Goal: Task Accomplishment & Management: Use online tool/utility

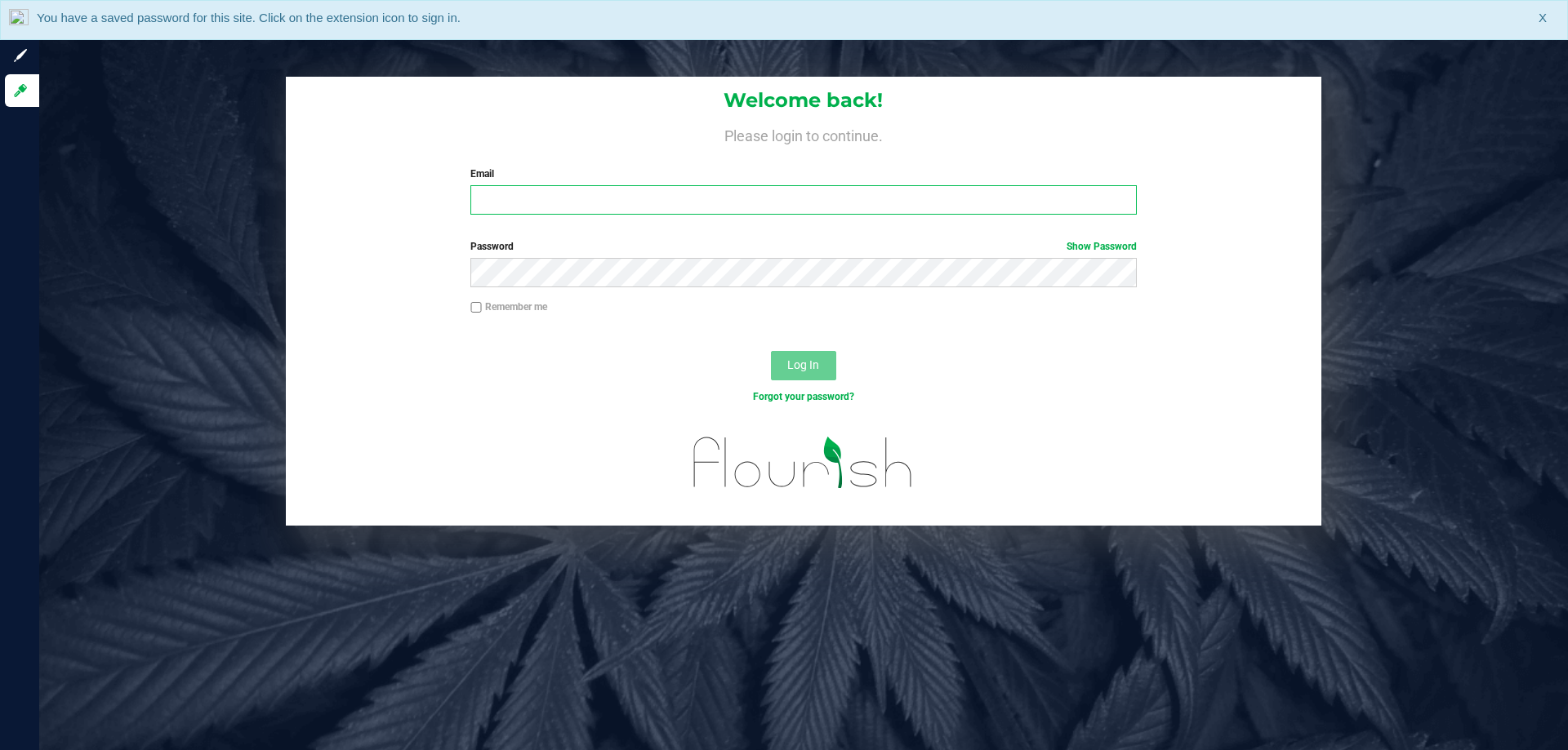
click at [704, 192] on input "Email" at bounding box center [802, 200] width 665 height 30
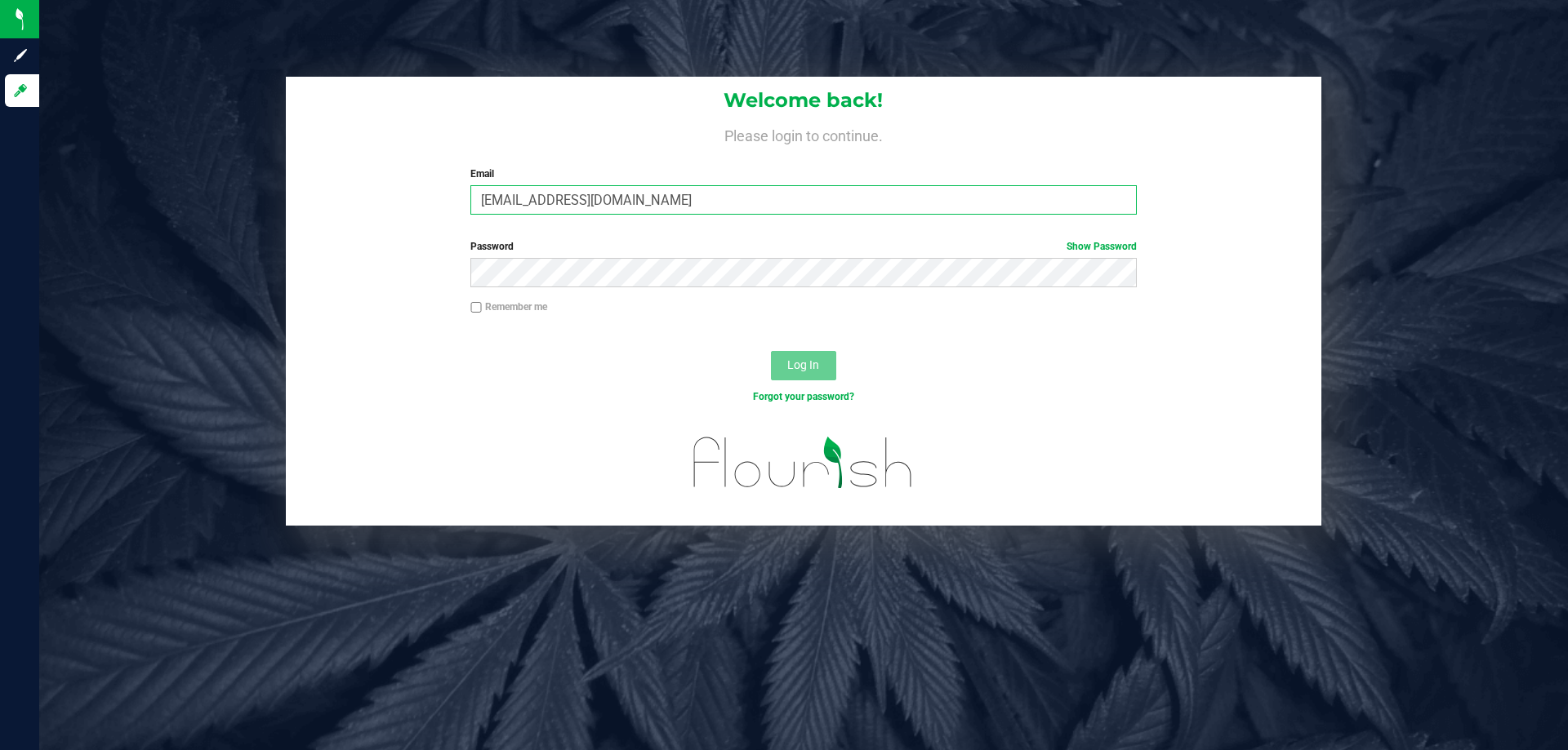
type input "[EMAIL_ADDRESS][DOMAIN_NAME]"
click at [771, 351] on button "Log In" at bounding box center [803, 366] width 66 height 30
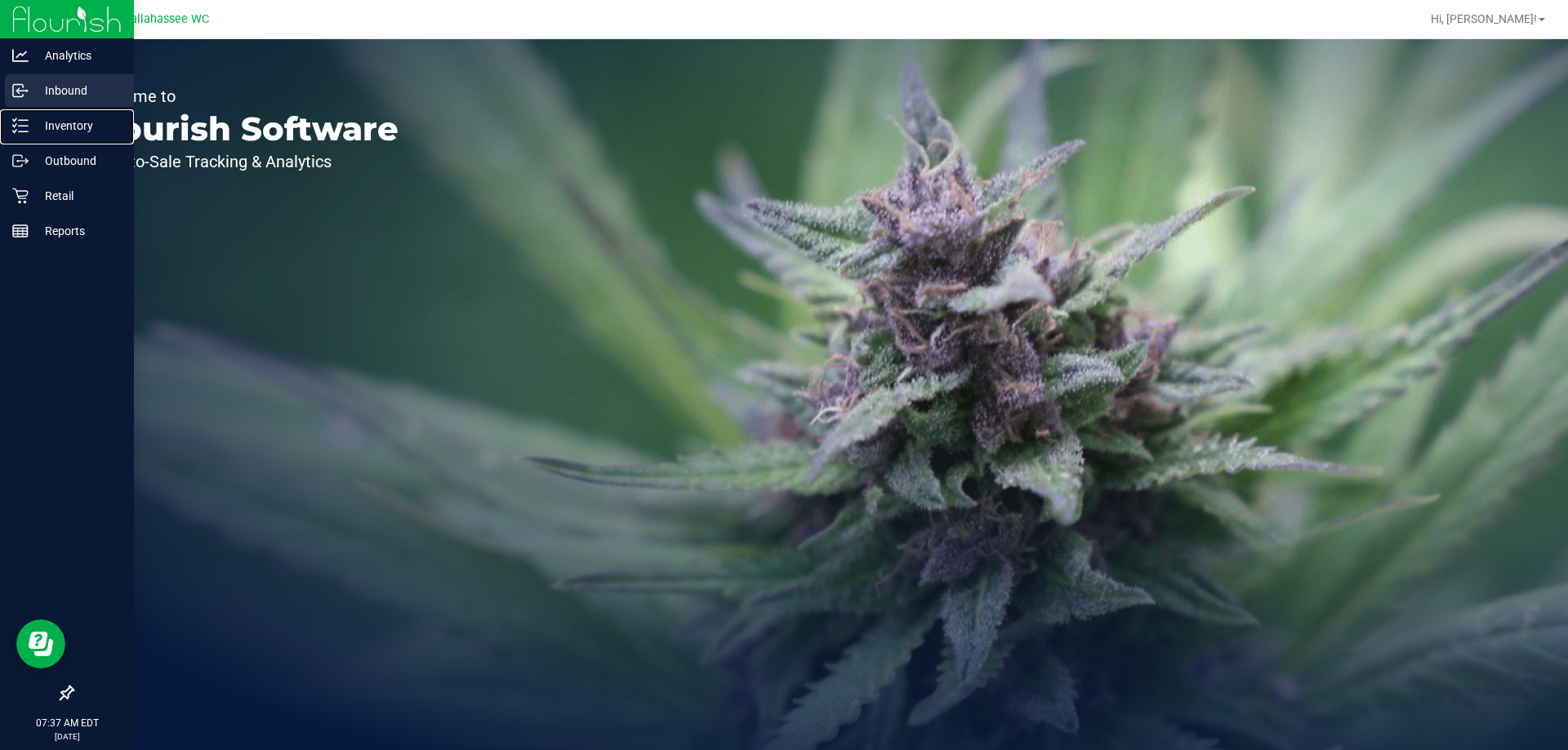
click at [73, 125] on p "Inventory" at bounding box center [78, 126] width 98 height 19
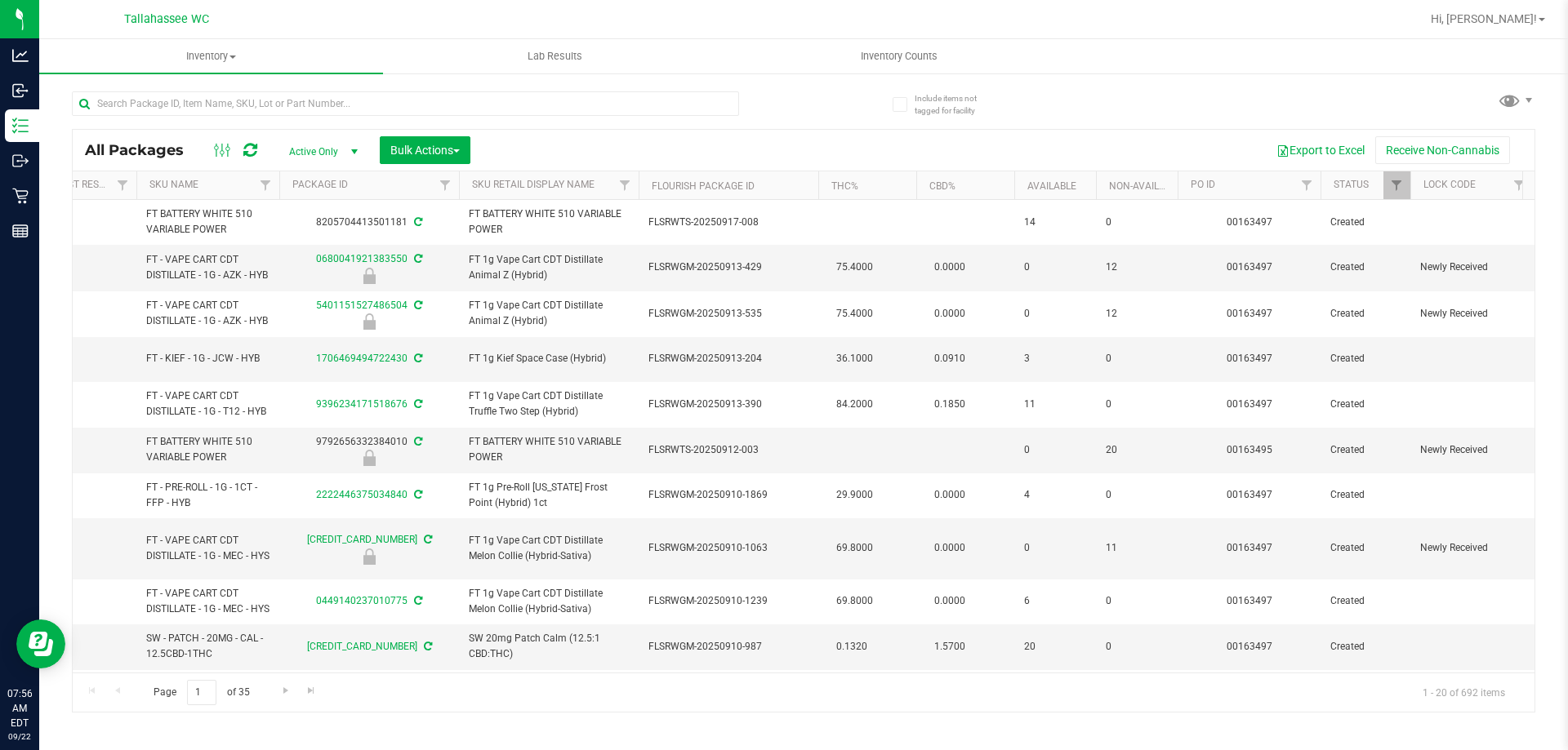
scroll to position [0, 341]
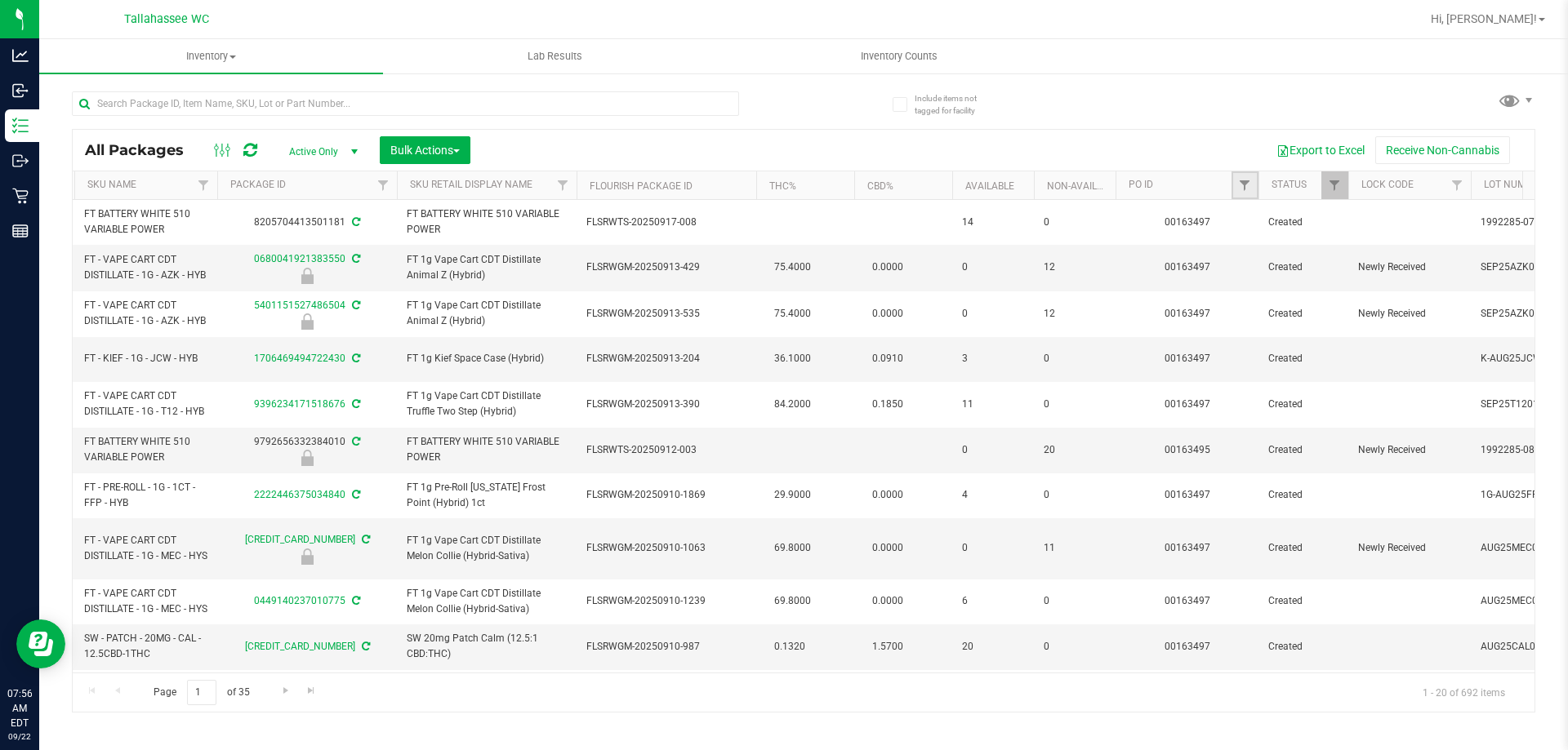
click at [1252, 183] on link "Filter" at bounding box center [1245, 185] width 27 height 28
paste input "00163500"
type input "00163500"
click at [1265, 276] on button "Filter" at bounding box center [1280, 264] width 79 height 36
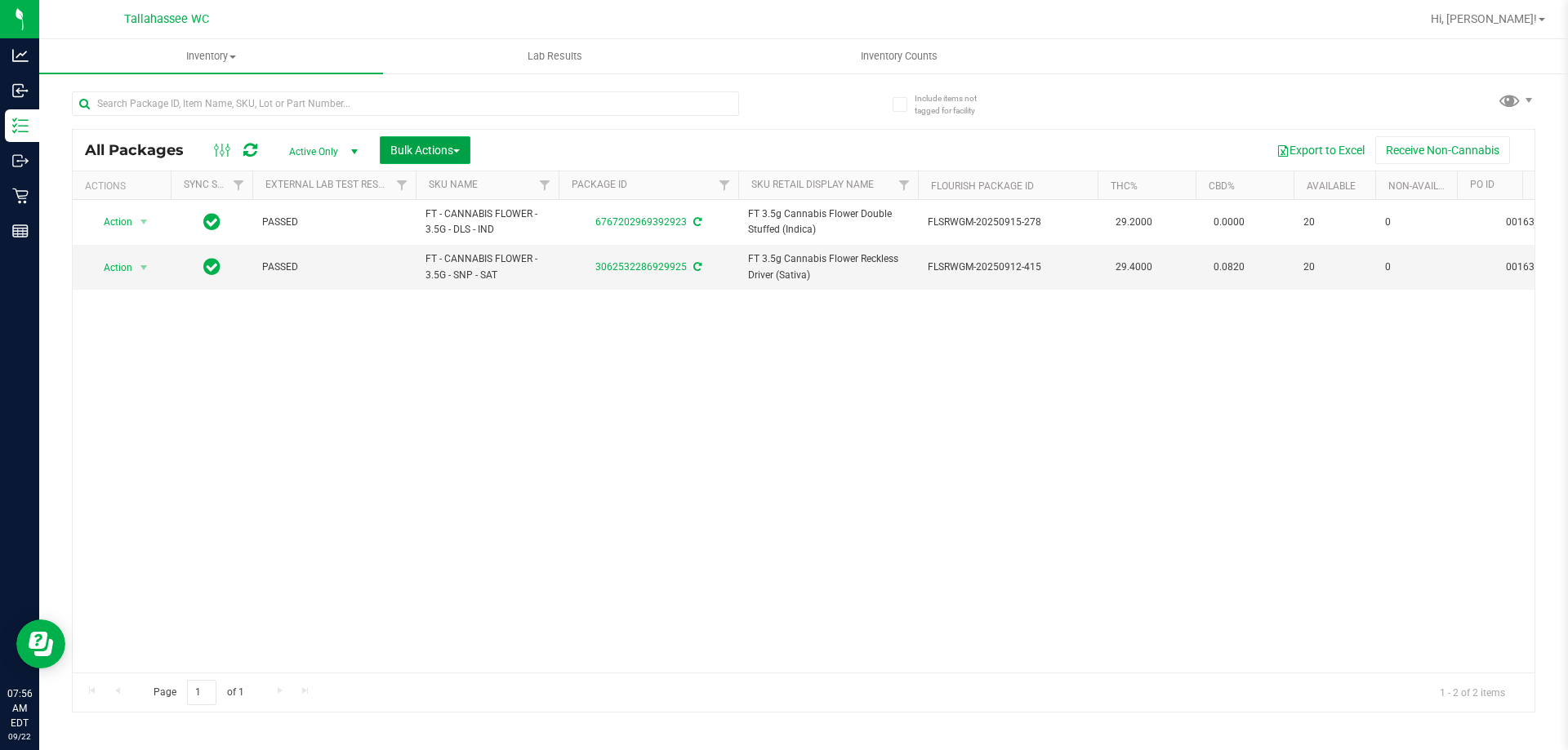
click at [460, 153] on span "Bulk Actions" at bounding box center [425, 149] width 69 height 13
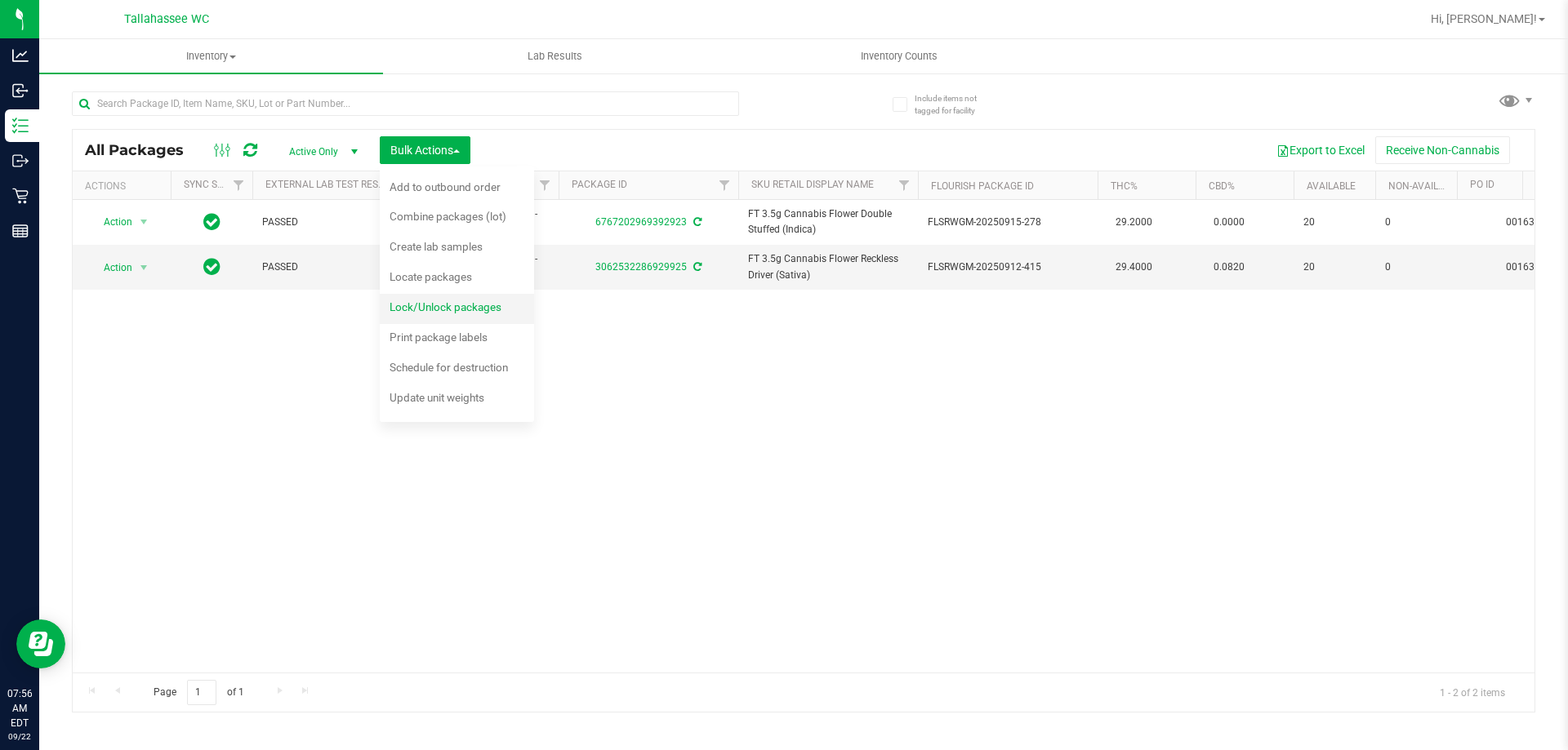
click at [454, 305] on span "Lock/Unlock packages" at bounding box center [446, 307] width 112 height 13
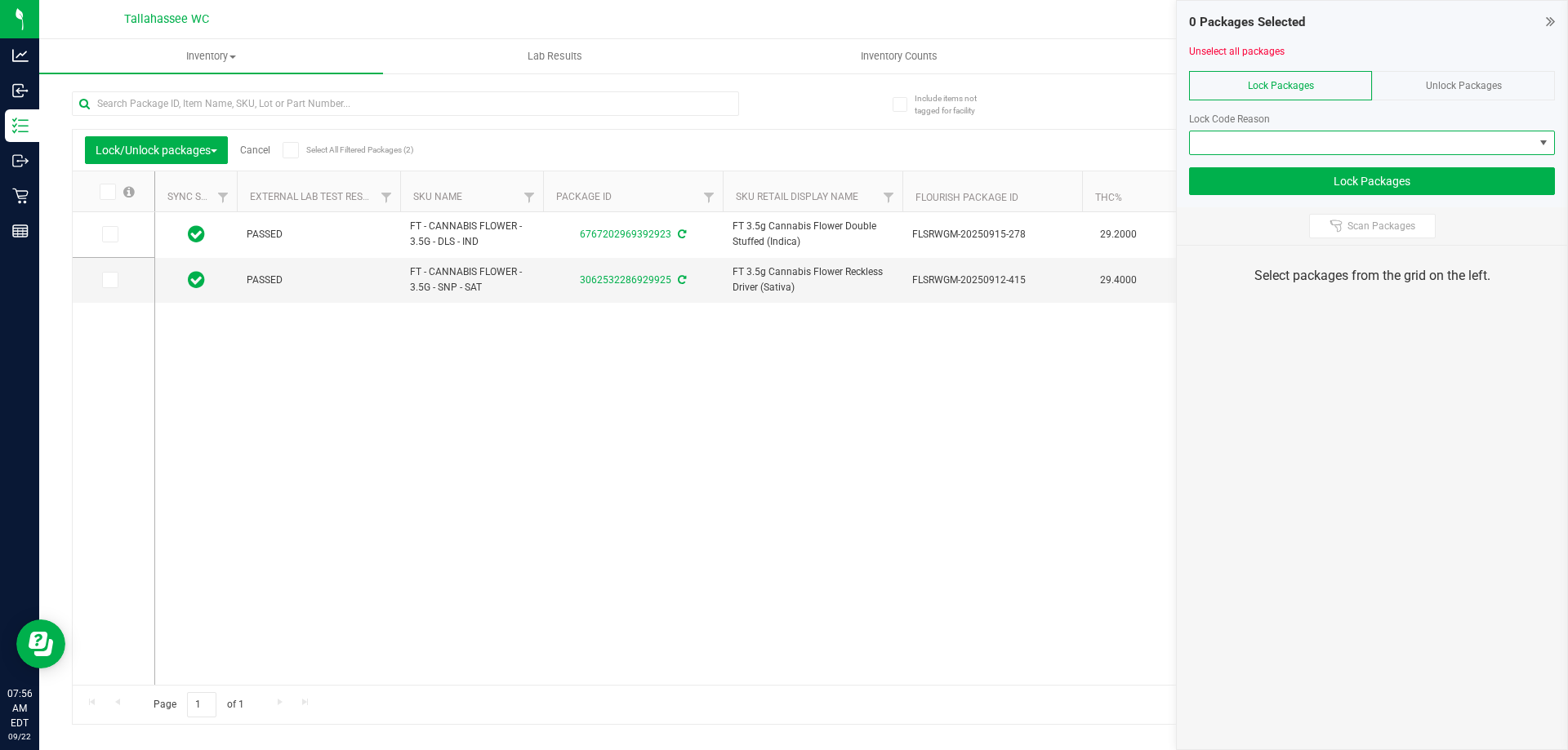
click at [1472, 149] on span at bounding box center [1361, 142] width 343 height 23
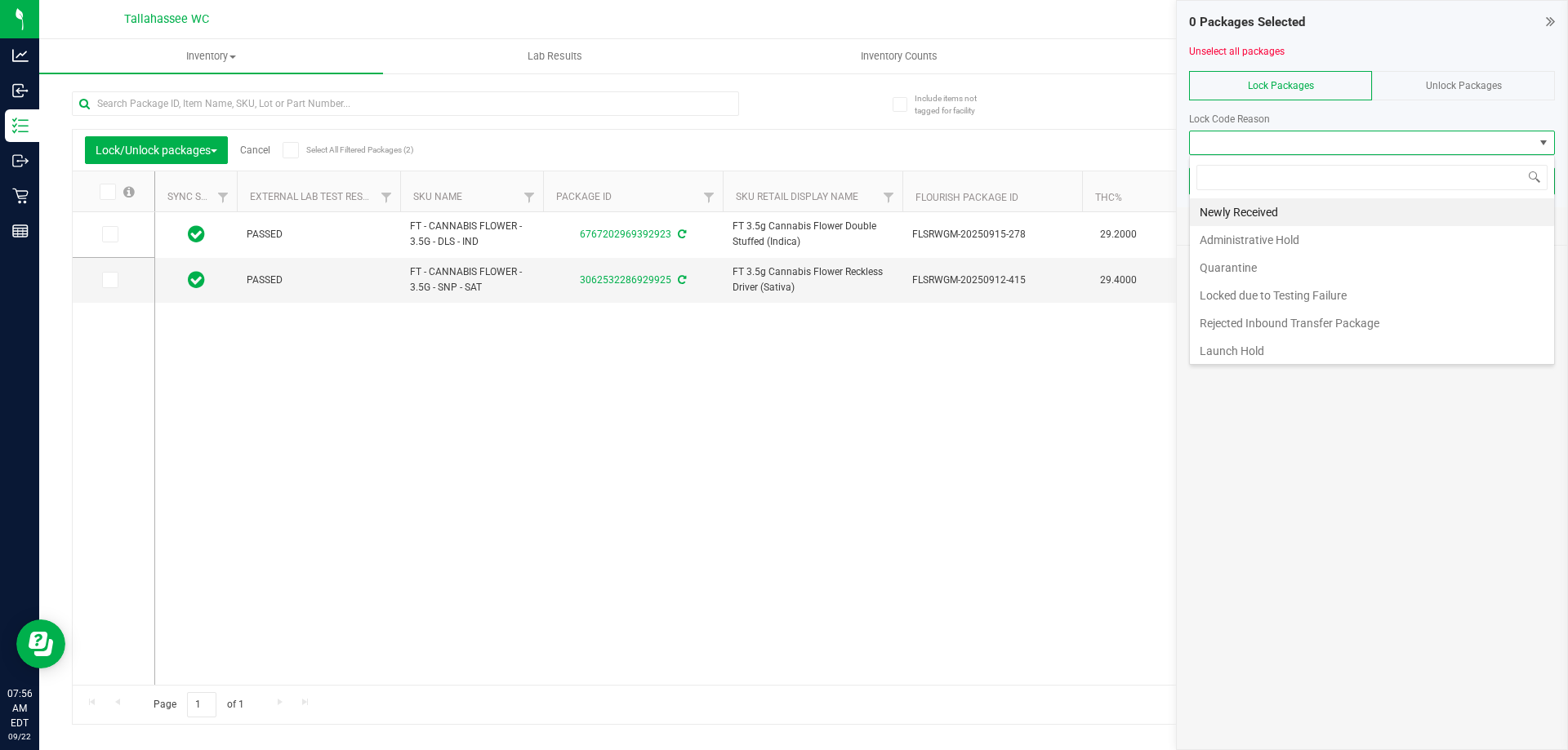
scroll to position [24, 365]
click at [1315, 353] on li "Launch Hold" at bounding box center [1371, 351] width 364 height 28
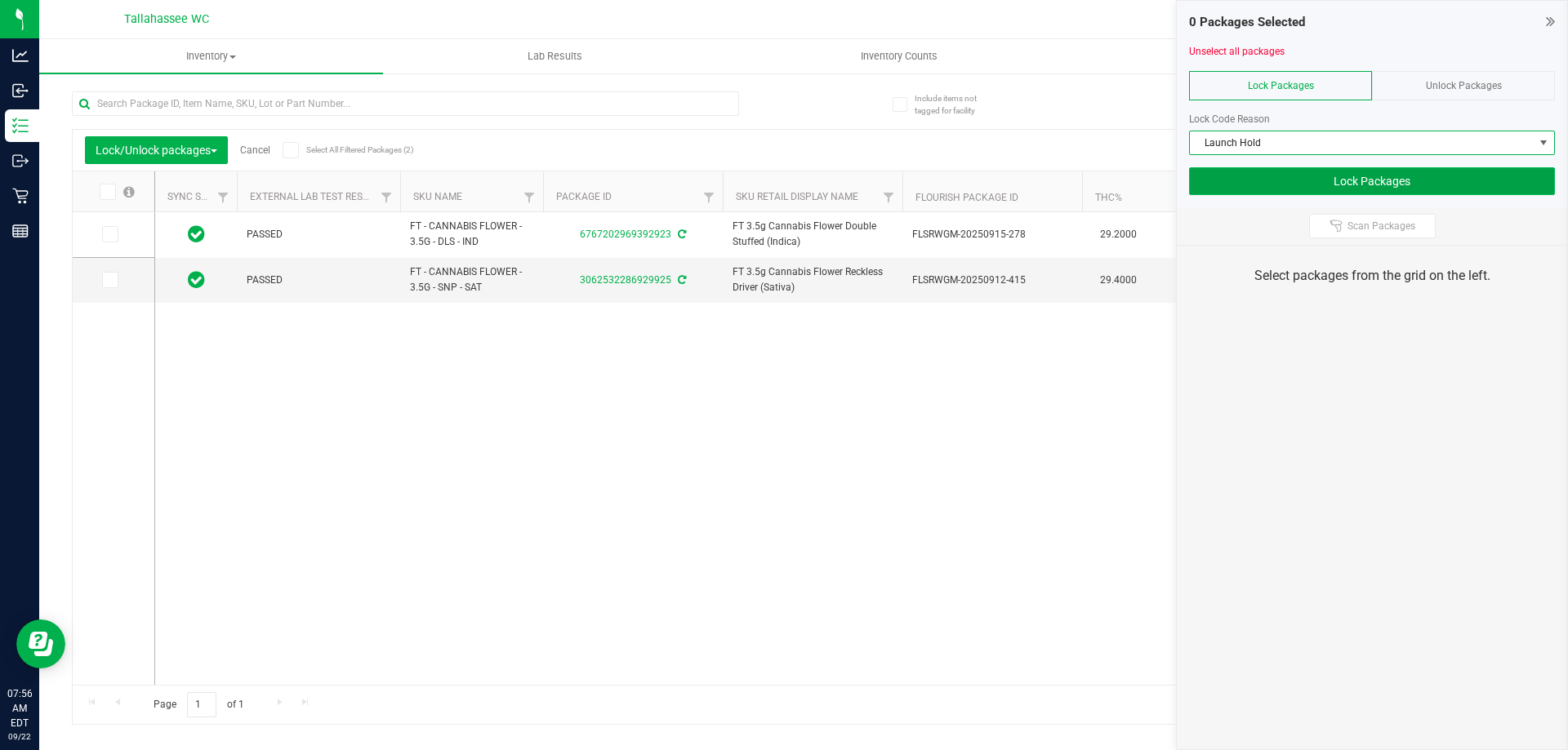
click at [1384, 191] on button "Lock Packages" at bounding box center [1371, 181] width 365 height 28
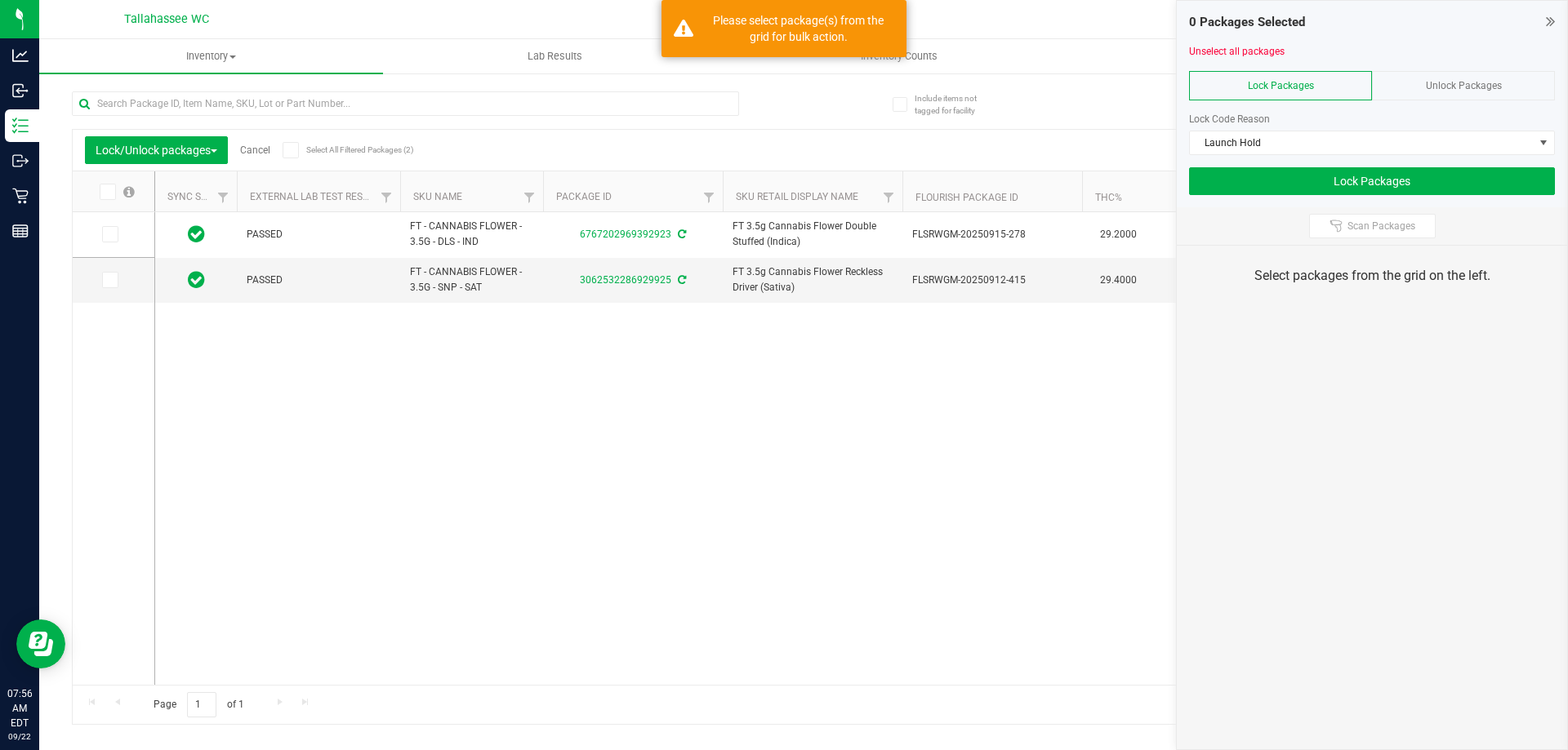
click at [291, 150] on icon at bounding box center [290, 150] width 10 height 0
click at [0, 0] on input "Select All Filtered Packages (2)" at bounding box center [0, 0] width 0 height 0
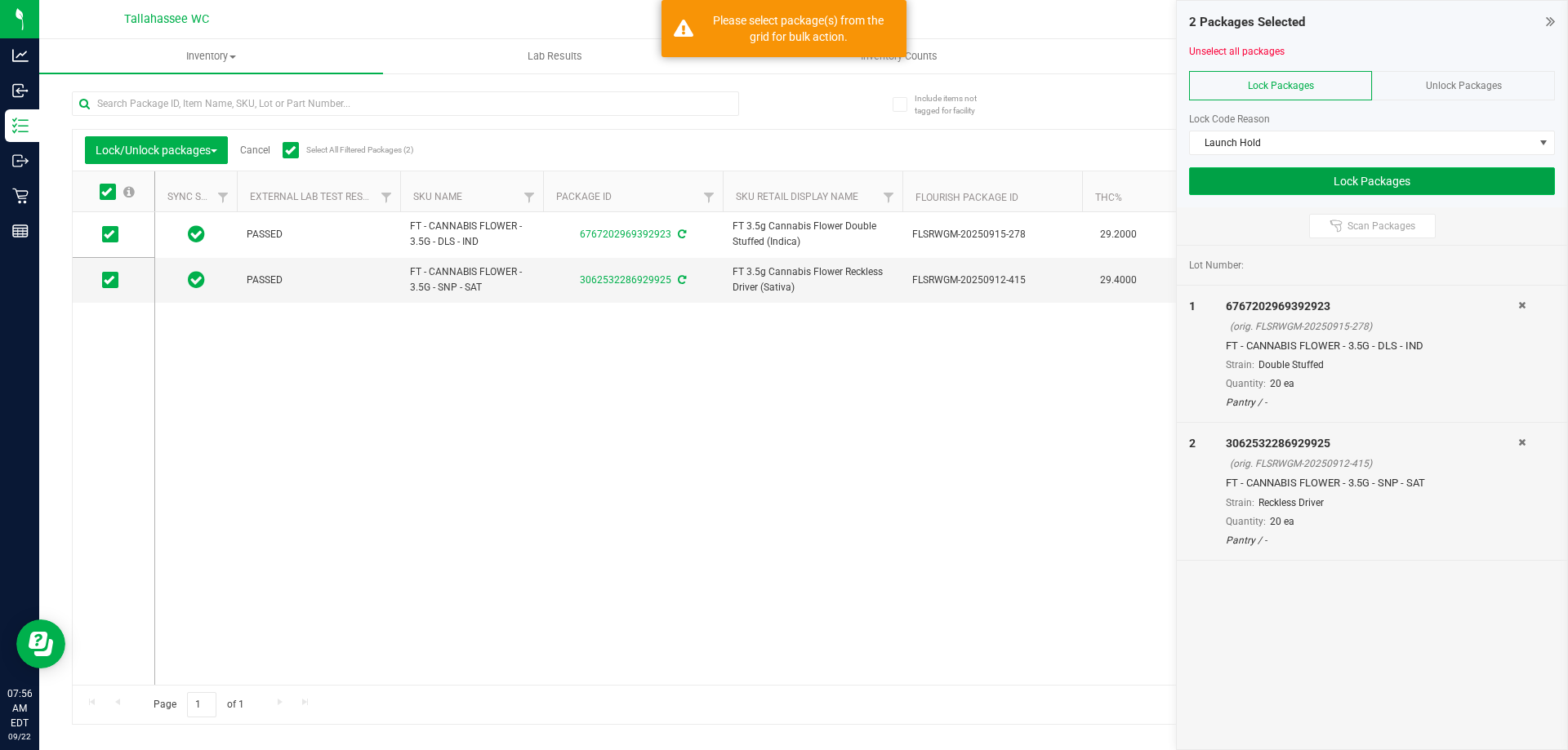
click at [1269, 180] on button "Lock Packages" at bounding box center [1371, 181] width 365 height 28
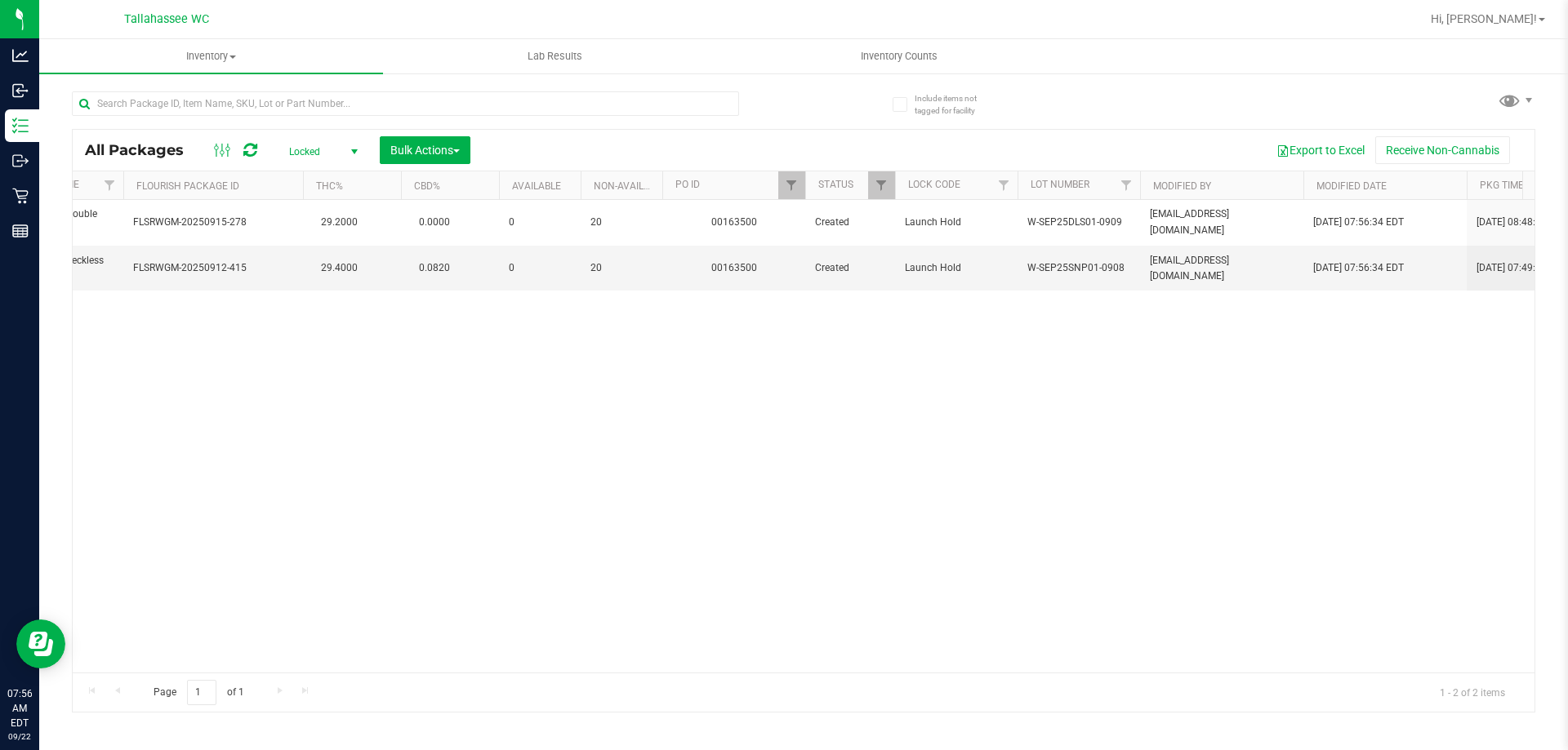
scroll to position [0, 819]
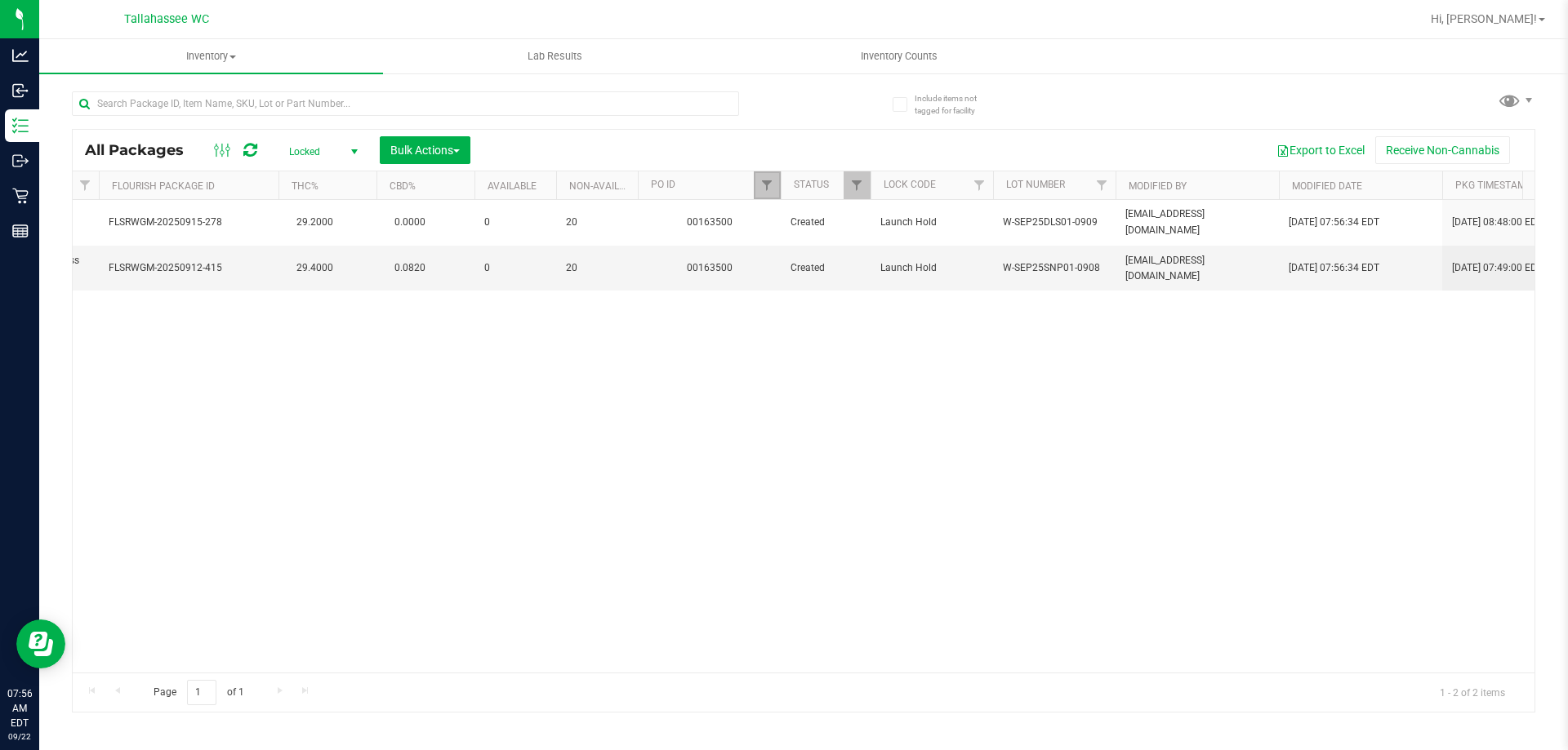
click at [767, 192] on link "Filter" at bounding box center [767, 185] width 27 height 28
click at [836, 220] on input "00163500" at bounding box center [847, 221] width 168 height 24
click at [910, 260] on button "Clear" at bounding box center [892, 264] width 79 height 36
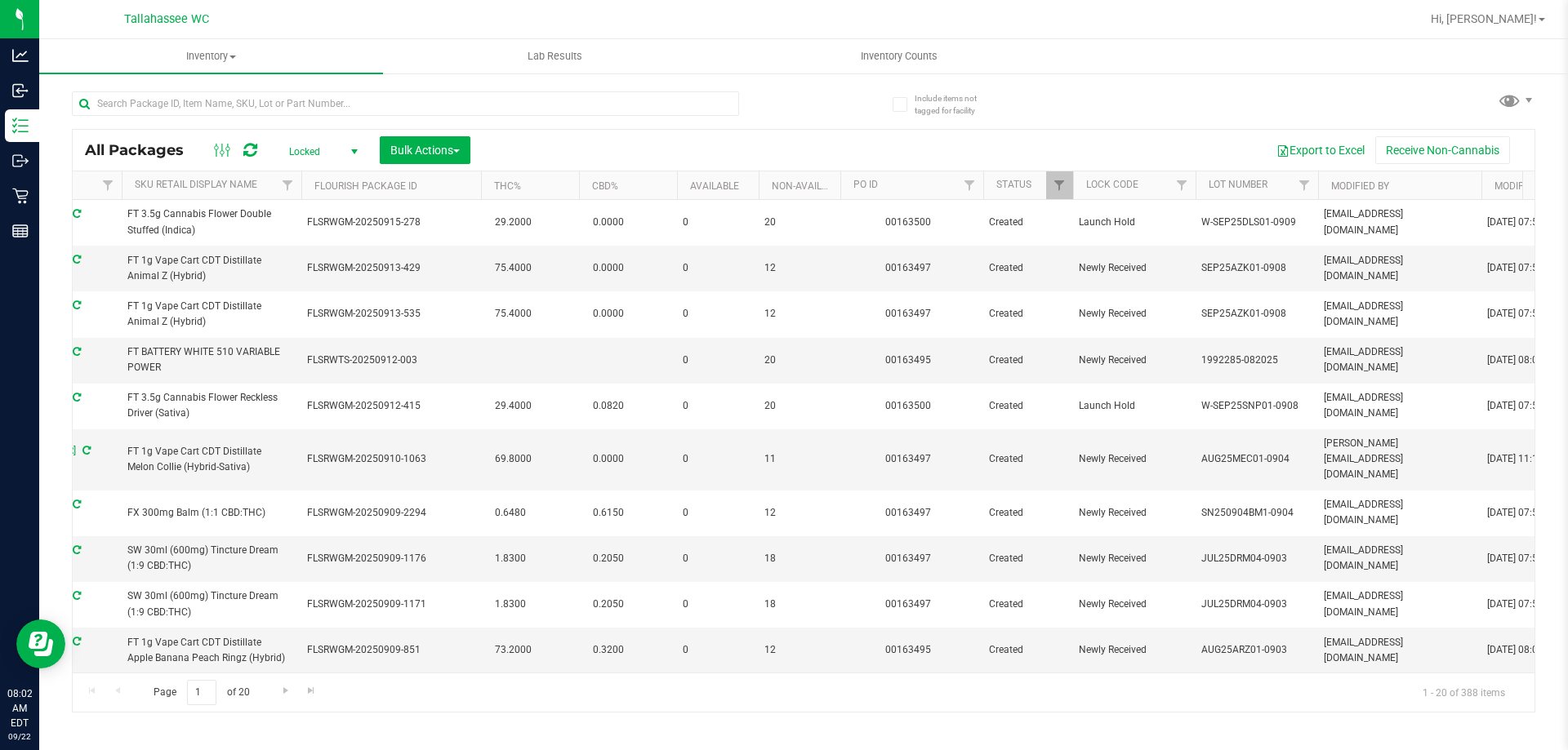
scroll to position [0, 621]
click at [541, 100] on input "text" at bounding box center [405, 104] width 667 height 24
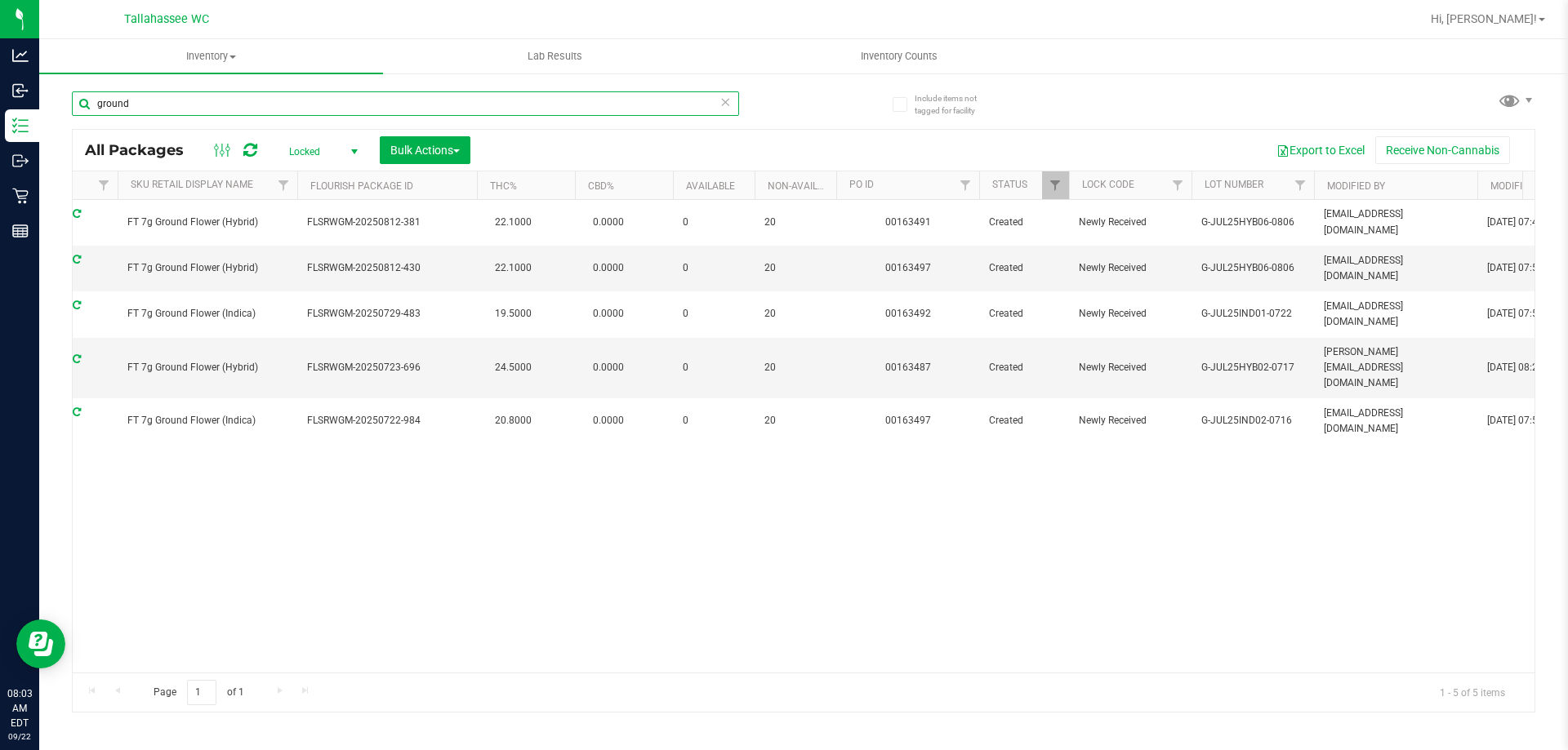
click at [359, 102] on input "ground" at bounding box center [405, 104] width 667 height 24
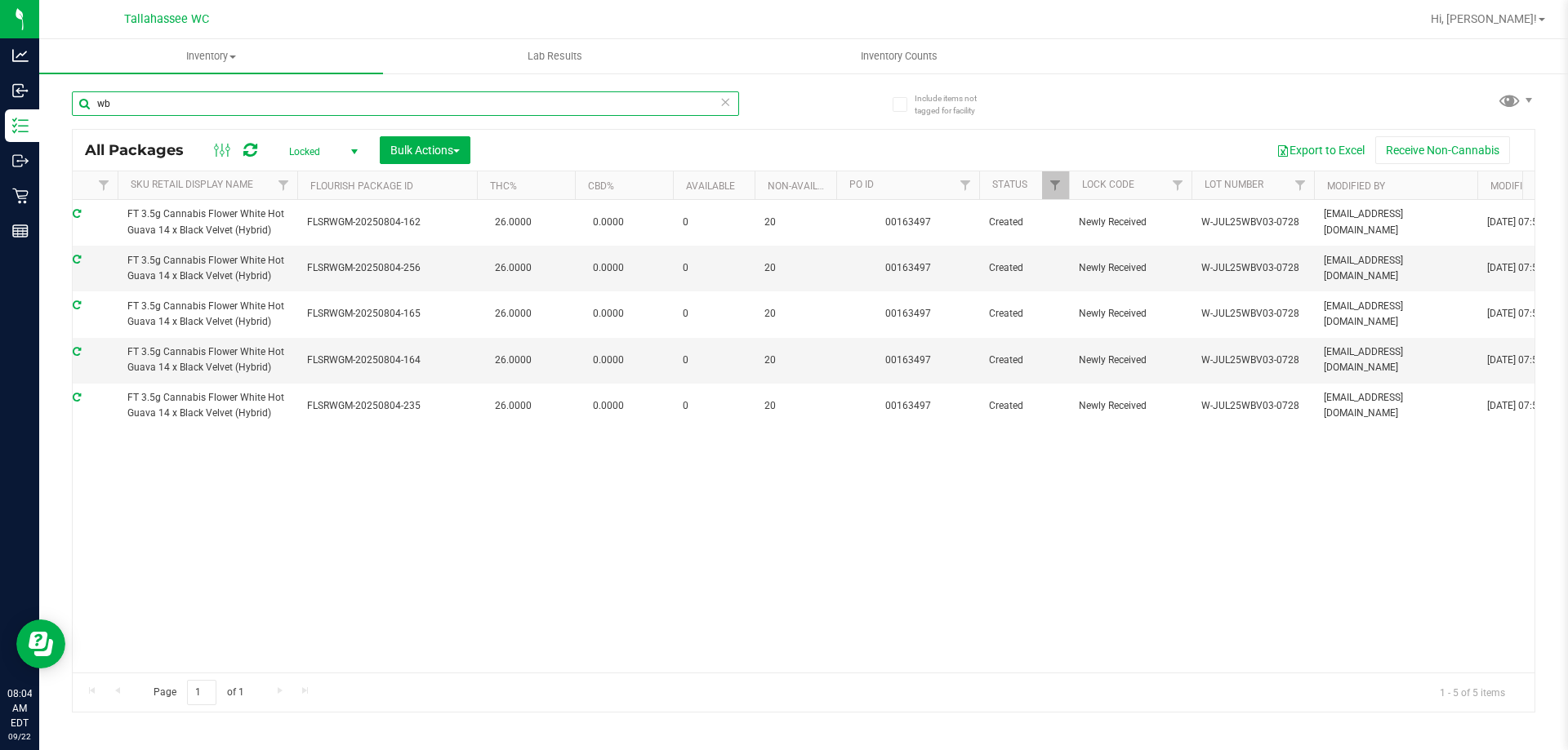
type input "w"
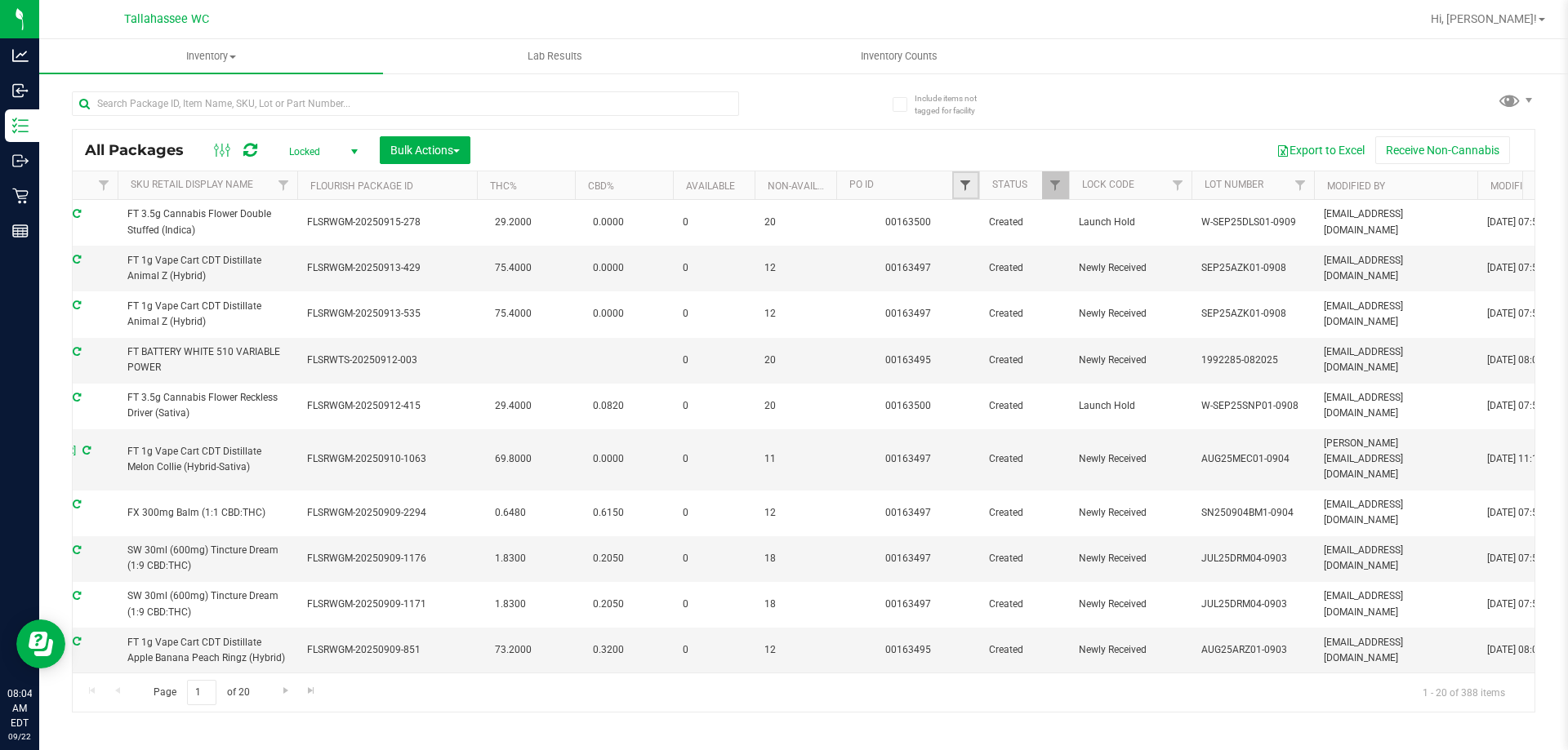
click at [961, 186] on span "Filter" at bounding box center [965, 185] width 13 height 13
paste input "00163499"
type input "00163499"
click at [1017, 274] on button "Filter" at bounding box center [1001, 264] width 79 height 36
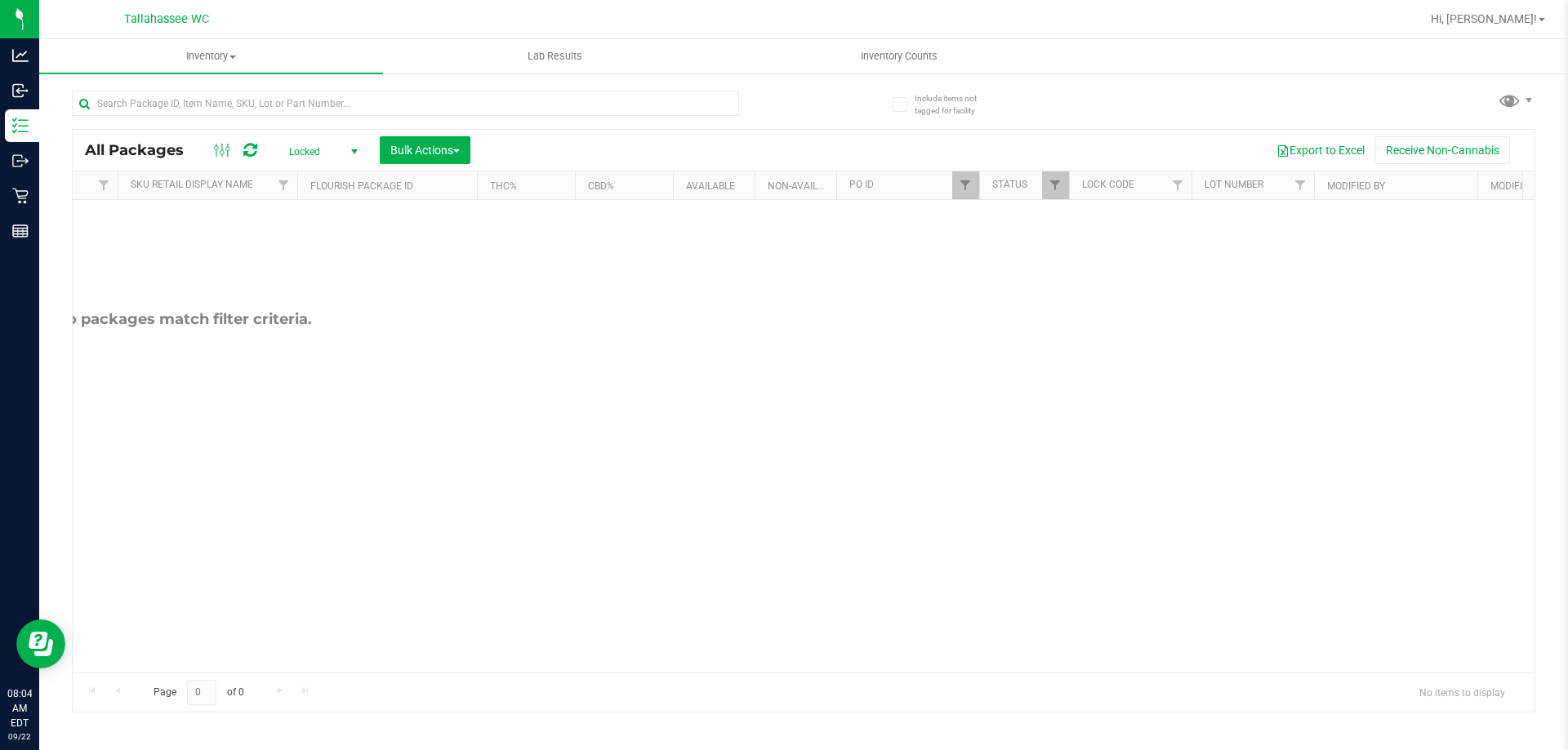
click at [340, 147] on span "Locked" at bounding box center [320, 152] width 90 height 23
click at [328, 177] on li "Active Only" at bounding box center [319, 178] width 88 height 24
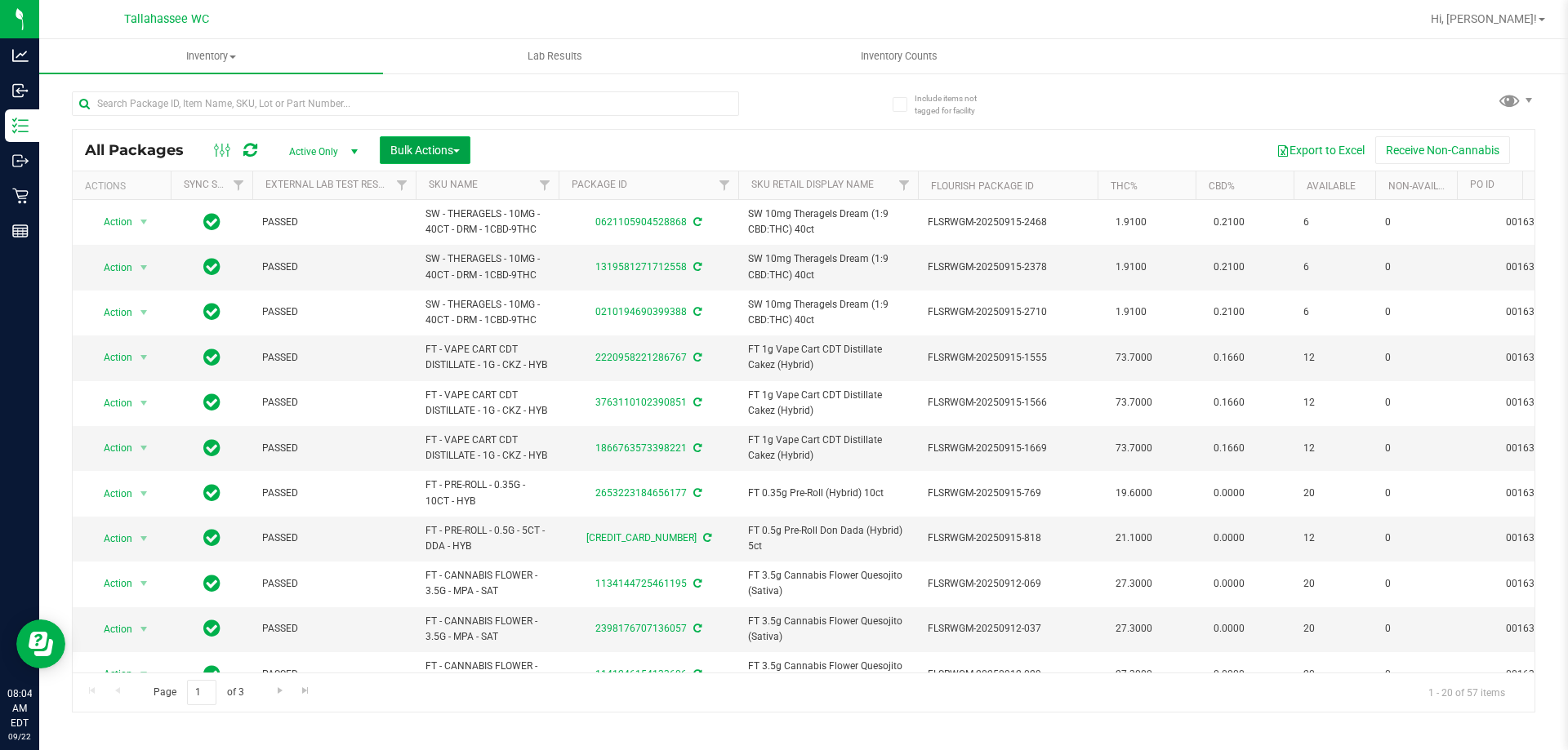
click at [460, 155] on span "Bulk Actions" at bounding box center [425, 149] width 69 height 13
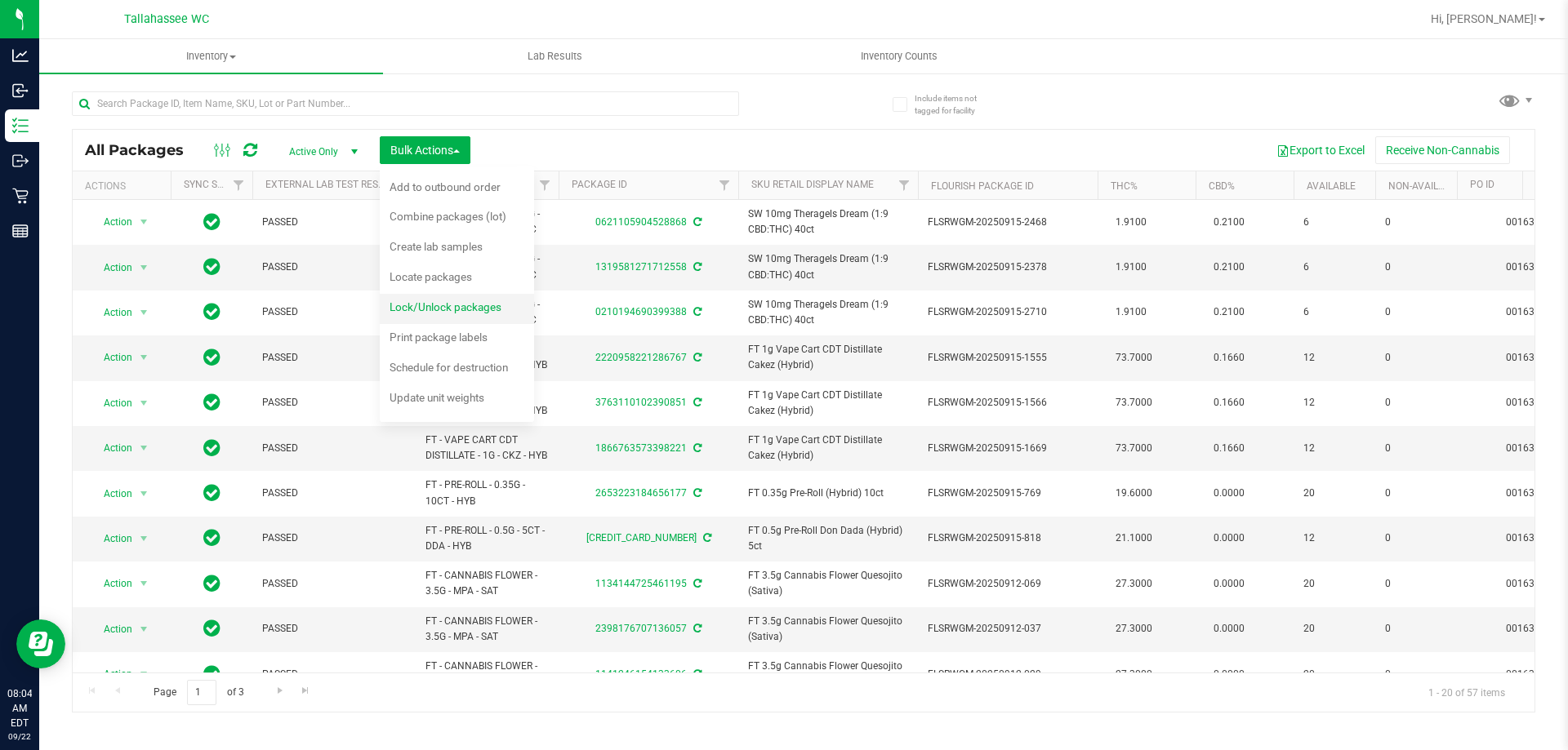
click at [467, 304] on span "Lock/Unlock packages" at bounding box center [446, 307] width 112 height 13
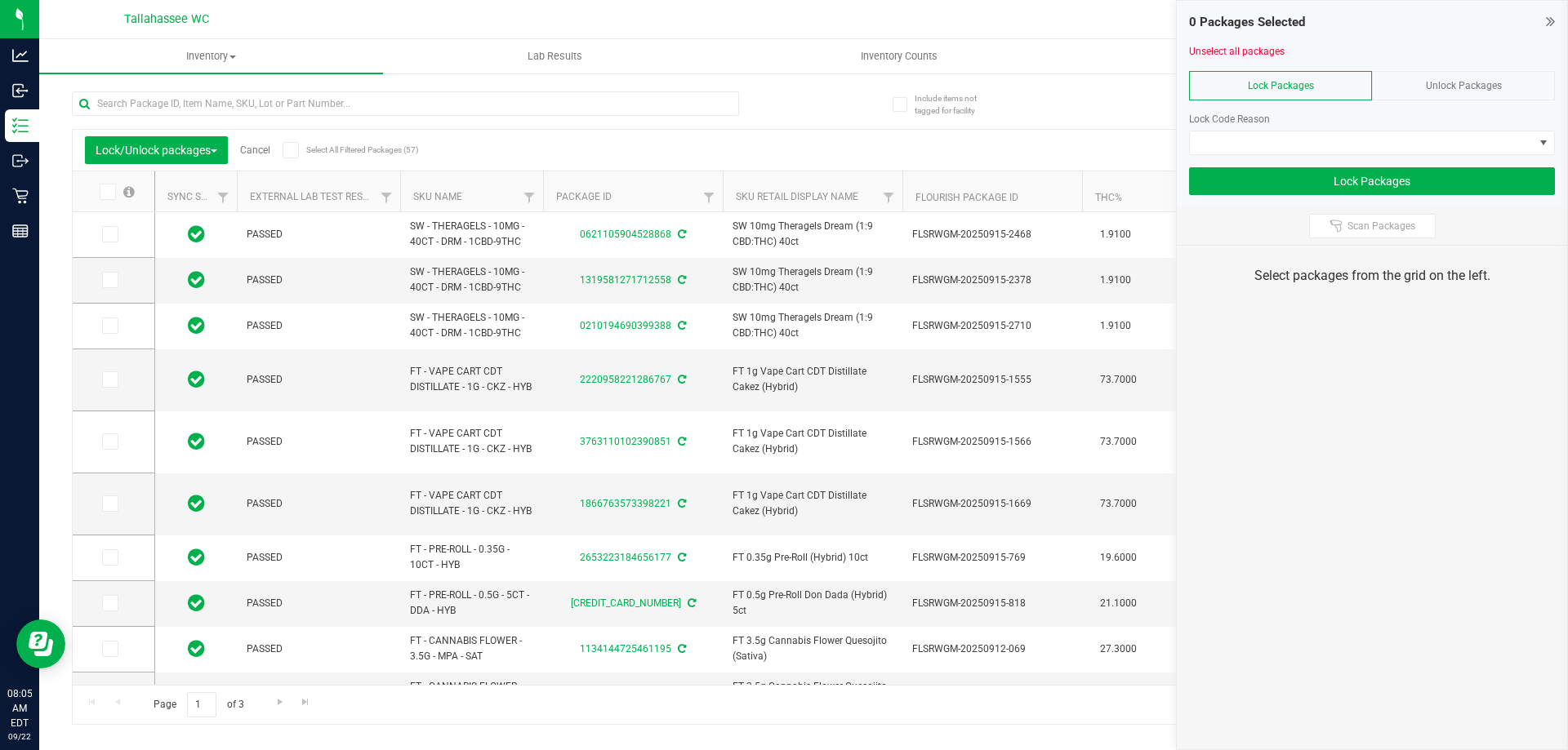
click at [295, 150] on icon at bounding box center [290, 150] width 10 height 0
click at [0, 0] on input "Select All Filtered Packages (57)" at bounding box center [0, 0] width 0 height 0
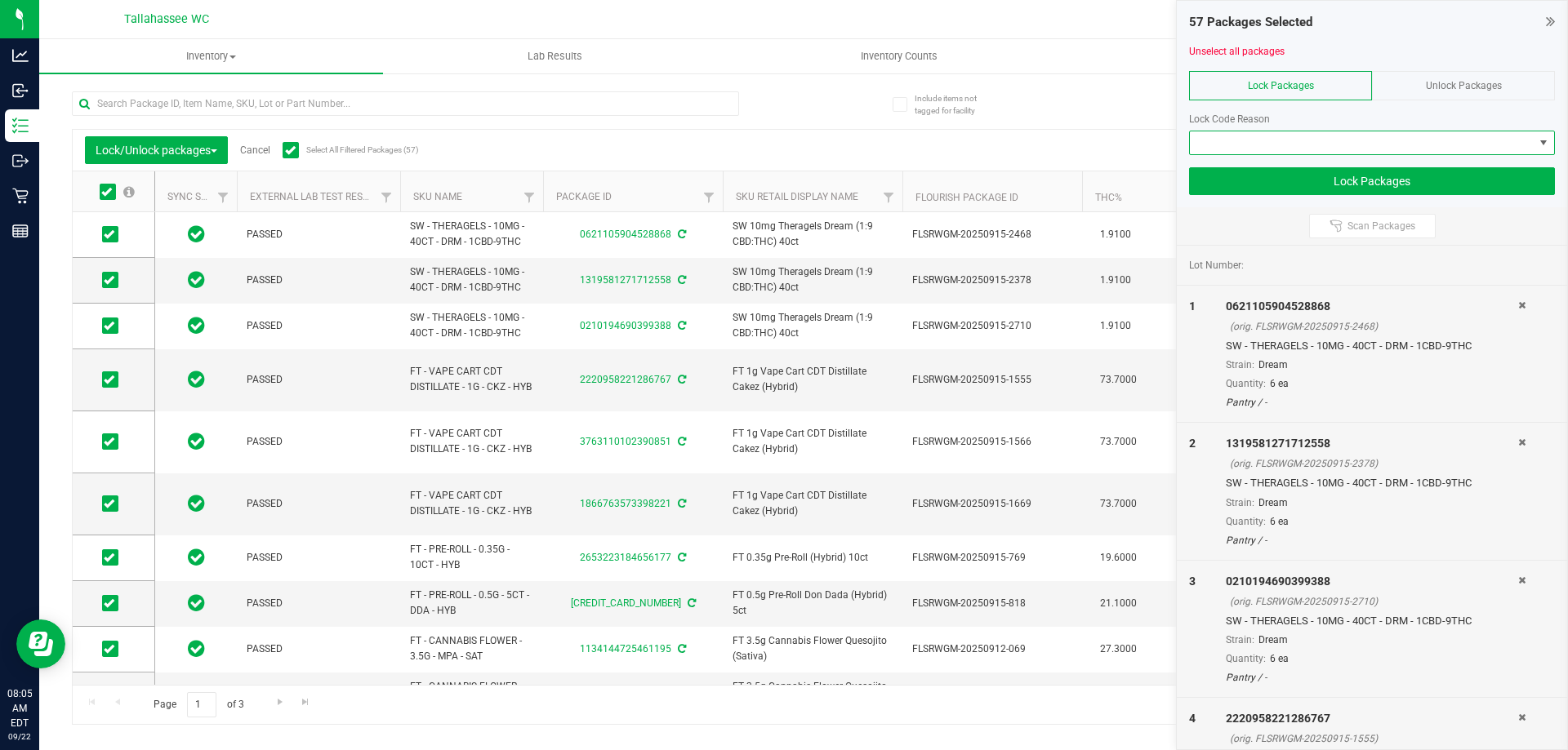
click at [1400, 143] on span at bounding box center [1361, 142] width 343 height 23
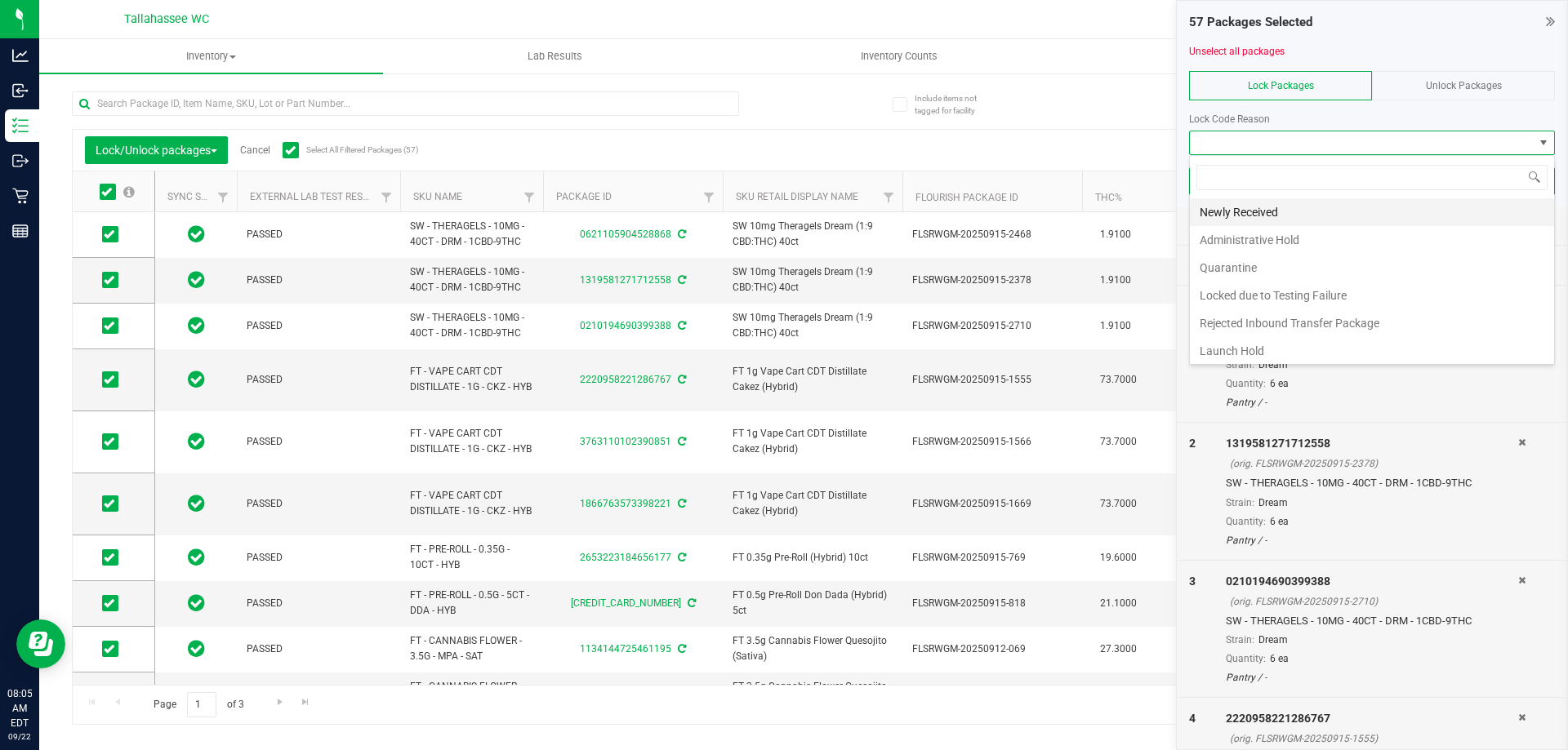
scroll to position [24, 365]
click at [1279, 205] on li "Newly Received" at bounding box center [1371, 212] width 364 height 28
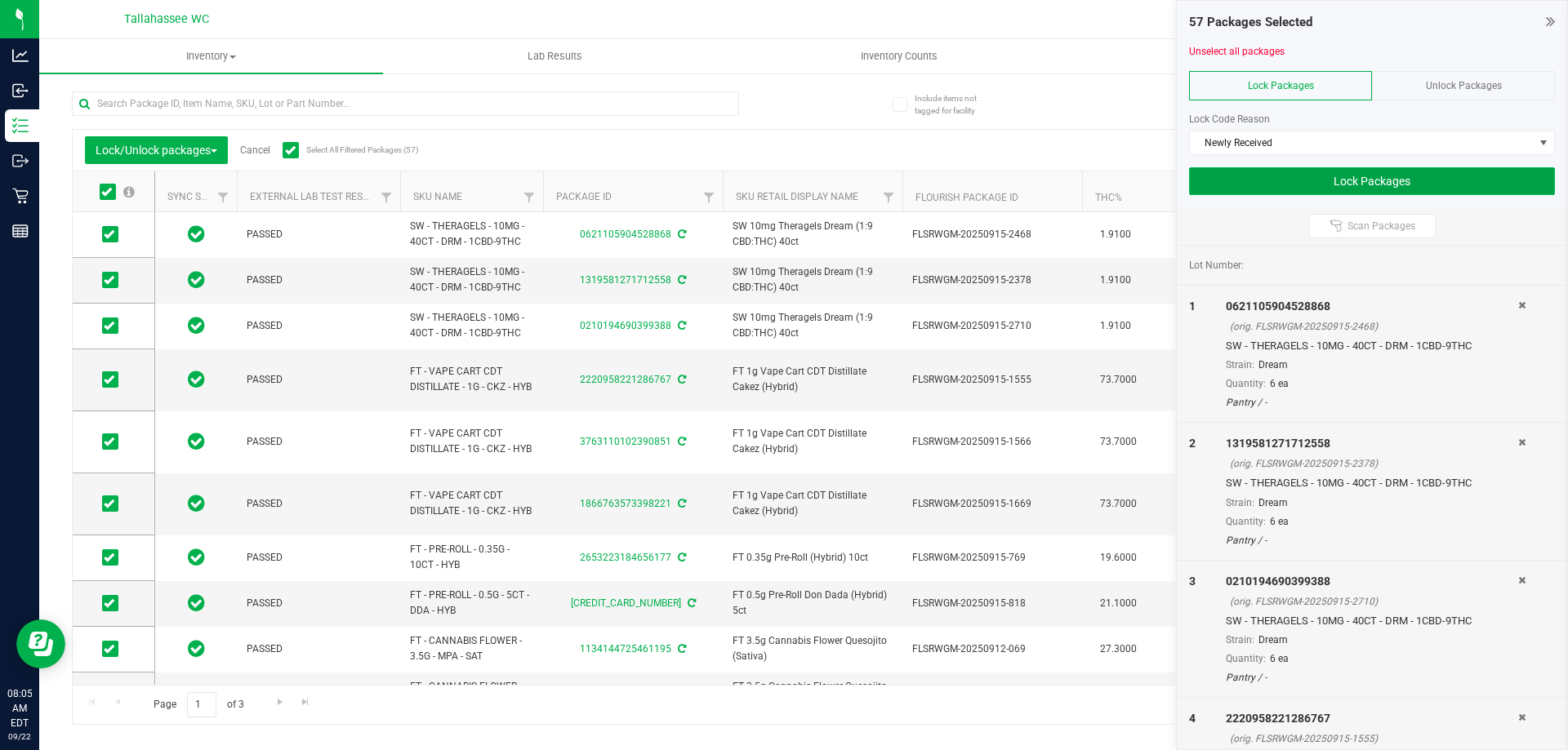
click at [1317, 181] on button "Lock Packages" at bounding box center [1371, 181] width 365 height 28
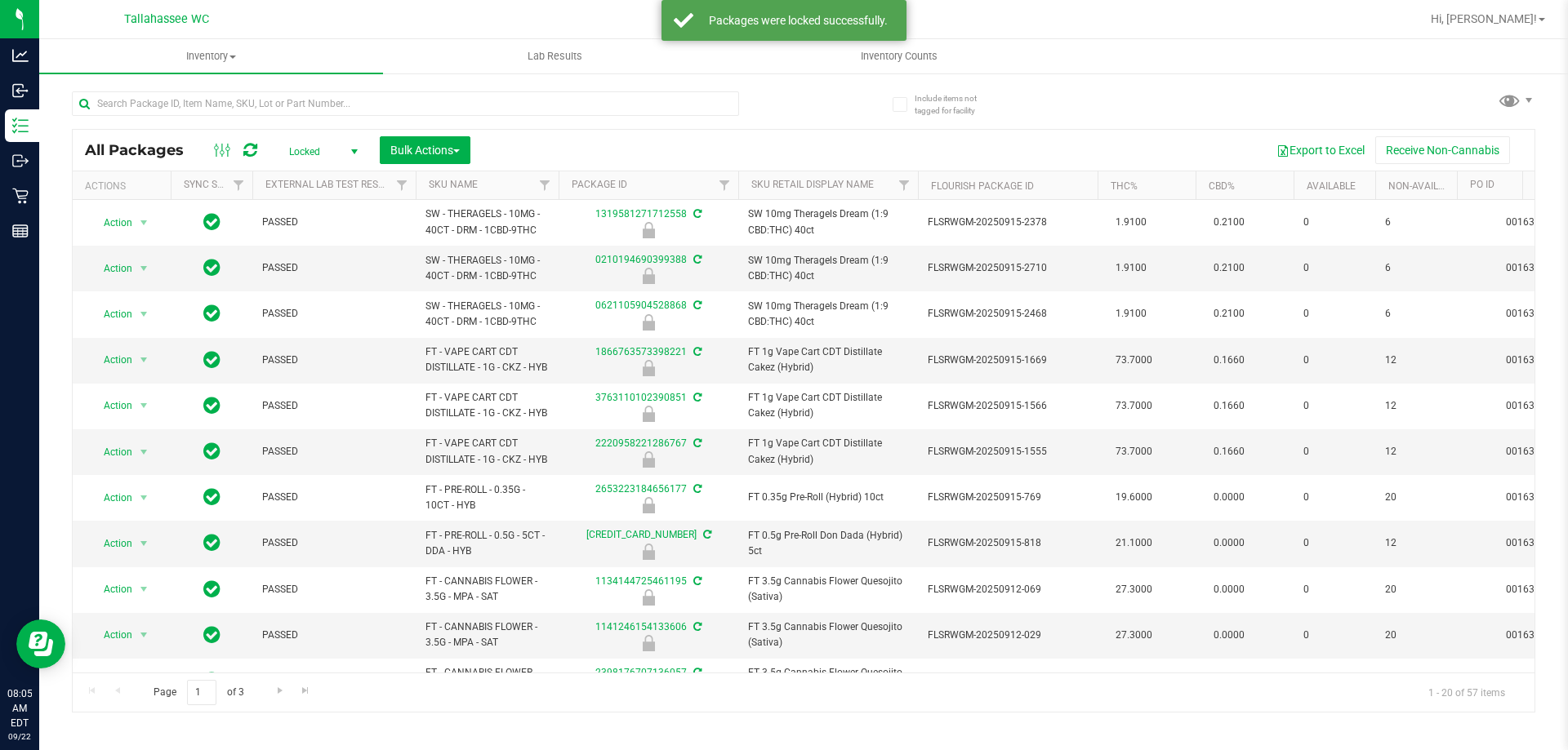
click at [348, 157] on span "select" at bounding box center [353, 152] width 20 height 23
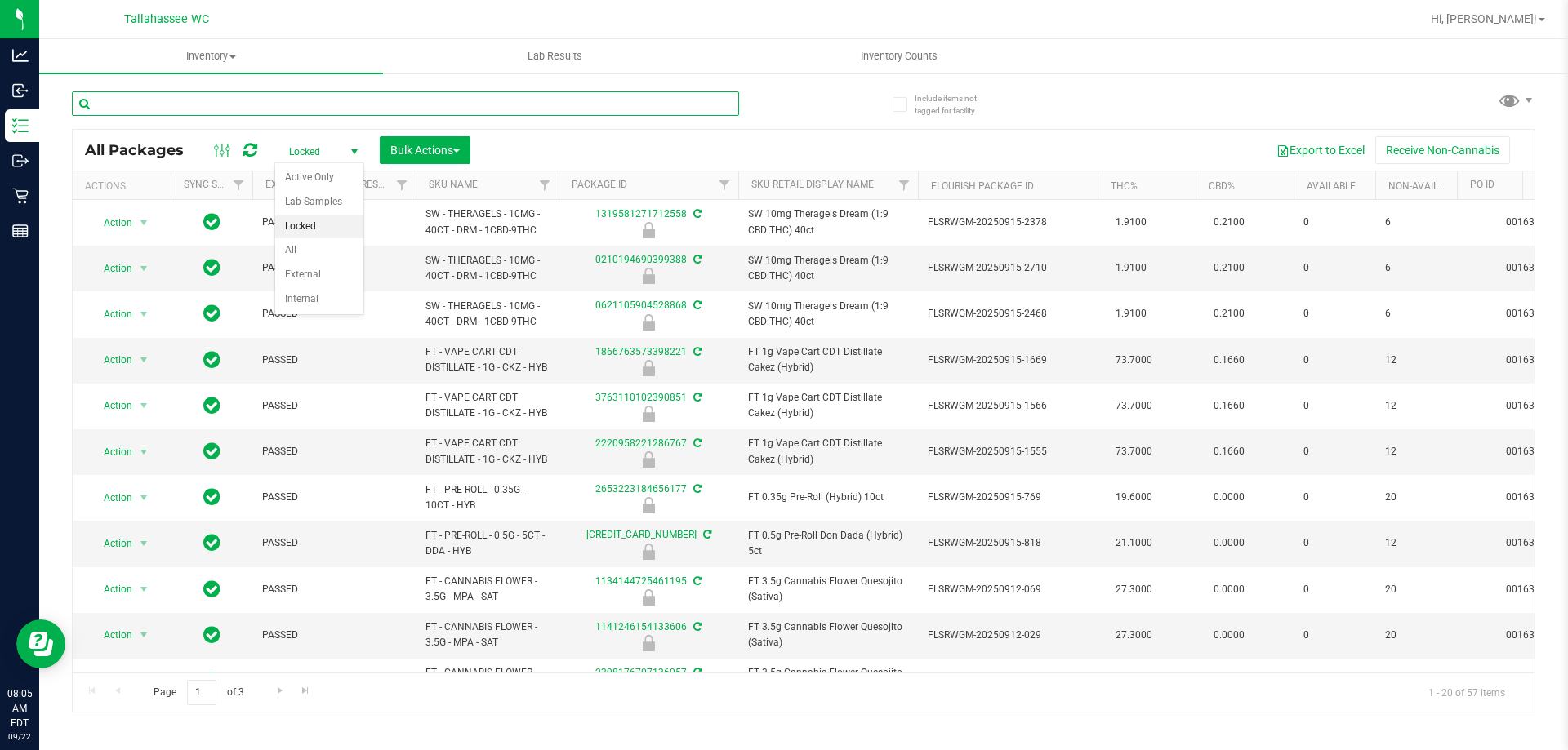
click at [394, 104] on input "text" at bounding box center [405, 104] width 667 height 24
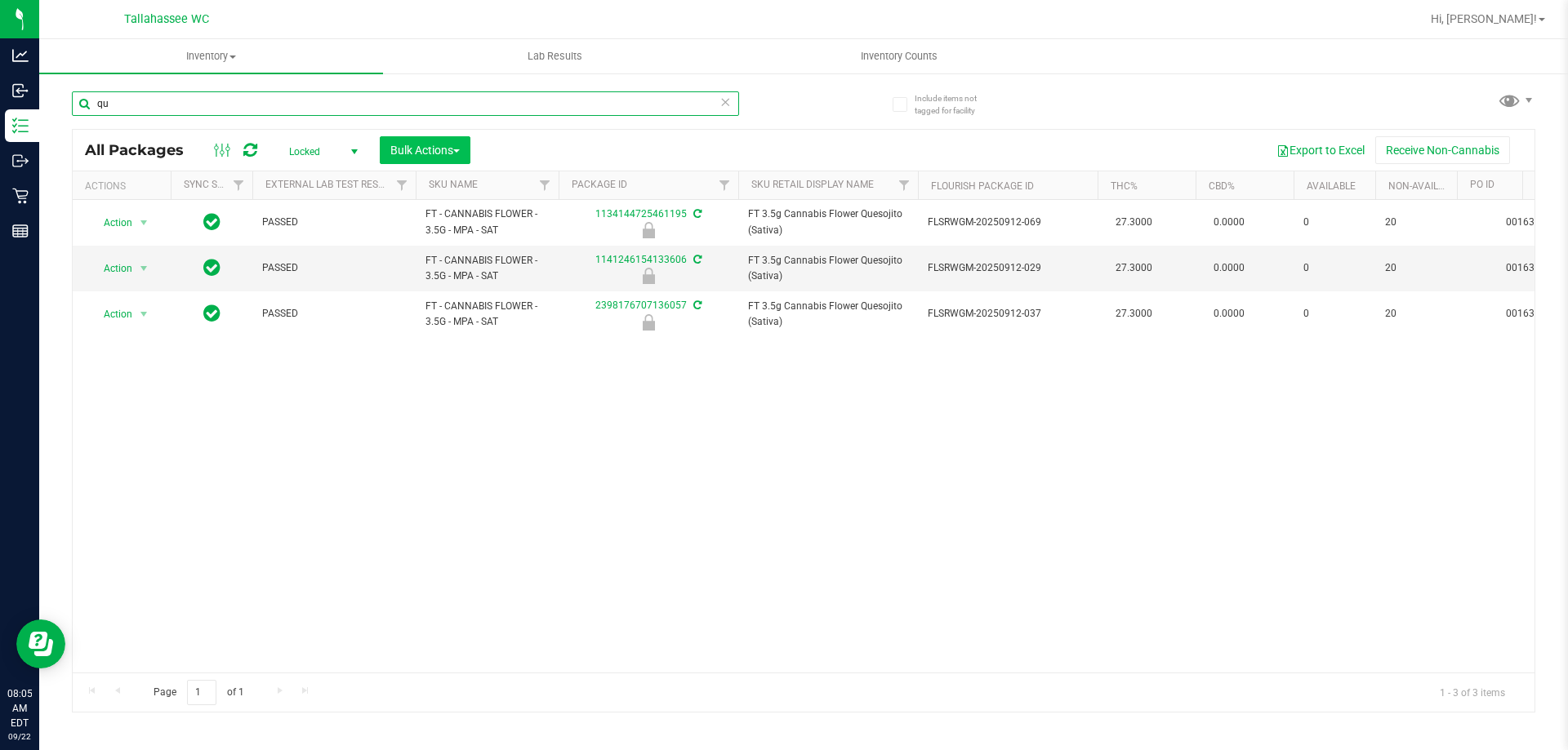
type input "qu"
click at [427, 149] on span "Bulk Actions" at bounding box center [425, 149] width 69 height 13
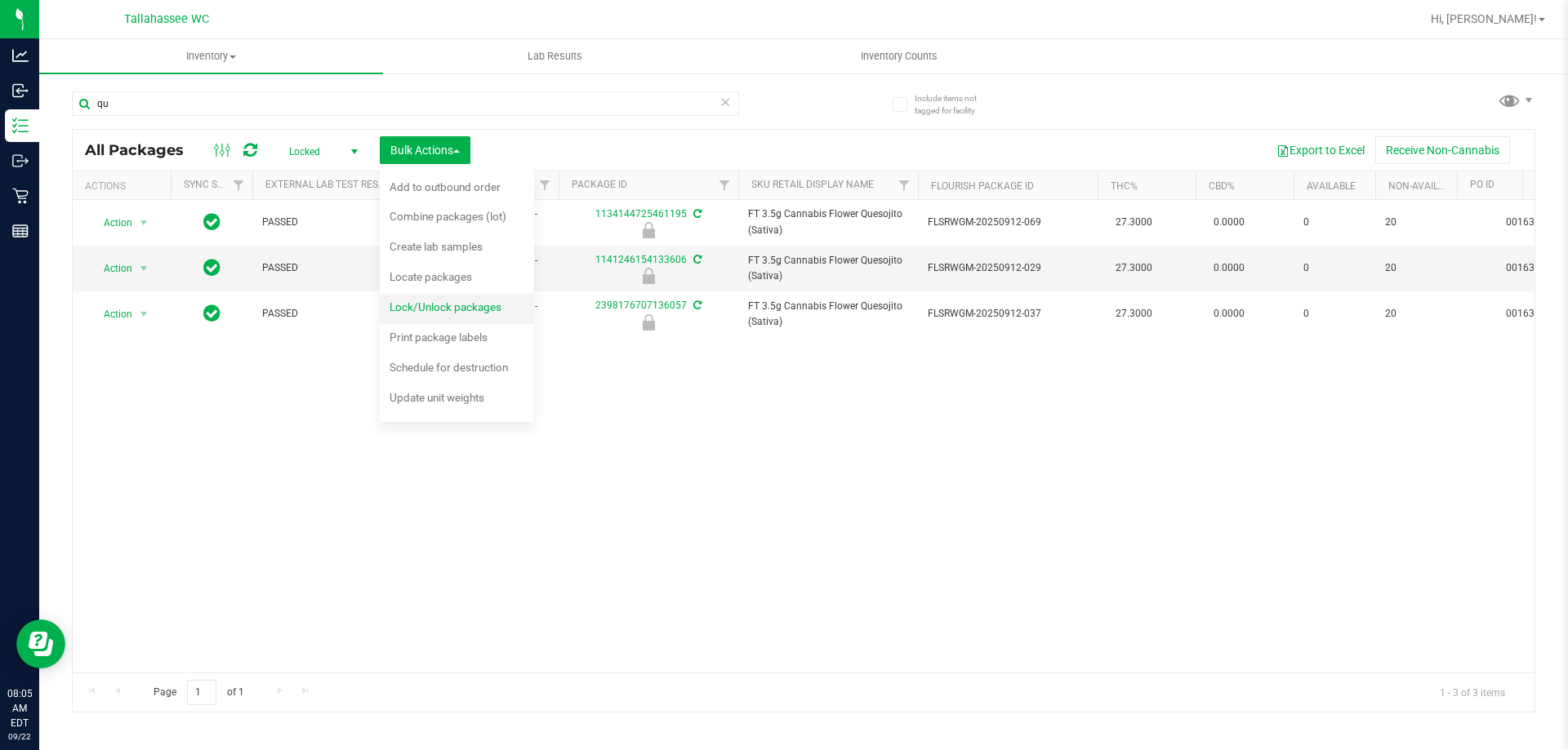
click at [477, 300] on div "Lock/Unlock packages" at bounding box center [456, 309] width 134 height 26
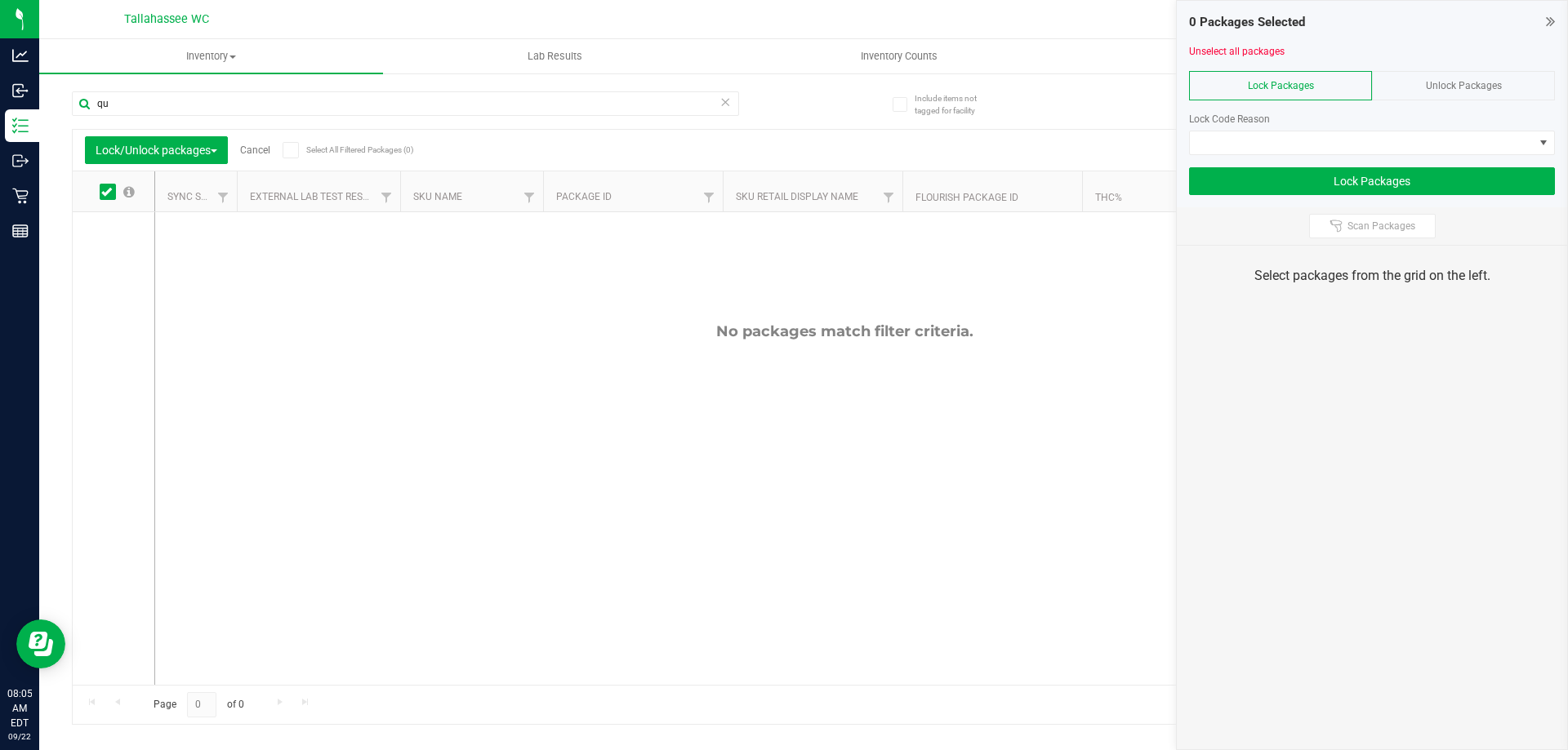
click at [1467, 82] on span "Unlock Packages" at bounding box center [1463, 86] width 76 height 11
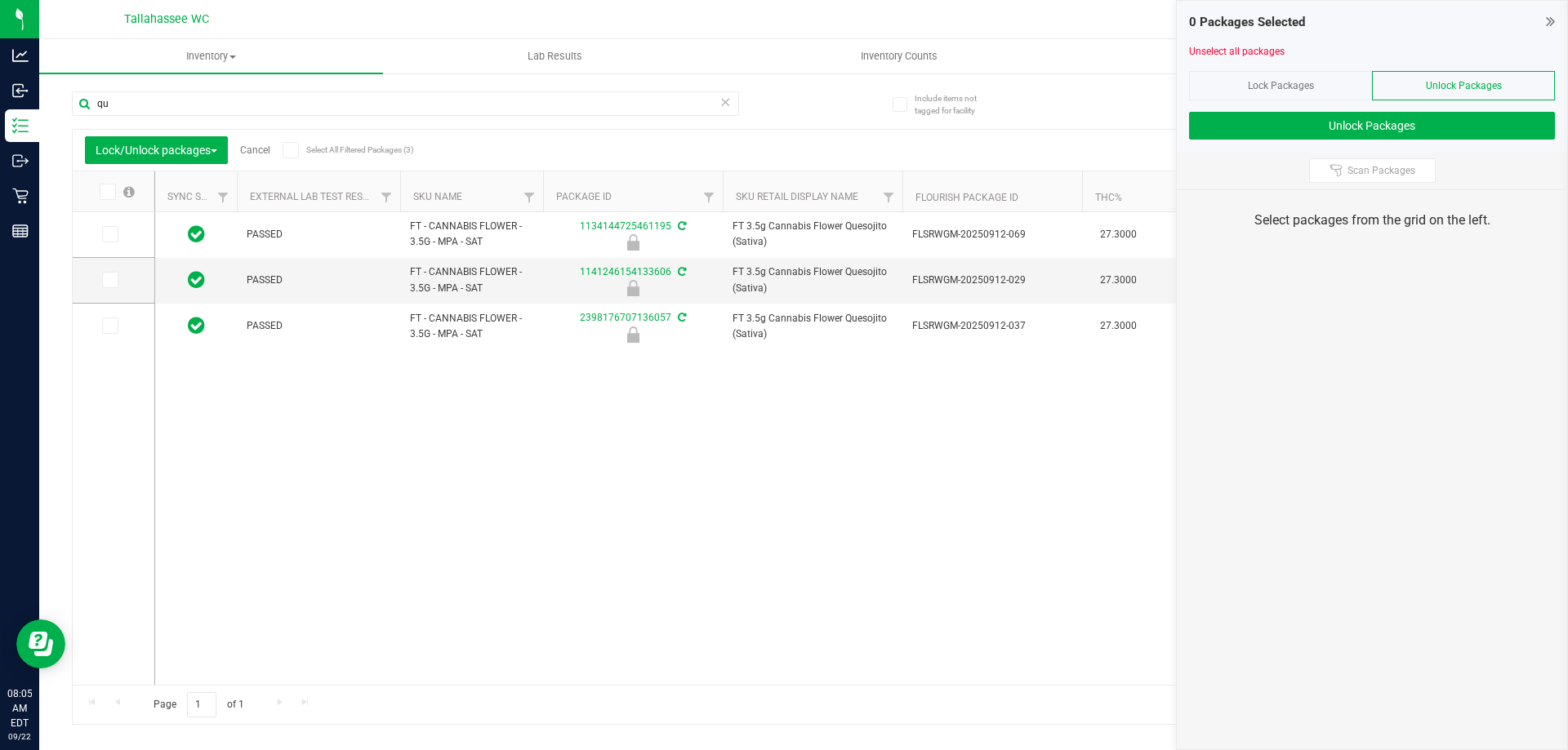
click at [286, 149] on span at bounding box center [290, 150] width 17 height 17
click at [0, 0] on input "Select All Filtered Packages (3)" at bounding box center [0, 0] width 0 height 0
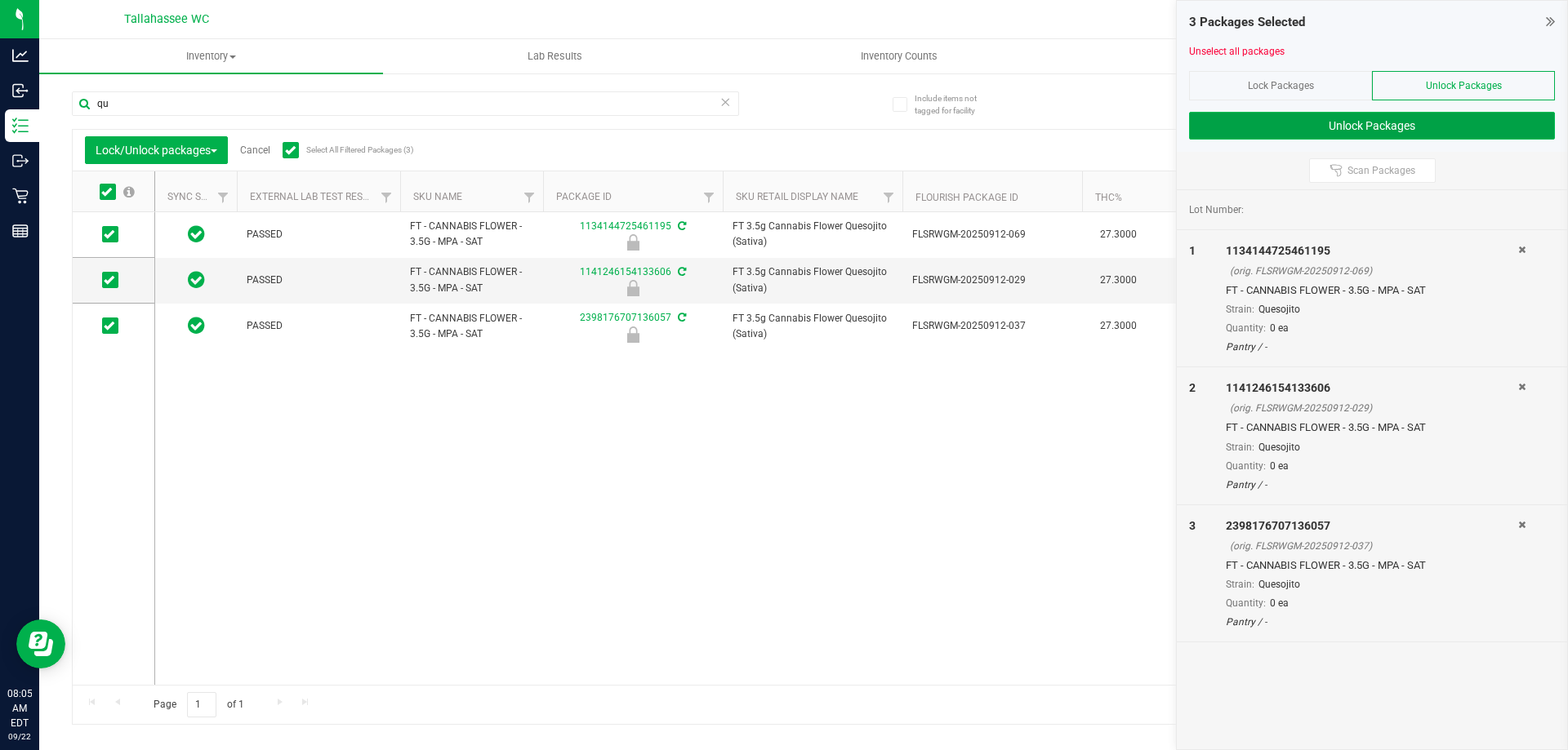
click at [1281, 125] on button "Unlock Packages" at bounding box center [1371, 126] width 365 height 28
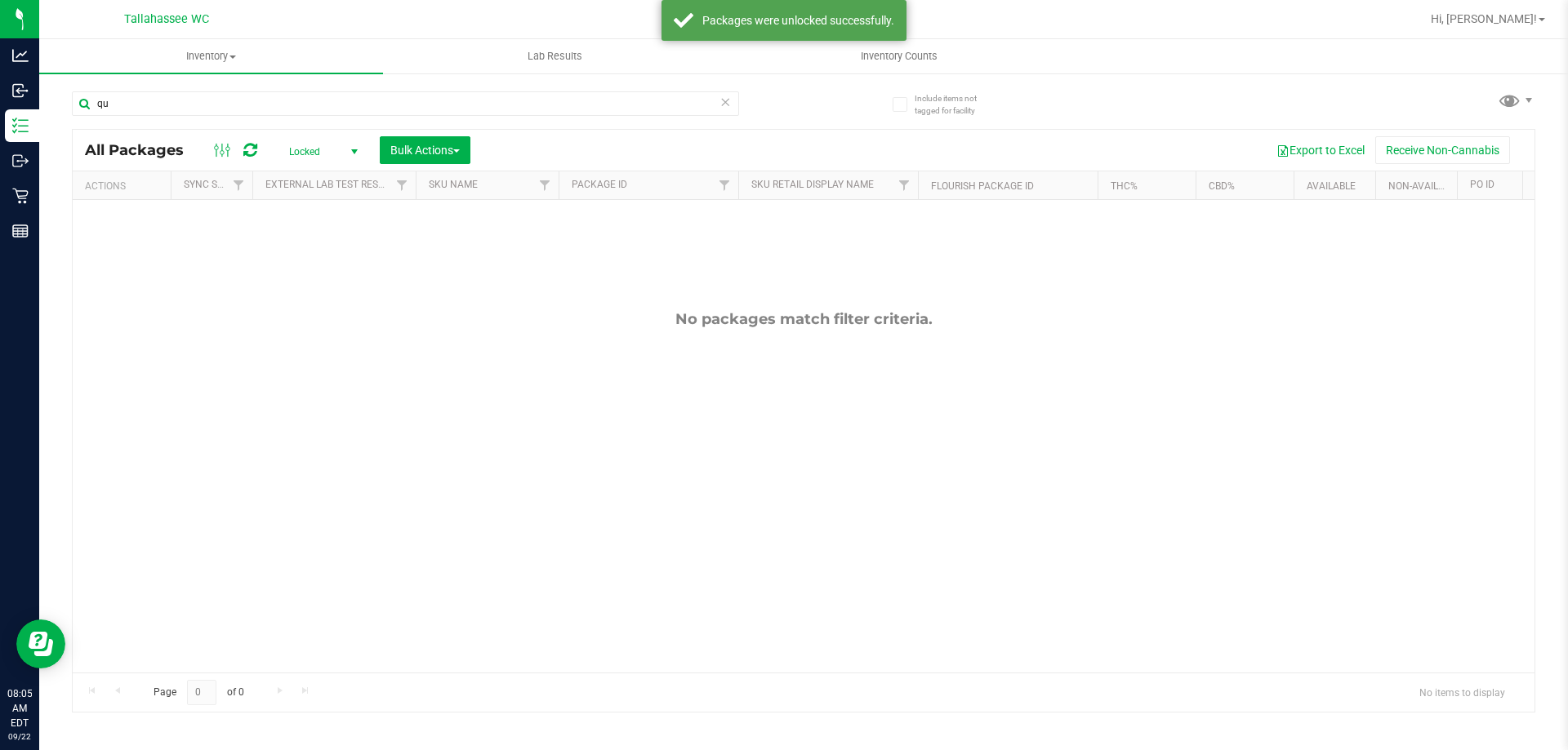
click at [333, 148] on span "Locked" at bounding box center [320, 152] width 90 height 23
click at [327, 177] on li "Active Only" at bounding box center [319, 178] width 88 height 24
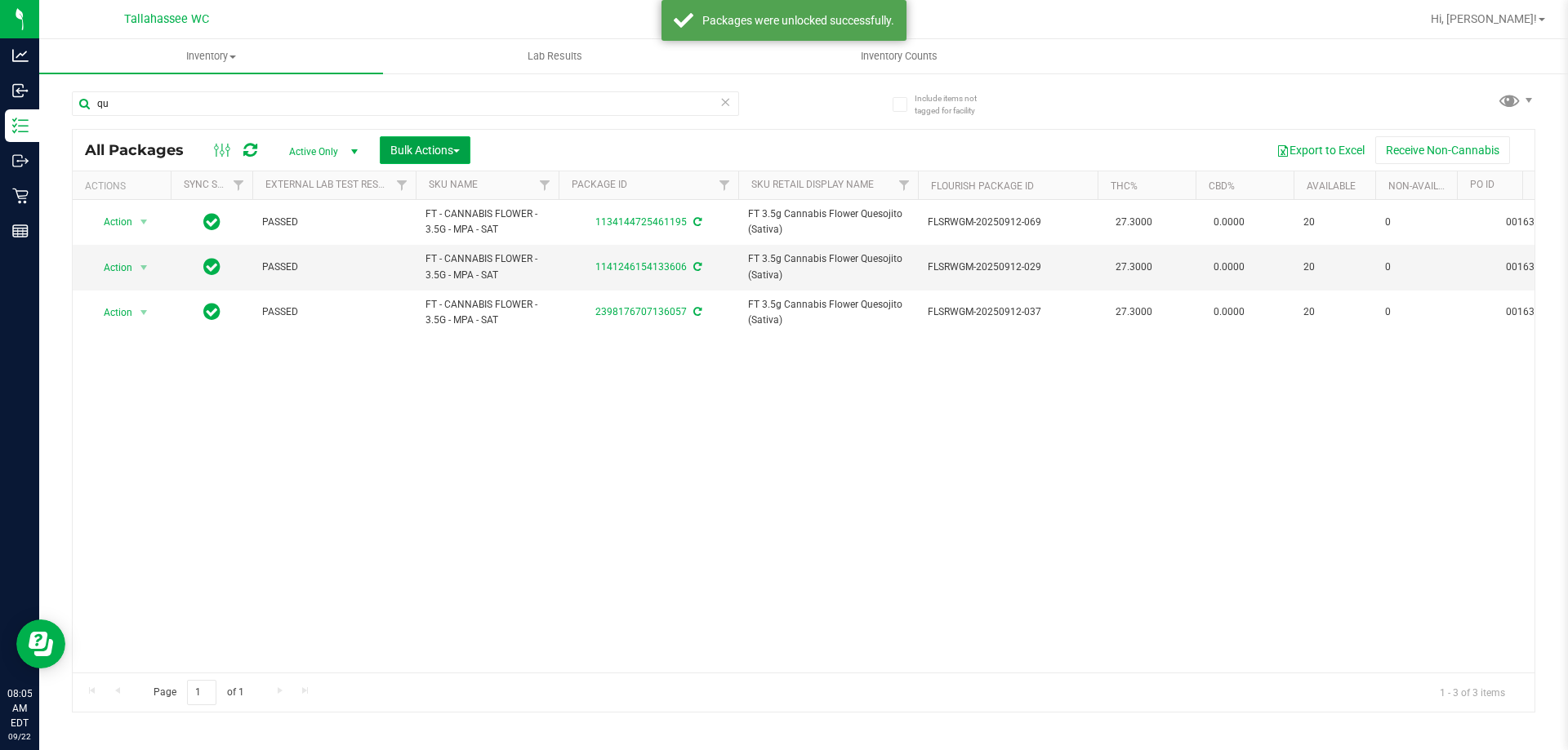
click at [416, 152] on span "Bulk Actions" at bounding box center [425, 149] width 69 height 13
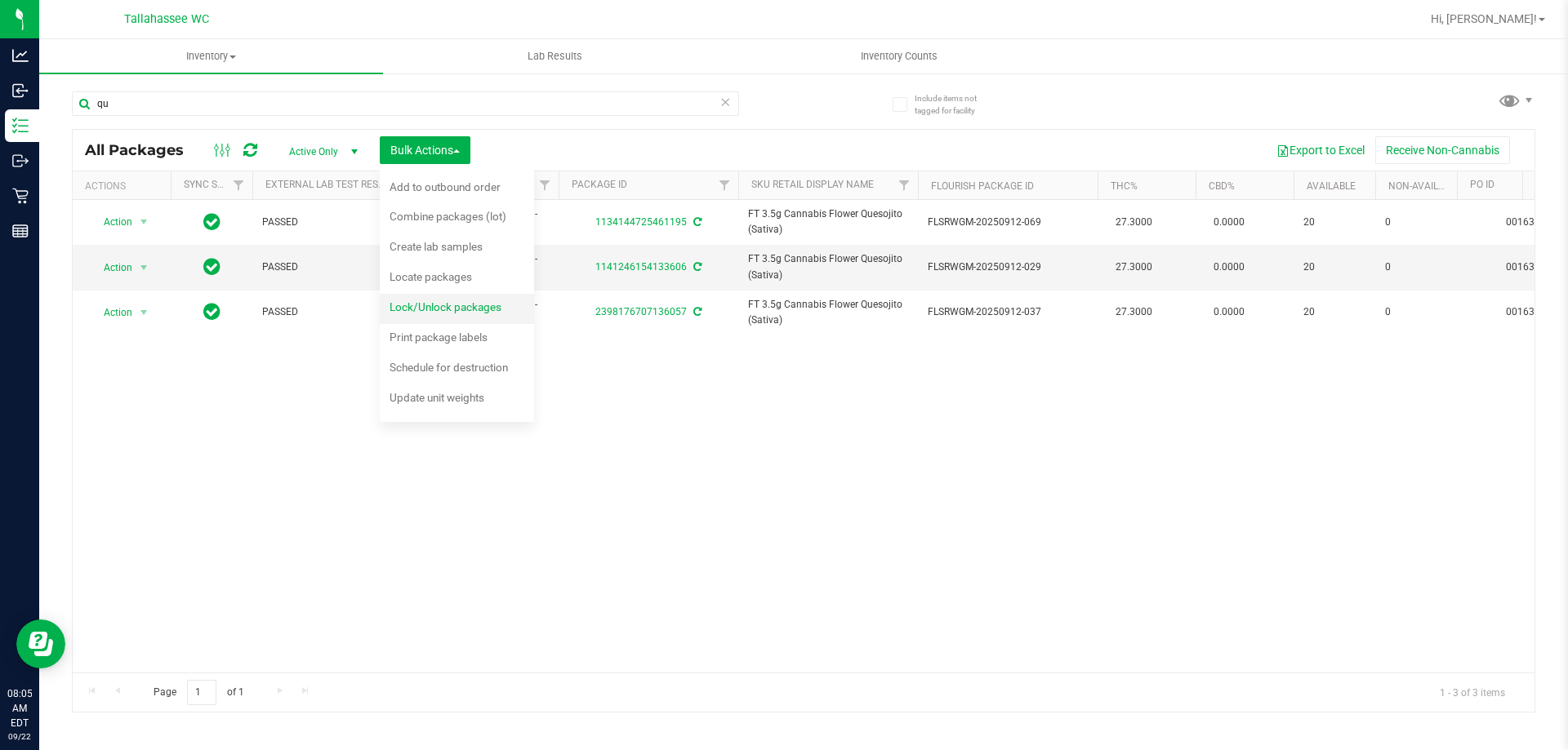
click at [453, 303] on span "Lock/Unlock packages" at bounding box center [446, 307] width 112 height 13
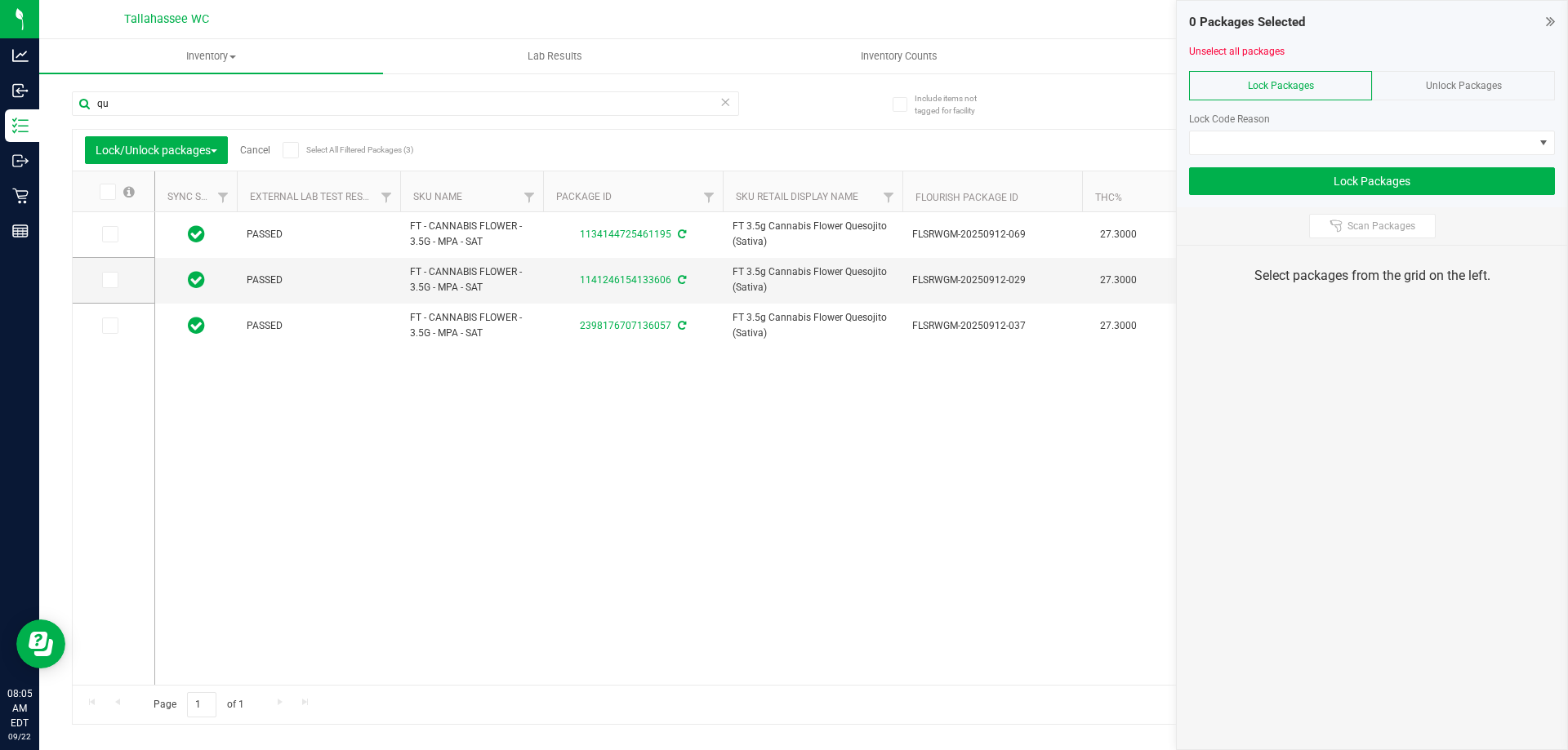
click at [294, 150] on icon at bounding box center [290, 150] width 10 height 0
click at [0, 0] on input "Select All Filtered Packages (3)" at bounding box center [0, 0] width 0 height 0
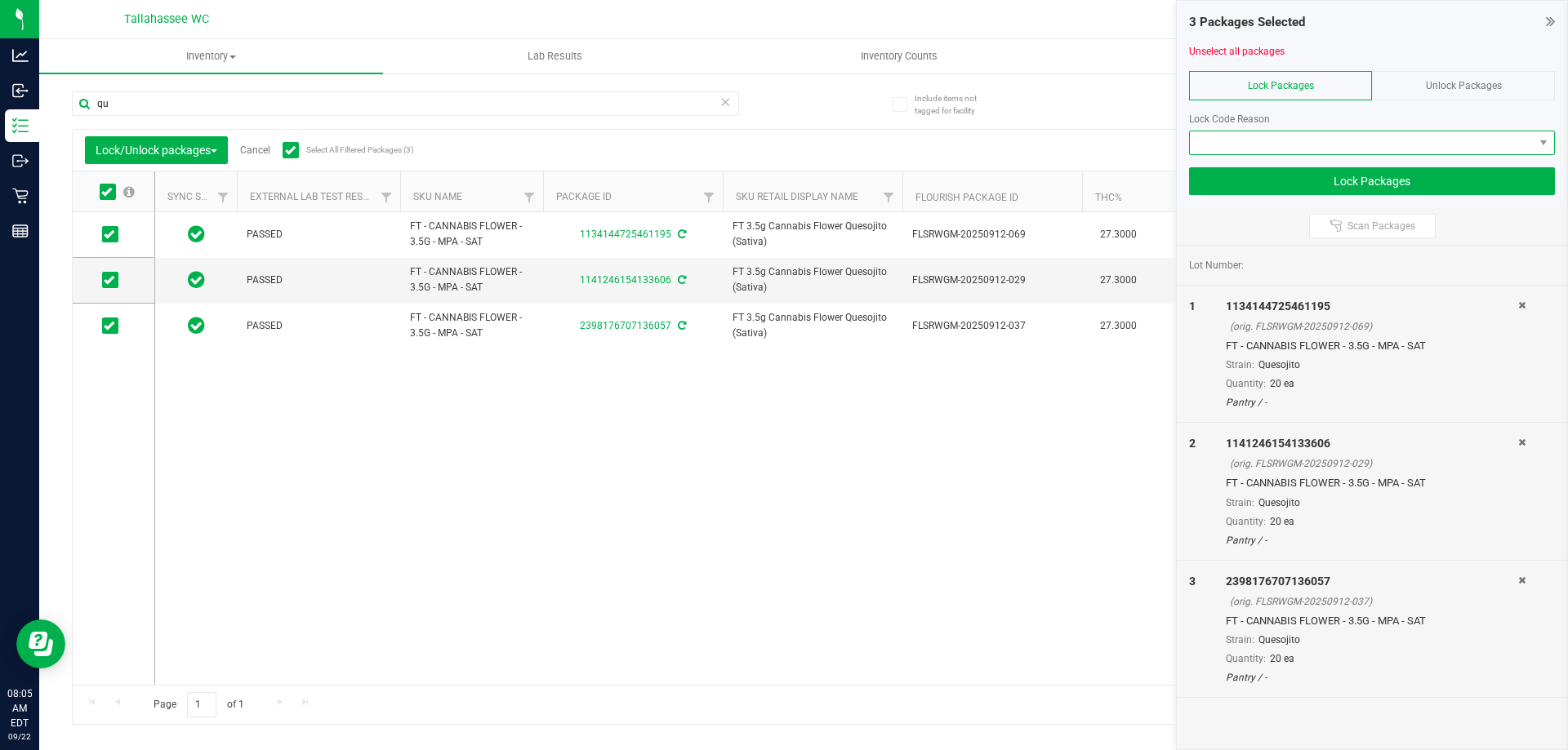
click at [1382, 146] on span at bounding box center [1361, 142] width 343 height 23
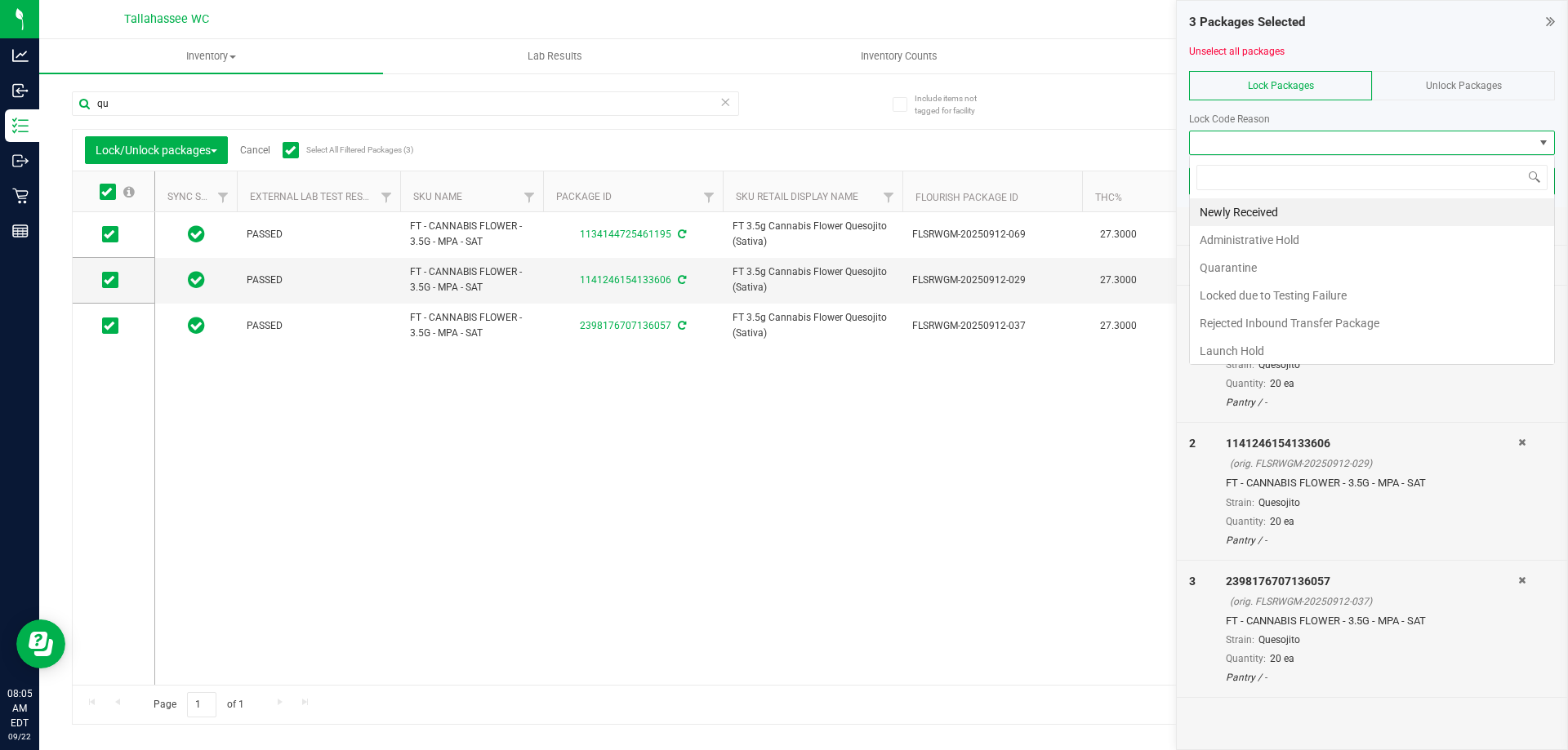
scroll to position [24, 365]
click at [1271, 354] on li "Launch Hold" at bounding box center [1371, 351] width 364 height 28
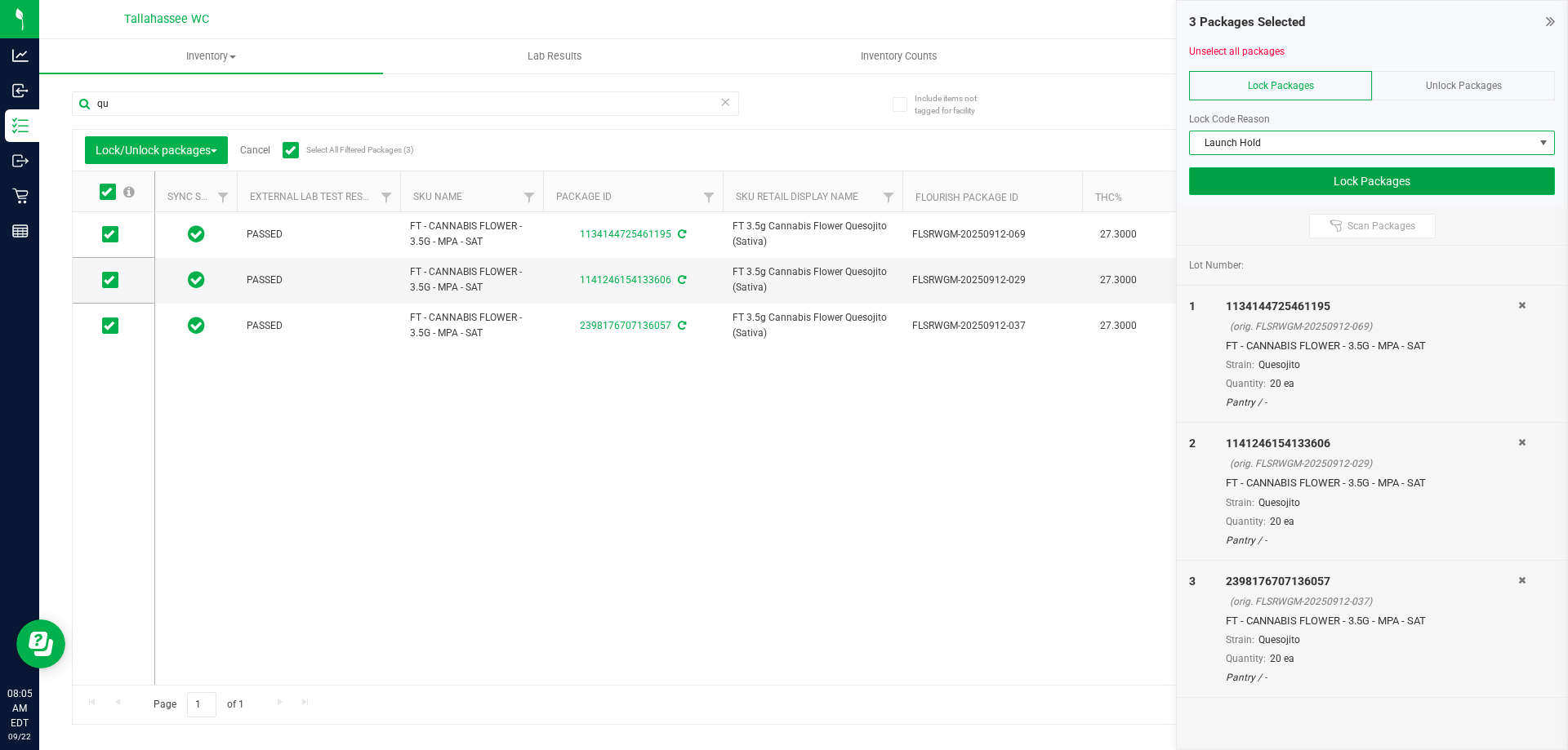
click at [1336, 186] on button "Lock Packages" at bounding box center [1371, 181] width 365 height 28
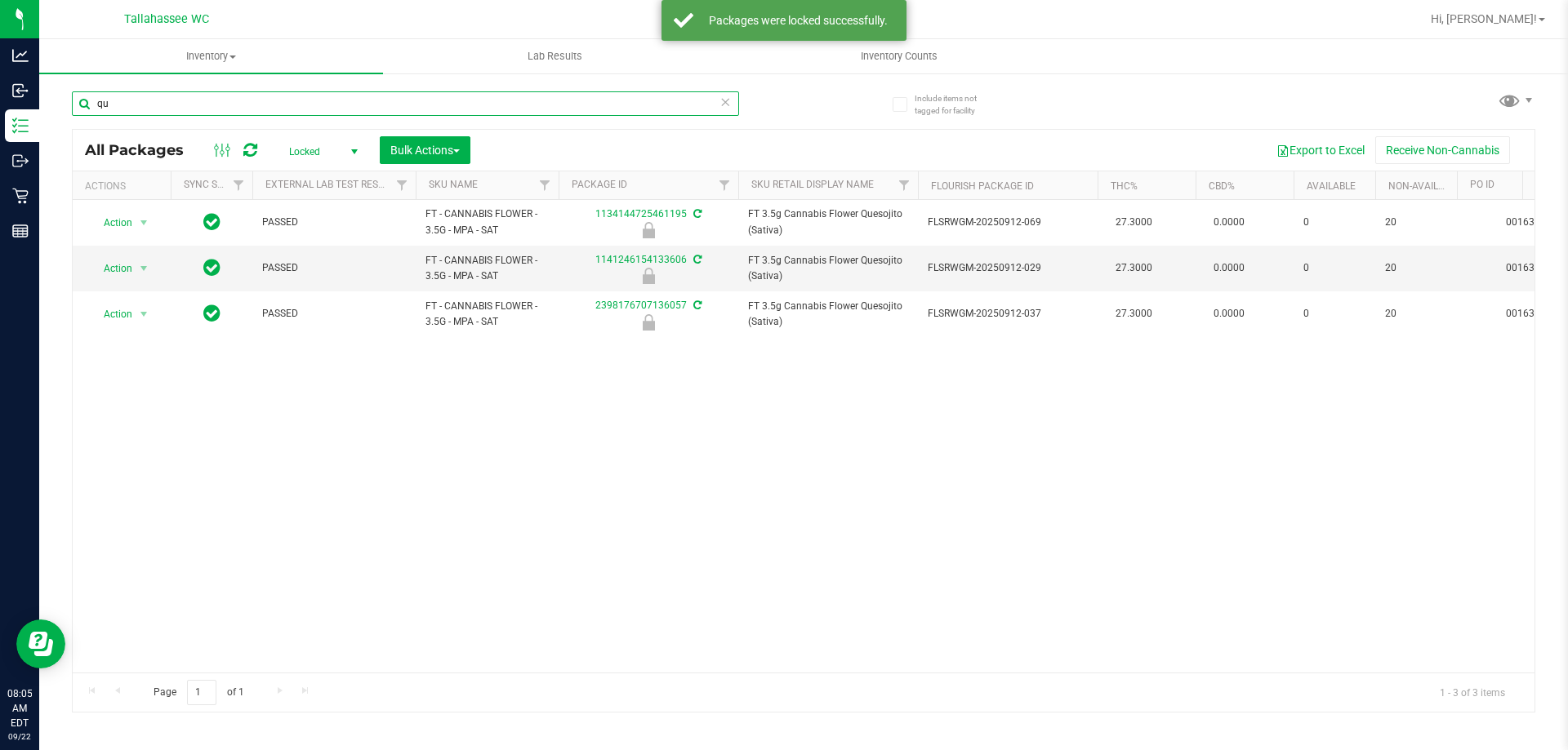
click at [350, 101] on input "qu" at bounding box center [405, 104] width 667 height 24
type input "c"
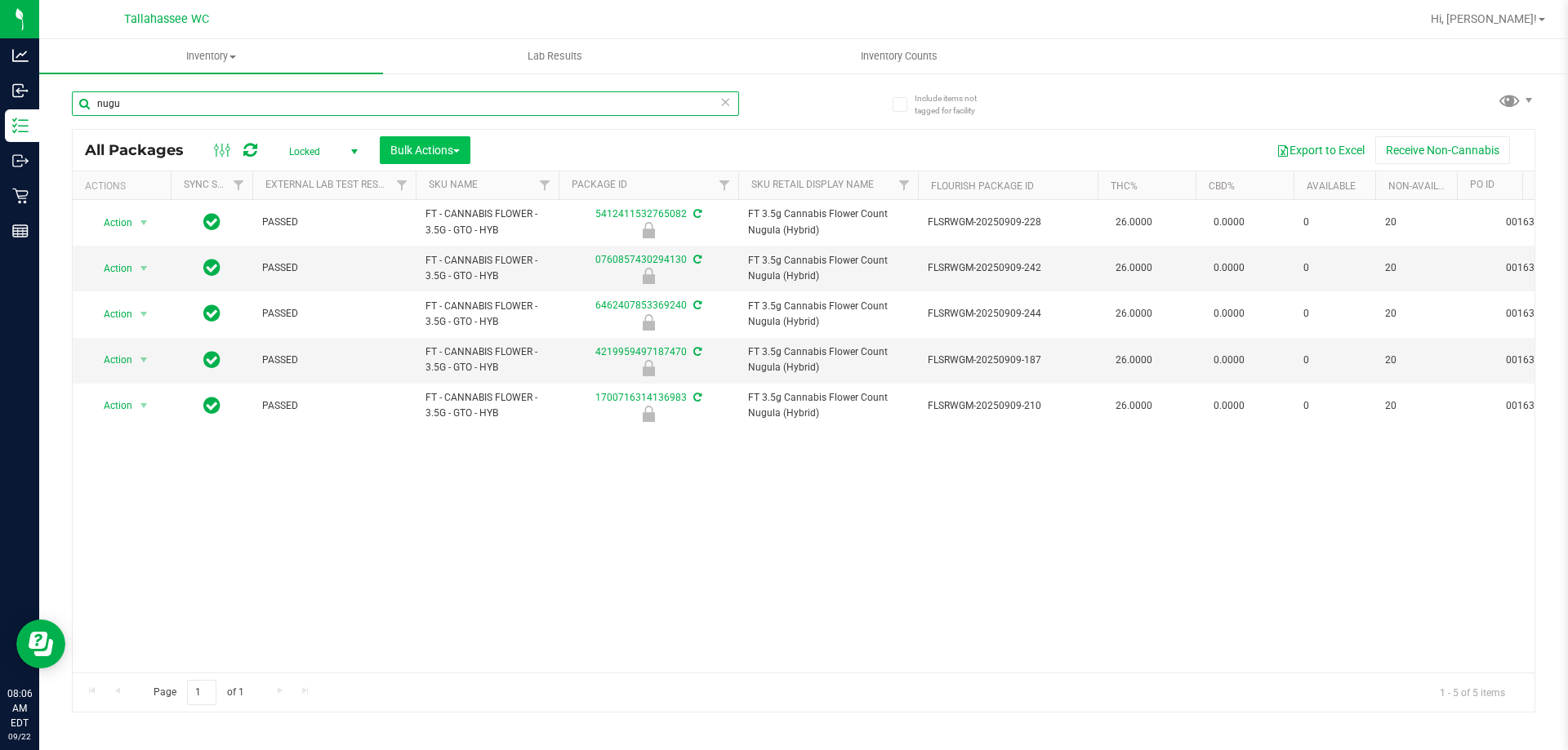
type input "nugu"
click at [454, 155] on span "Bulk Actions" at bounding box center [425, 149] width 69 height 13
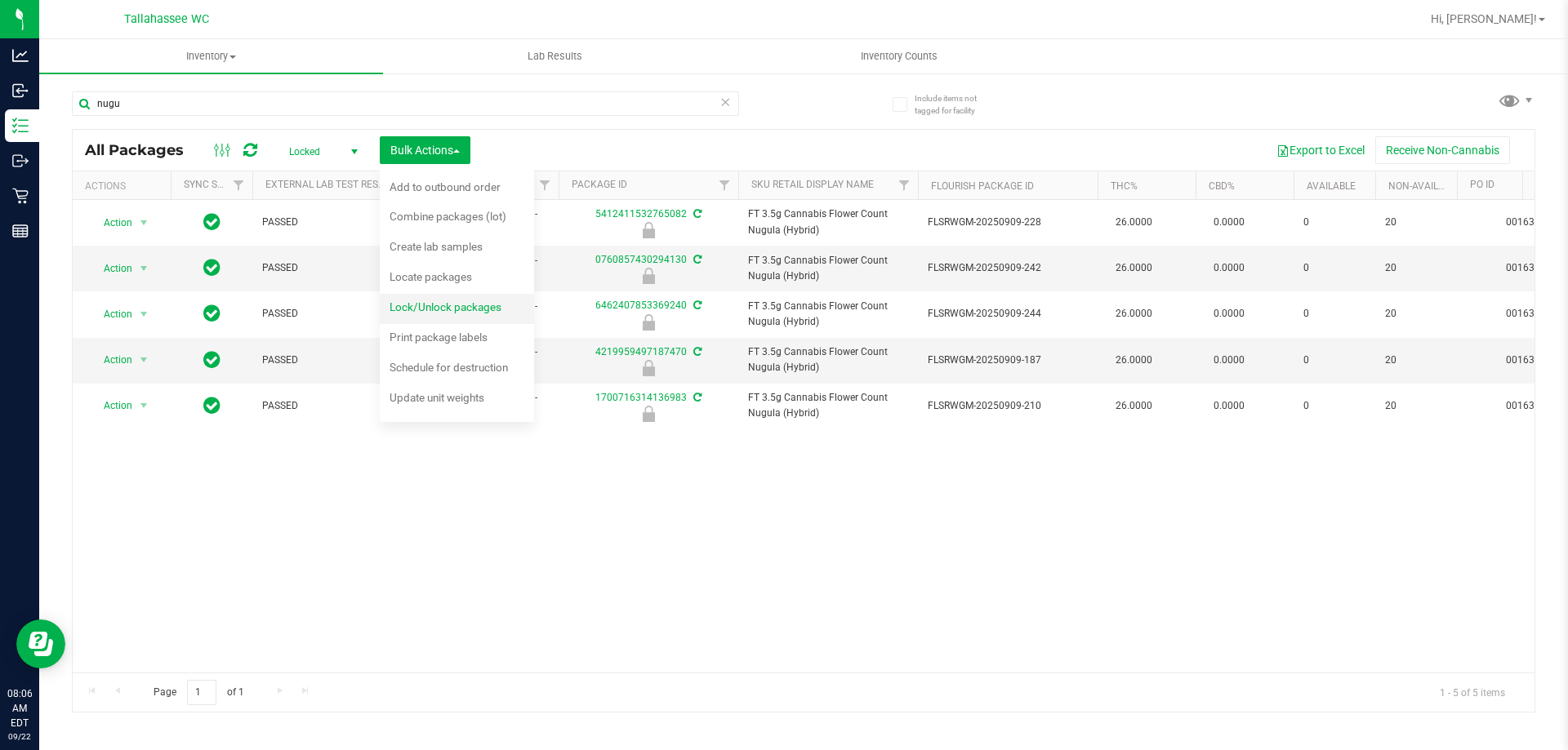
click at [479, 304] on span "Lock/Unlock packages" at bounding box center [446, 307] width 112 height 13
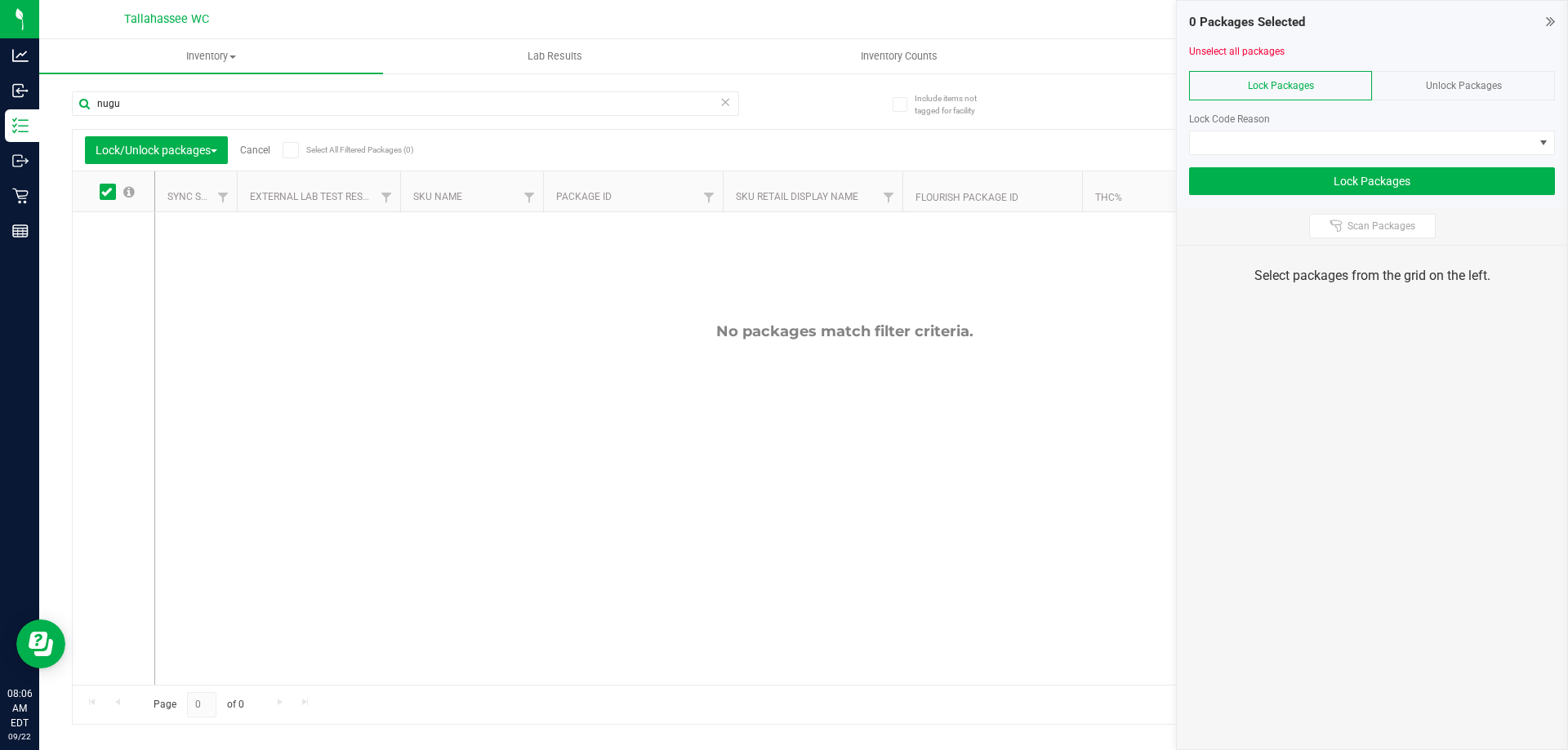
click at [1502, 82] on div "Unlock Packages" at bounding box center [1462, 86] width 183 height 30
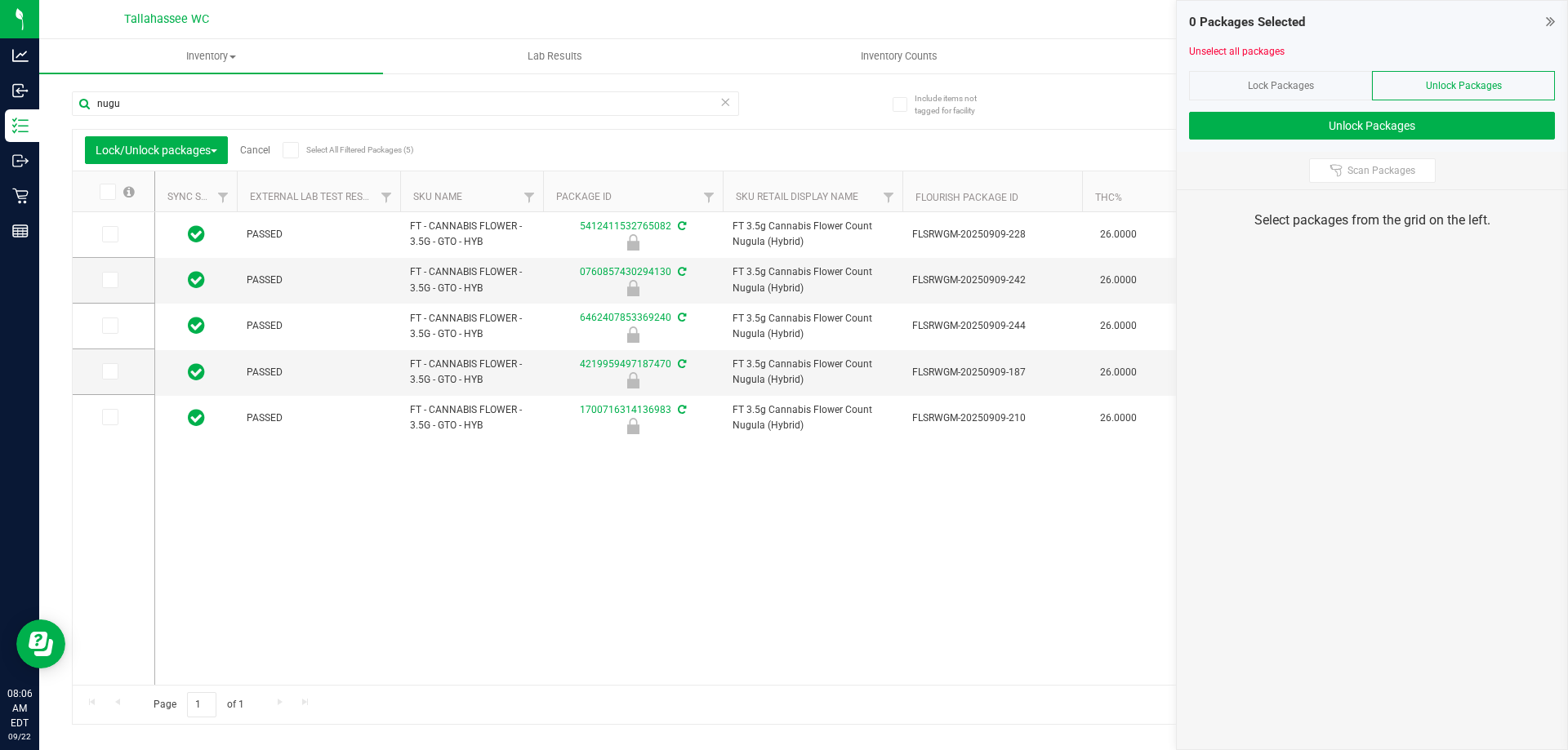
click at [303, 151] on label "Select All Filtered Packages (5)" at bounding box center [335, 150] width 106 height 17
click at [0, 0] on input "Select All Filtered Packages (5)" at bounding box center [0, 0] width 0 height 0
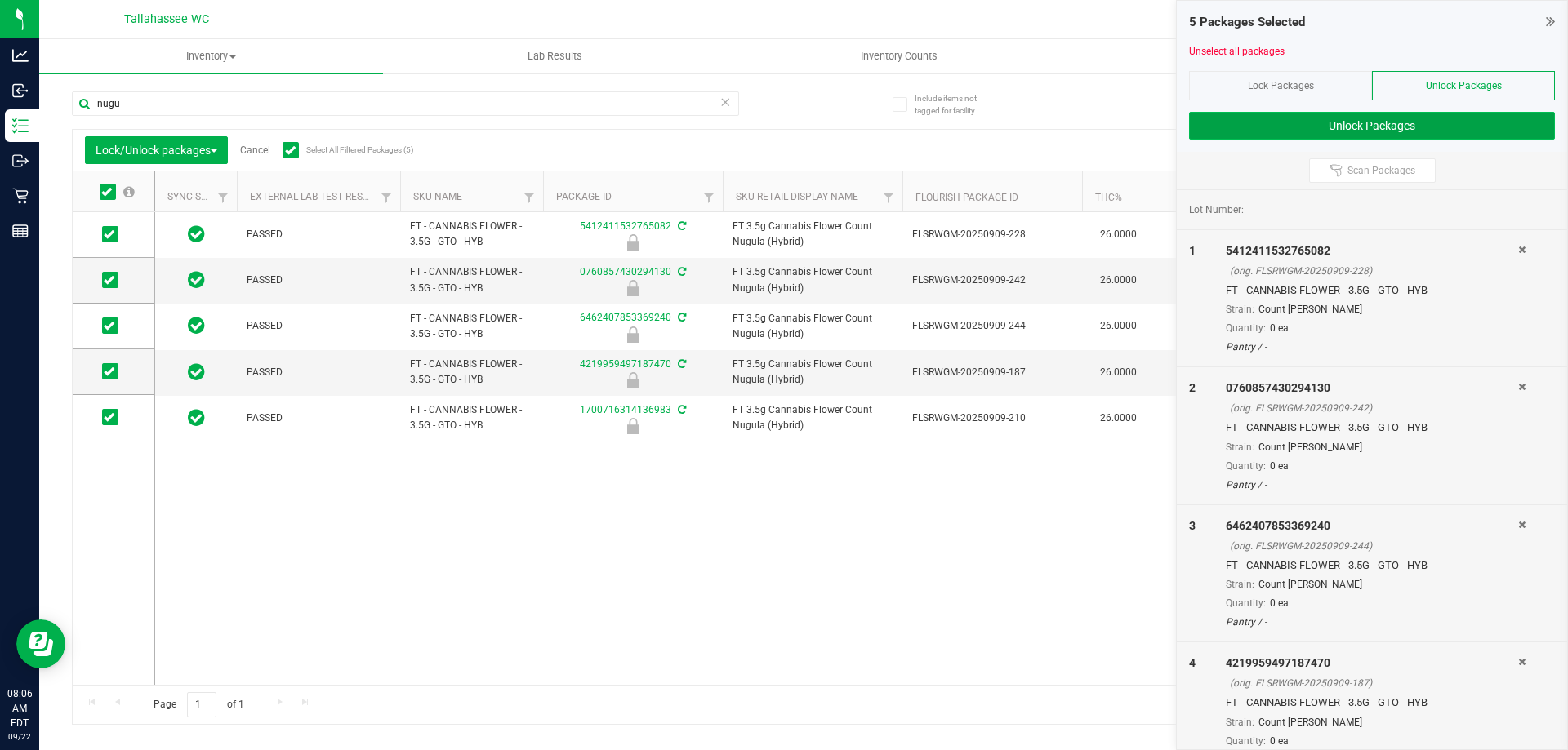
click at [1417, 131] on button "Unlock Packages" at bounding box center [1371, 126] width 365 height 28
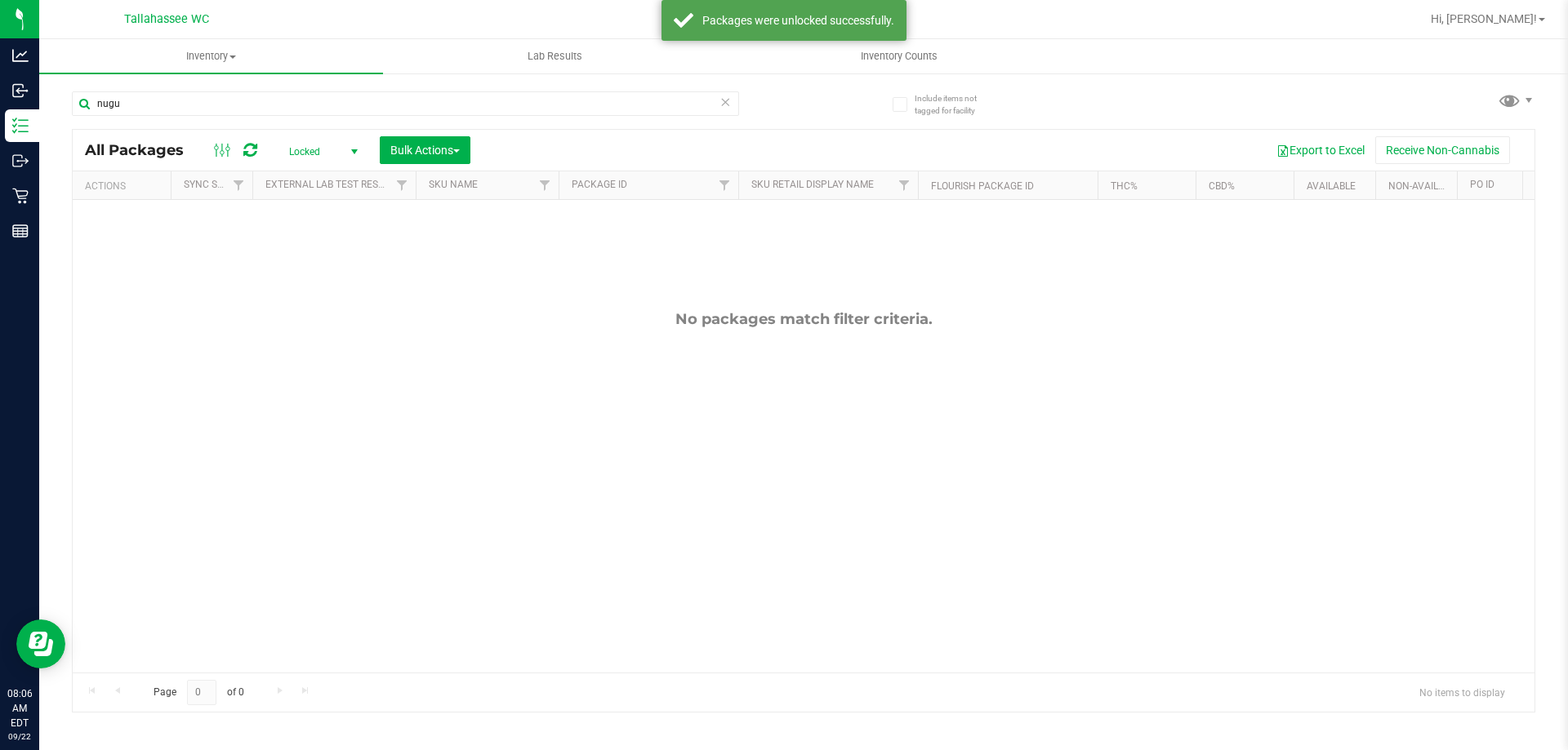
click at [339, 144] on span "Locked" at bounding box center [320, 152] width 90 height 23
click at [336, 169] on li "Active Only" at bounding box center [319, 178] width 88 height 24
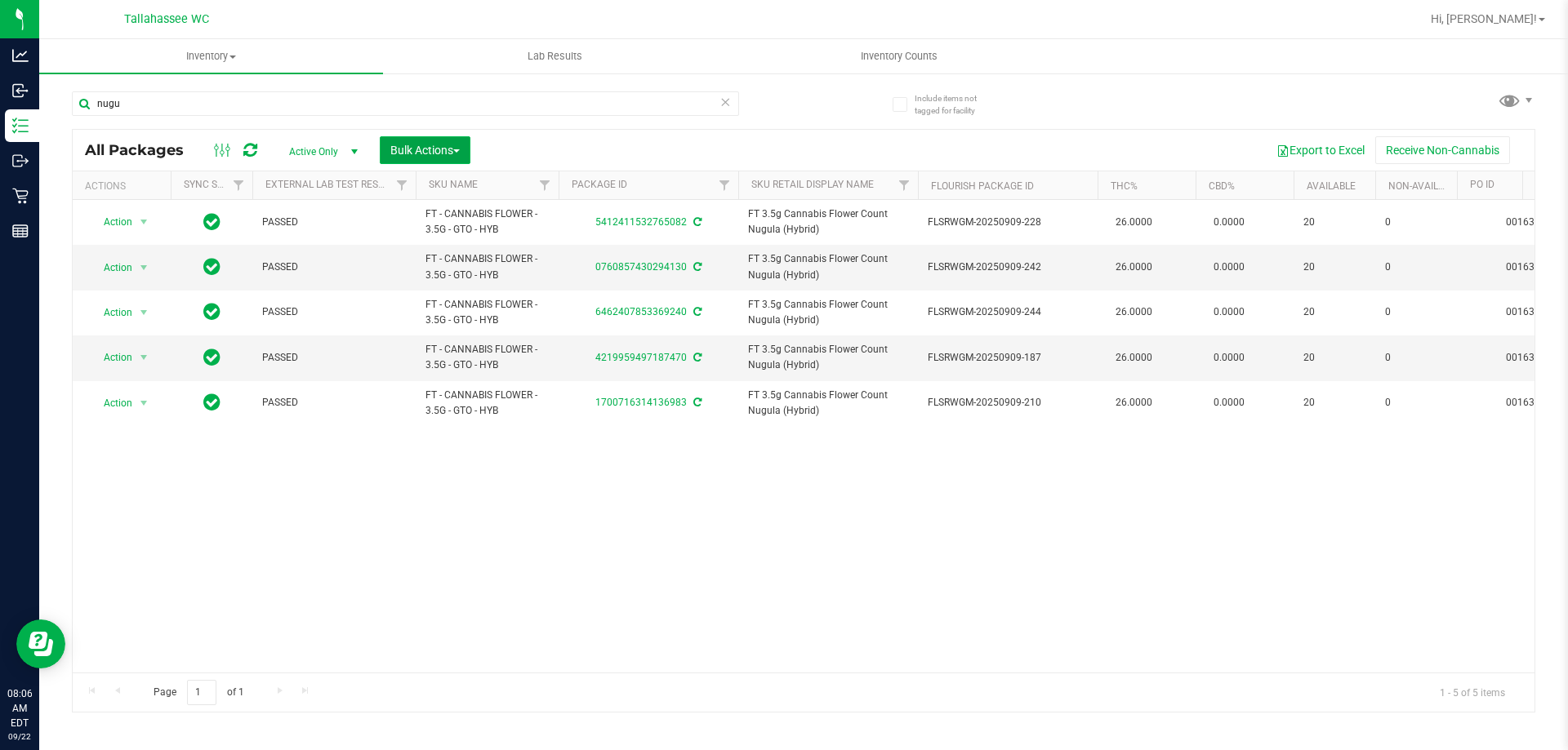
click at [460, 146] on span "Bulk Actions" at bounding box center [425, 149] width 69 height 13
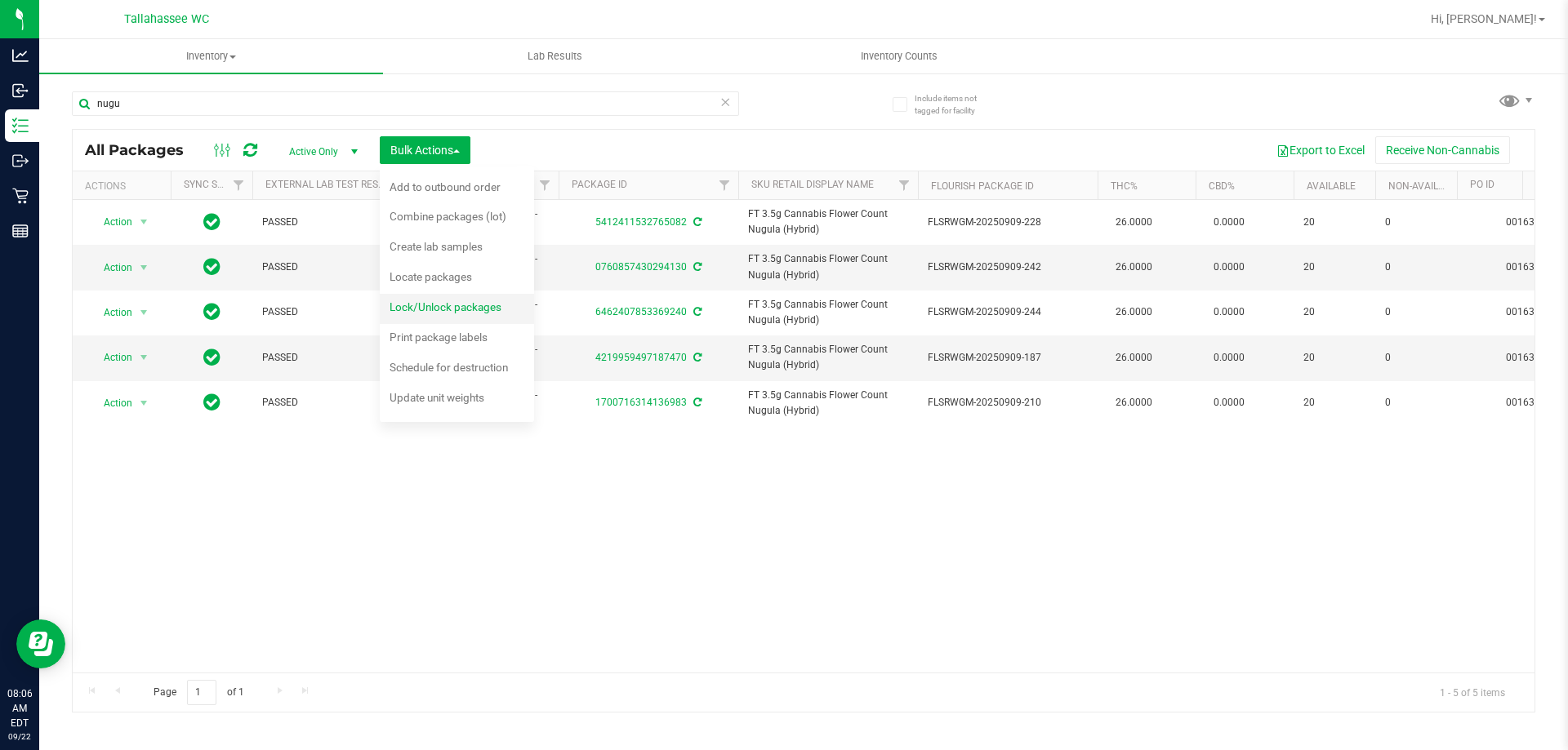
click at [498, 321] on div "Lock/Unlock packages" at bounding box center [456, 309] width 134 height 26
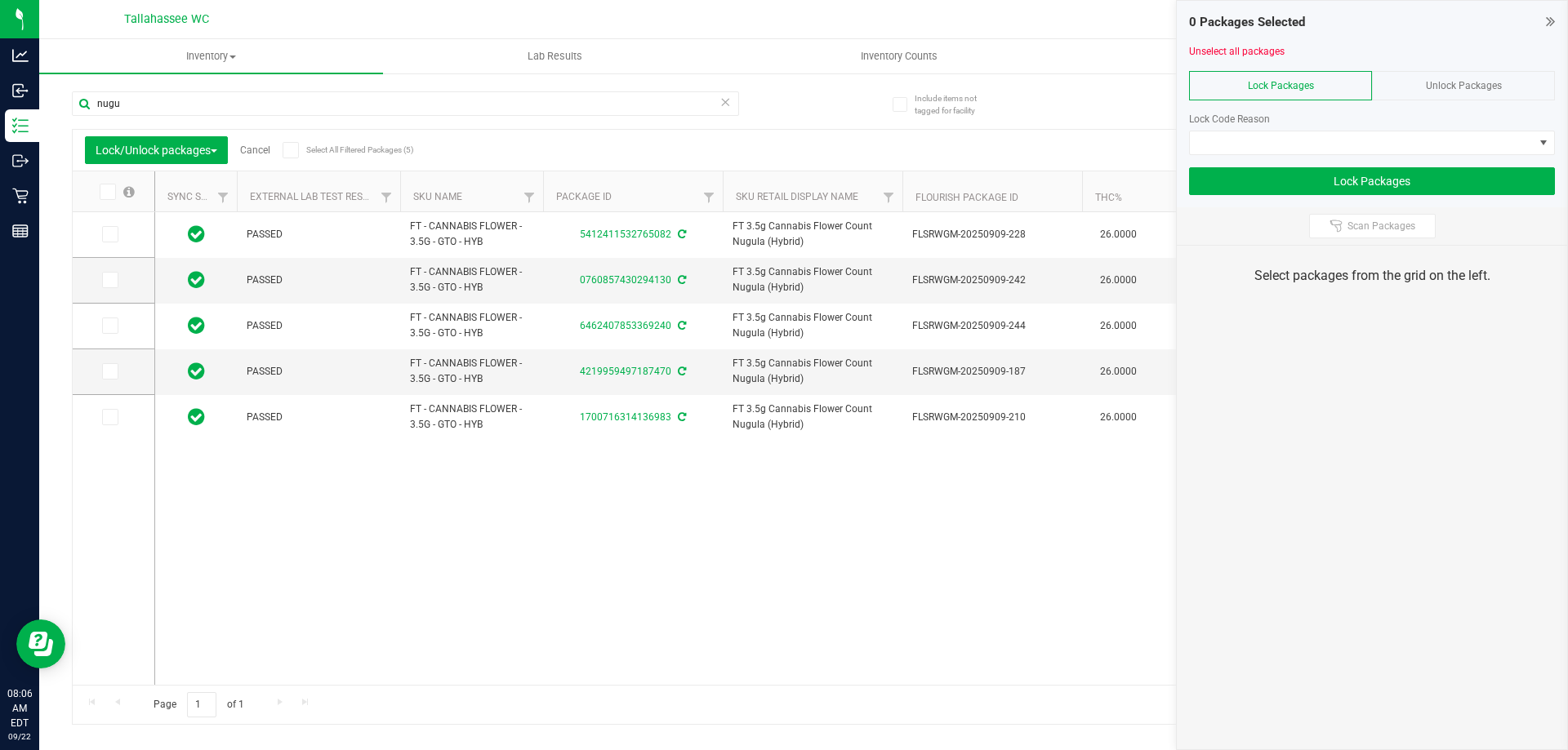
click at [1489, 82] on span "Unlock Packages" at bounding box center [1463, 86] width 76 height 11
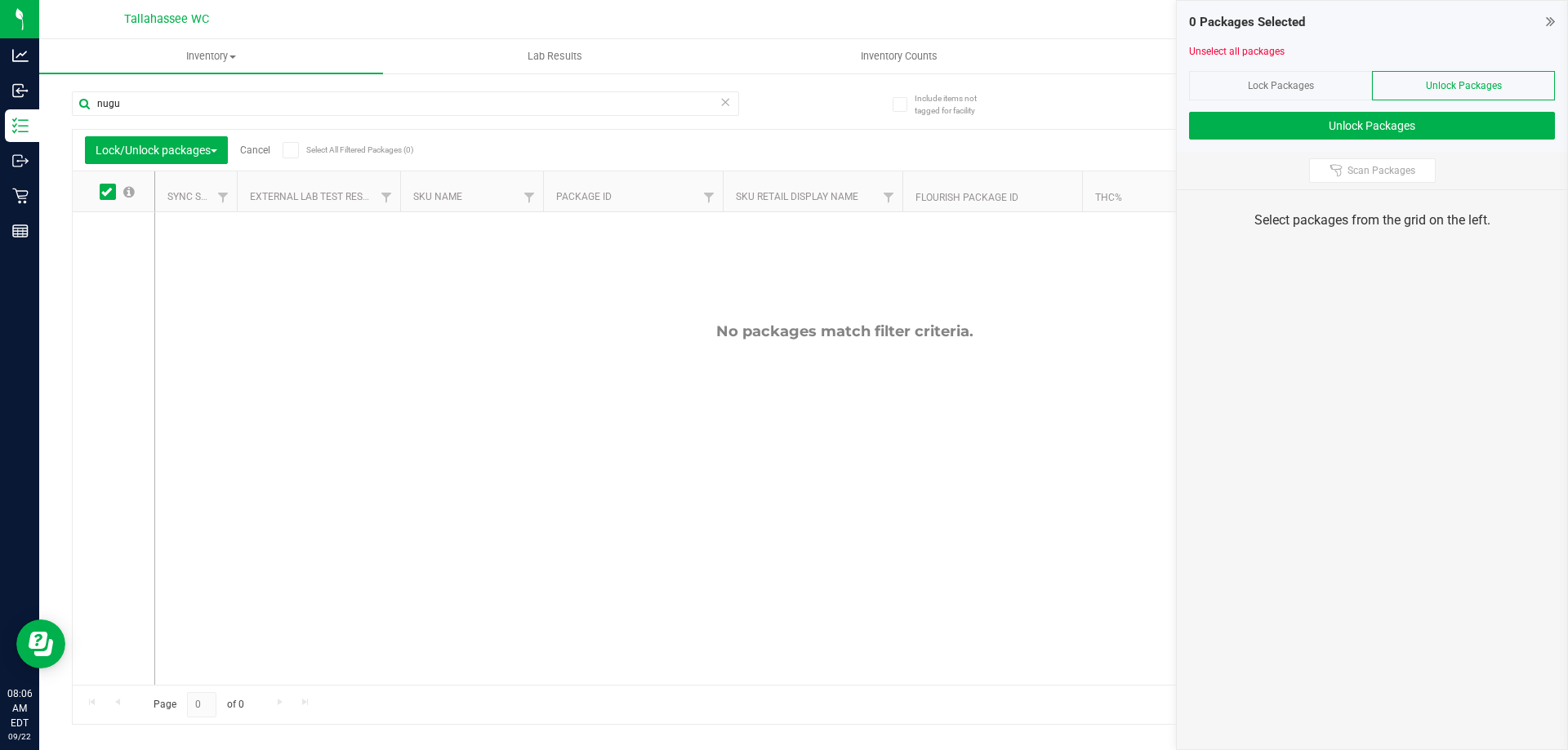
click at [1307, 86] on span "Lock Packages" at bounding box center [1280, 86] width 66 height 11
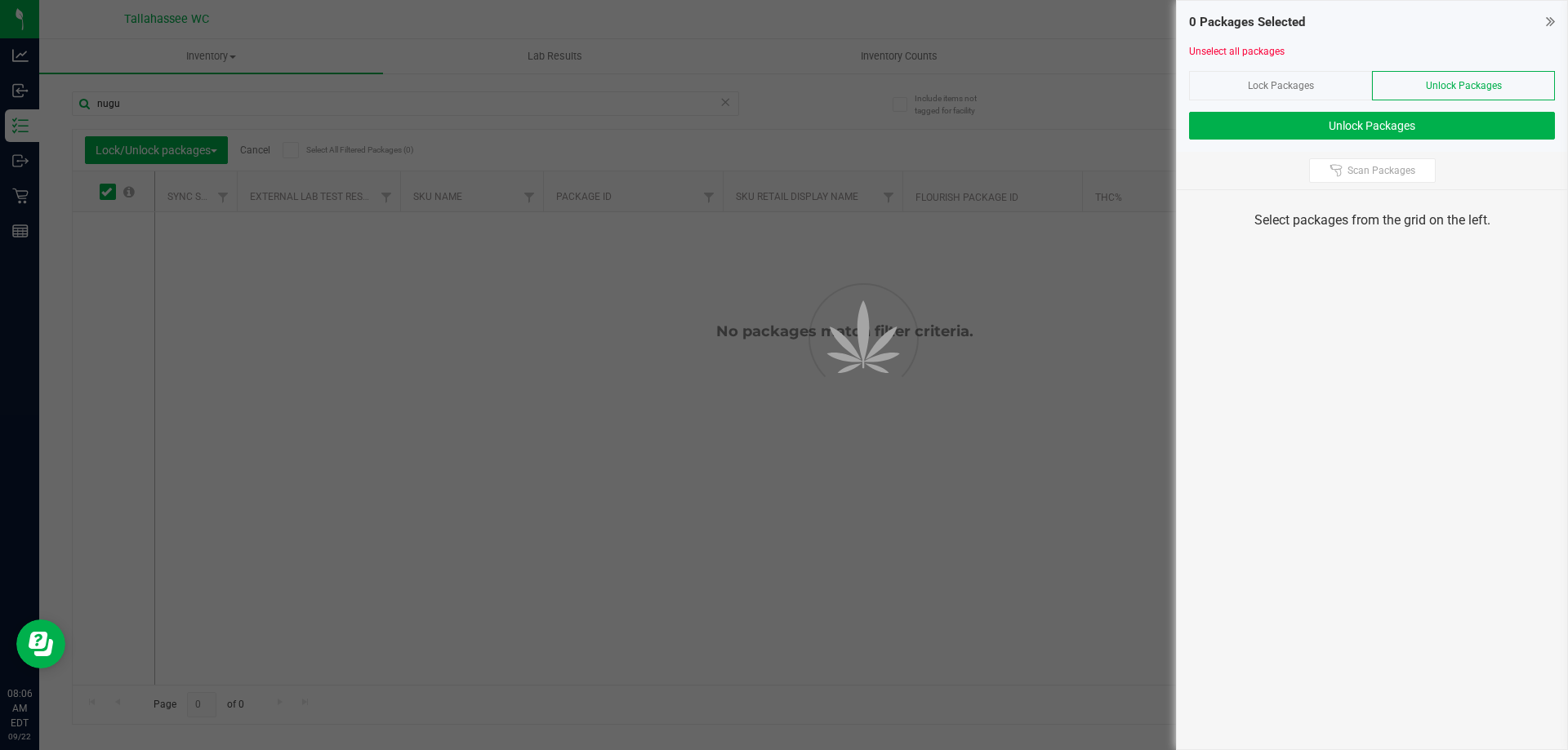
click at [1317, 44] on div "Unselect all packages" at bounding box center [1371, 51] width 365 height 15
click at [1274, 82] on span "Lock Packages" at bounding box center [1280, 86] width 66 height 11
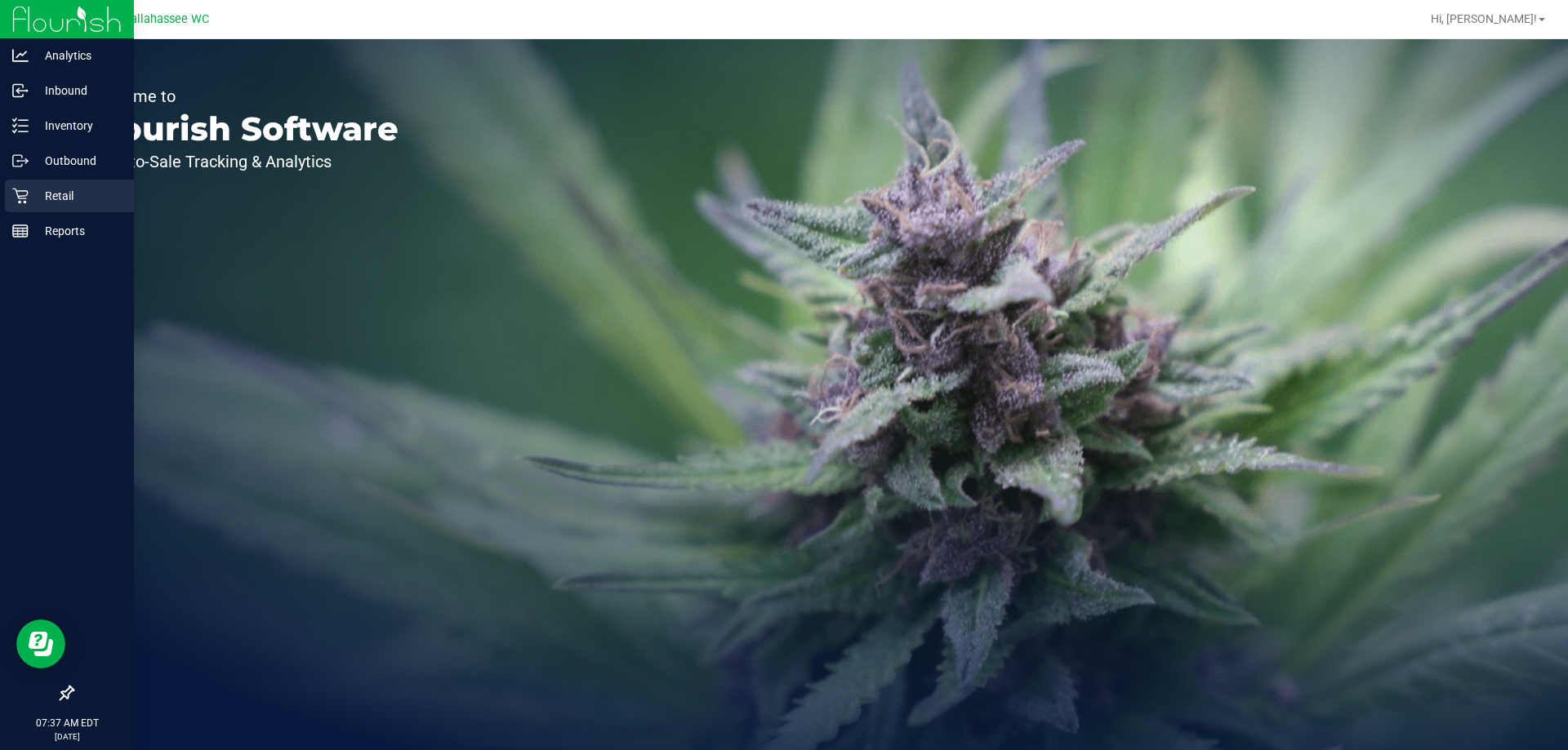
click at [53, 198] on p "Retail" at bounding box center [78, 196] width 98 height 19
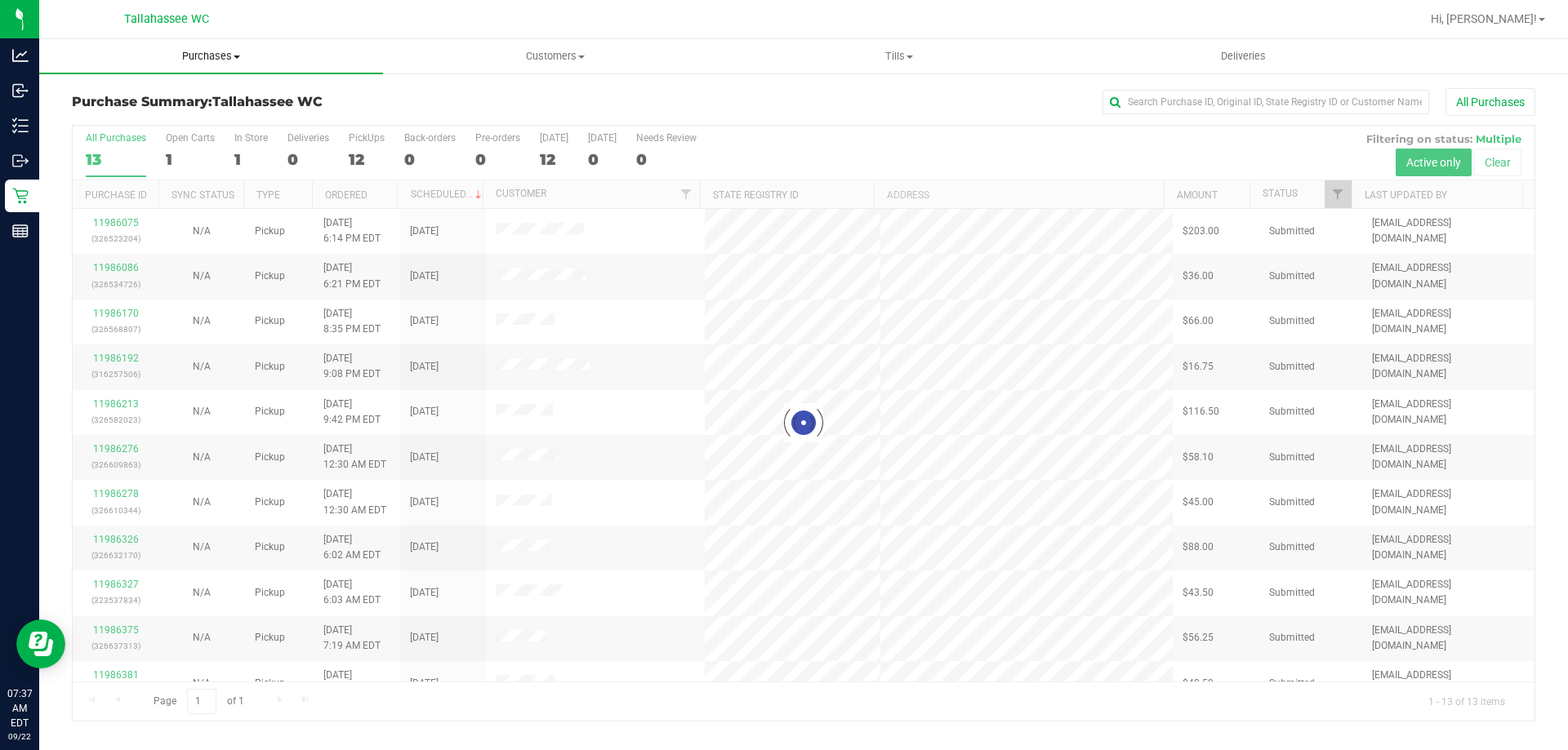
click at [225, 57] on span "Purchases" at bounding box center [211, 56] width 343 height 15
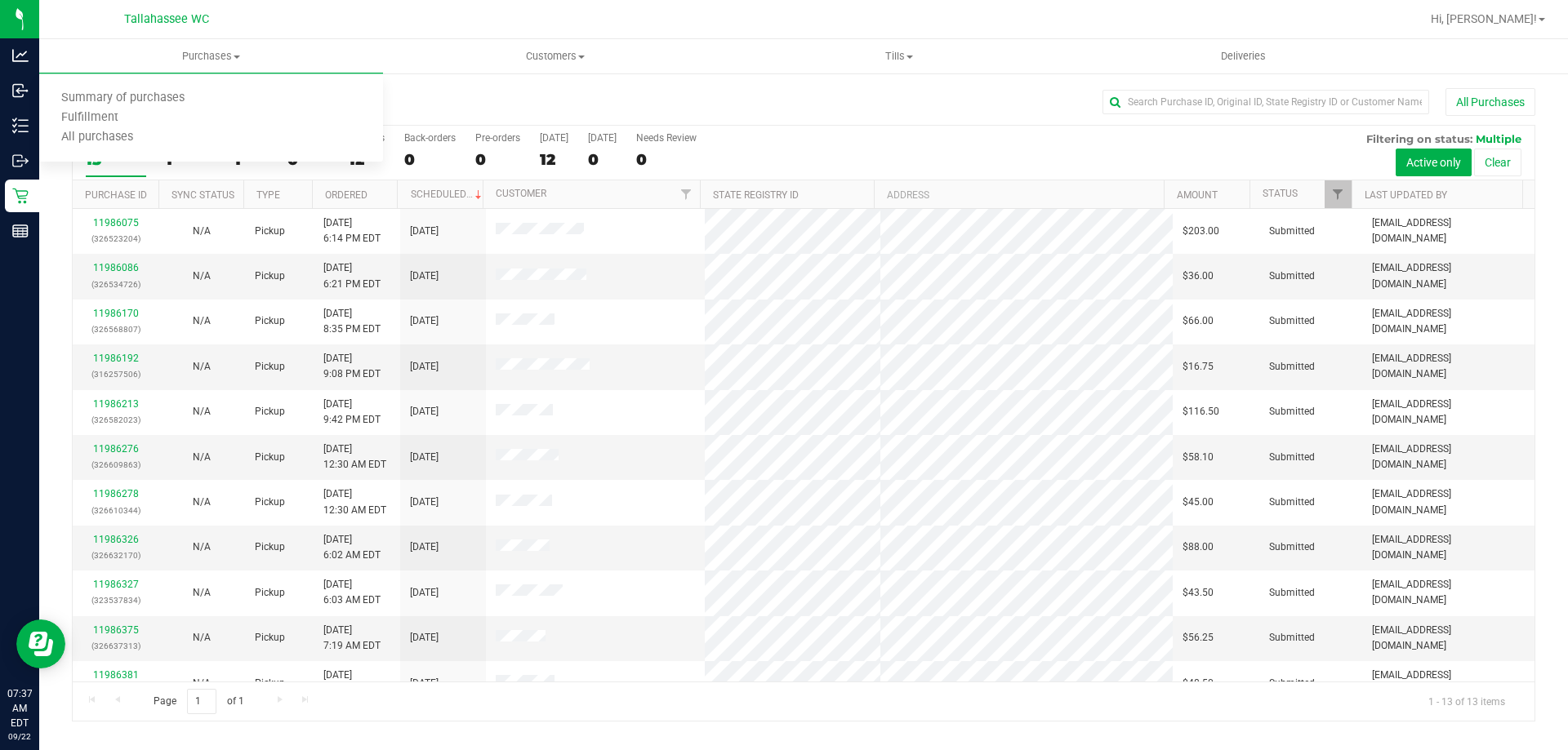
click at [511, 81] on div "Purchase Summary: Tallahassee WC All Purchases All Purchases 13 Open Carts 1 In…" at bounding box center [803, 405] width 1529 height 666
click at [180, 150] on div "1" at bounding box center [191, 159] width 49 height 18
click at [0, 0] on input "Open Carts 1" at bounding box center [0, 0] width 0 height 0
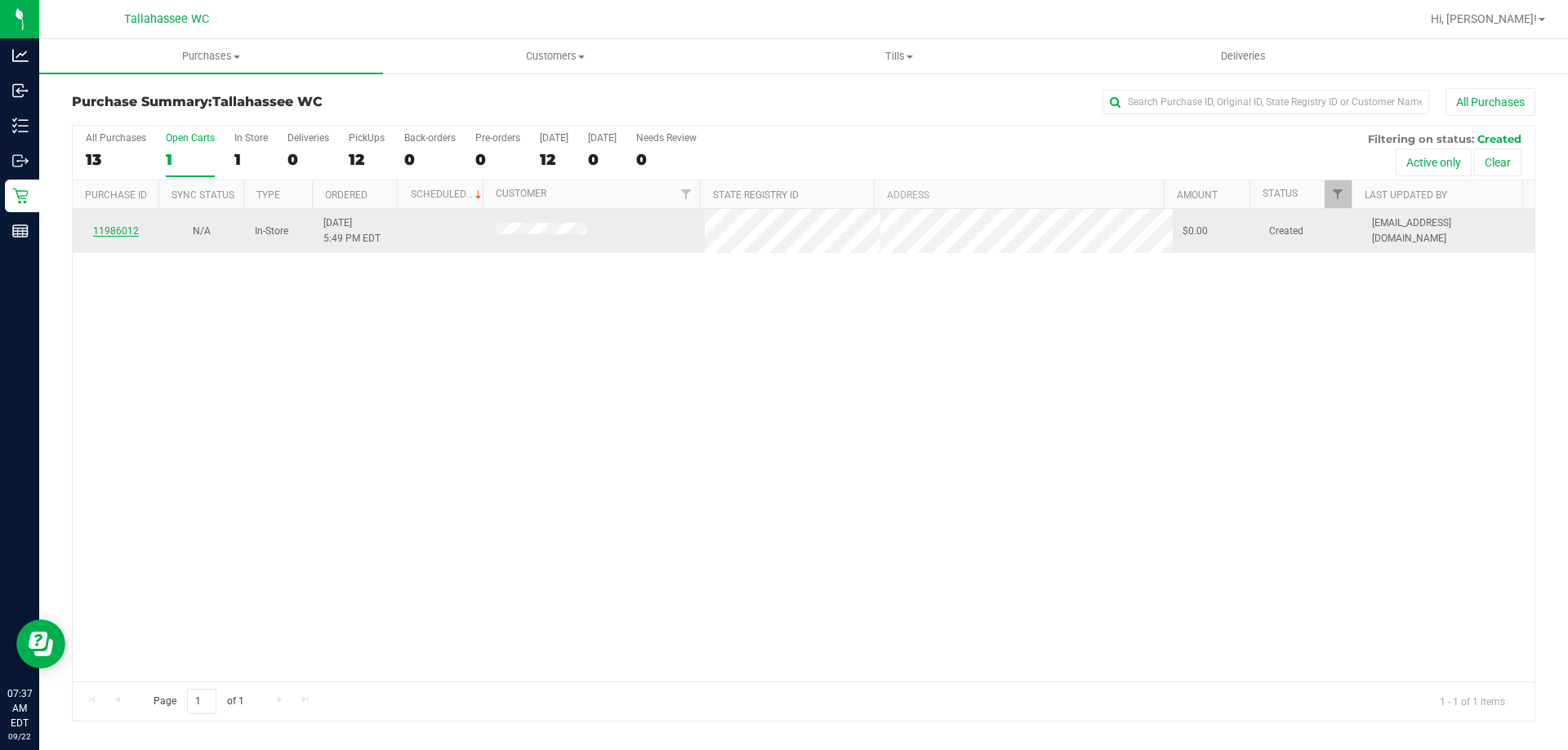
click at [121, 233] on link "11986012" at bounding box center [115, 231] width 45 height 11
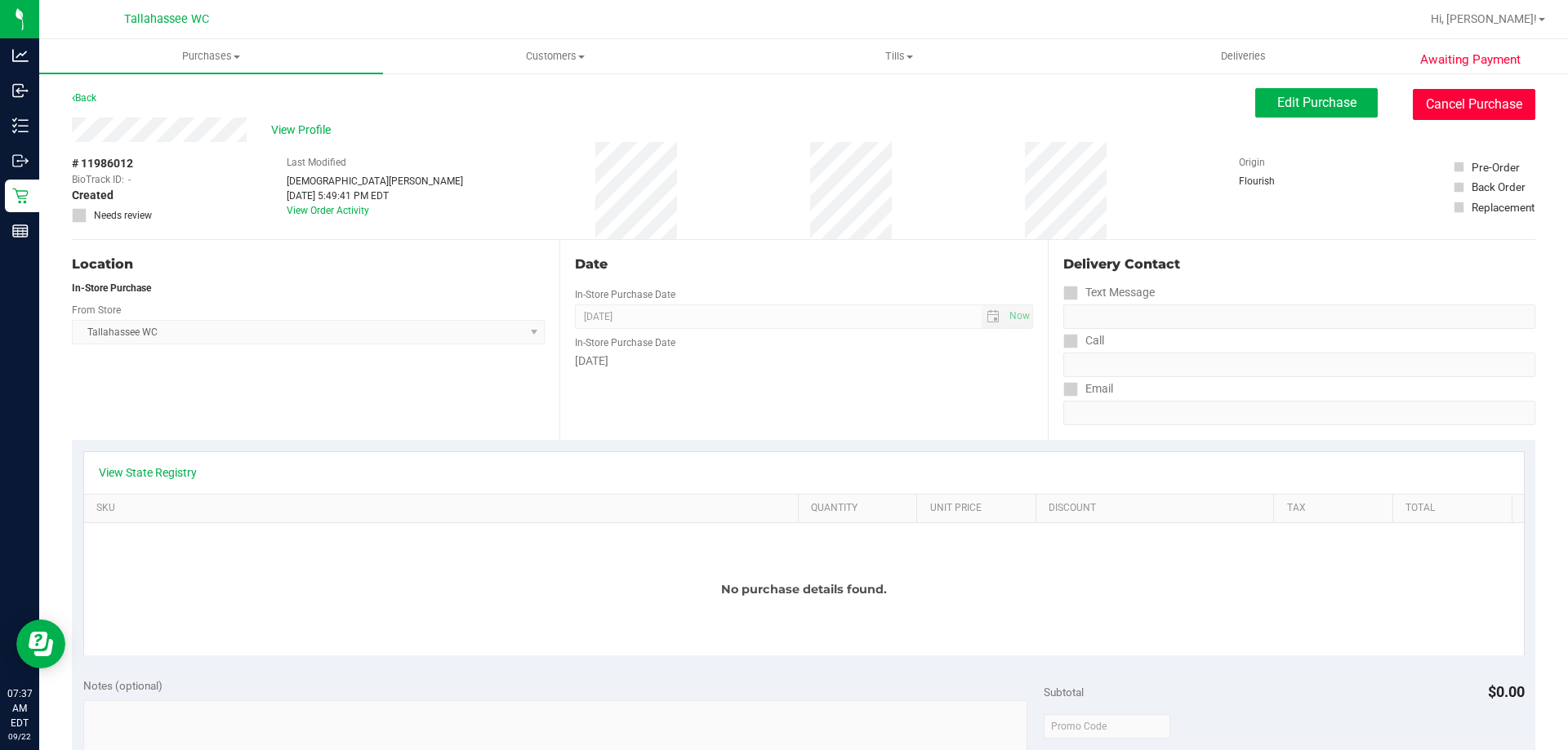
click at [1489, 99] on button "Cancel Purchase" at bounding box center [1474, 104] width 122 height 31
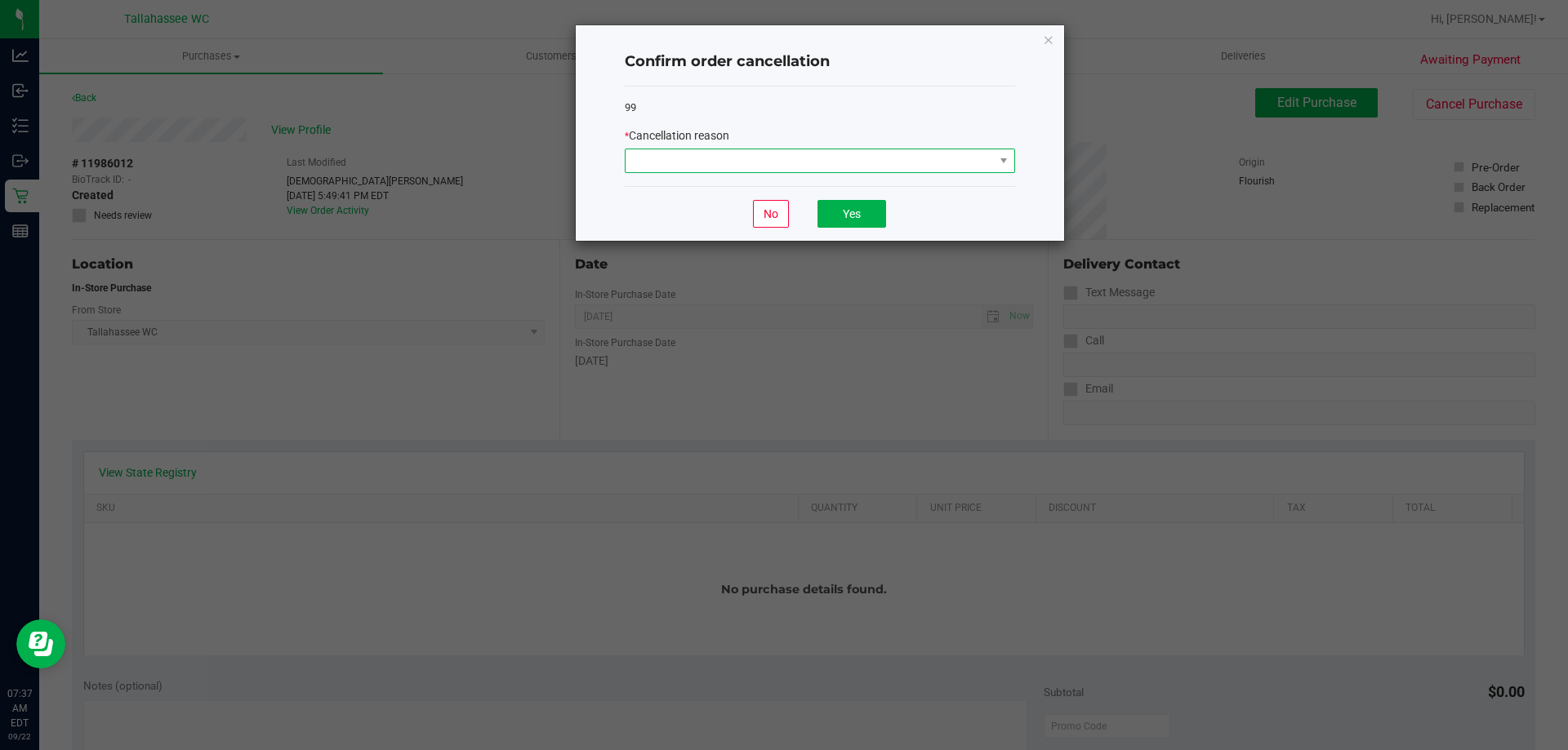
click at [885, 166] on span at bounding box center [809, 161] width 368 height 23
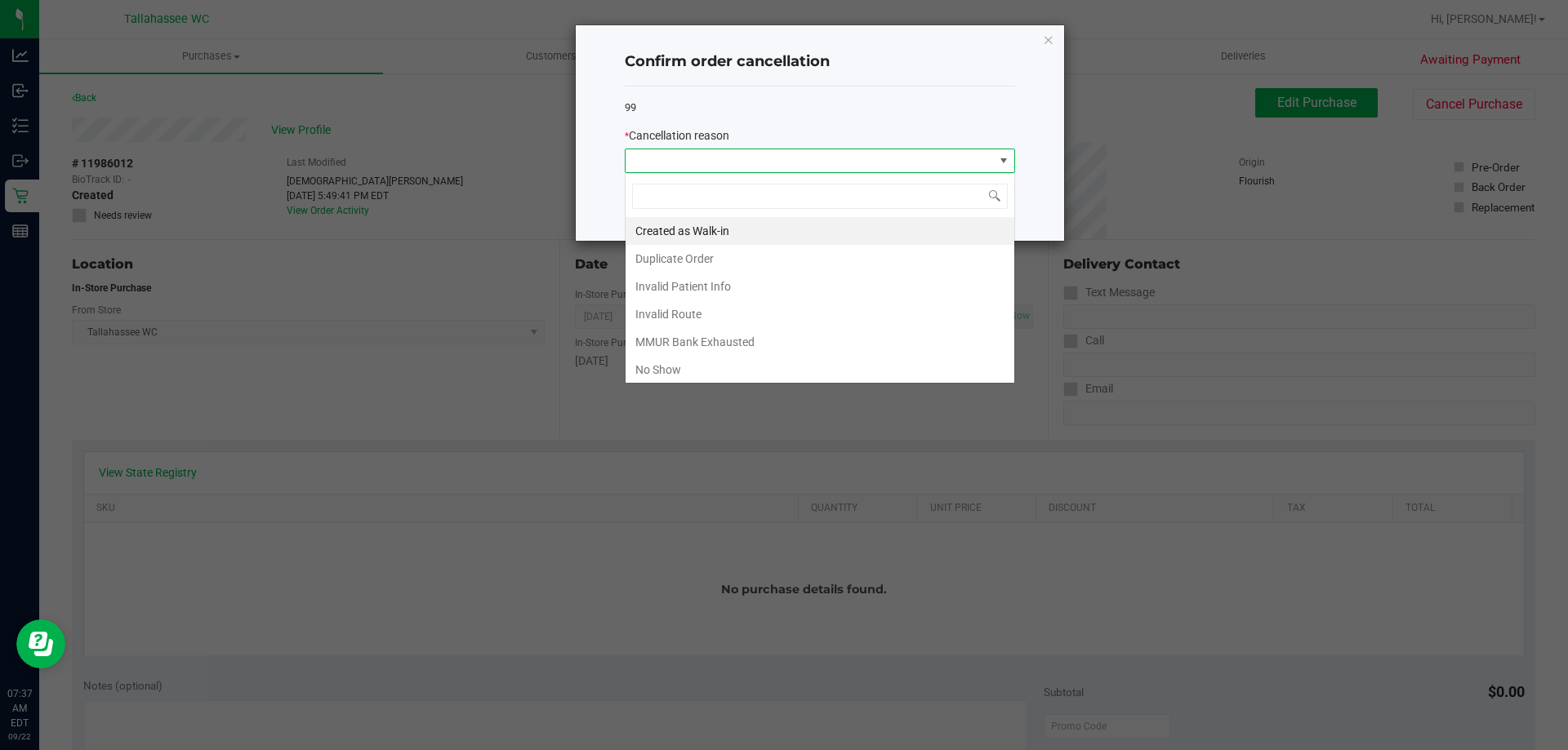
scroll to position [24, 391]
click at [761, 345] on li "MMUR Bank Exhausted" at bounding box center [820, 343] width 389 height 28
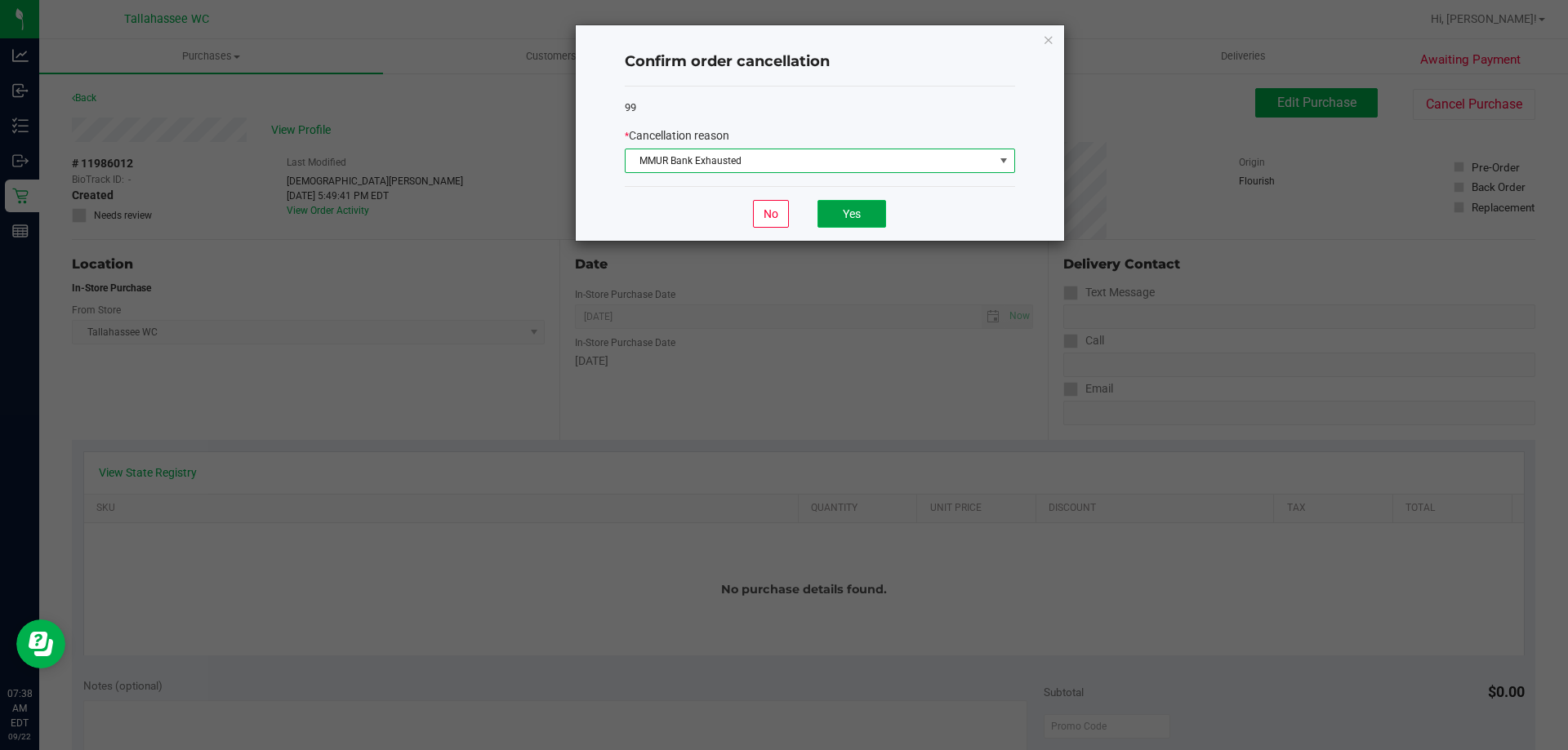
click at [873, 219] on button "Yes" at bounding box center [851, 214] width 68 height 28
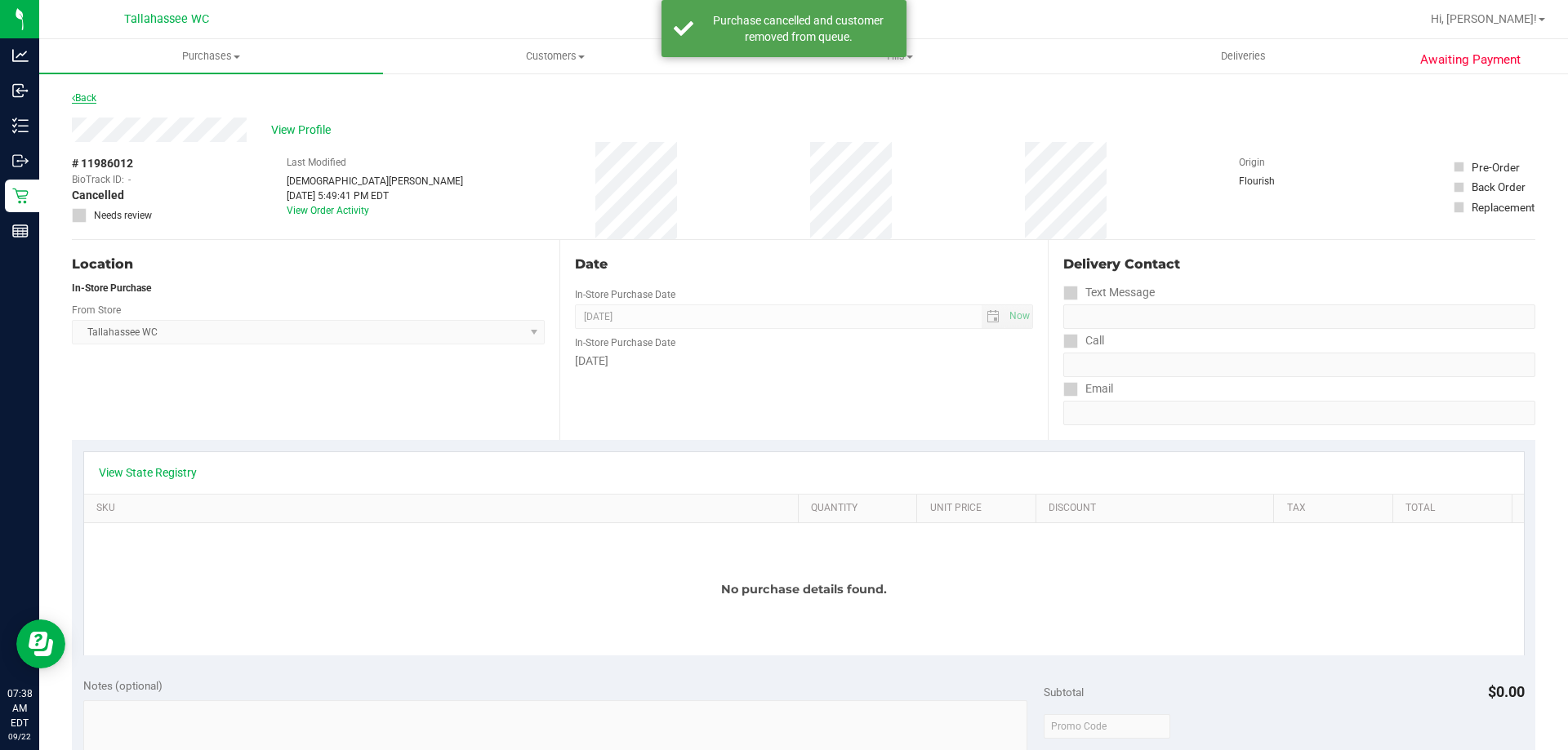
click at [78, 97] on link "Back" at bounding box center [84, 98] width 24 height 11
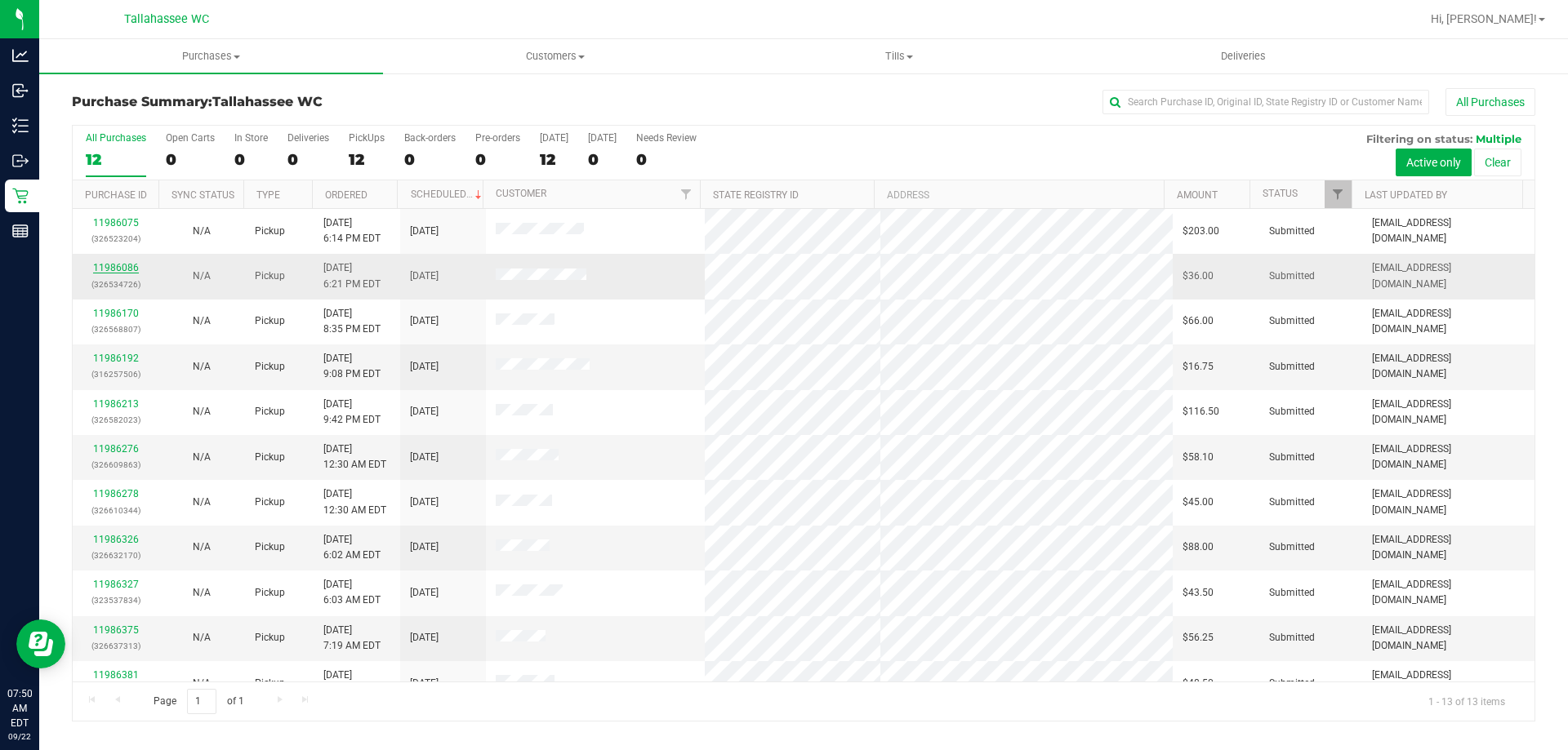
click at [118, 264] on link "11986086" at bounding box center [115, 267] width 45 height 11
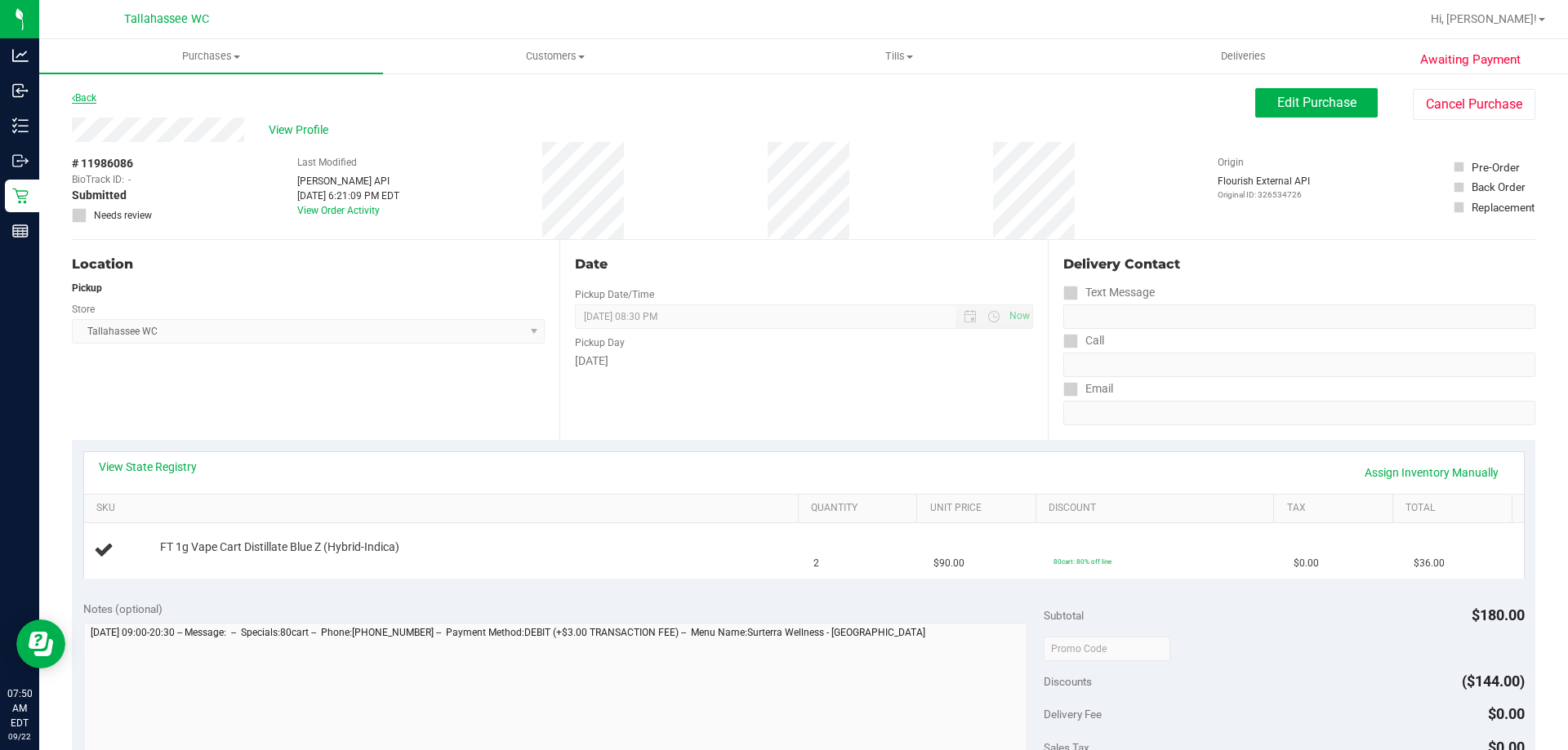
click at [96, 95] on link "Back" at bounding box center [84, 98] width 24 height 11
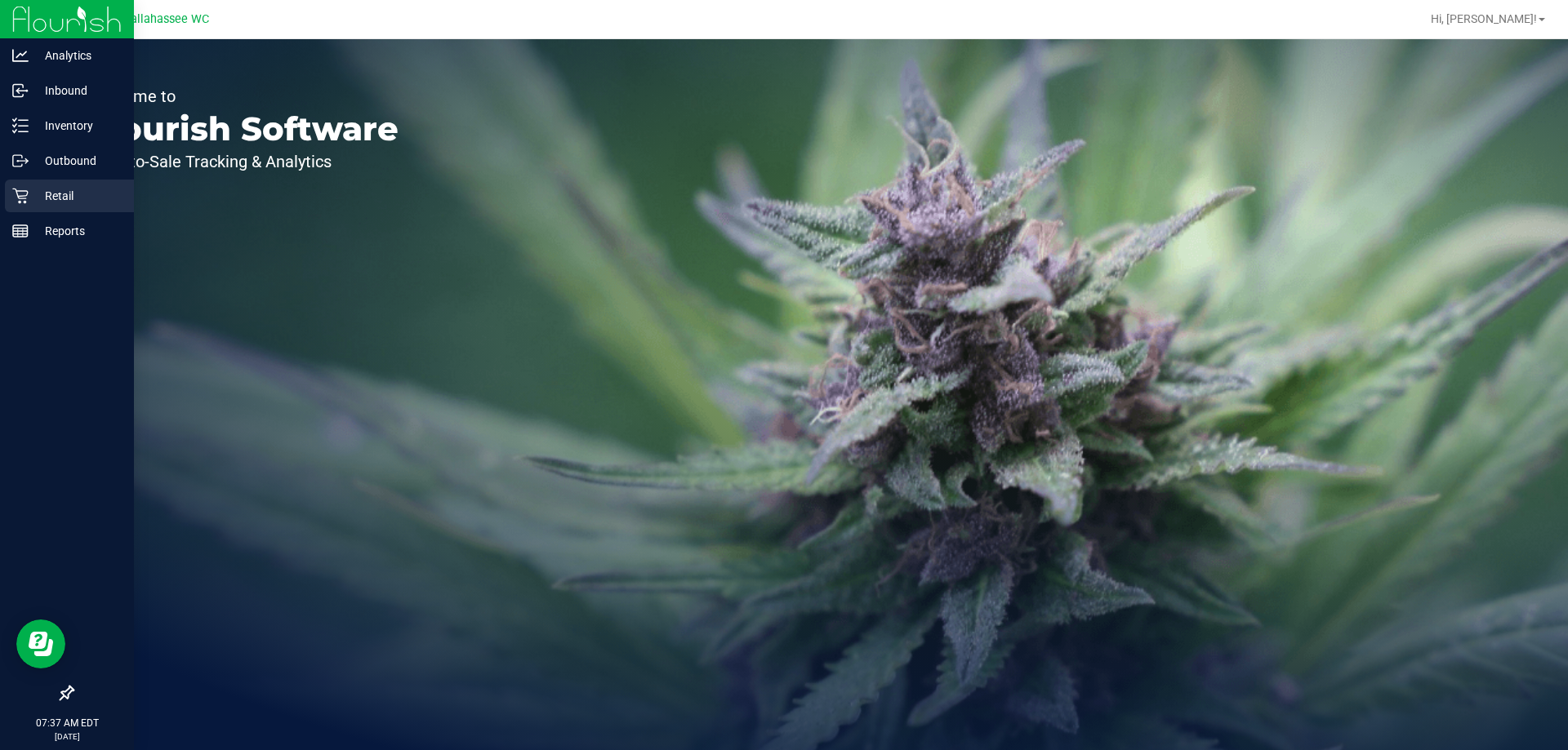
click at [88, 212] on div "Retail" at bounding box center [70, 196] width 129 height 32
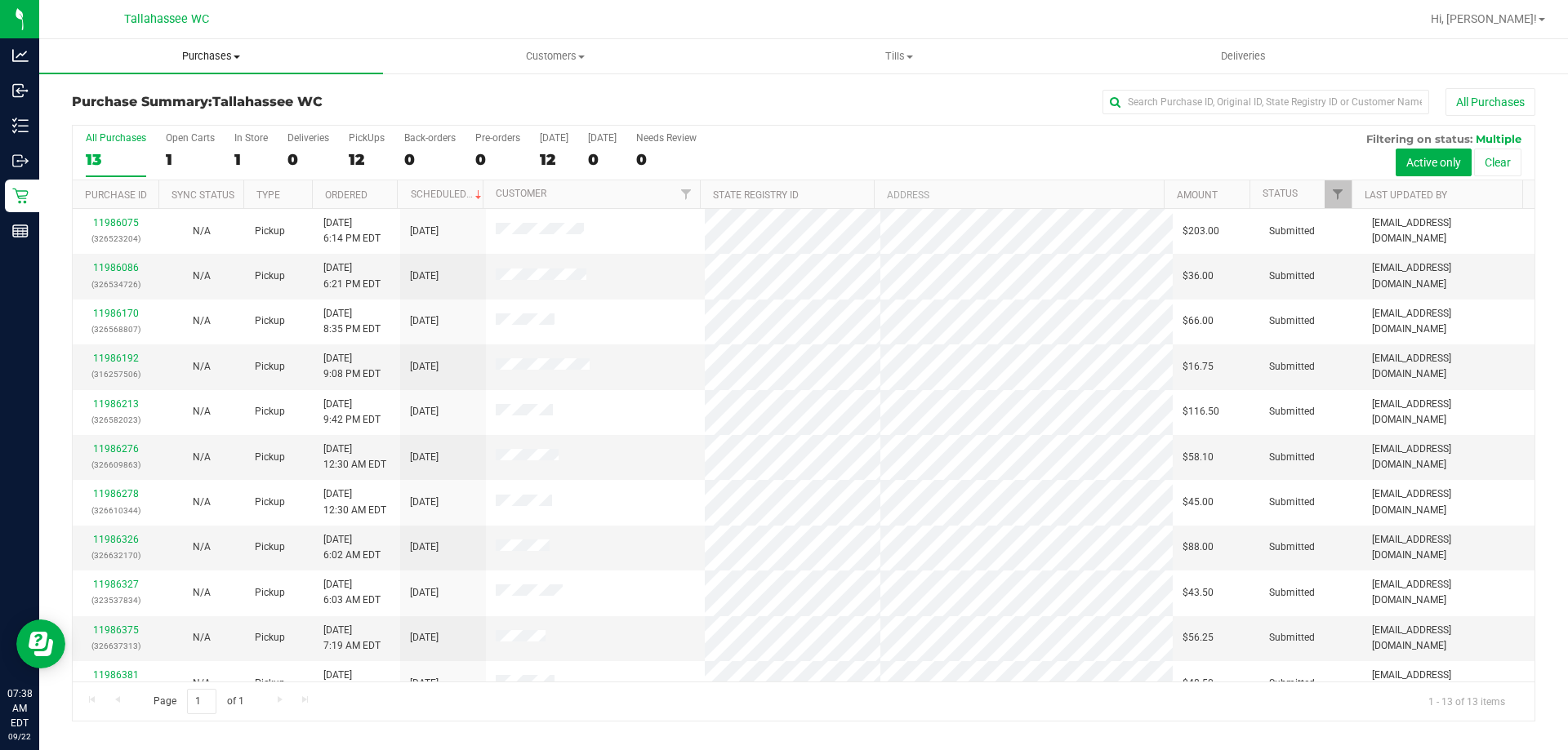
click at [237, 59] on span "Purchases" at bounding box center [211, 56] width 343 height 15
click at [691, 103] on div "All Purchases" at bounding box center [1047, 102] width 975 height 28
drag, startPoint x: 886, startPoint y: 52, endPoint x: 893, endPoint y: 59, distance: 9.9
click at [888, 53] on span "Tills" at bounding box center [898, 56] width 342 height 15
click at [882, 93] on li "Manage tills" at bounding box center [898, 99] width 343 height 19
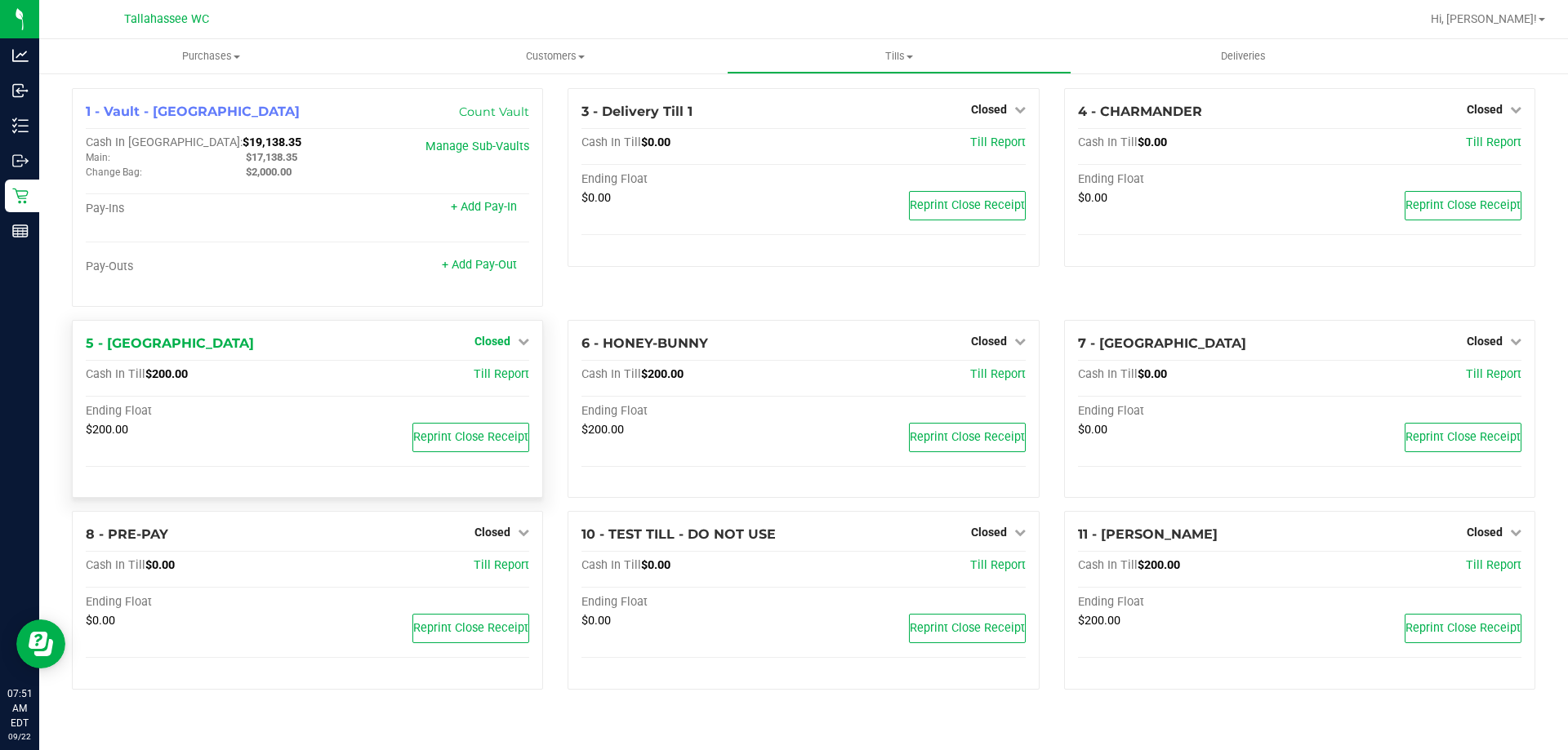
click at [510, 344] on span "Closed" at bounding box center [492, 341] width 36 height 13
click at [513, 372] on link "Open Till" at bounding box center [492, 374] width 44 height 13
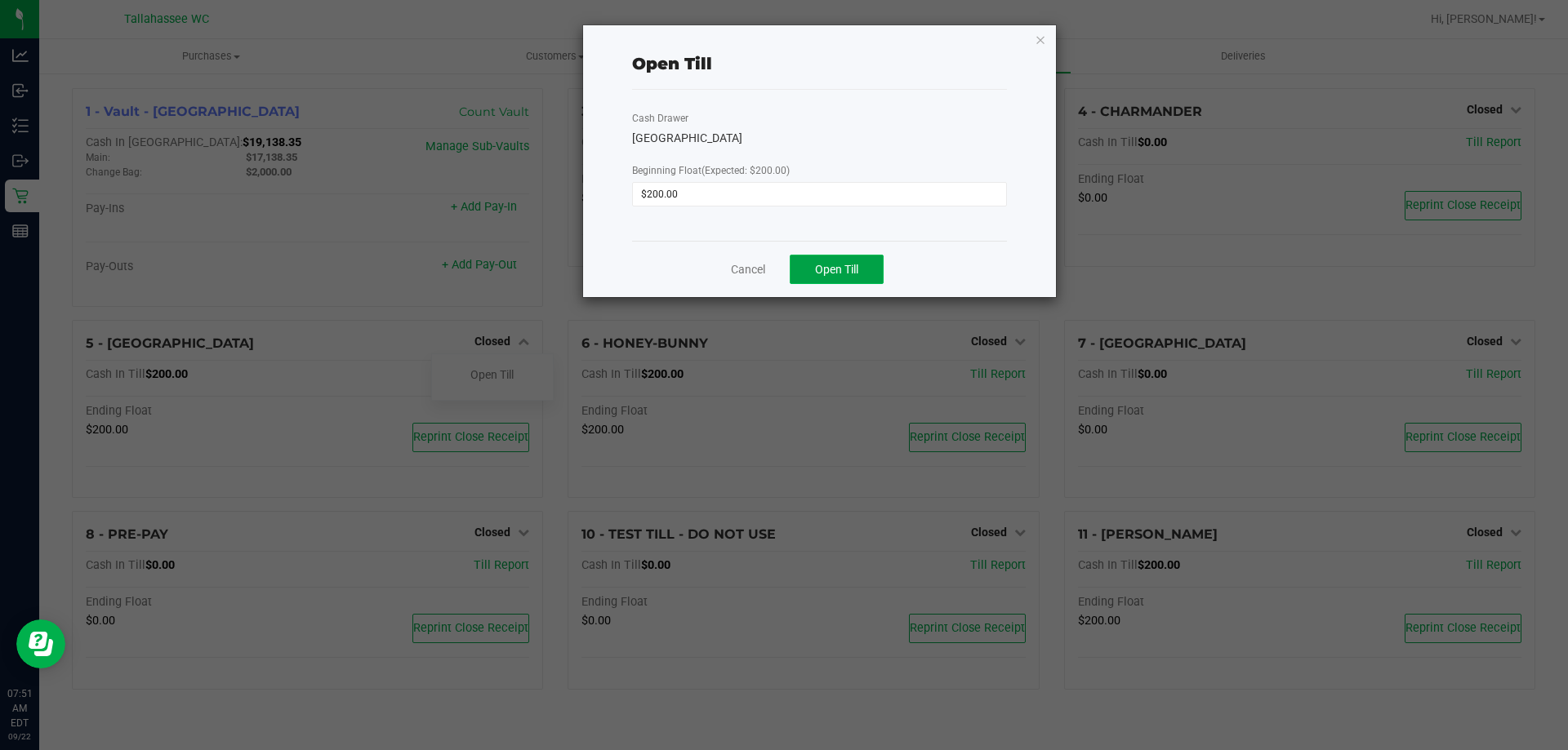
click at [839, 264] on span "Open Till" at bounding box center [836, 269] width 44 height 13
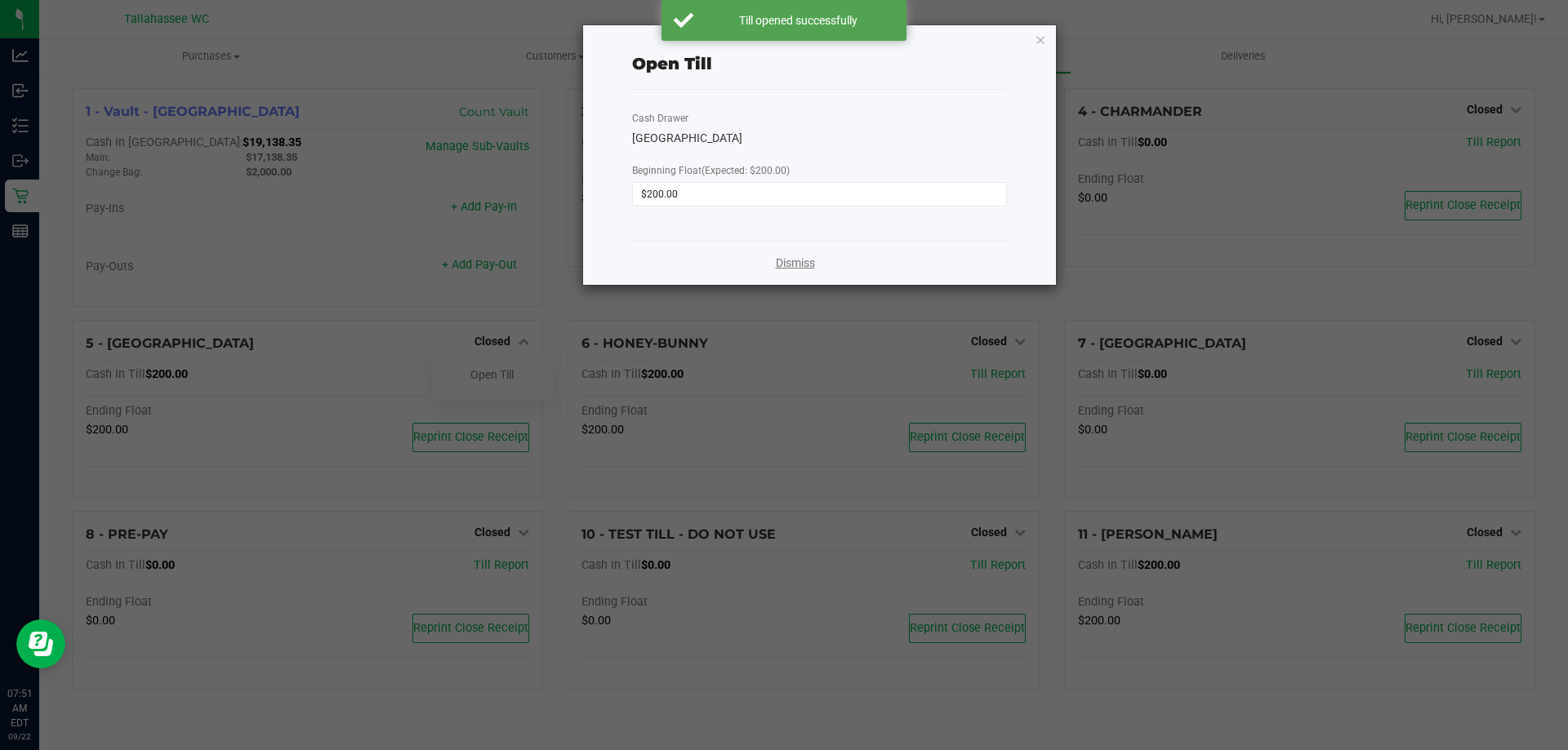
click at [805, 259] on link "Dismiss" at bounding box center [794, 263] width 39 height 17
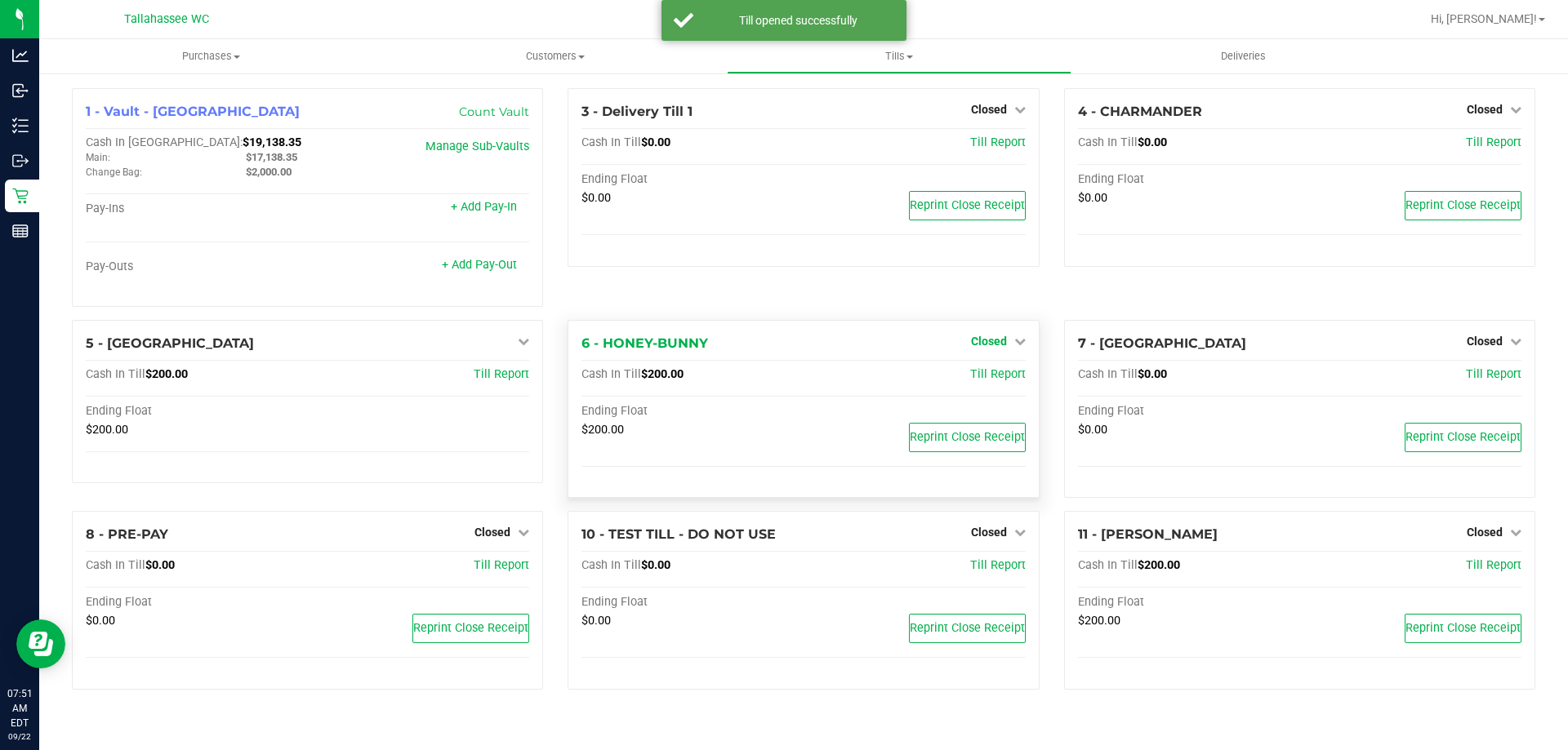
click at [998, 341] on span "Closed" at bounding box center [989, 341] width 36 height 13
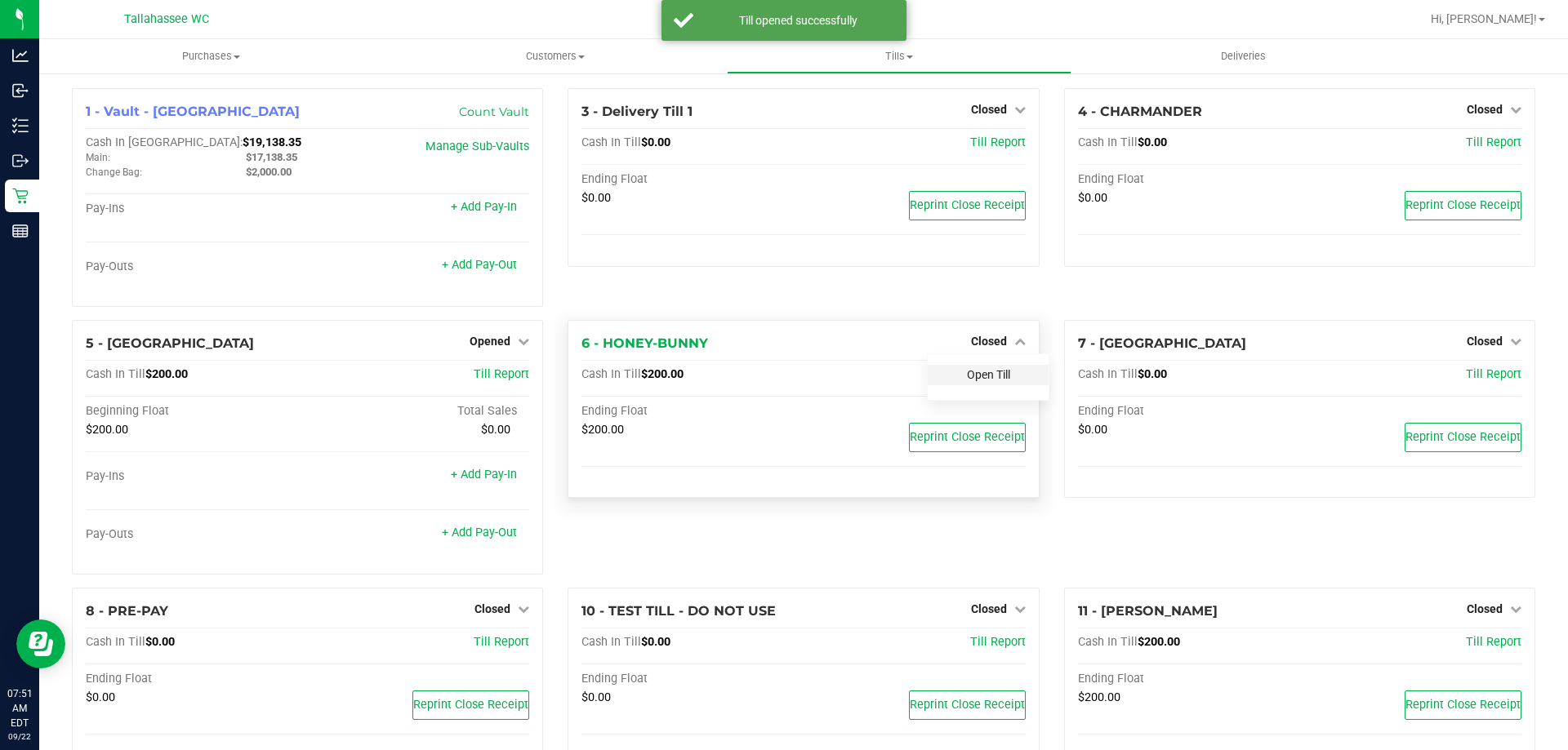
click at [987, 378] on link "Open Till" at bounding box center [989, 374] width 44 height 13
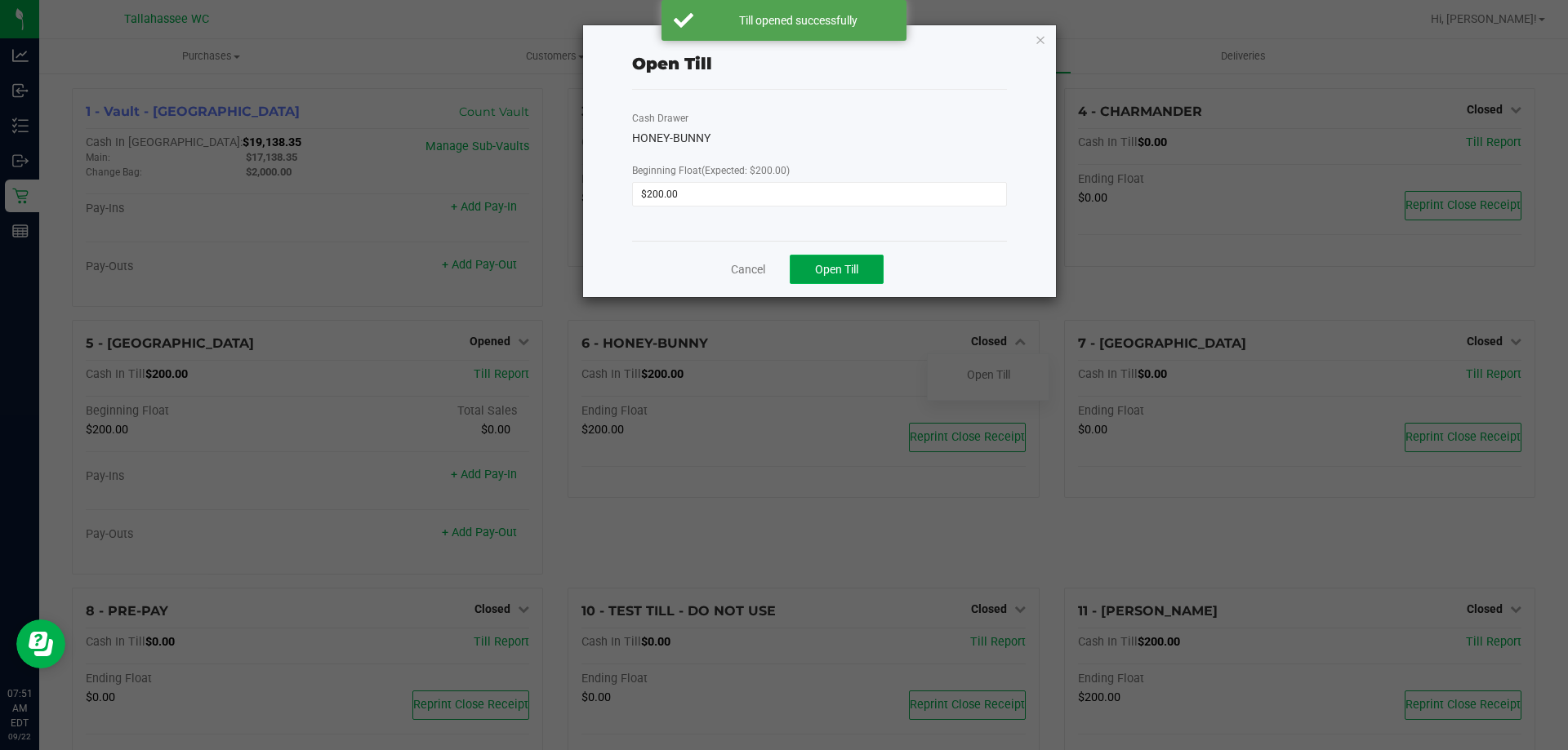
click at [822, 267] on span "Open Till" at bounding box center [836, 269] width 44 height 13
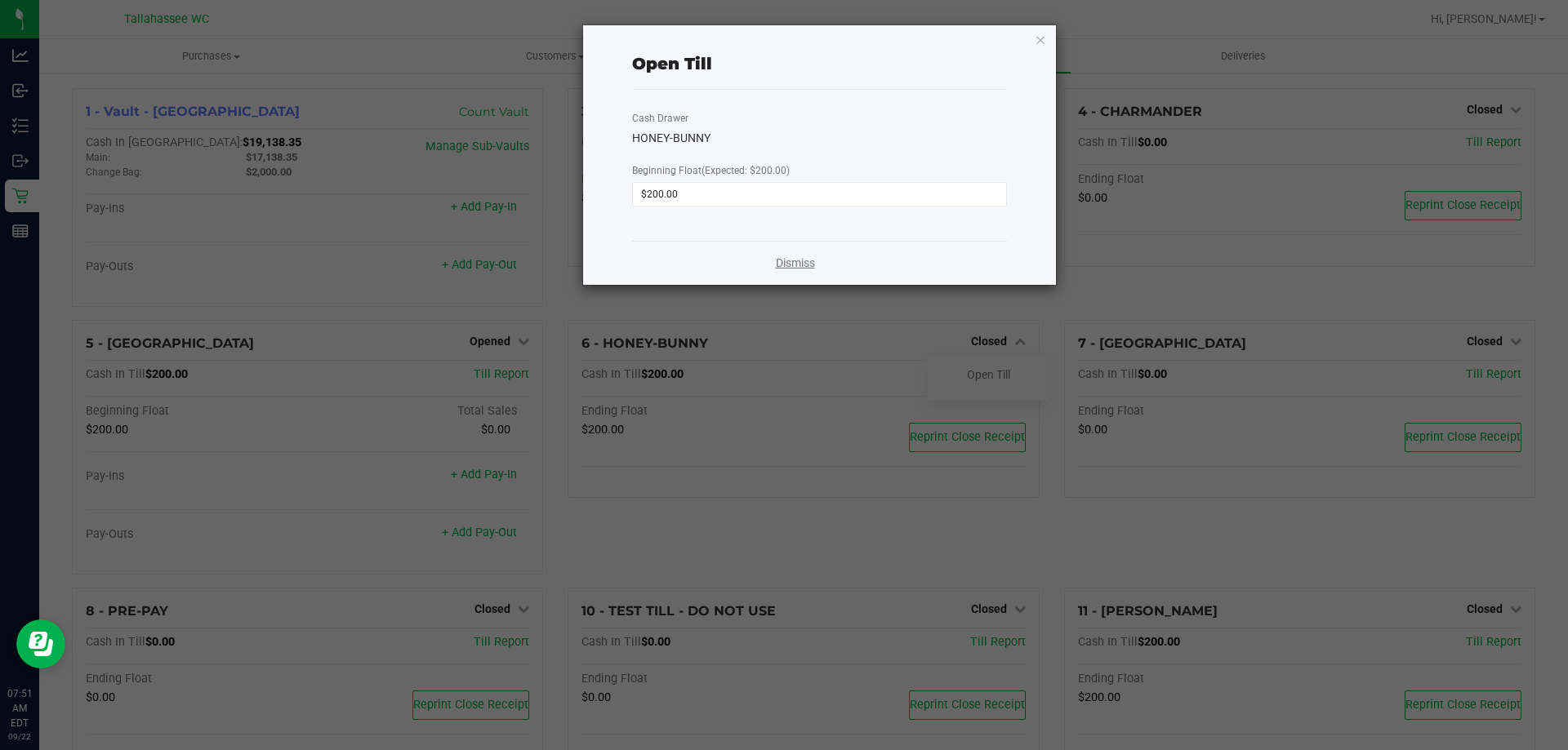
click at [803, 260] on link "Dismiss" at bounding box center [794, 263] width 39 height 17
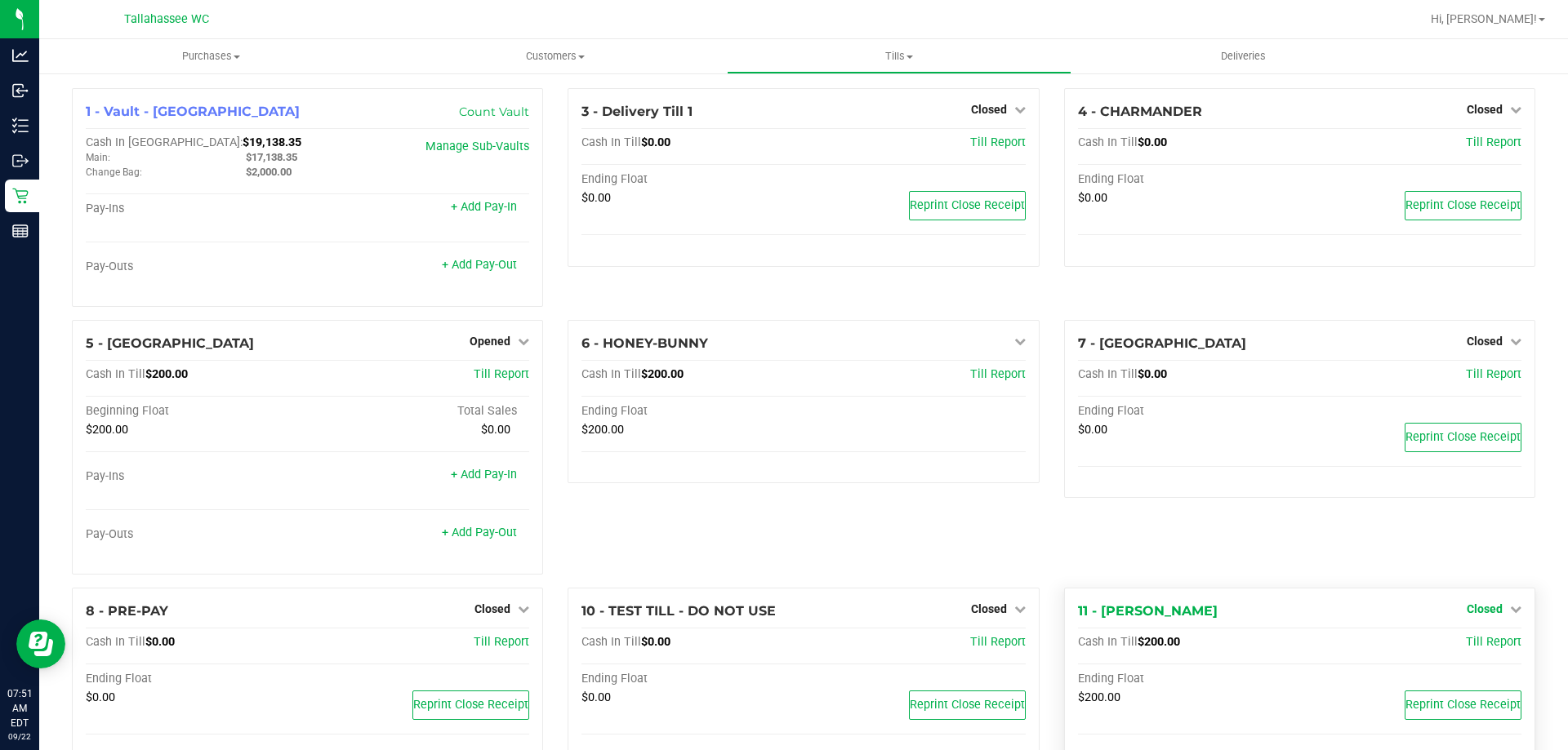
click at [1492, 605] on link "Closed" at bounding box center [1494, 608] width 55 height 13
click at [1467, 638] on link "Open Till" at bounding box center [1484, 642] width 44 height 13
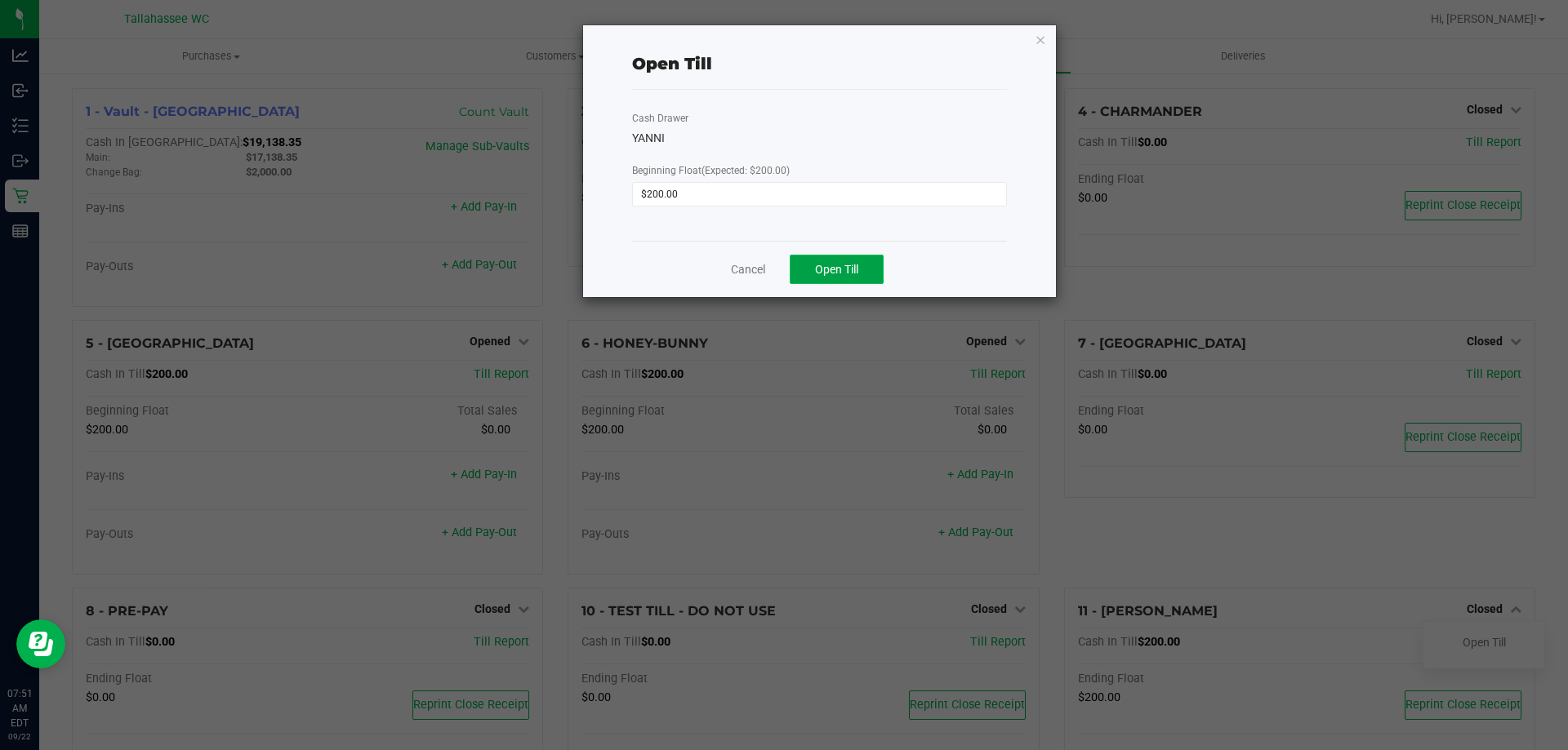
click at [854, 274] on span "Open Till" at bounding box center [836, 269] width 44 height 13
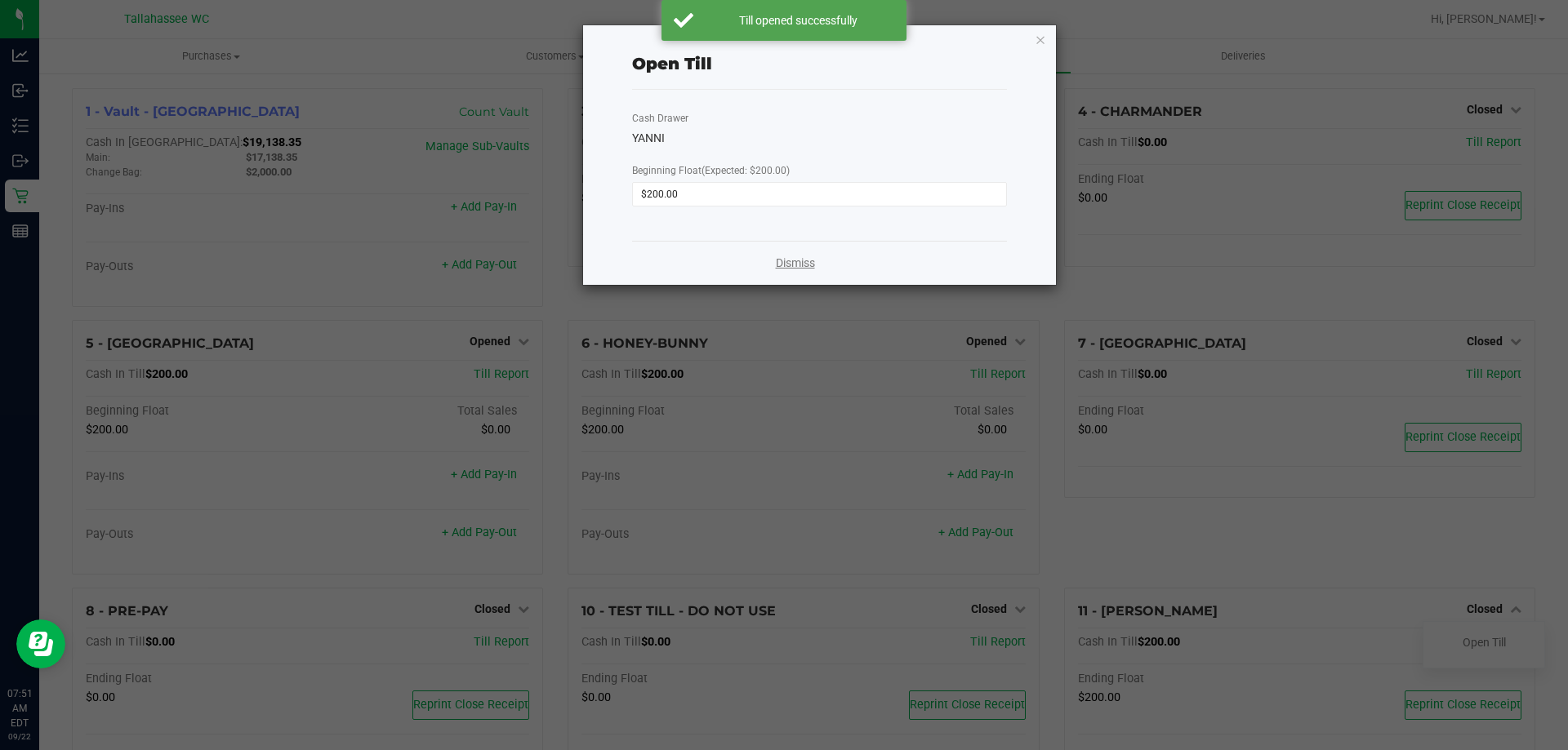
click at [800, 260] on link "Dismiss" at bounding box center [794, 263] width 39 height 17
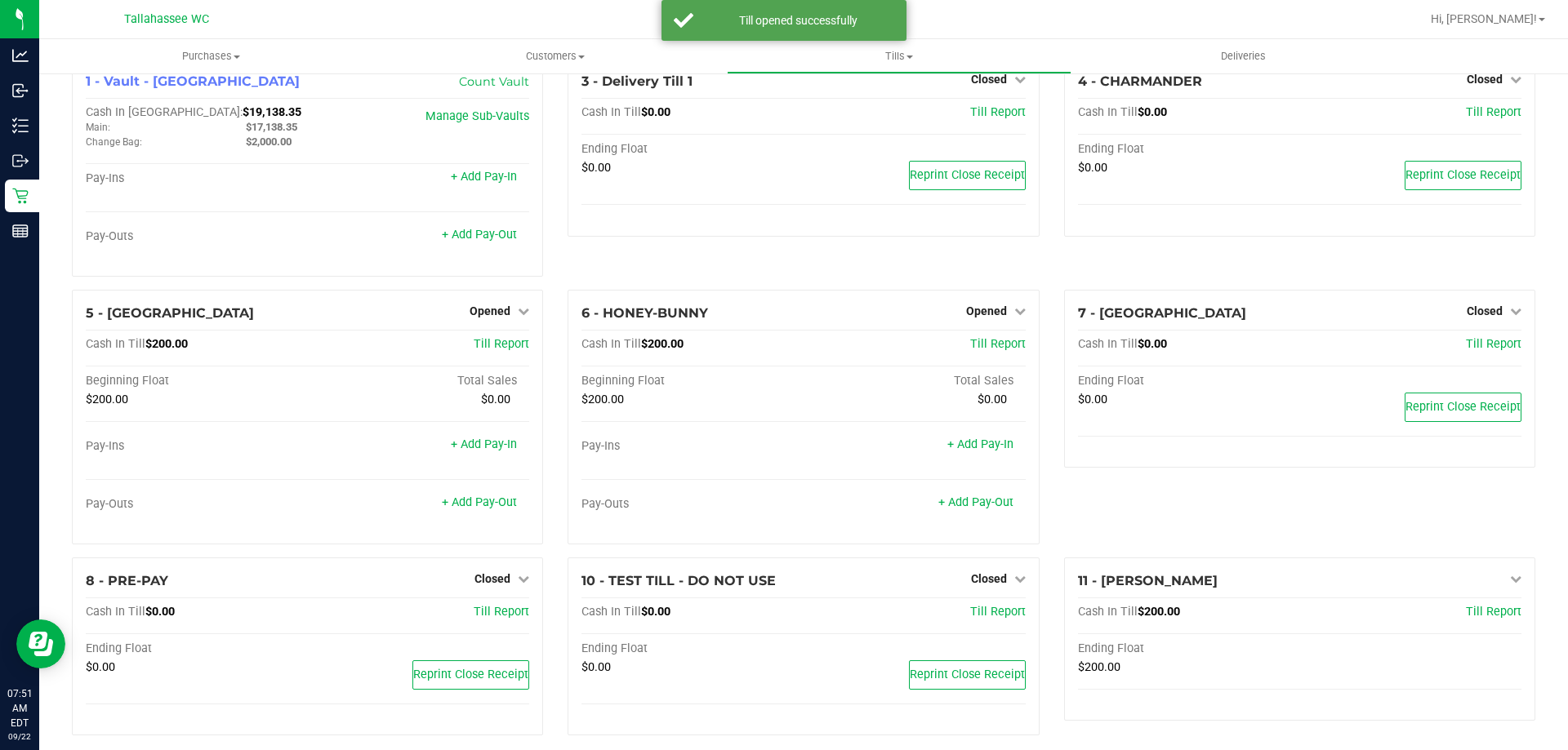
scroll to position [46, 0]
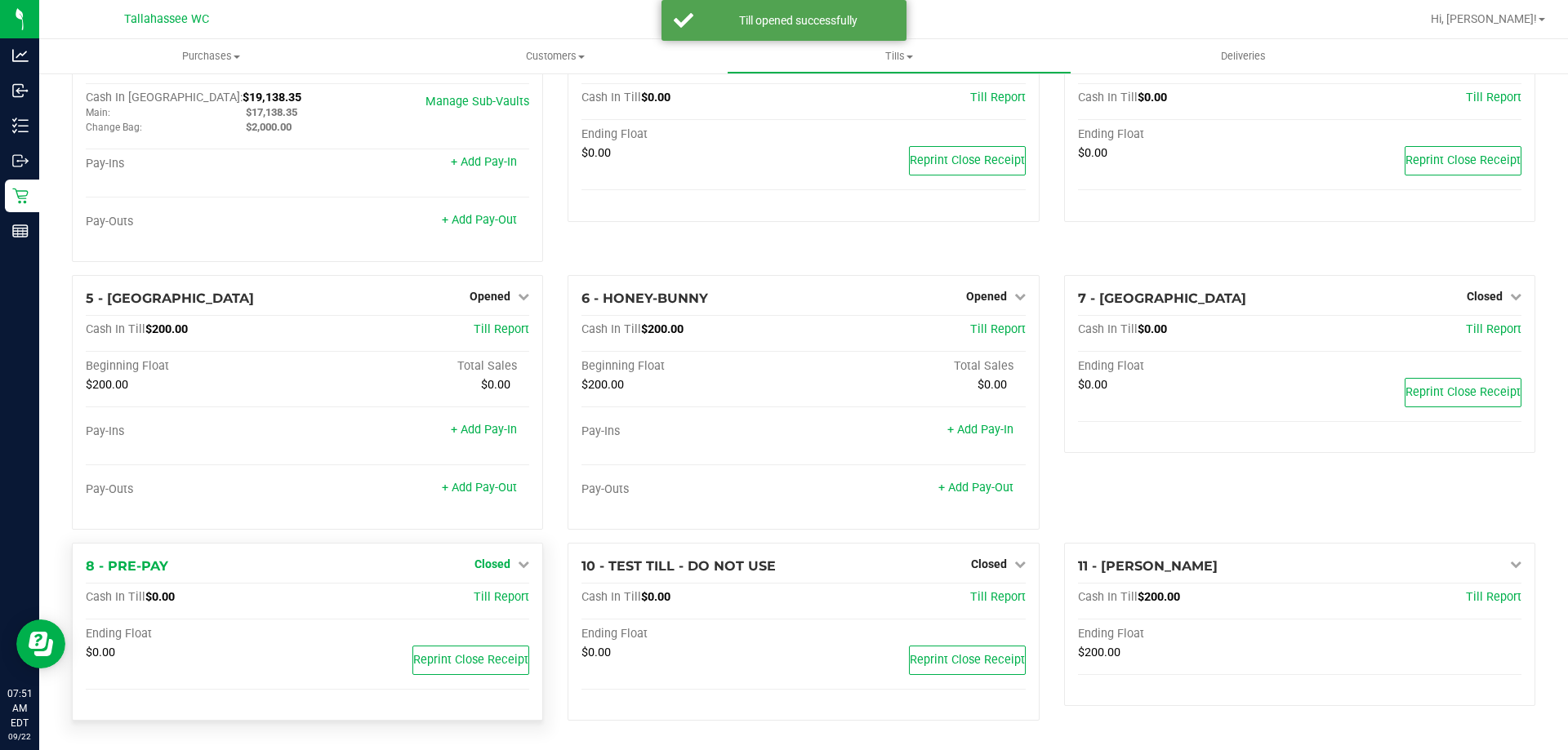
click at [505, 570] on span "Closed" at bounding box center [492, 564] width 36 height 13
click at [489, 596] on link "Open Till" at bounding box center [492, 595] width 44 height 13
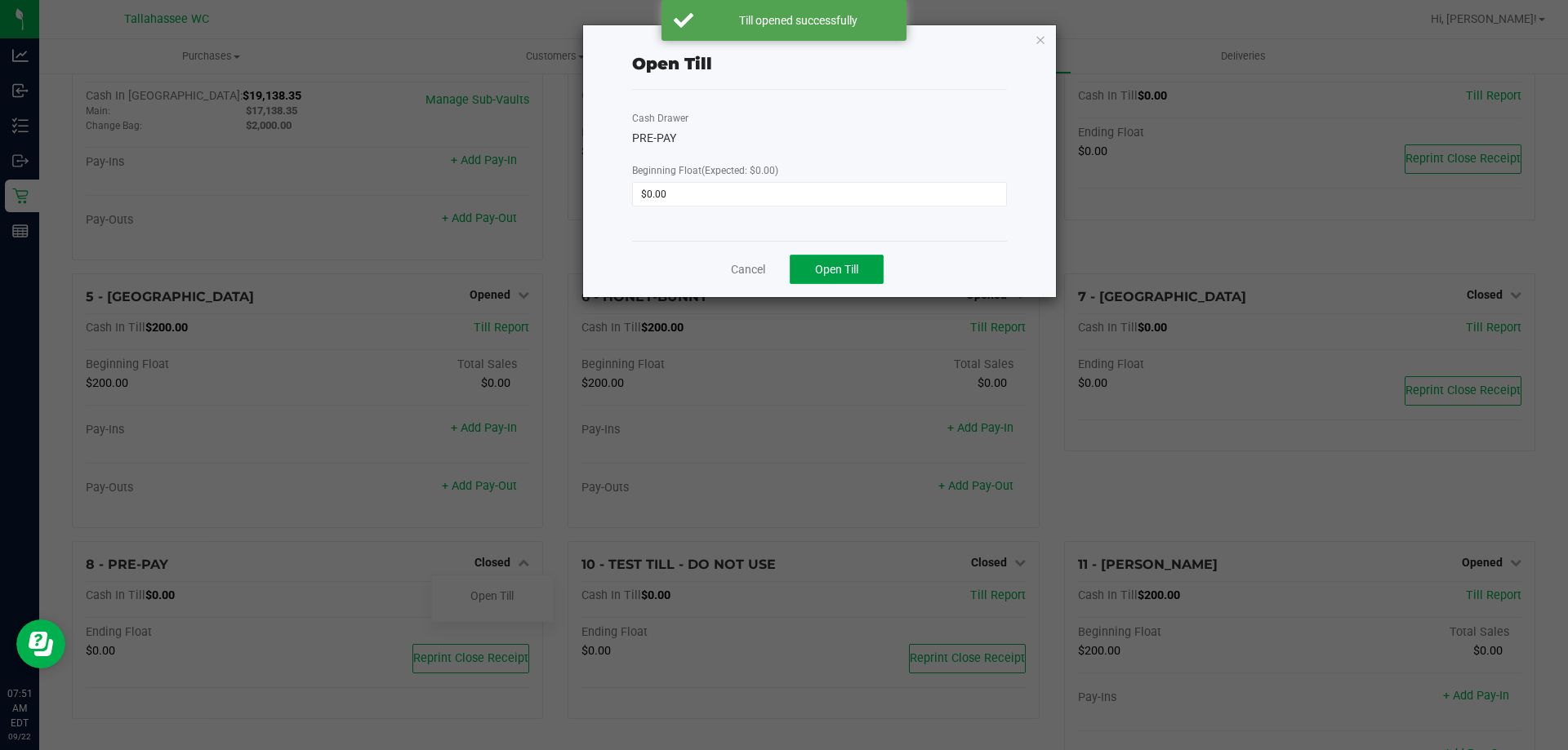
click at [860, 274] on button "Open Till" at bounding box center [836, 269] width 94 height 30
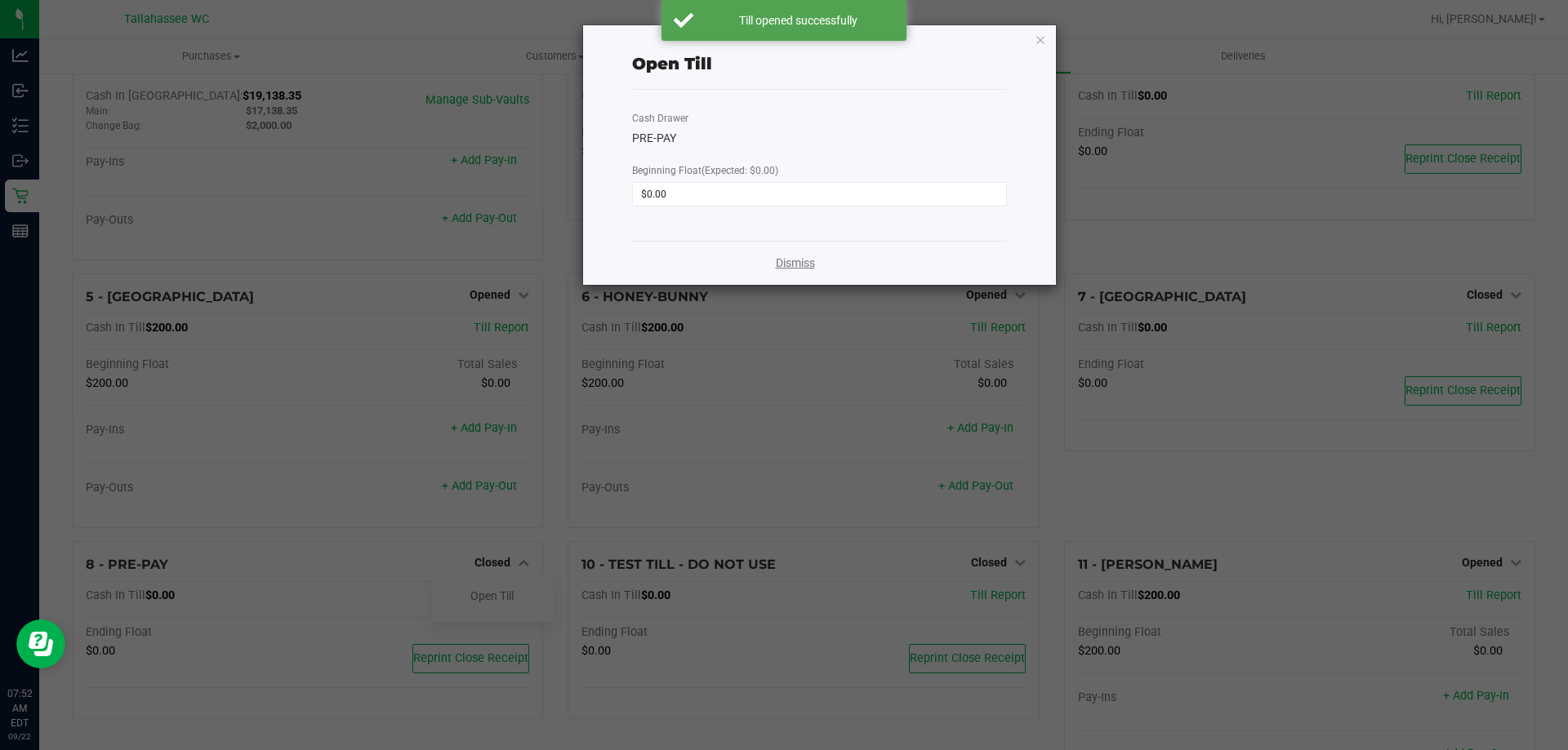
click at [803, 259] on link "Dismiss" at bounding box center [794, 263] width 39 height 17
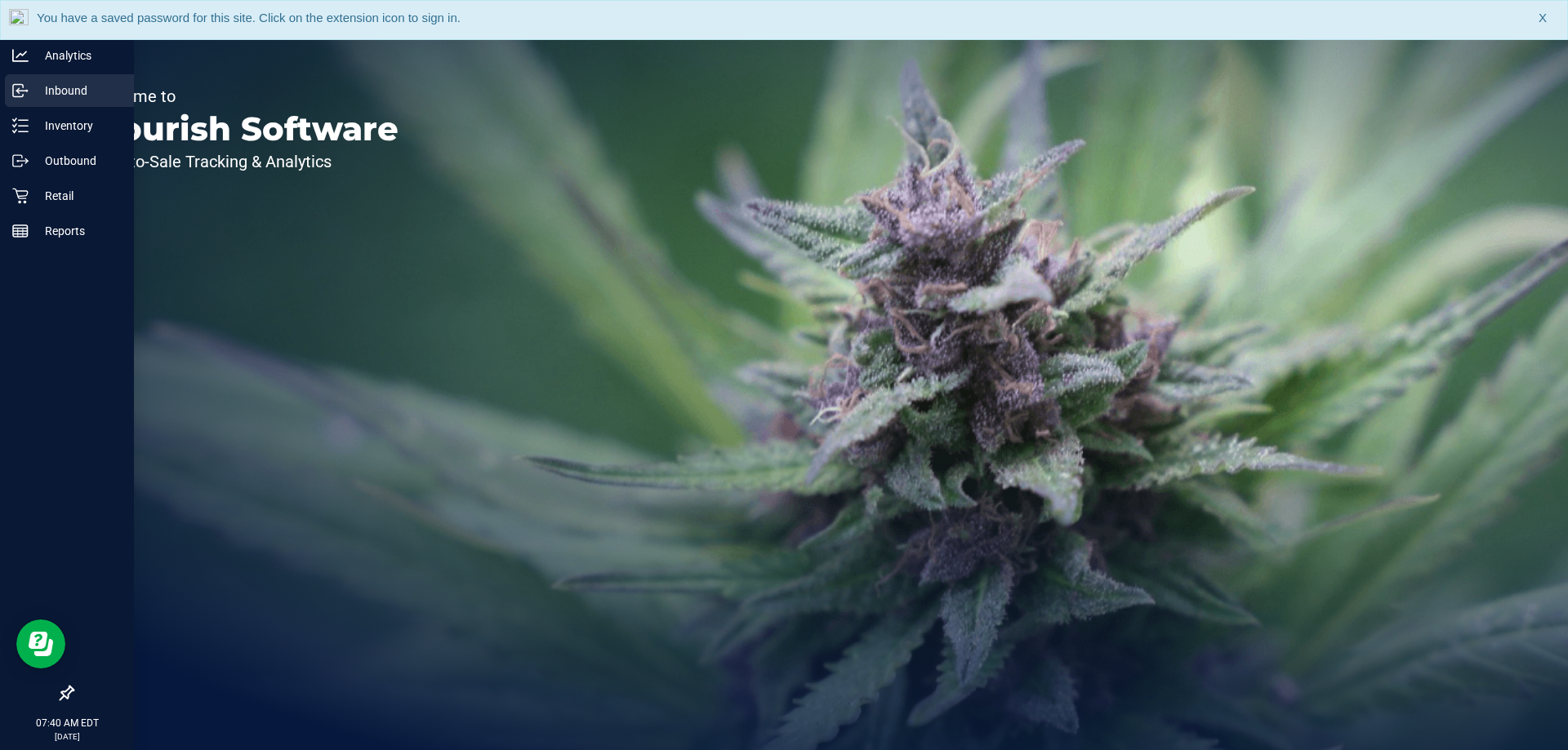
click at [60, 94] on p "Inbound" at bounding box center [78, 90] width 98 height 19
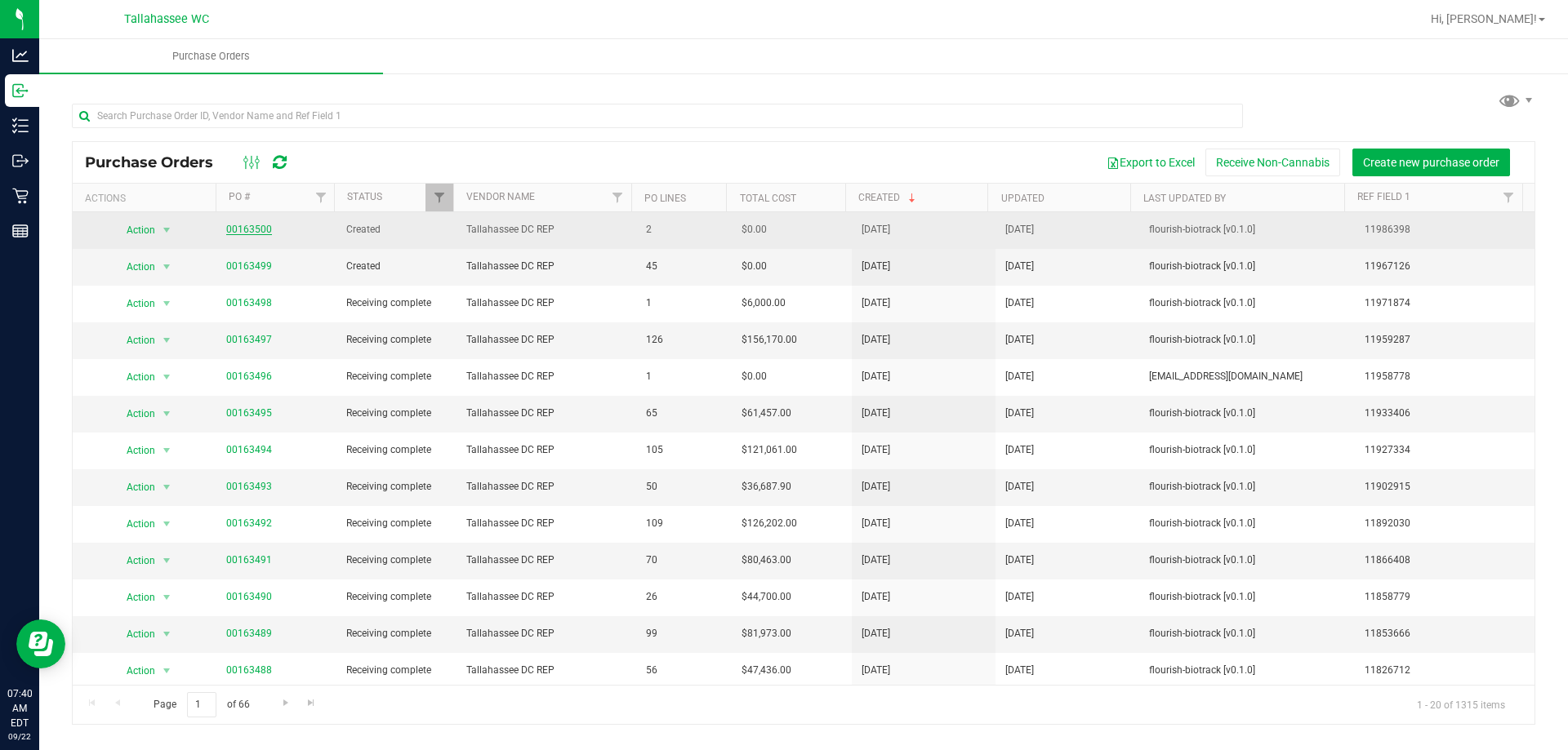
click at [246, 227] on link "00163500" at bounding box center [249, 229] width 45 height 11
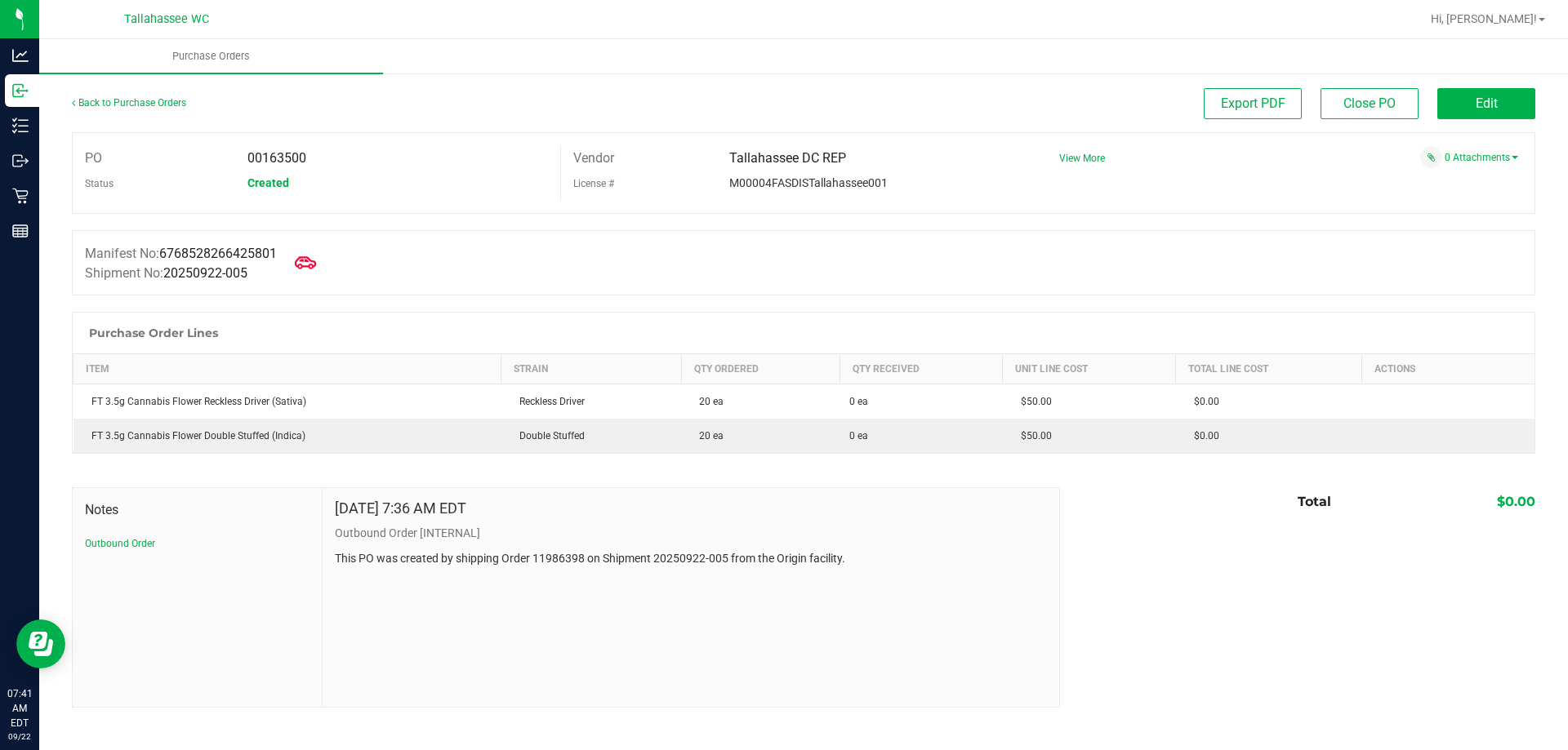
click at [315, 271] on icon at bounding box center [305, 263] width 21 height 21
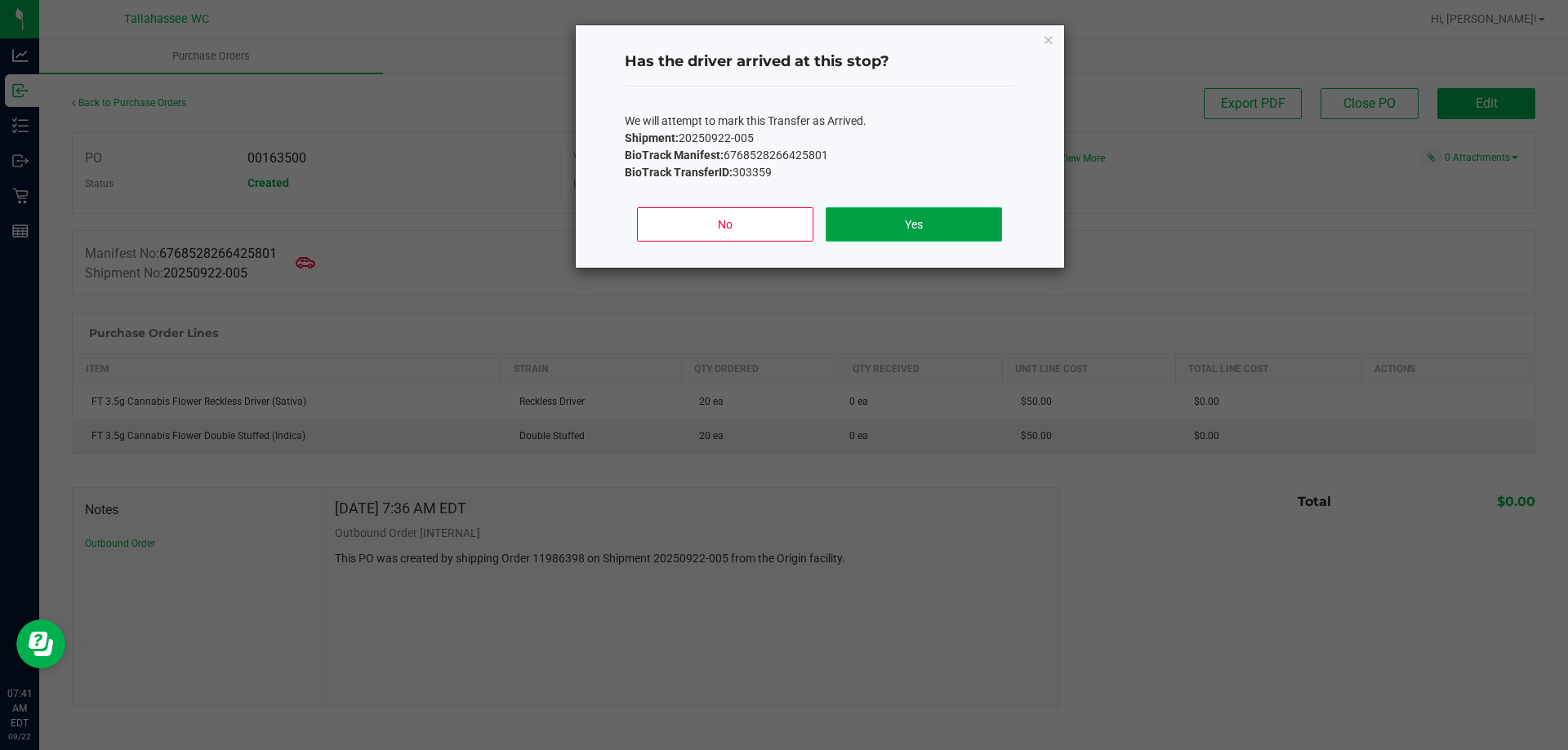
click at [903, 231] on button "Yes" at bounding box center [912, 224] width 176 height 34
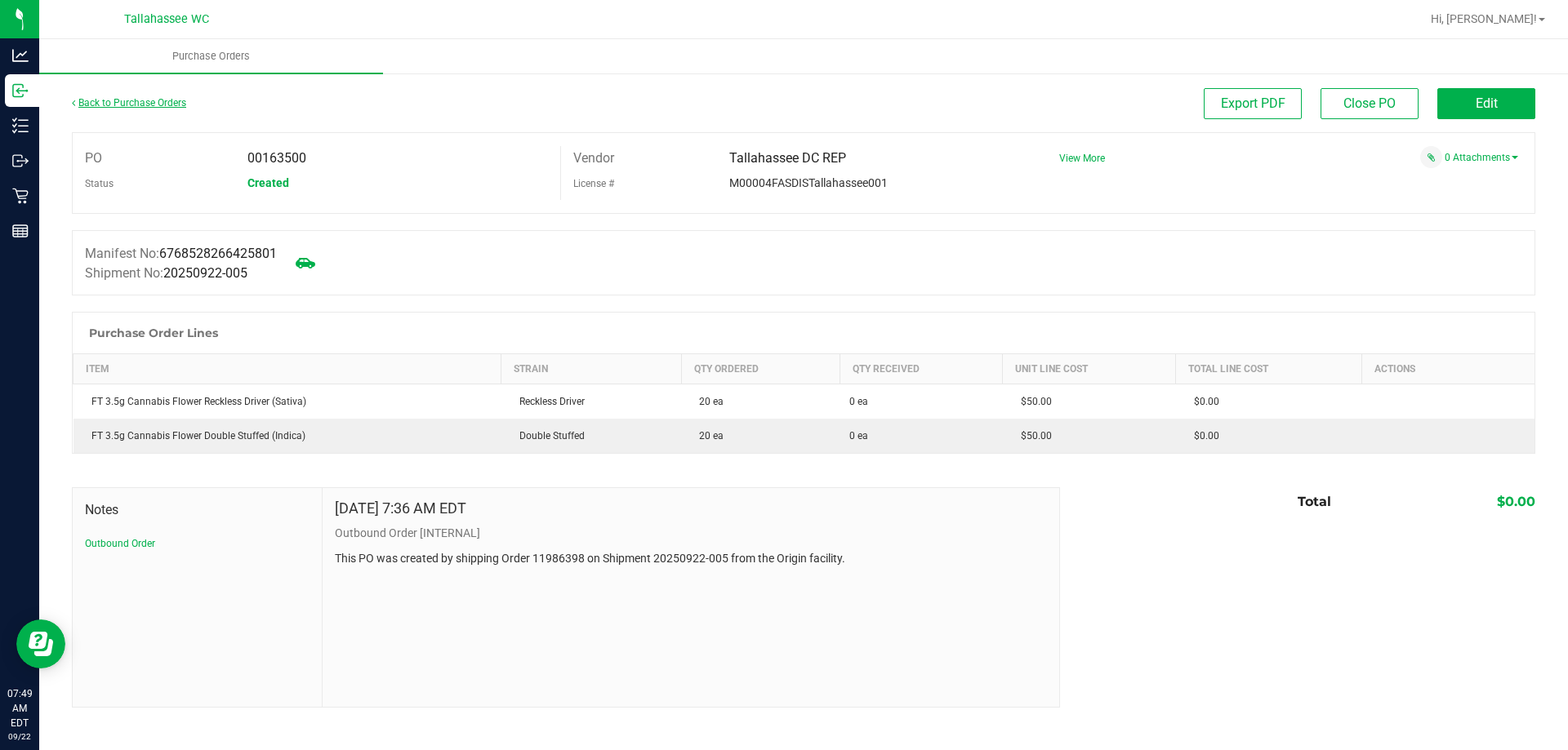
click at [142, 106] on link "Back to Purchase Orders" at bounding box center [128, 102] width 114 height 11
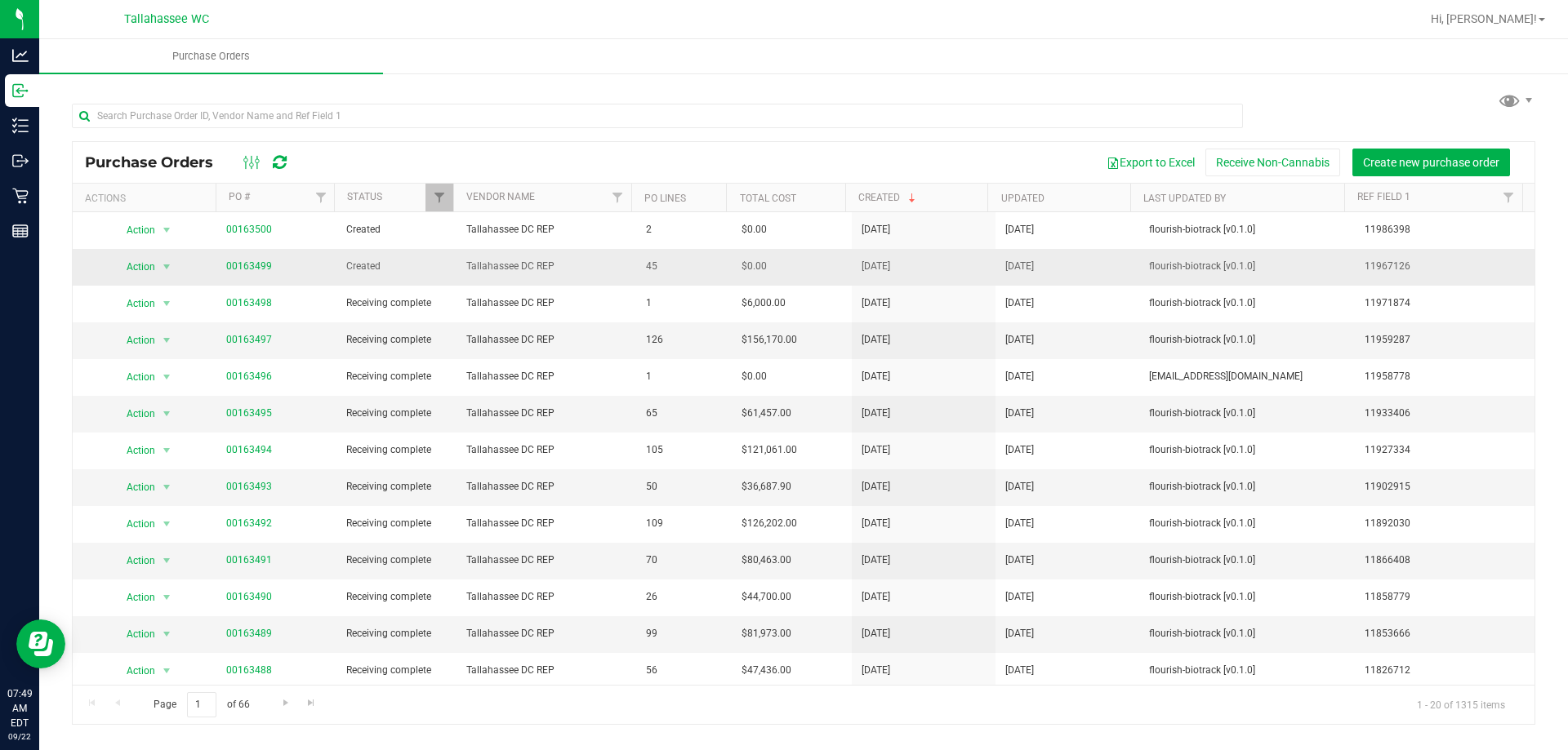
click at [254, 274] on span "00163499" at bounding box center [249, 267] width 45 height 16
click at [259, 269] on link "00163499" at bounding box center [249, 266] width 45 height 11
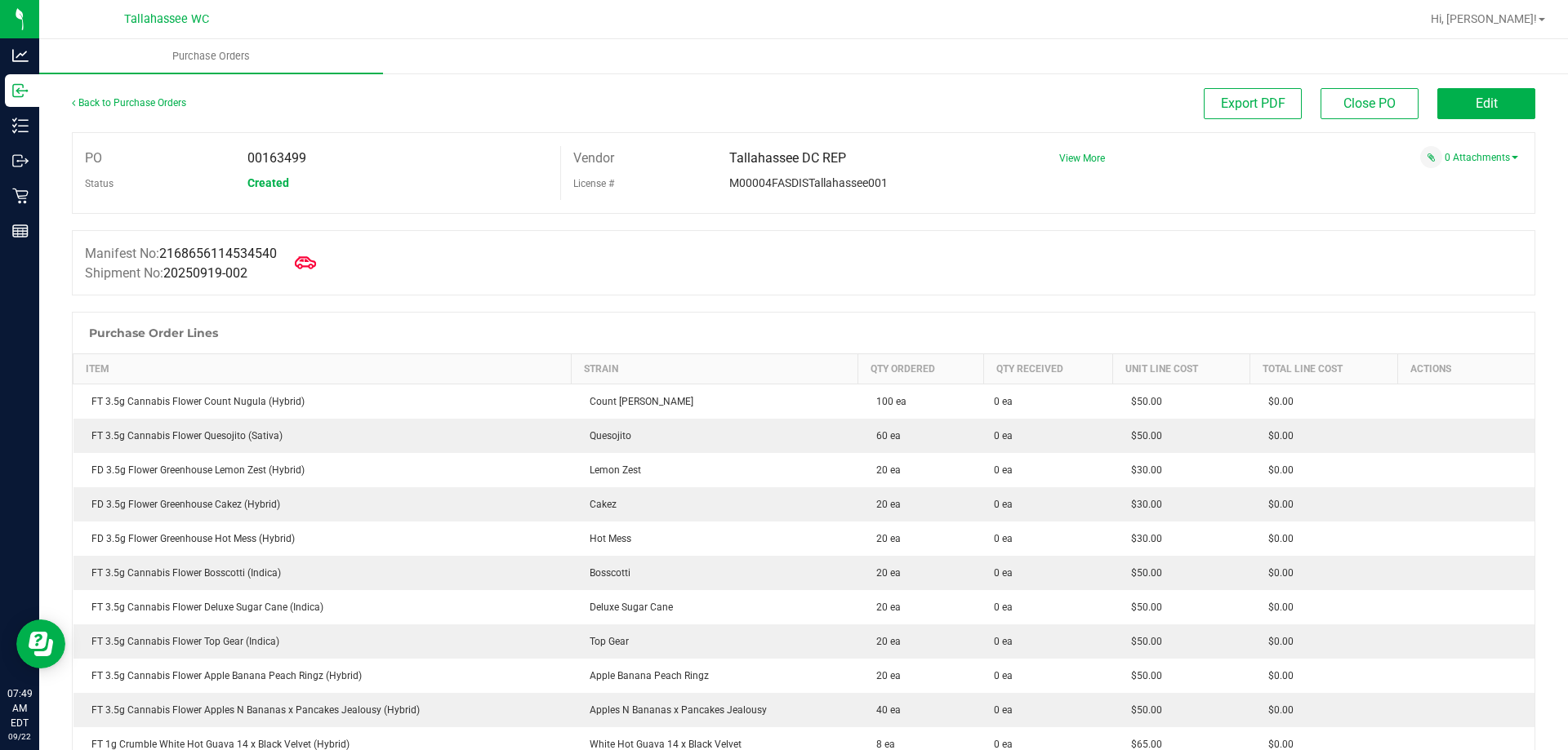
click at [316, 265] on icon at bounding box center [305, 262] width 21 height 12
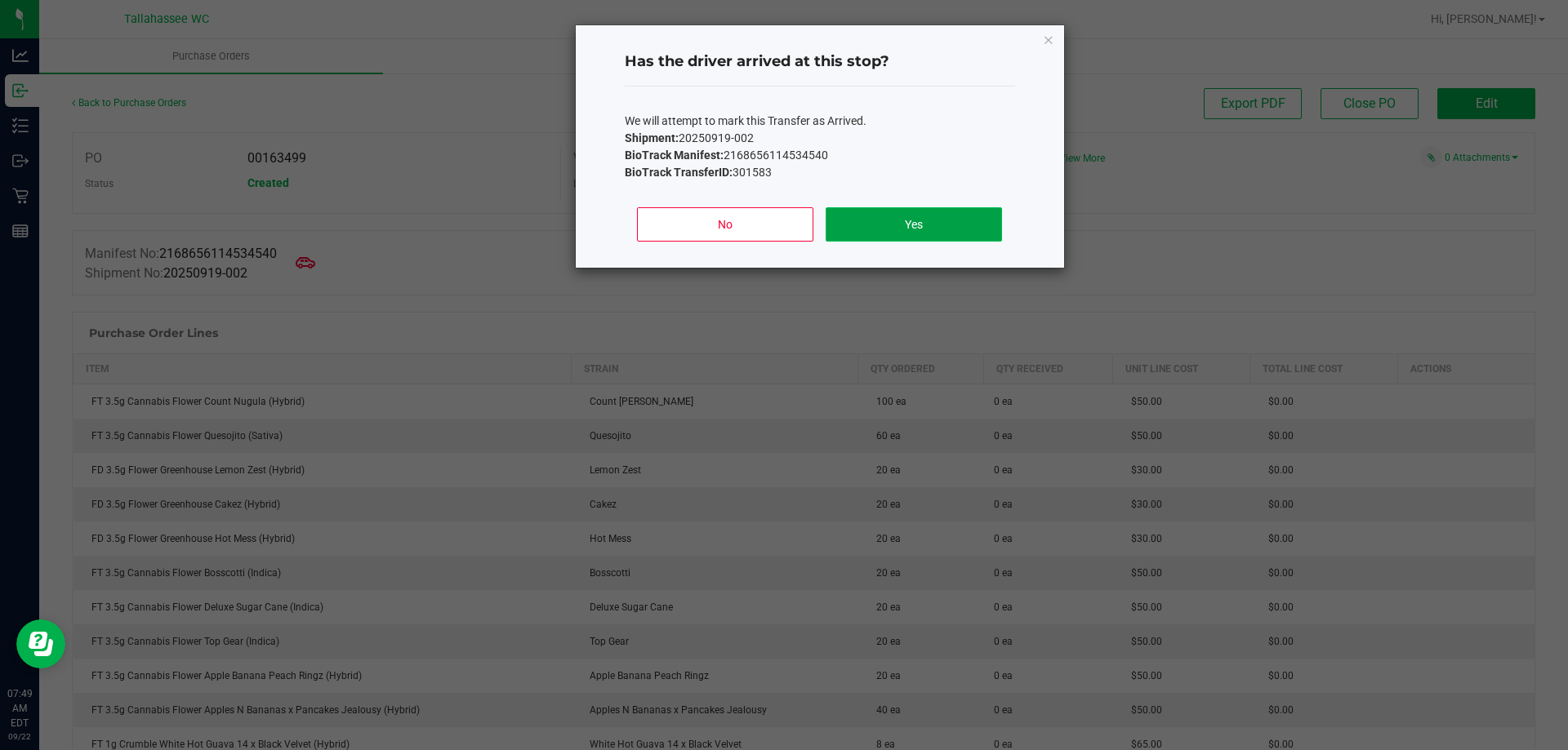
click at [892, 233] on button "Yes" at bounding box center [912, 224] width 176 height 34
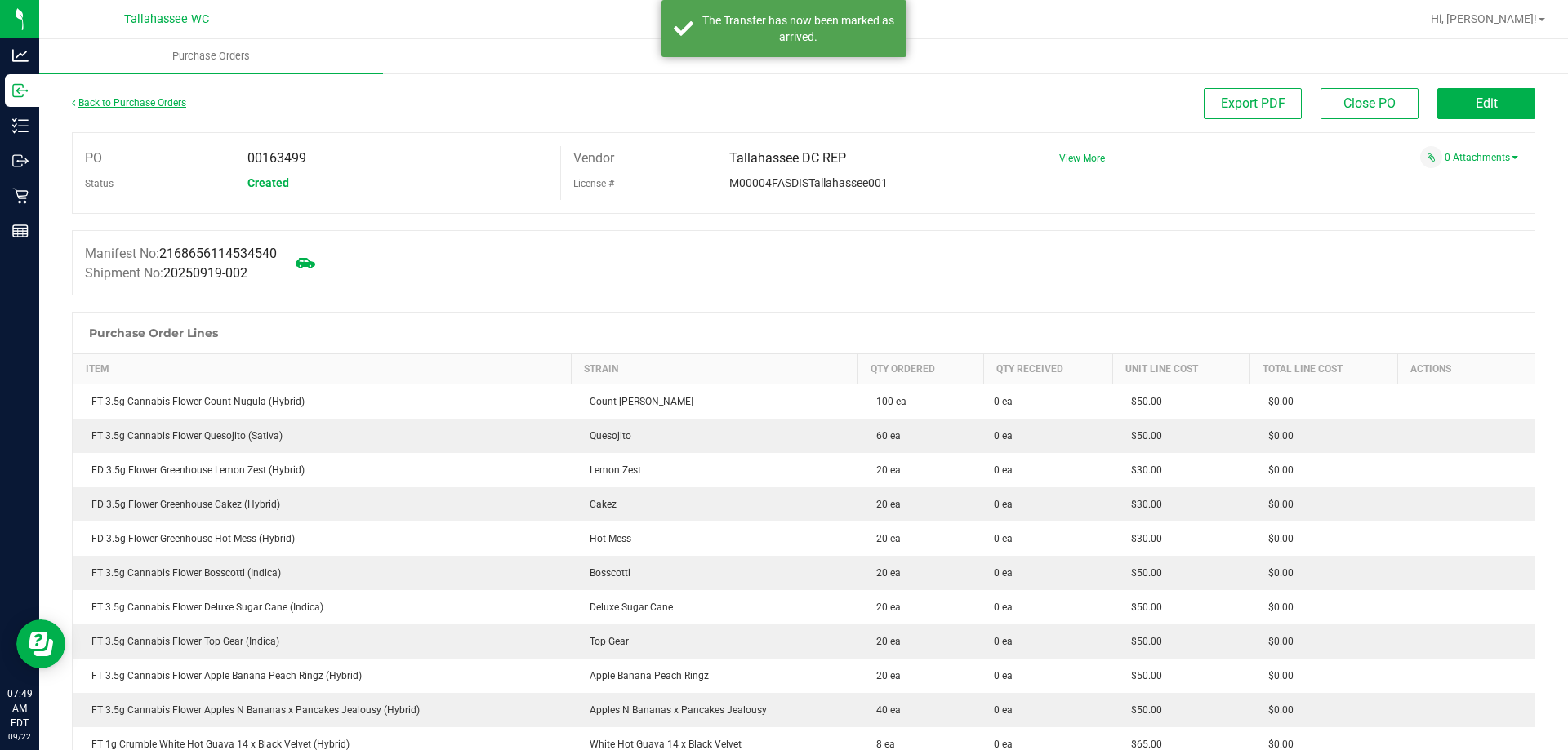
click at [161, 102] on link "Back to Purchase Orders" at bounding box center [128, 102] width 114 height 11
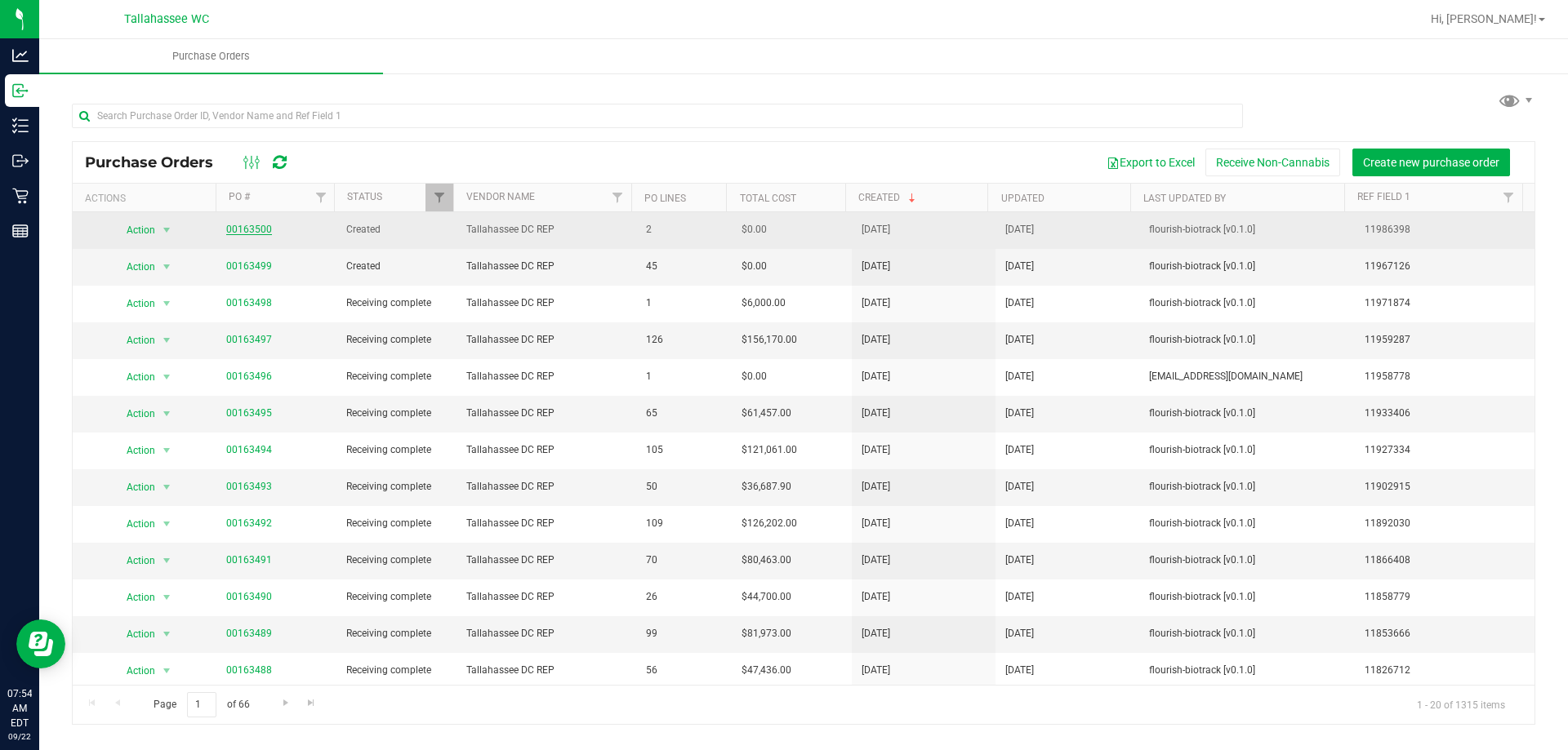
click at [253, 233] on link "00163500" at bounding box center [249, 229] width 45 height 11
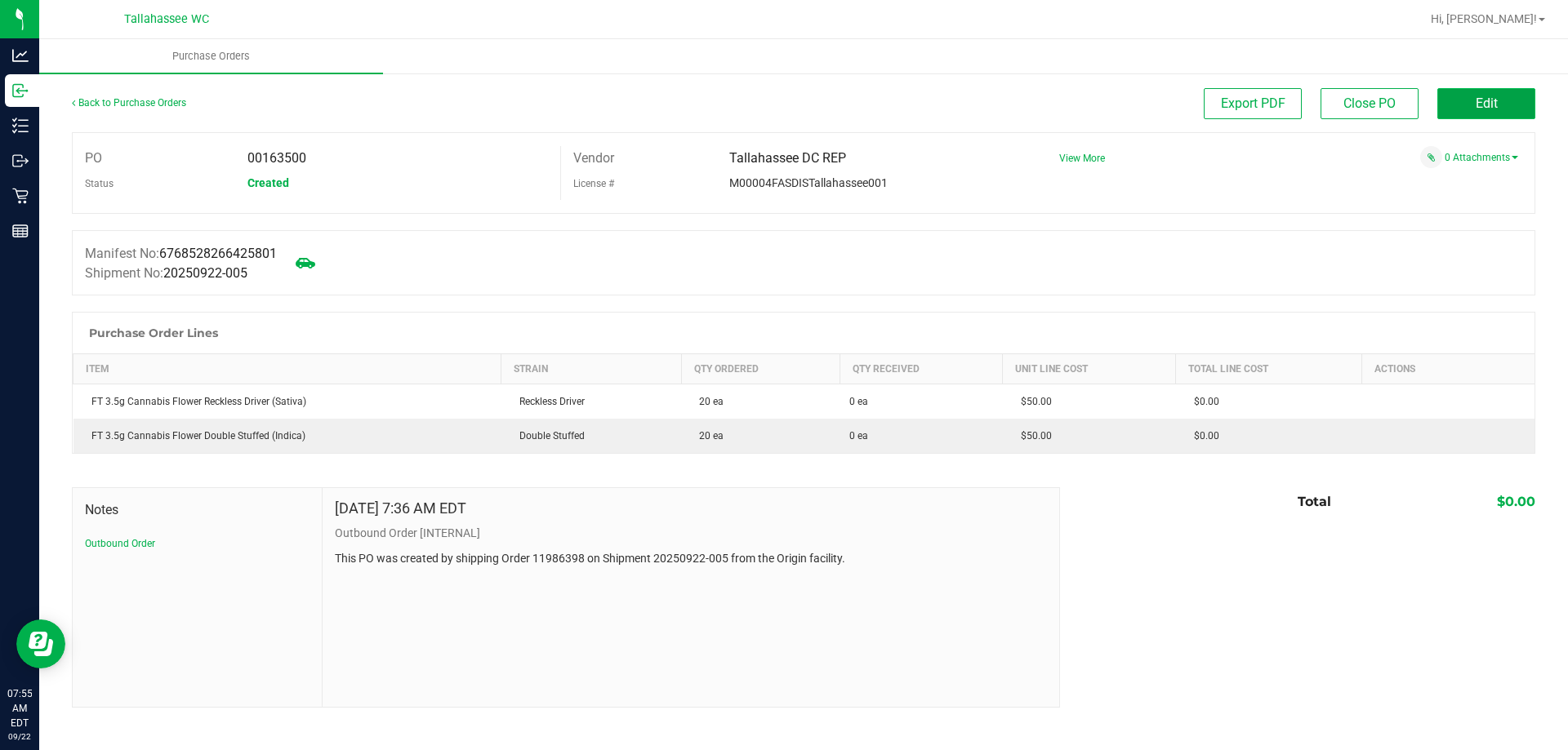
click at [1504, 102] on button "Edit" at bounding box center [1486, 103] width 98 height 31
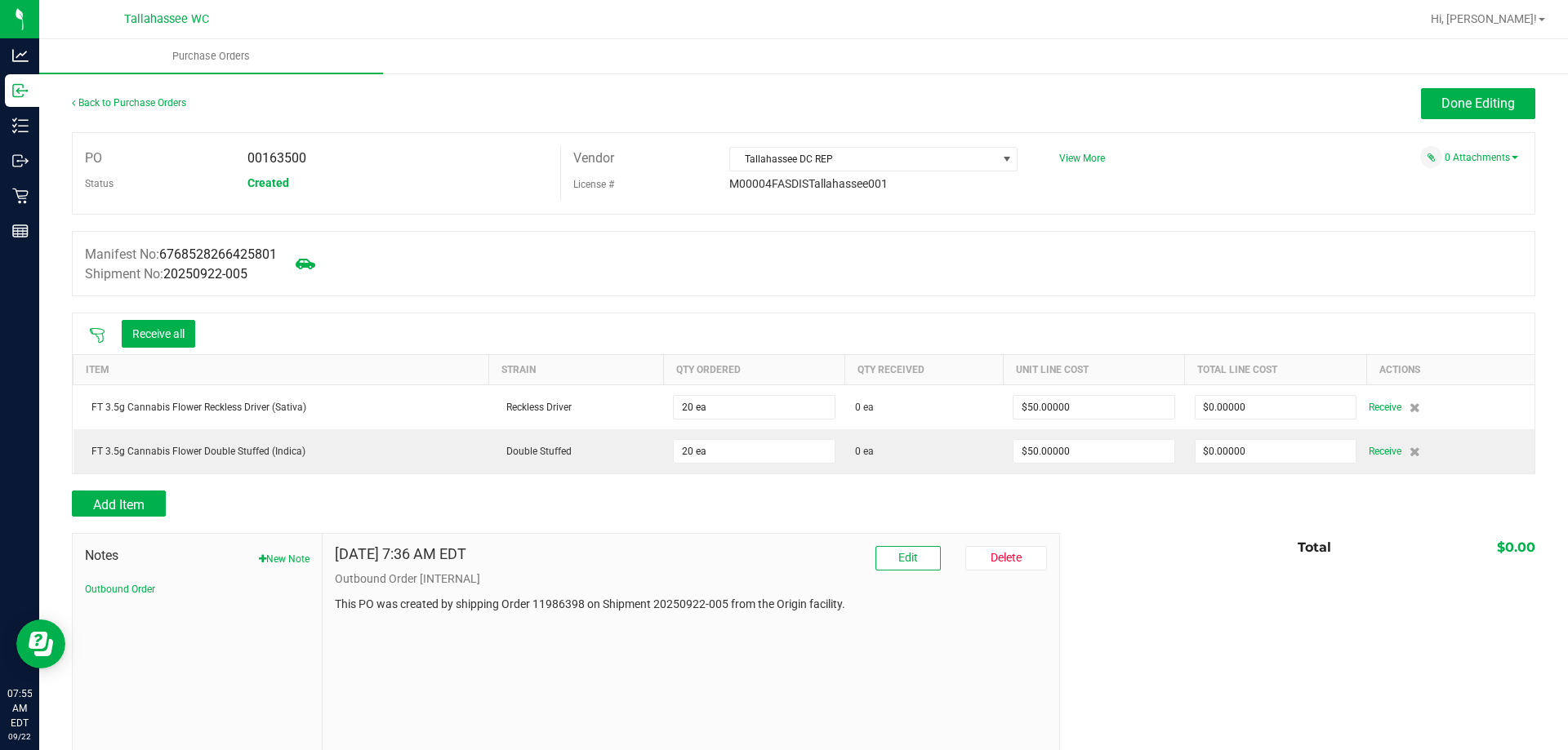
click at [94, 329] on icon at bounding box center [97, 336] width 17 height 17
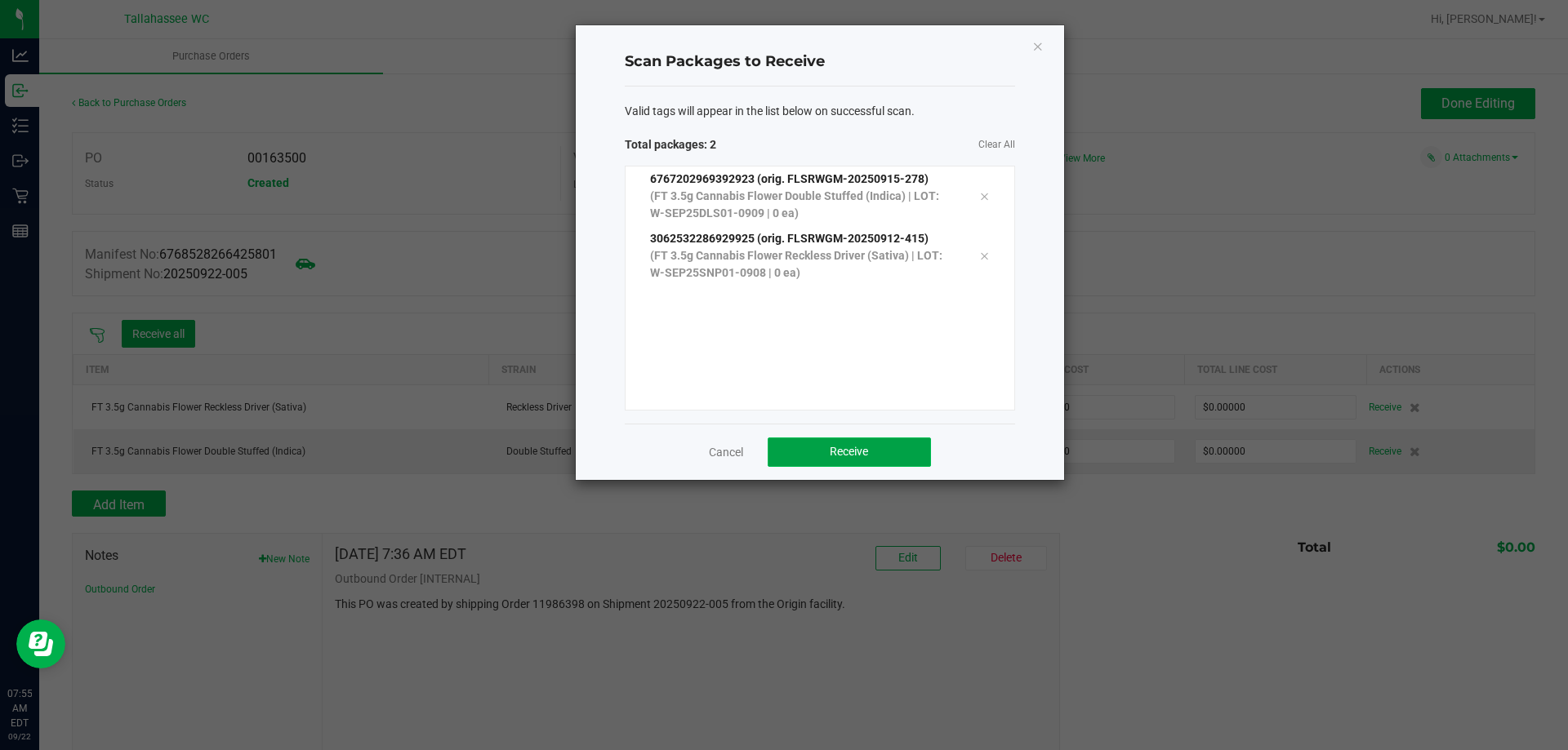
click at [911, 454] on button "Receive" at bounding box center [849, 453] width 163 height 30
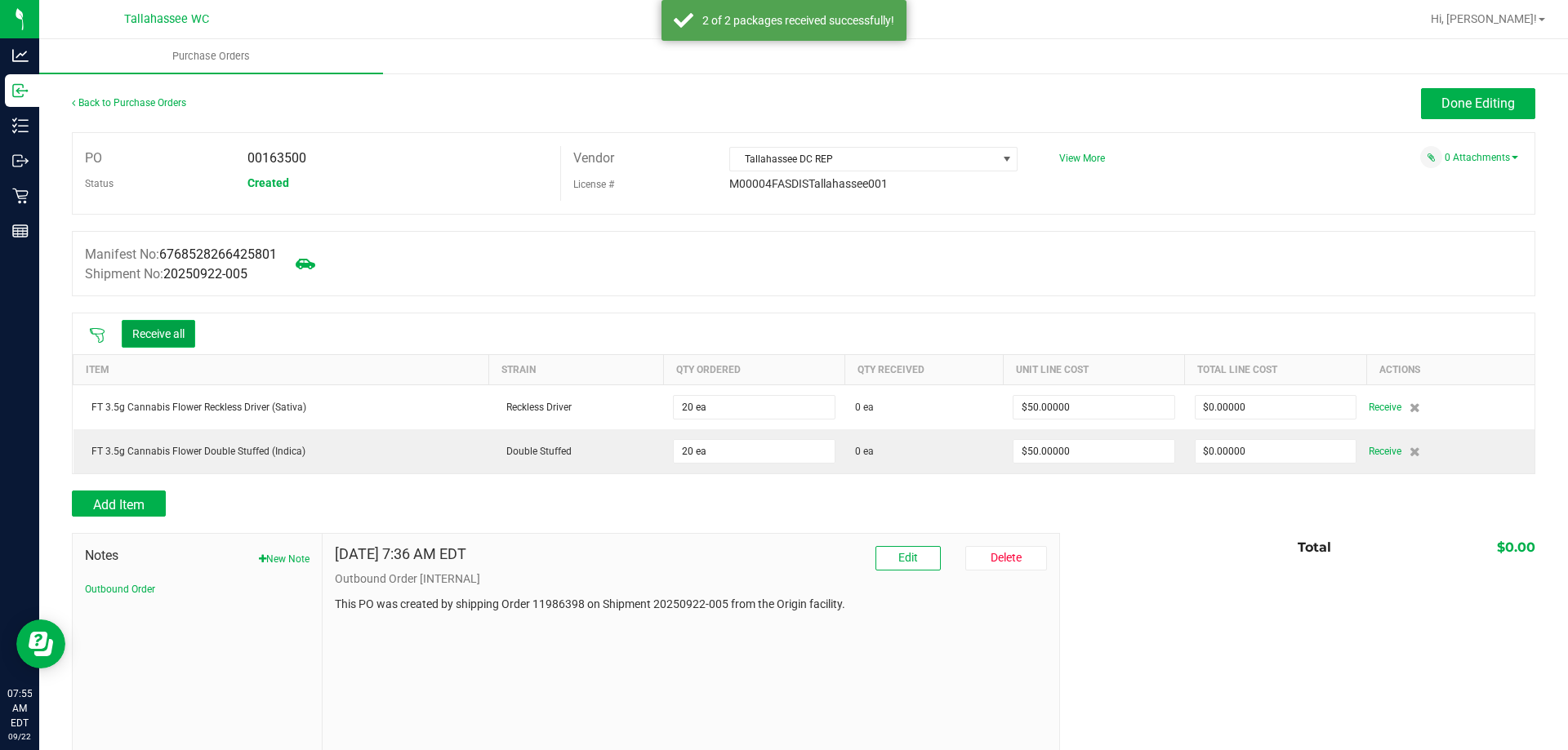
click at [180, 336] on button "Receive all" at bounding box center [158, 334] width 73 height 28
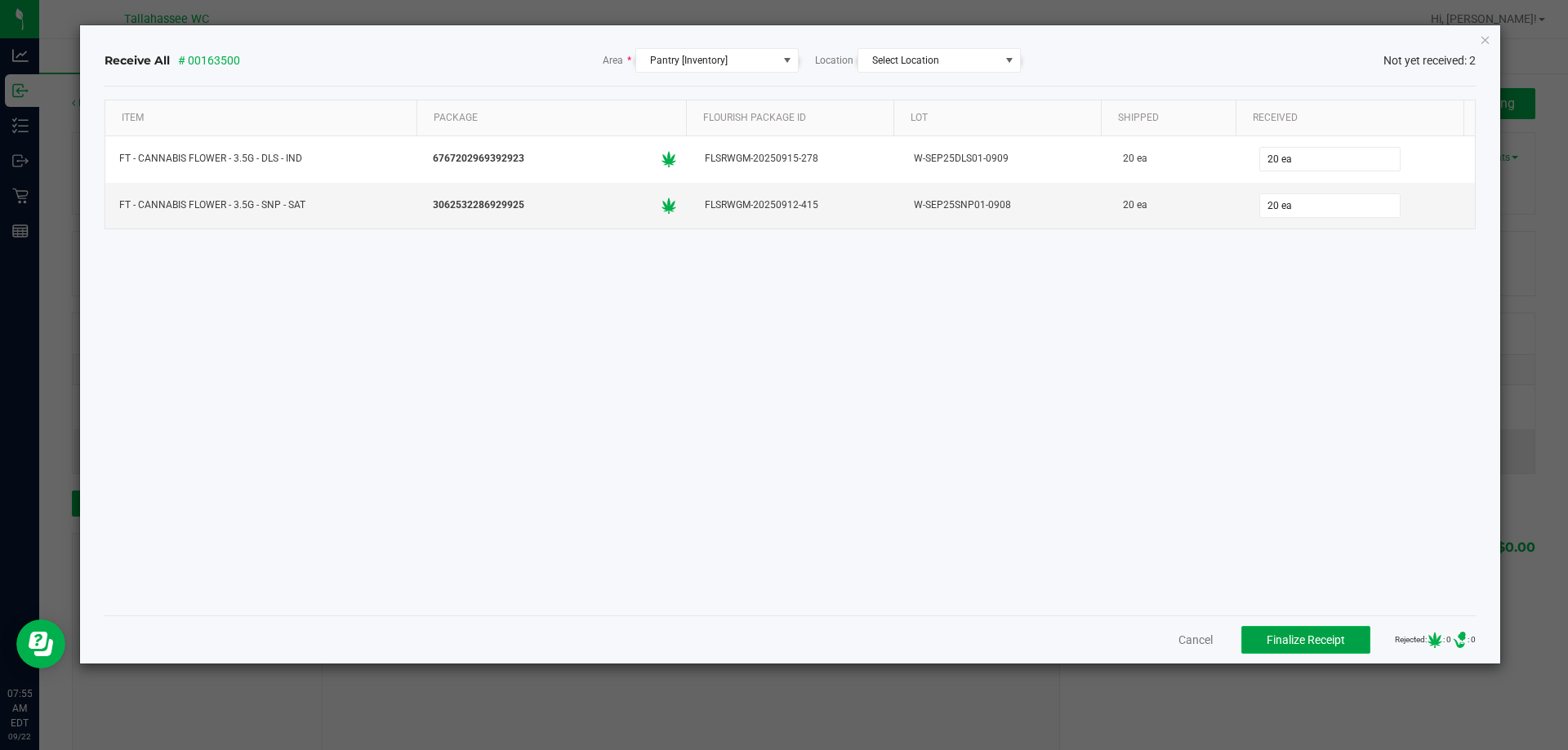
click at [1304, 644] on span "Finalize Receipt" at bounding box center [1306, 640] width 79 height 13
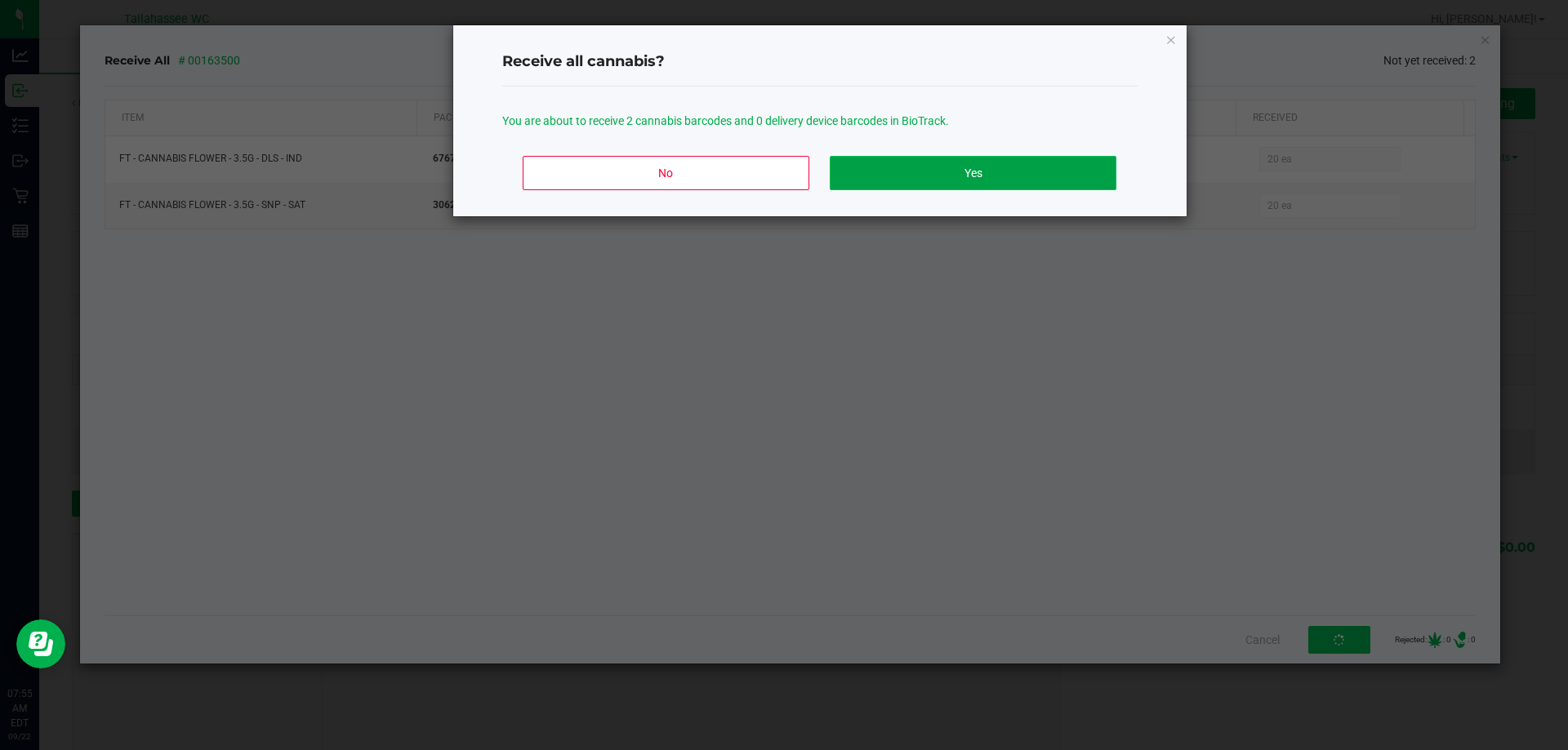
click at [966, 163] on button "Yes" at bounding box center [972, 172] width 286 height 34
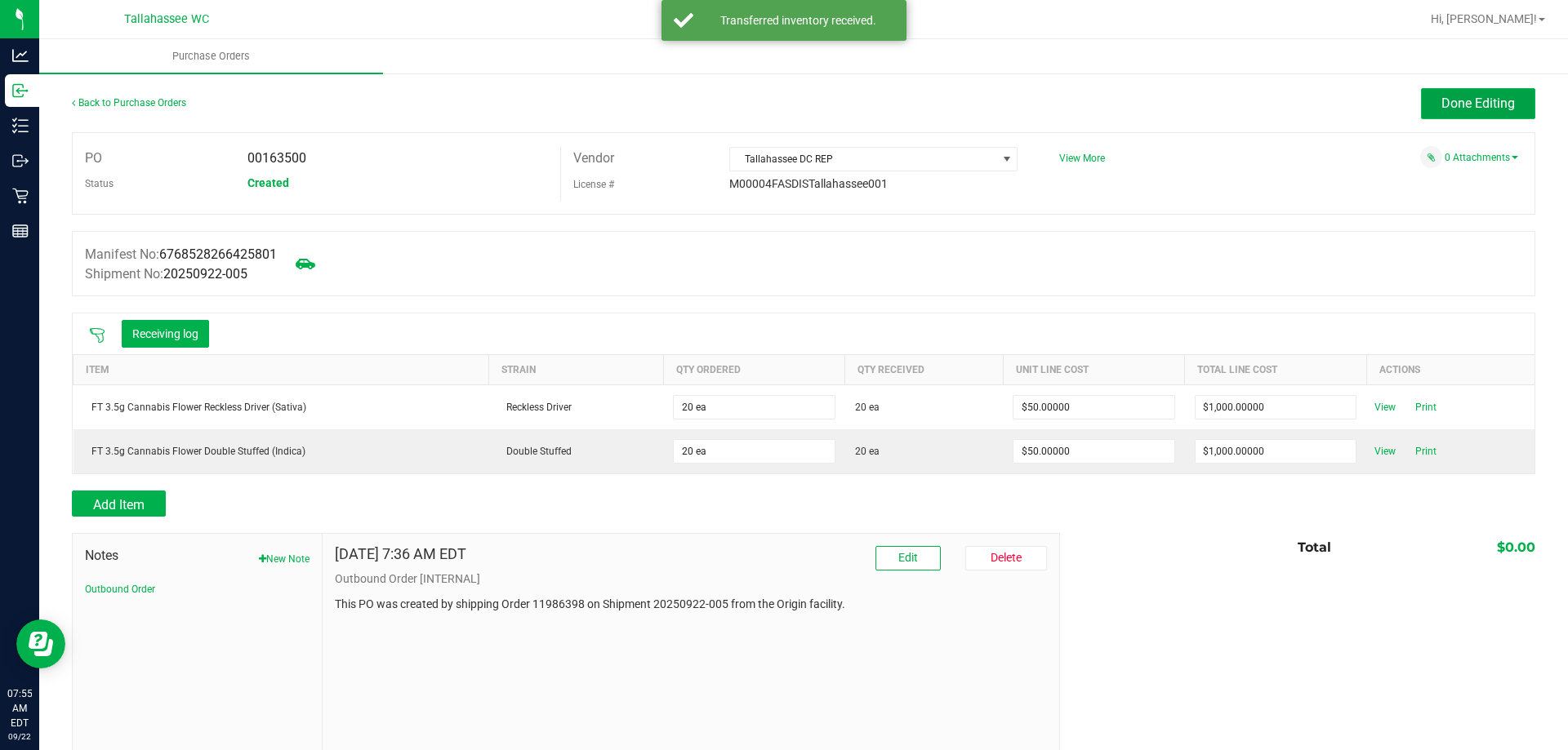
click at [1468, 94] on button "Done Editing" at bounding box center [1477, 103] width 114 height 31
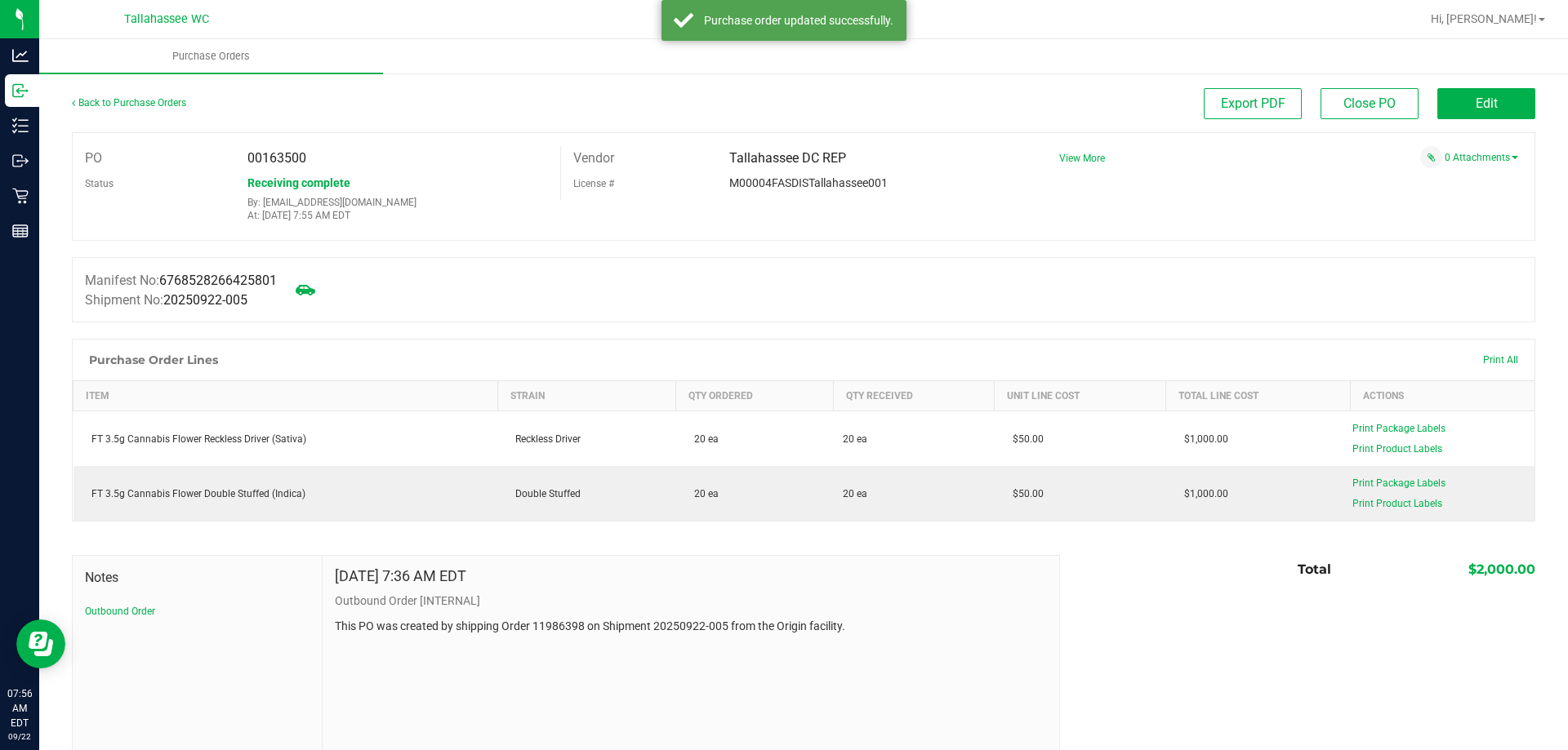
click at [279, 156] on span "00163500" at bounding box center [276, 158] width 59 height 16
copy span "00163500"
click at [151, 106] on link "Back to Purchase Orders" at bounding box center [128, 102] width 114 height 11
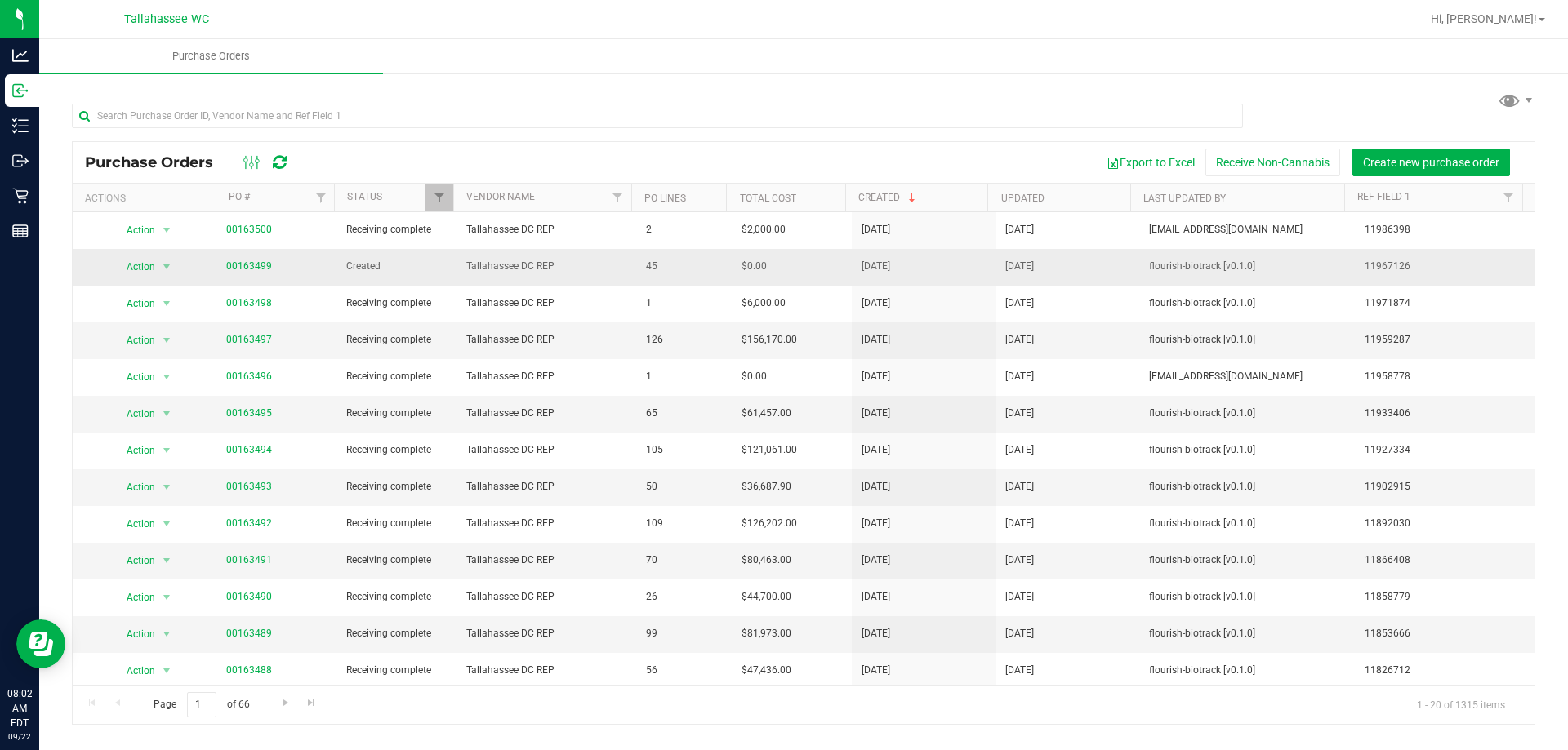
drag, startPoint x: 276, startPoint y: 263, endPoint x: 219, endPoint y: 267, distance: 57.1
click at [219, 267] on td "00163499" at bounding box center [276, 267] width 120 height 37
copy link "00163499"
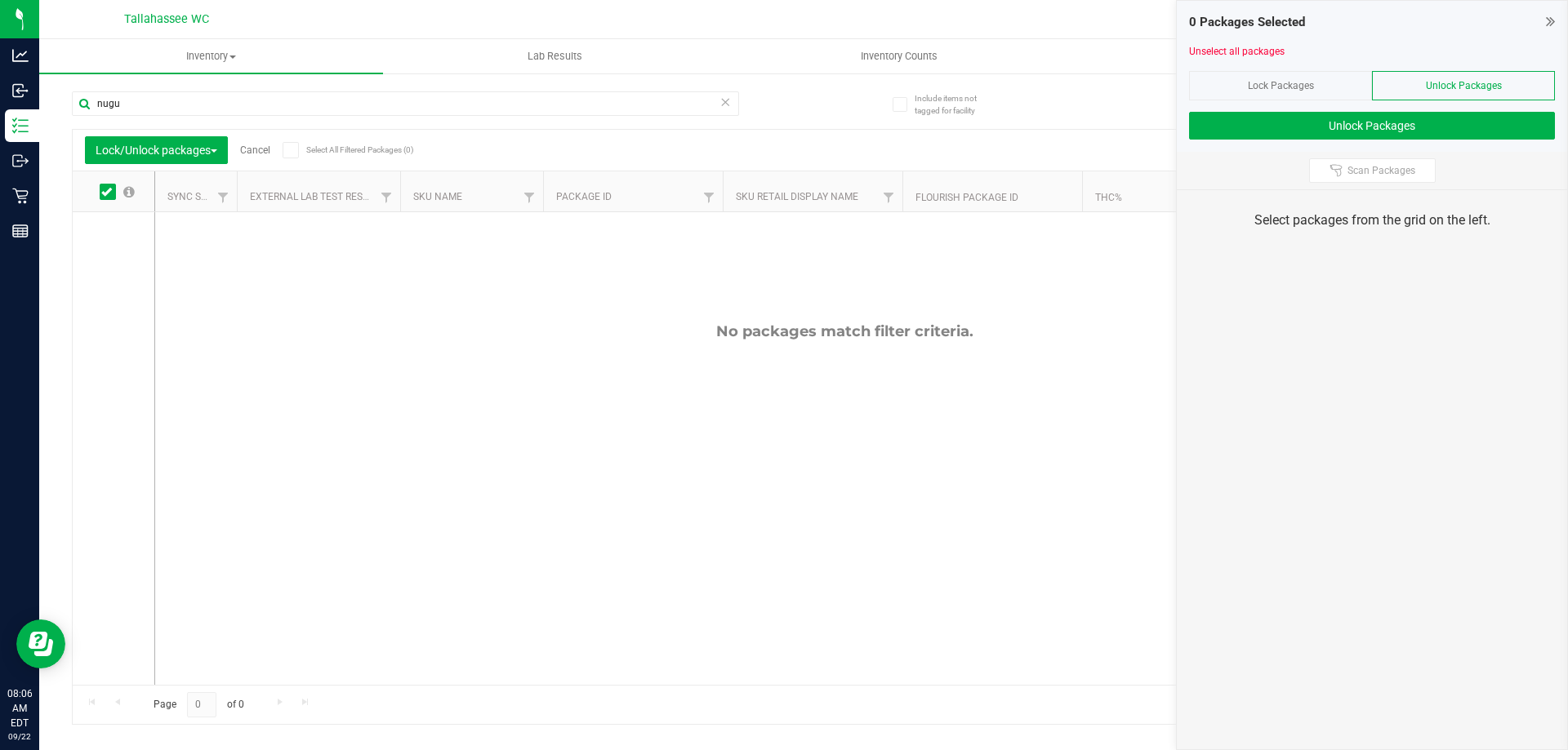
click at [1304, 85] on span "Lock Packages" at bounding box center [1280, 86] width 66 height 11
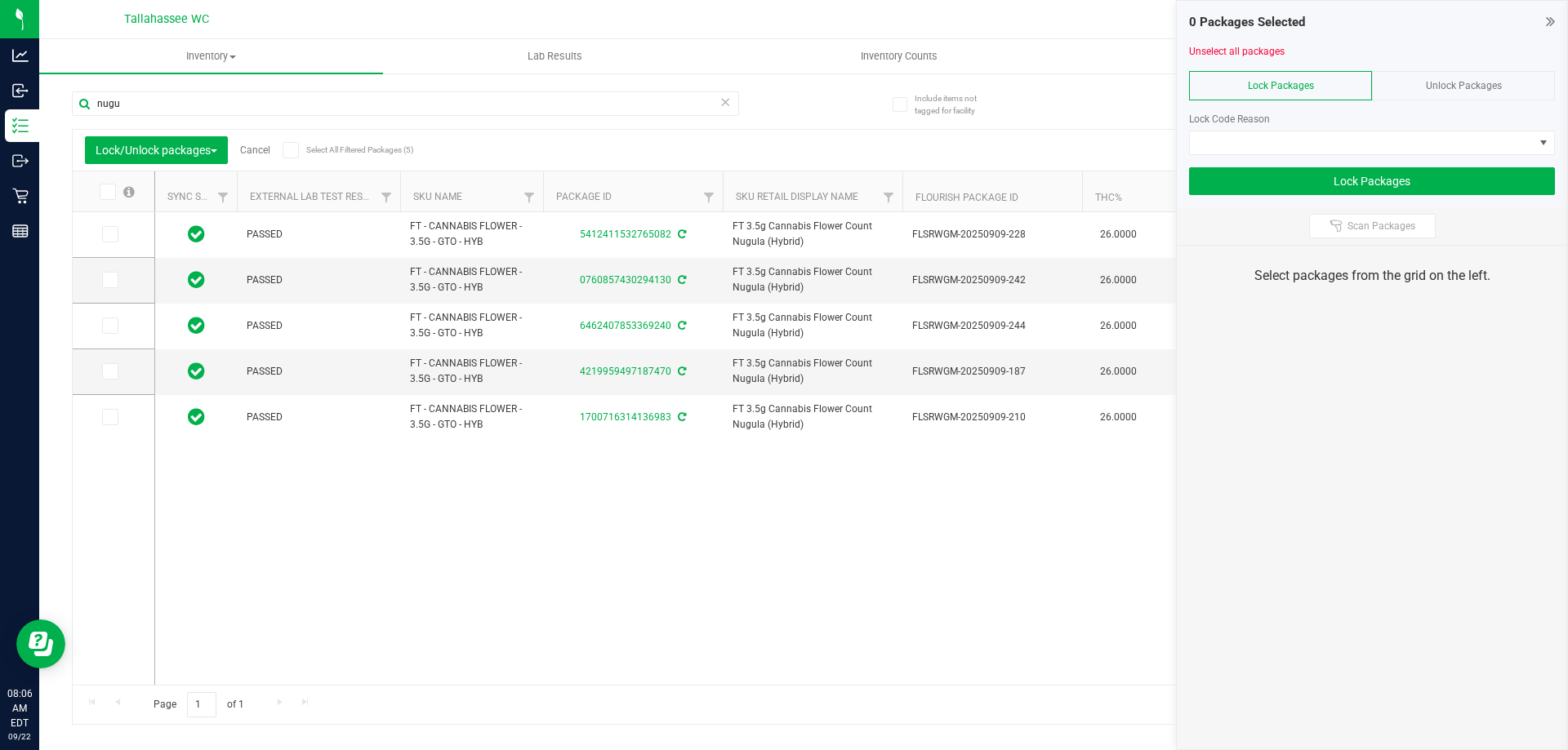
click at [288, 156] on span at bounding box center [290, 150] width 17 height 17
click at [0, 0] on input "Select All Filtered Packages (5)" at bounding box center [0, 0] width 0 height 0
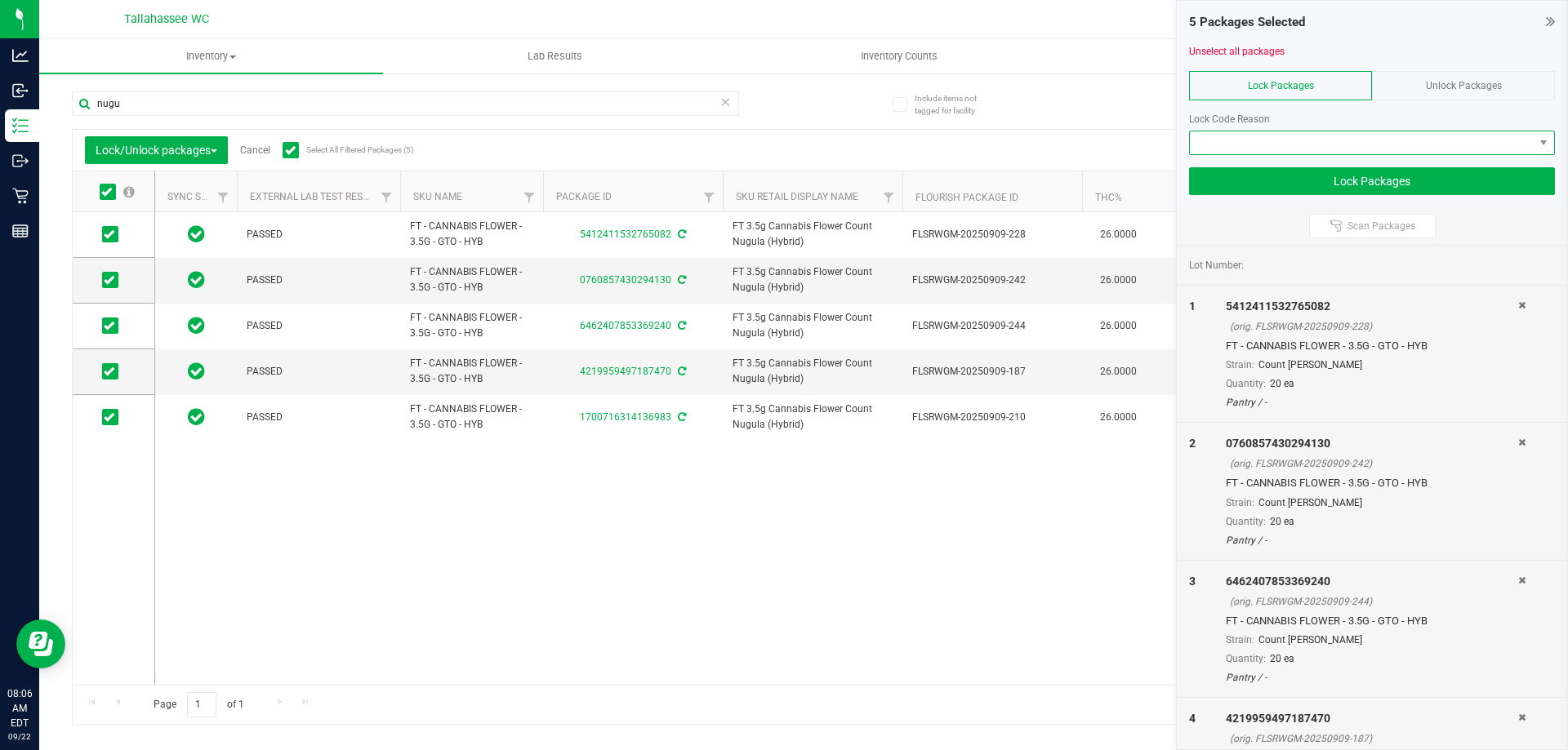
click at [1412, 141] on span at bounding box center [1361, 142] width 343 height 23
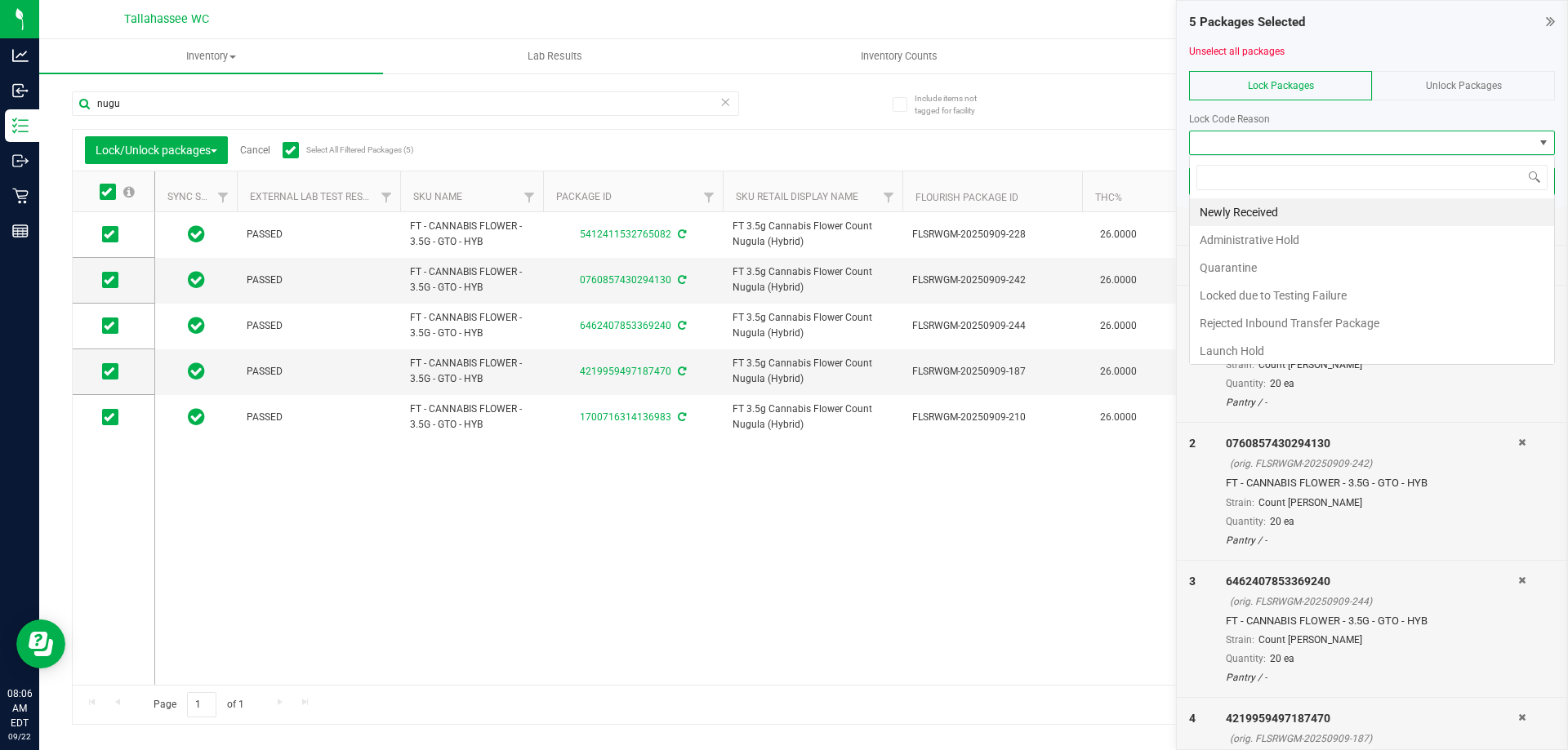
scroll to position [24, 365]
click at [1278, 342] on li "Launch Hold" at bounding box center [1371, 351] width 364 height 28
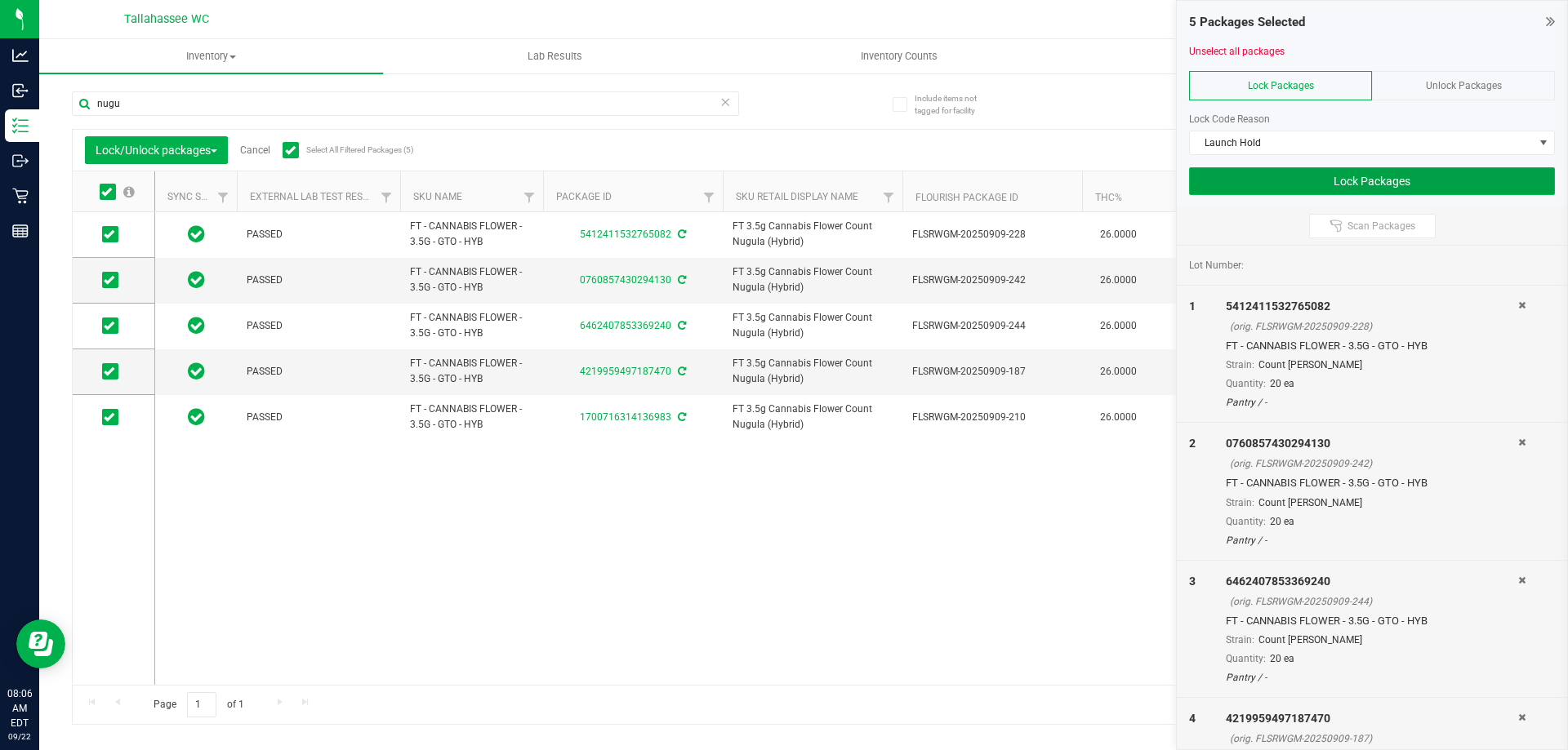
click at [1311, 178] on button "Lock Packages" at bounding box center [1371, 181] width 365 height 28
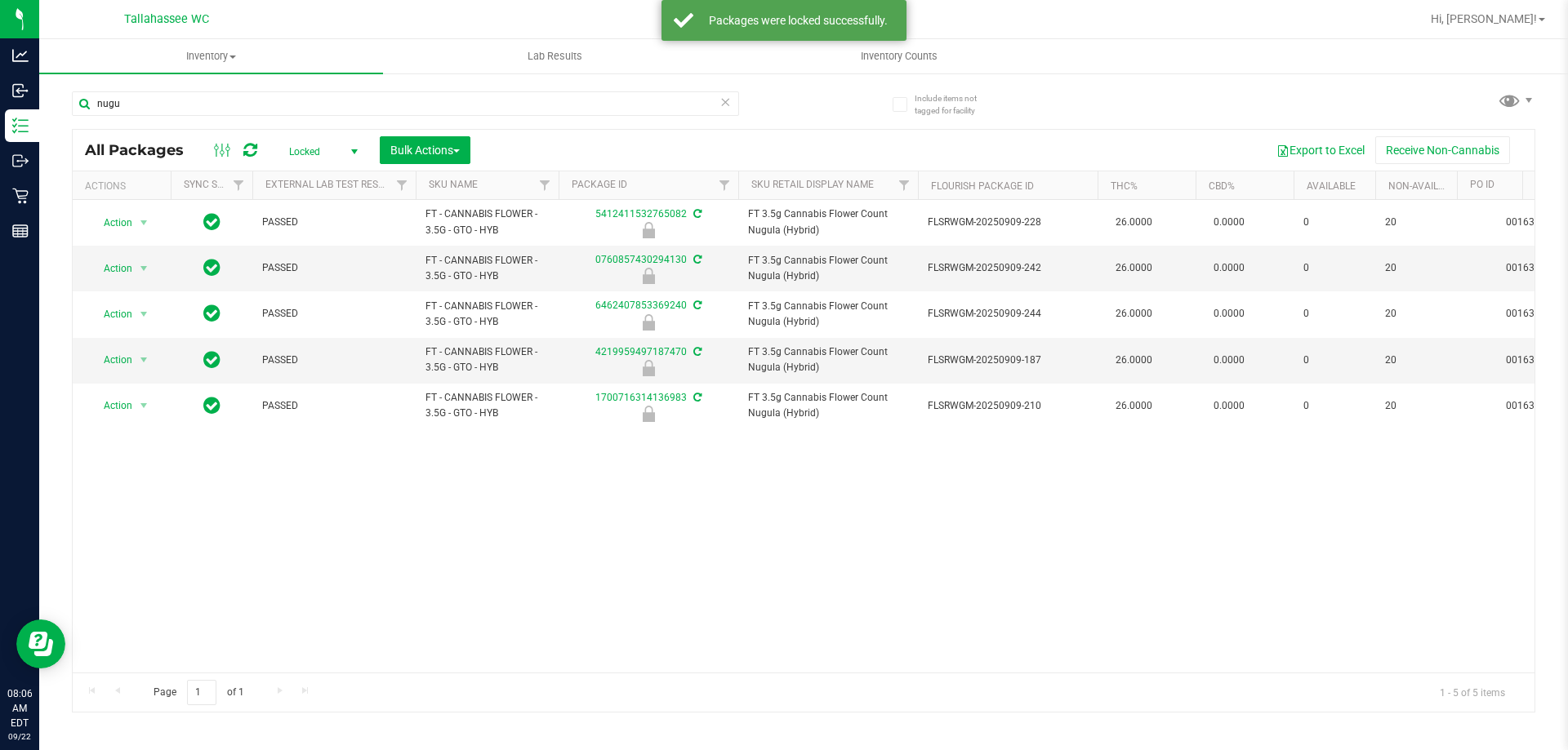
click at [725, 102] on icon at bounding box center [725, 101] width 11 height 19
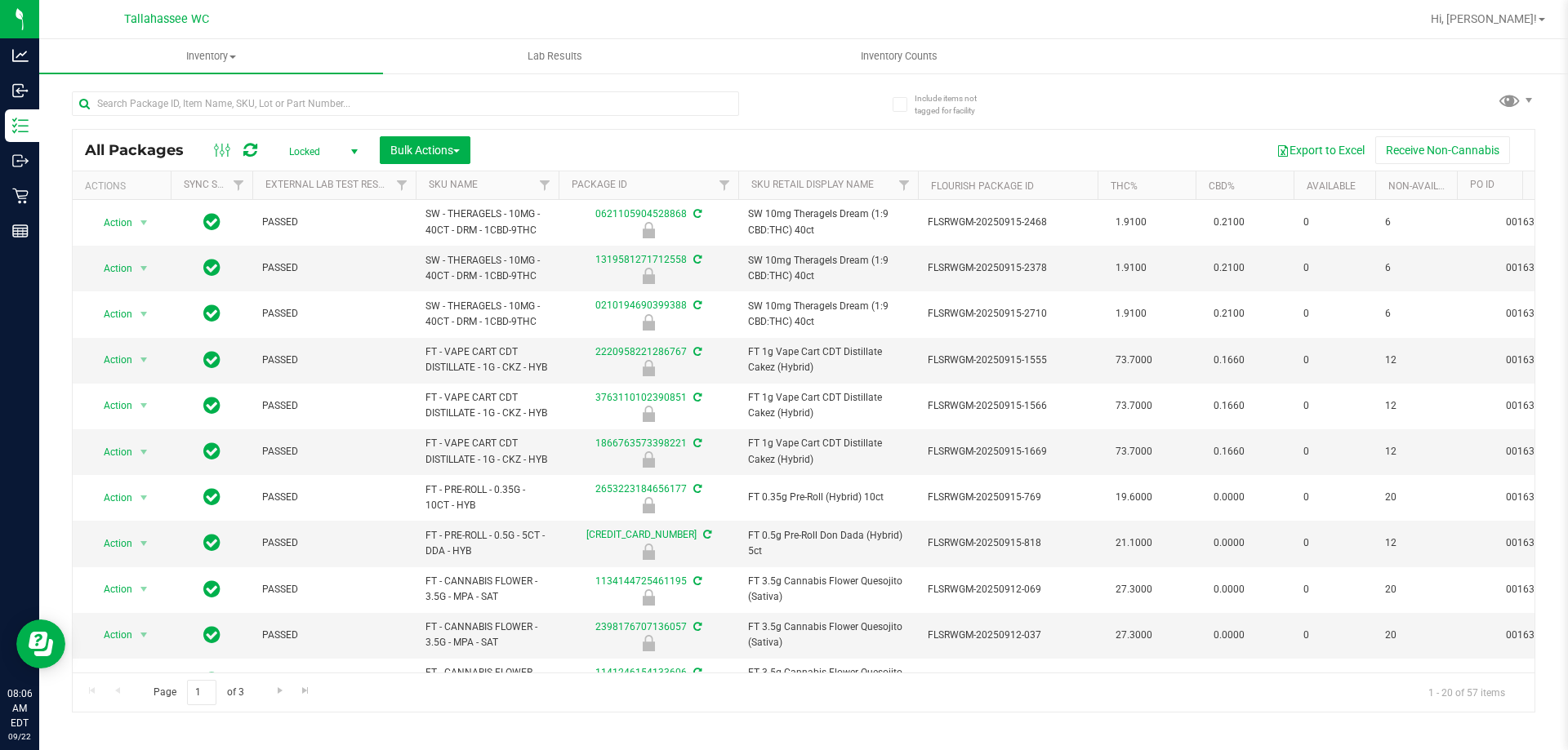
click at [338, 156] on span "Locked" at bounding box center [320, 152] width 90 height 23
click at [337, 180] on li "Active Only" at bounding box center [319, 178] width 88 height 24
click at [146, 276] on span "select" at bounding box center [143, 267] width 20 height 23
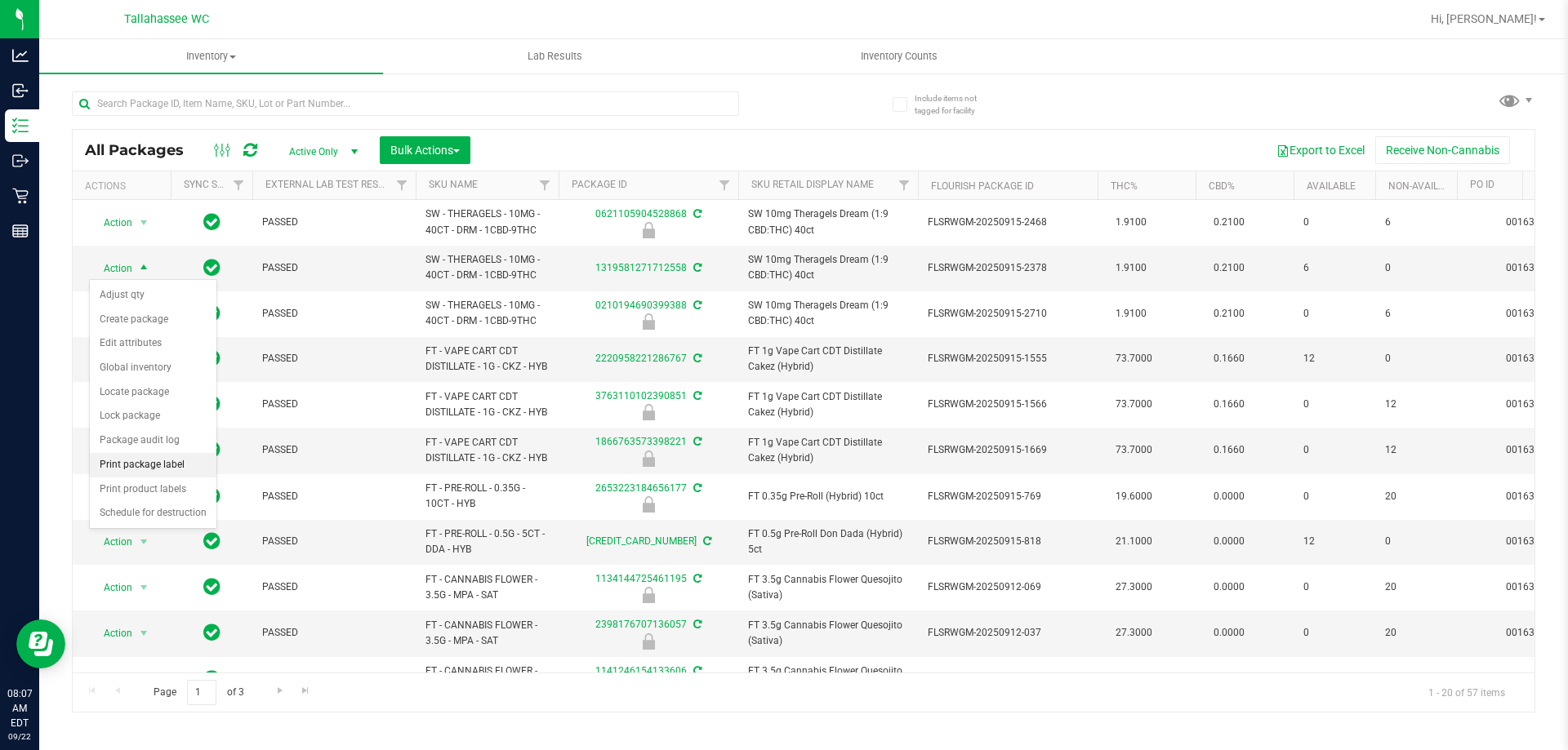
click at [195, 464] on li "Print package label" at bounding box center [153, 465] width 127 height 24
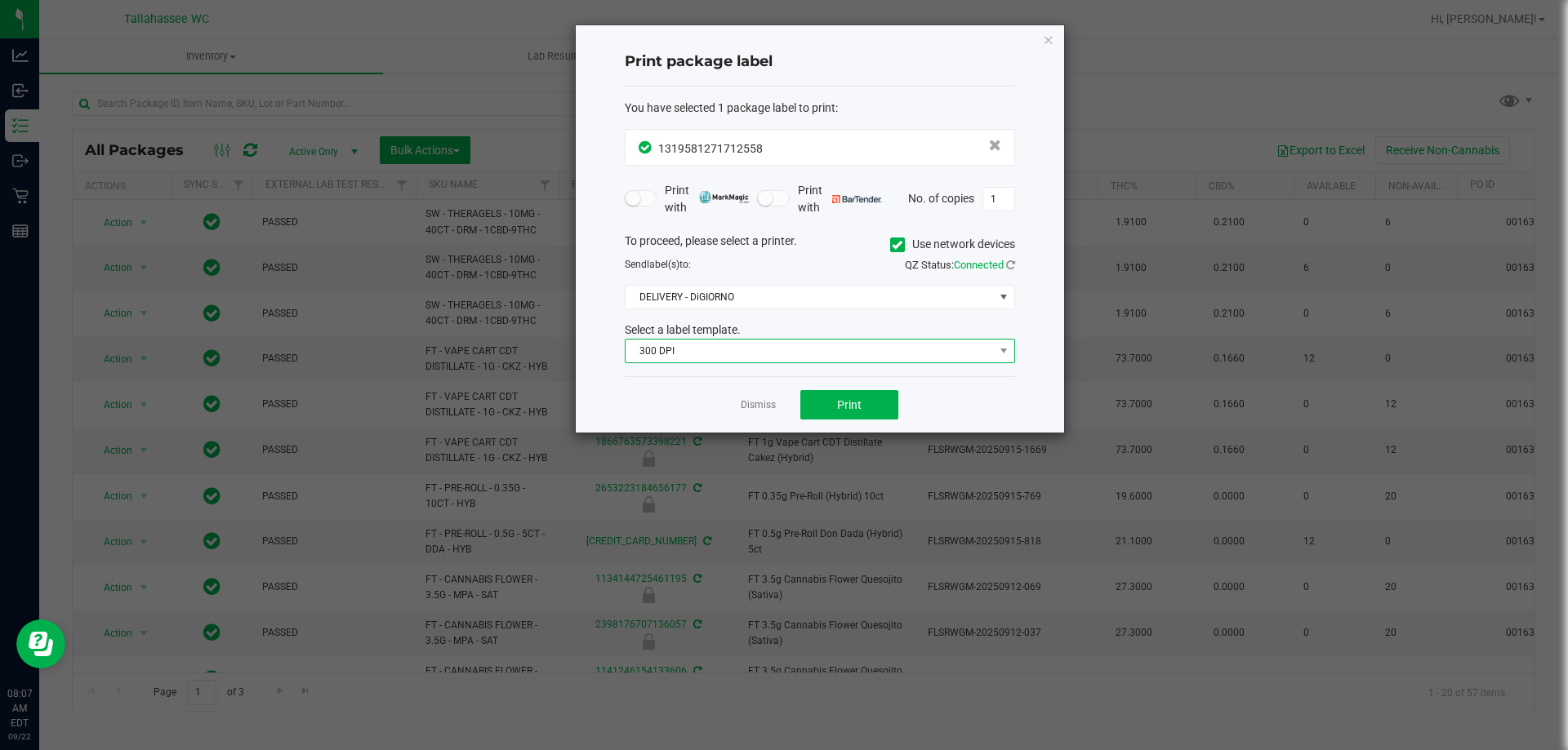
click at [883, 348] on span "300 DPI" at bounding box center [809, 351] width 368 height 23
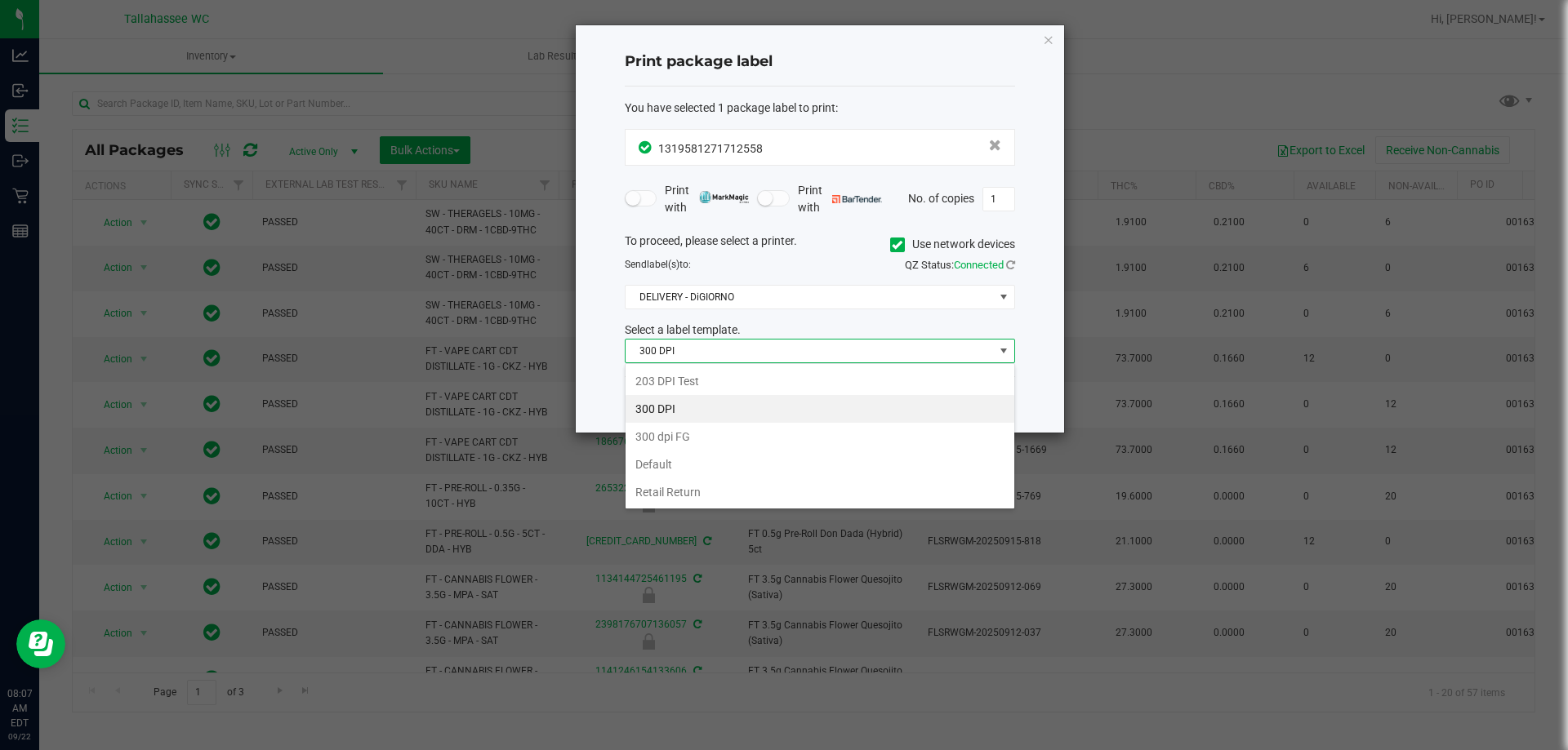
scroll to position [24, 391]
click at [770, 385] on li "203 DPI Test" at bounding box center [820, 381] width 389 height 28
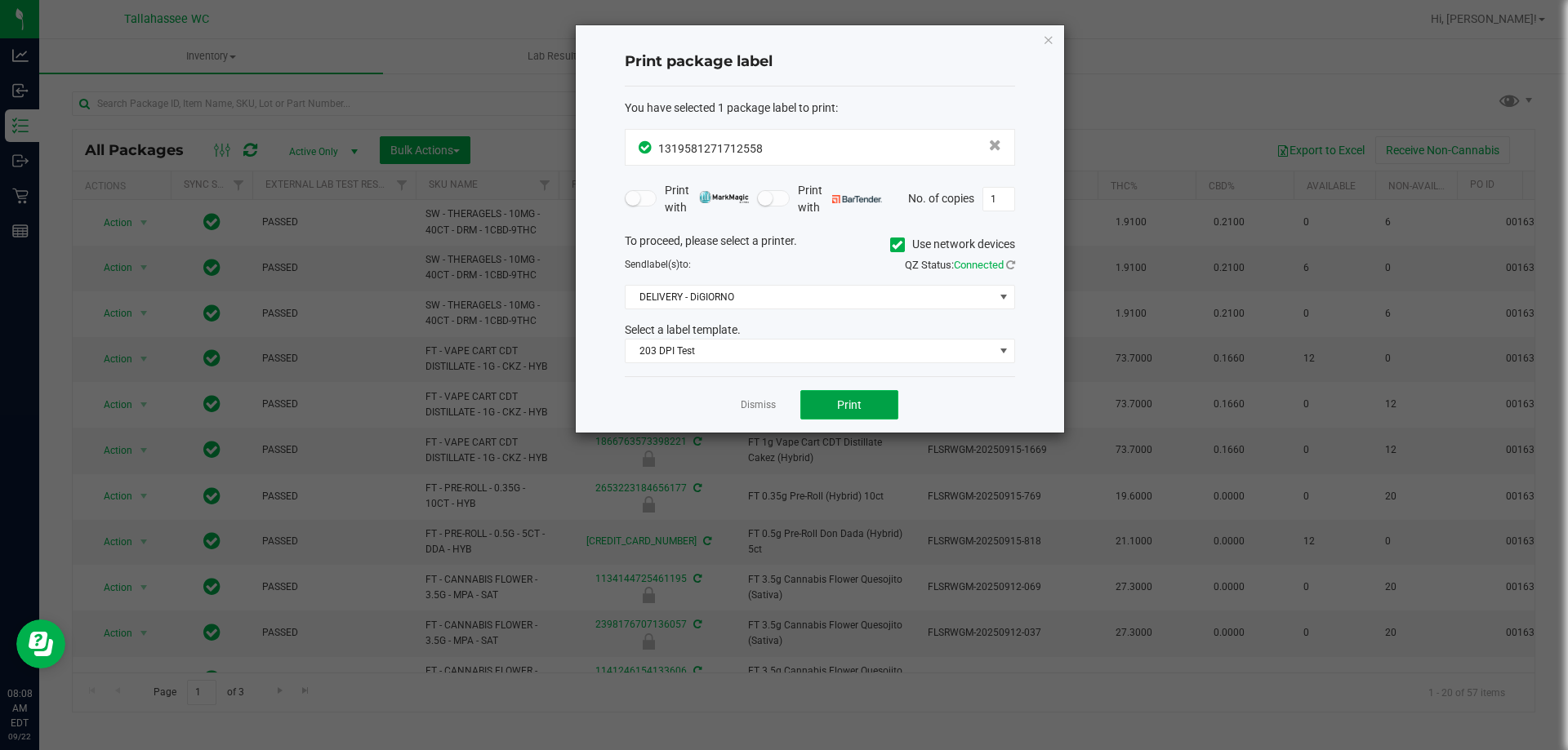
click at [857, 410] on span "Print" at bounding box center [849, 405] width 24 height 13
click at [755, 408] on link "Dismiss" at bounding box center [758, 406] width 35 height 14
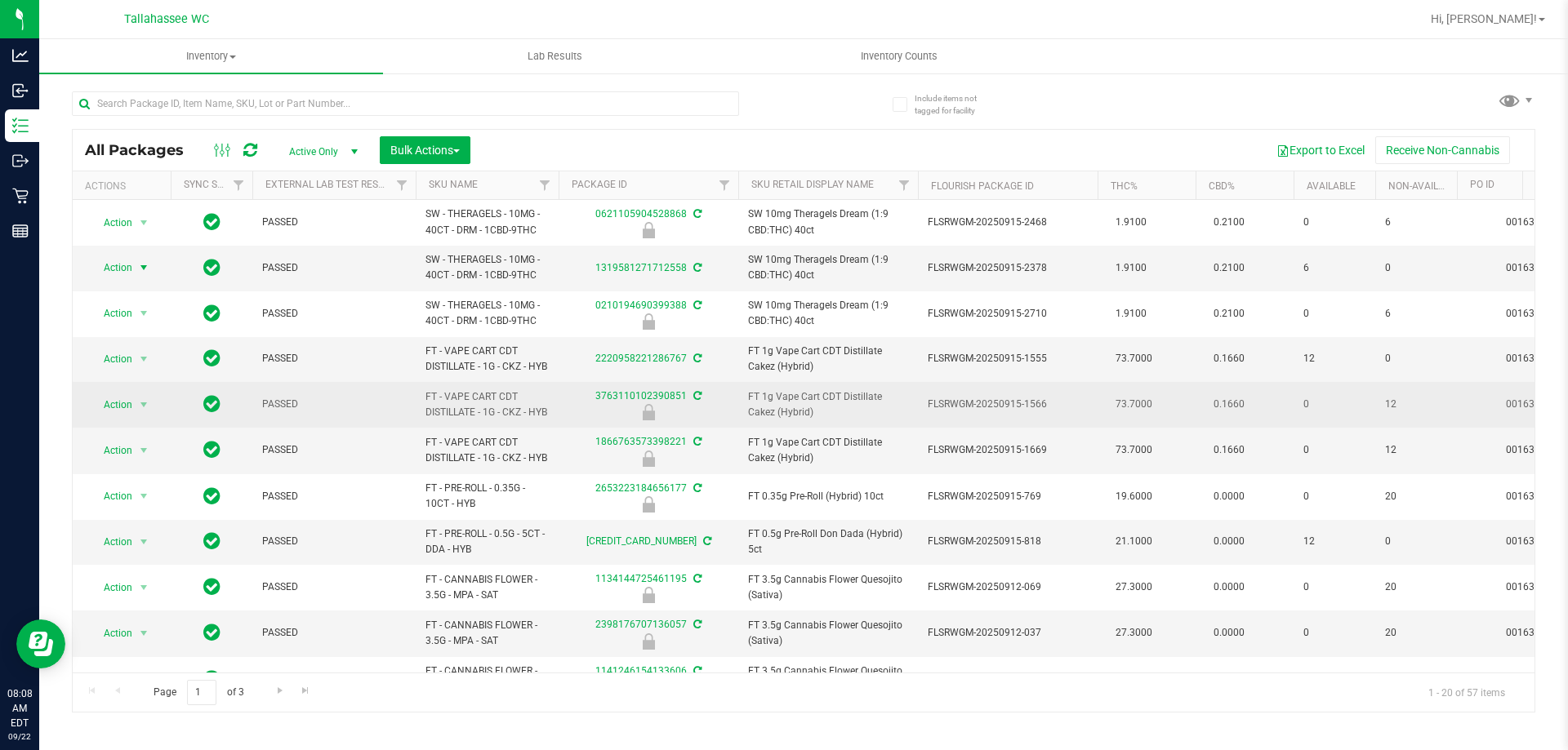
click at [753, 401] on td "FT 1g Vape Cart CDT Distillate Cakez (Hybrid)" at bounding box center [828, 405] width 180 height 45
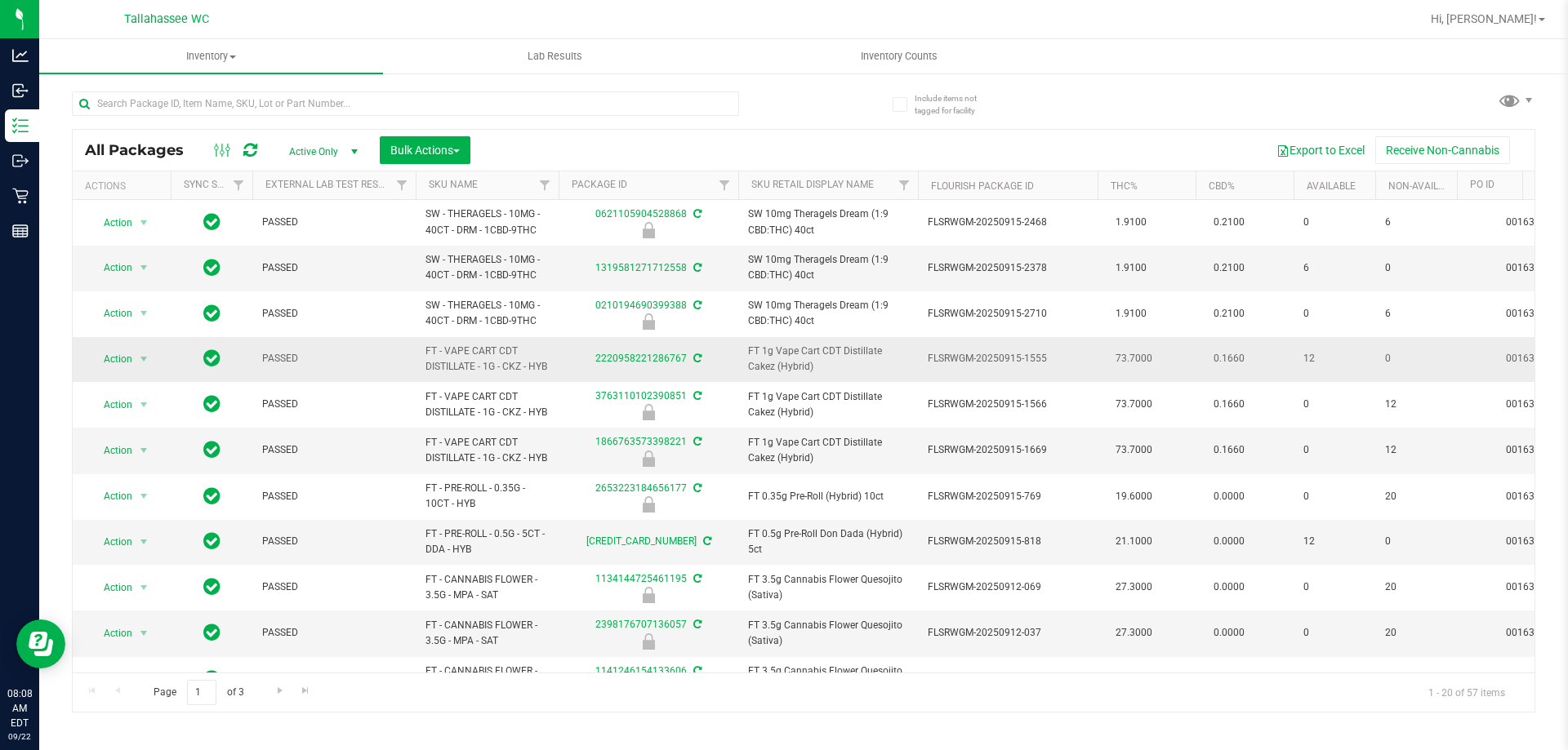
click at [162, 365] on td "Action Action Adjust qty Create package Edit attributes Global inventory Locate…" at bounding box center [121, 359] width 98 height 45
click at [130, 371] on span "Action" at bounding box center [111, 359] width 44 height 23
click at [148, 566] on li "Print package label" at bounding box center [153, 564] width 127 height 24
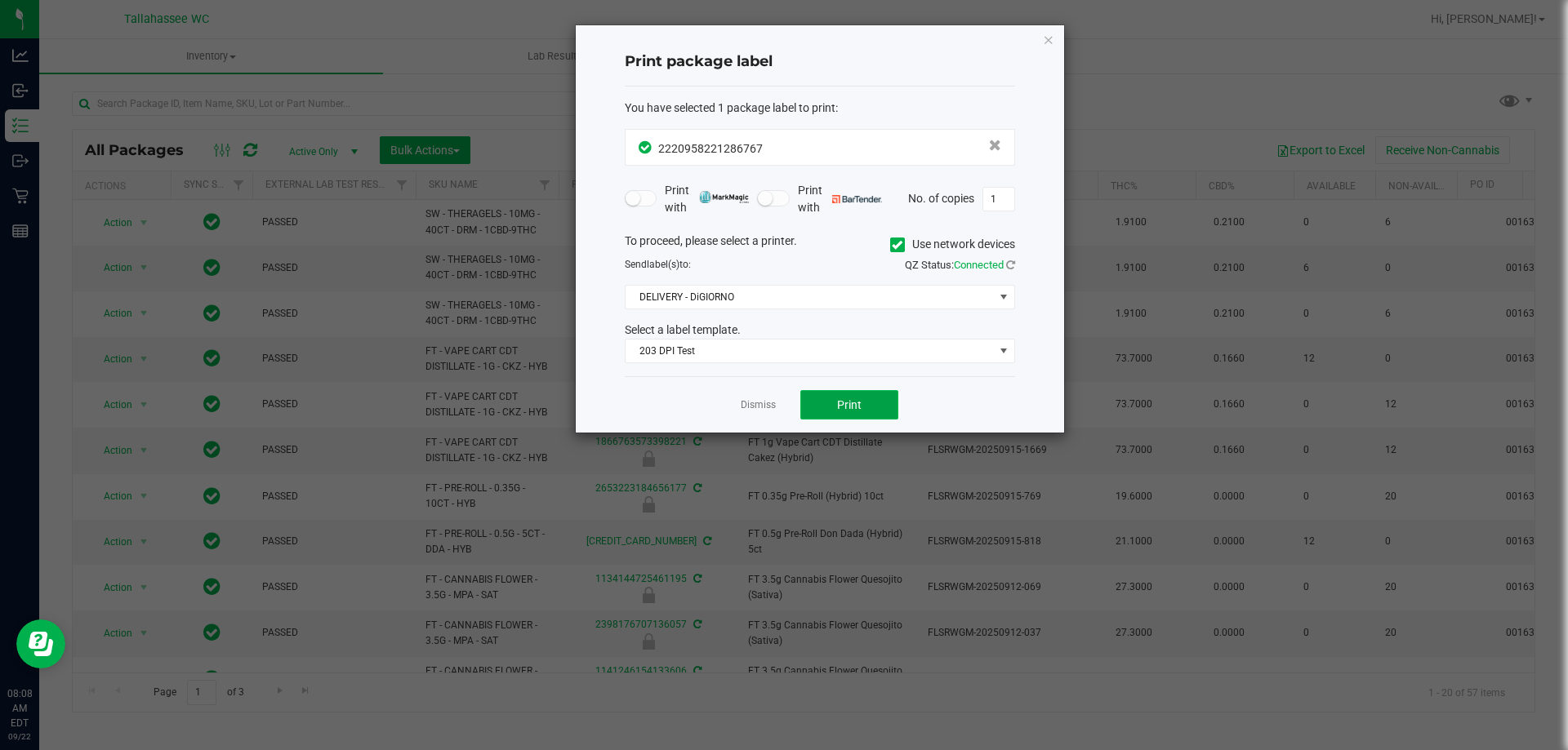
click at [868, 407] on button "Print" at bounding box center [849, 406] width 98 height 30
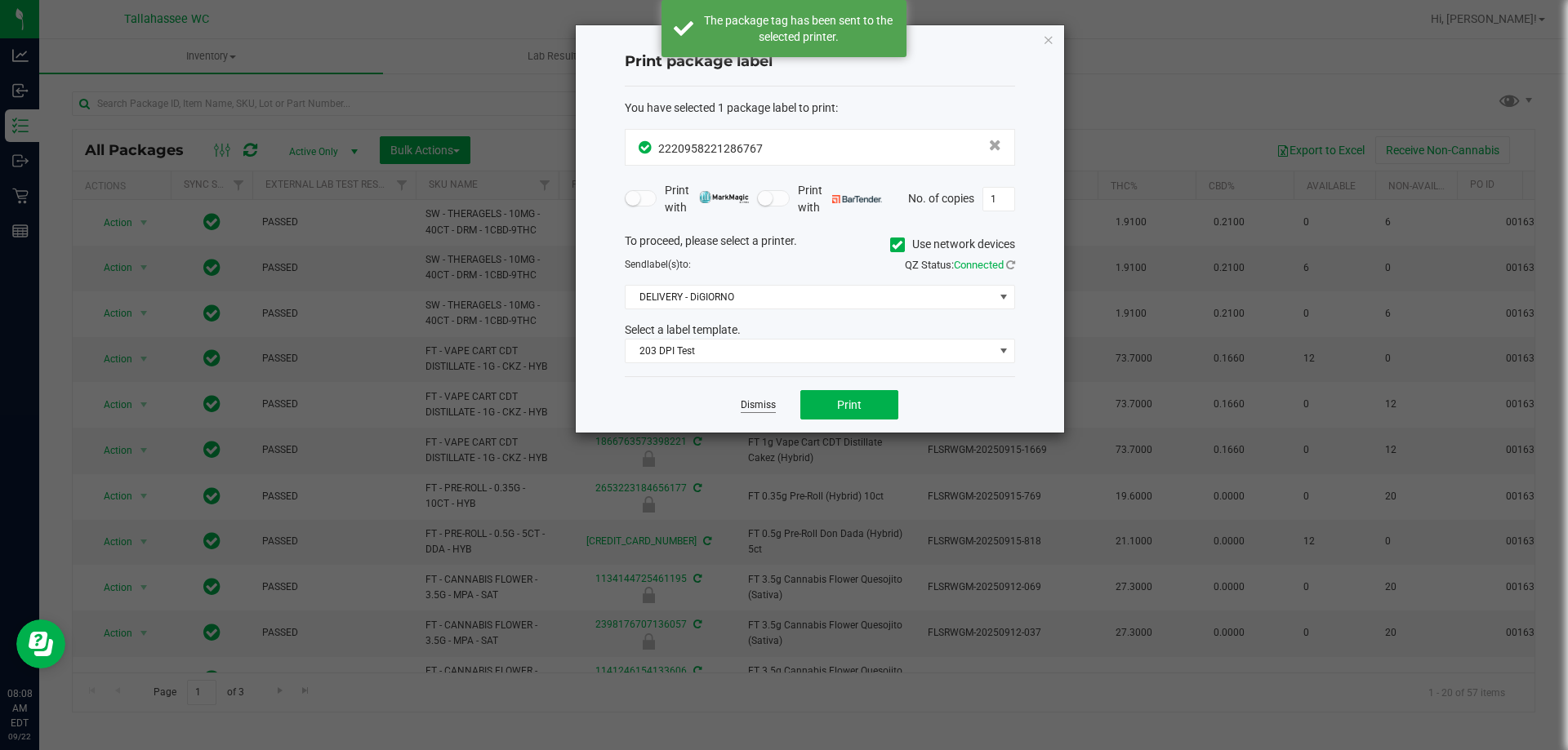
click at [754, 403] on link "Dismiss" at bounding box center [758, 406] width 35 height 14
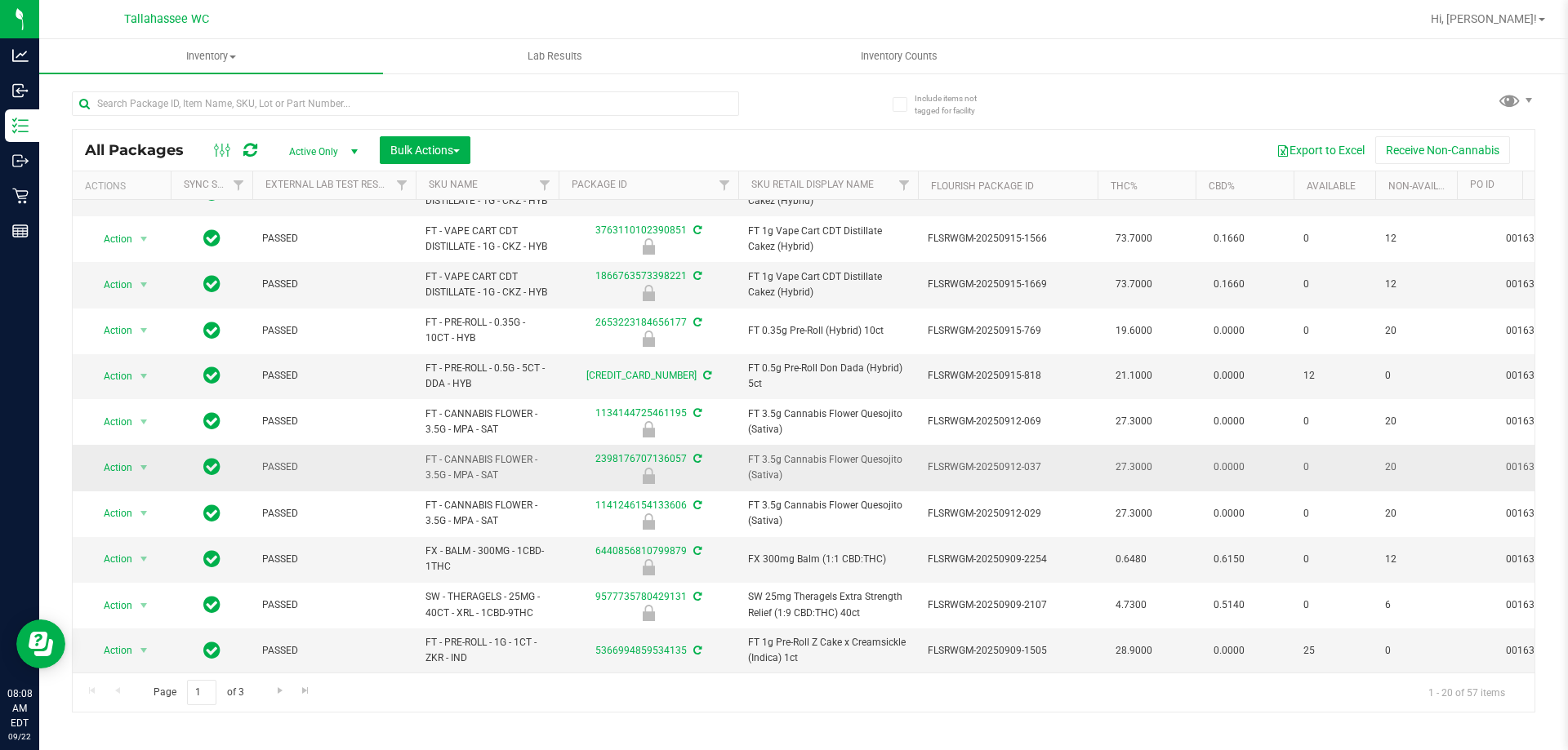
scroll to position [245, 0]
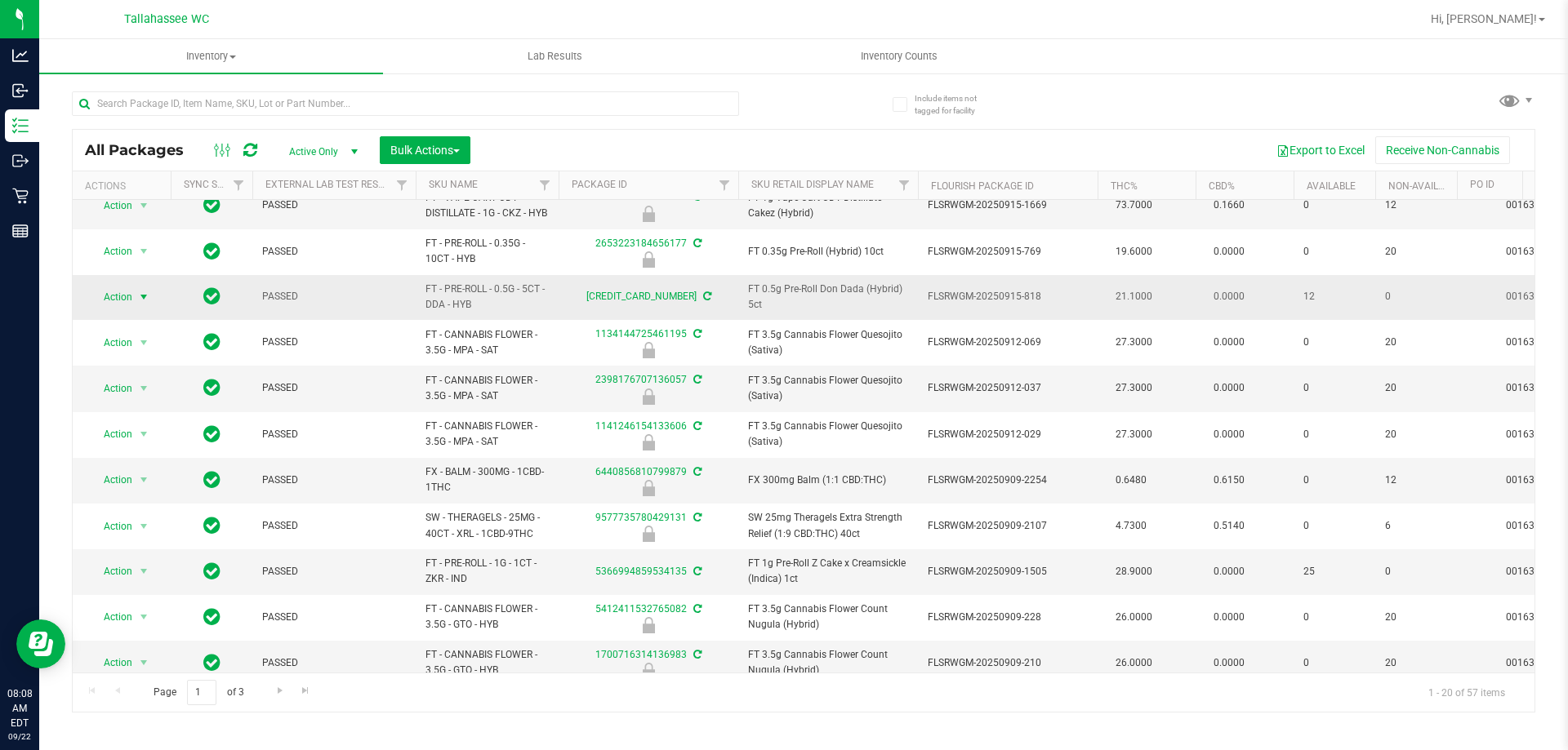
click at [130, 309] on span "Action" at bounding box center [111, 297] width 44 height 23
click at [178, 560] on li "Print product labels" at bounding box center [153, 564] width 127 height 24
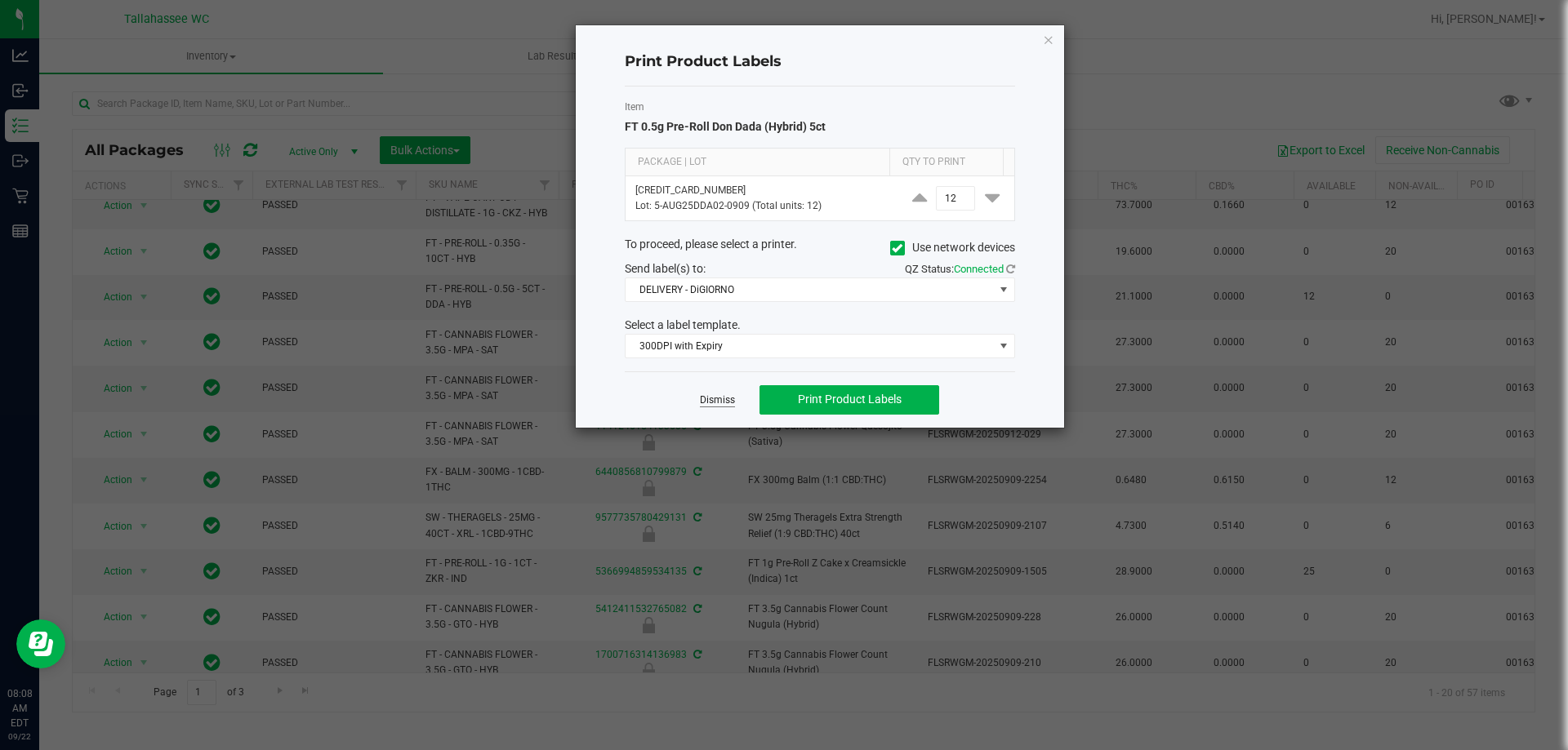
click at [715, 400] on link "Dismiss" at bounding box center [718, 400] width 35 height 14
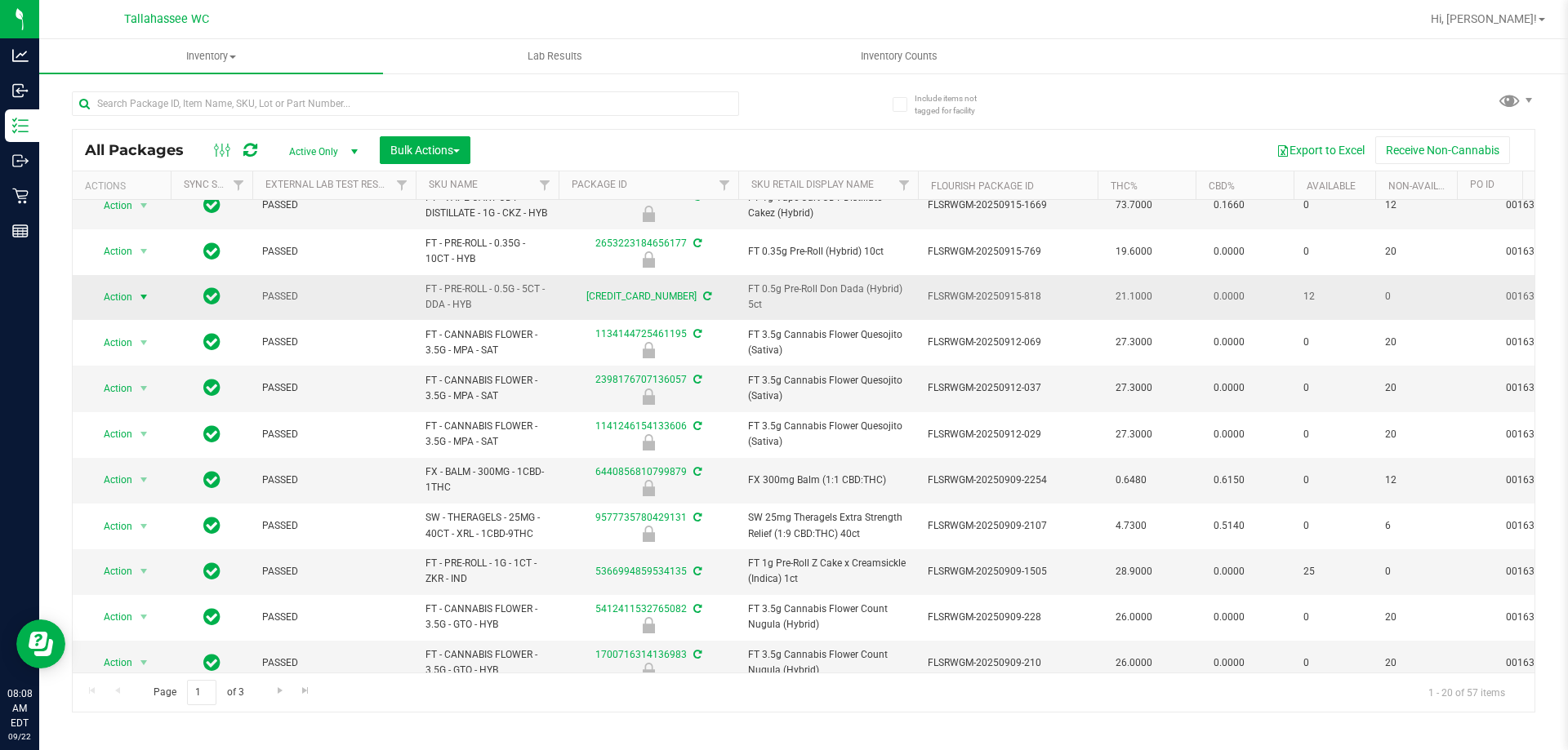
click at [145, 303] on span "select" at bounding box center [143, 297] width 13 height 13
click at [177, 543] on li "Print package label" at bounding box center [153, 540] width 127 height 24
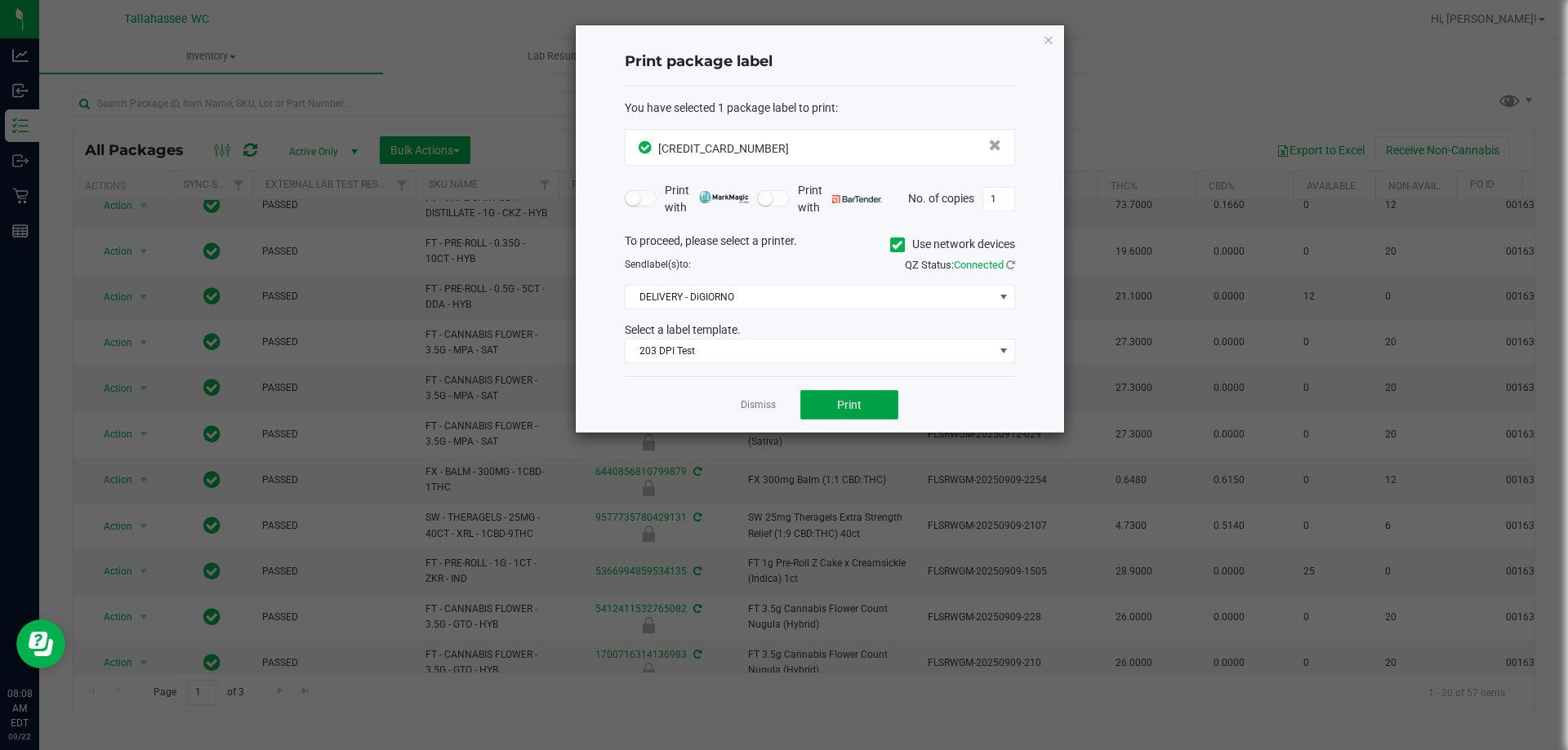
click at [835, 411] on button "Print" at bounding box center [849, 406] width 98 height 30
click at [769, 411] on link "Dismiss" at bounding box center [758, 406] width 35 height 14
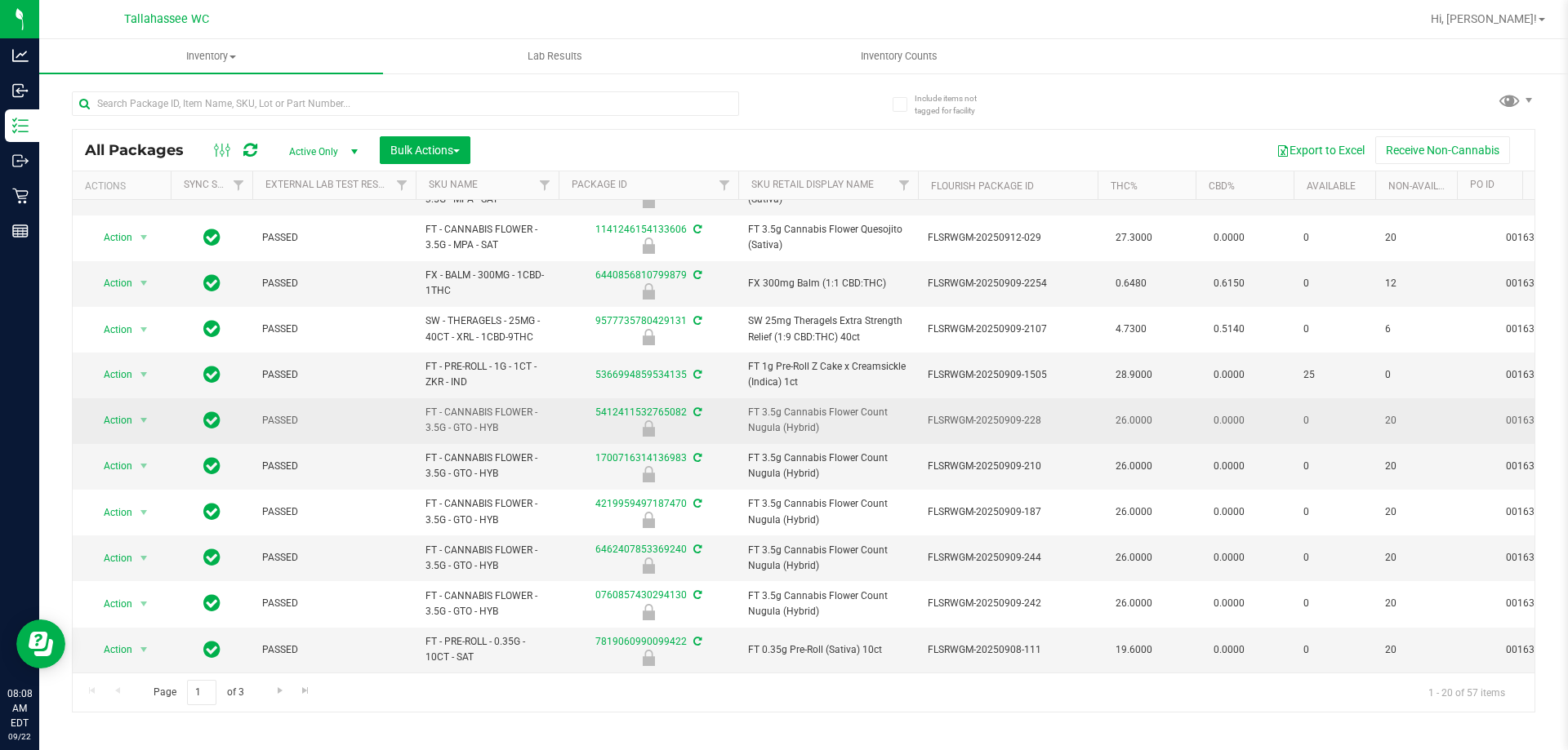
scroll to position [490, 0]
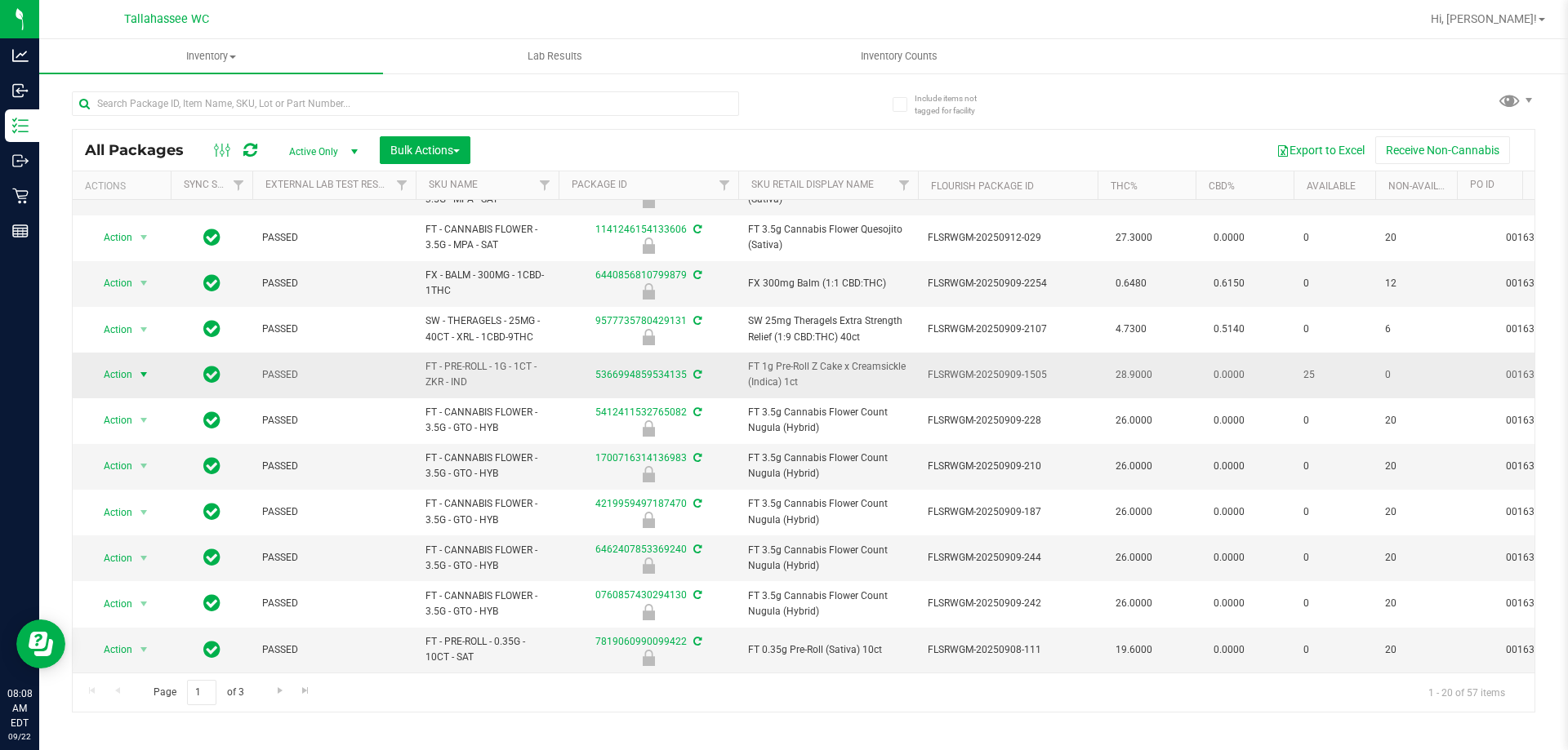
click at [137, 368] on span "select" at bounding box center [143, 374] width 13 height 13
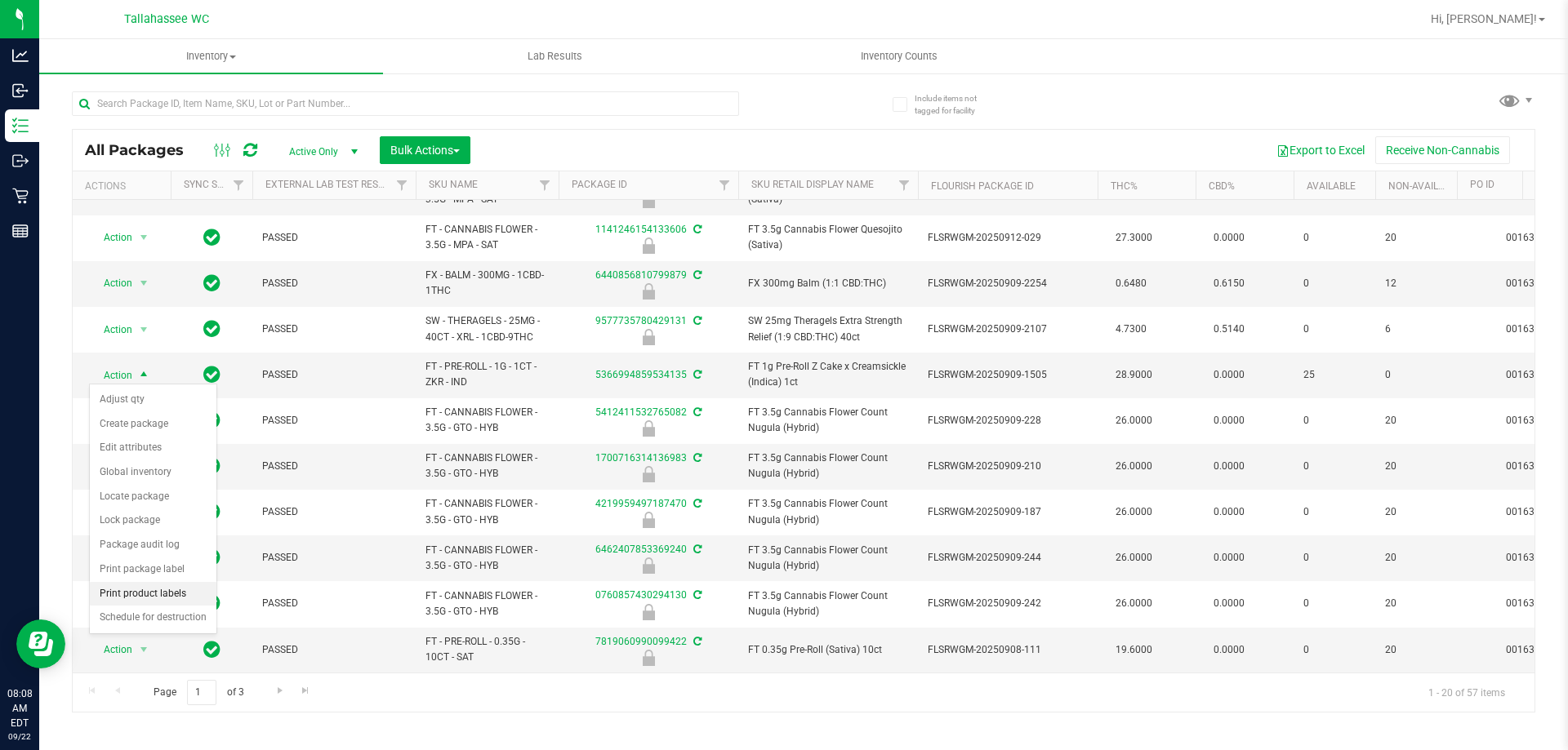
click at [182, 597] on li "Print product labels" at bounding box center [153, 594] width 127 height 24
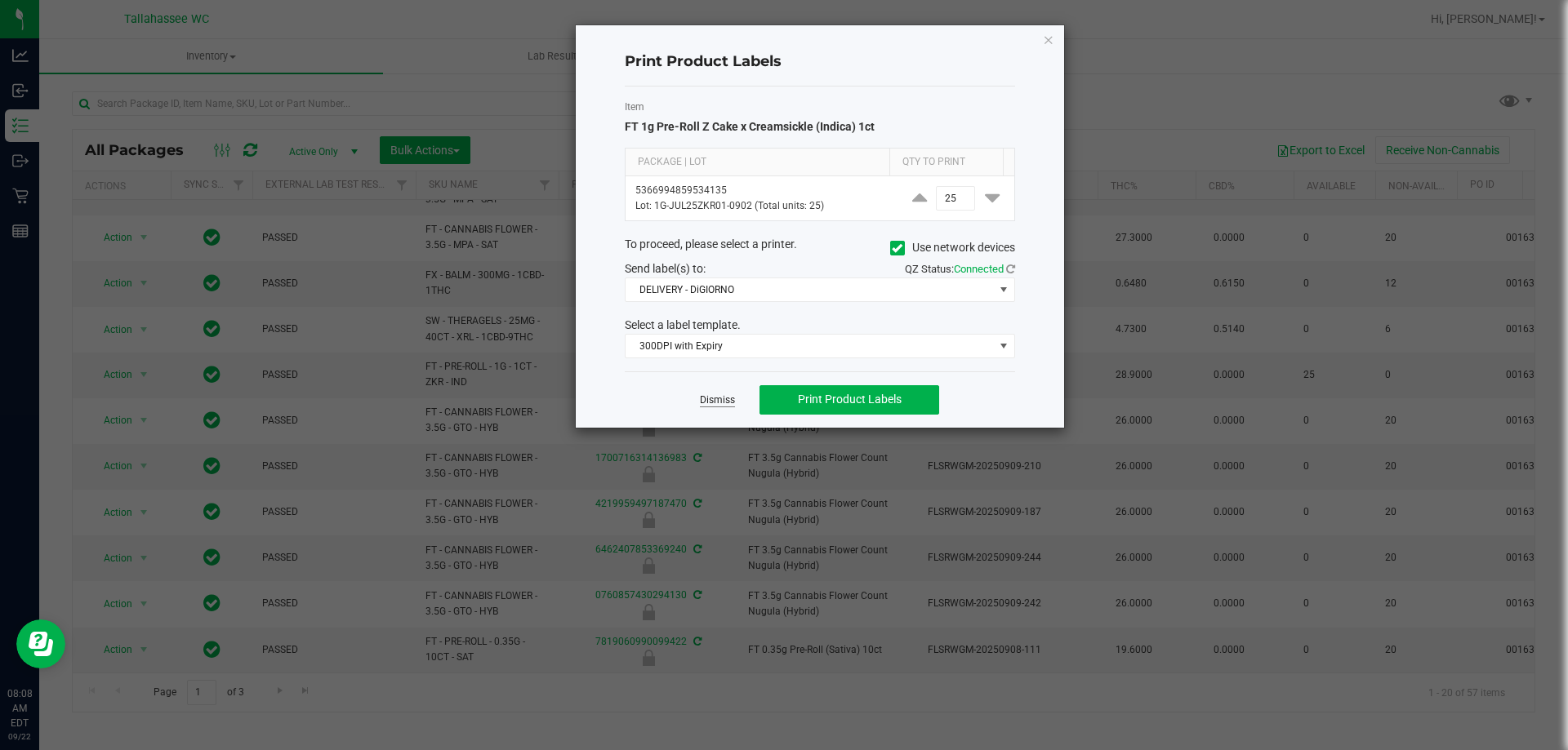
click at [711, 403] on link "Dismiss" at bounding box center [718, 400] width 35 height 14
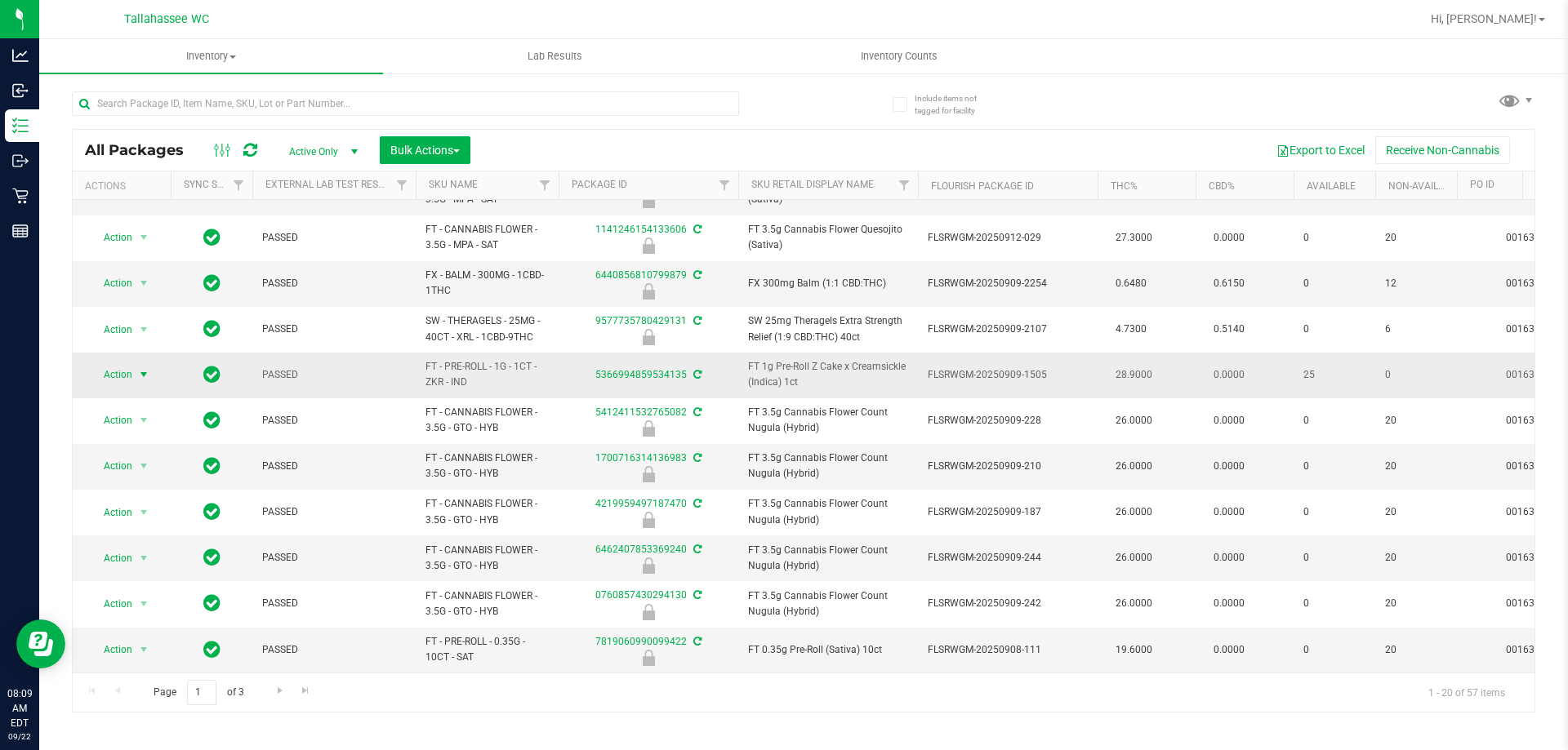
click at [135, 371] on span "select" at bounding box center [143, 375] width 20 height 23
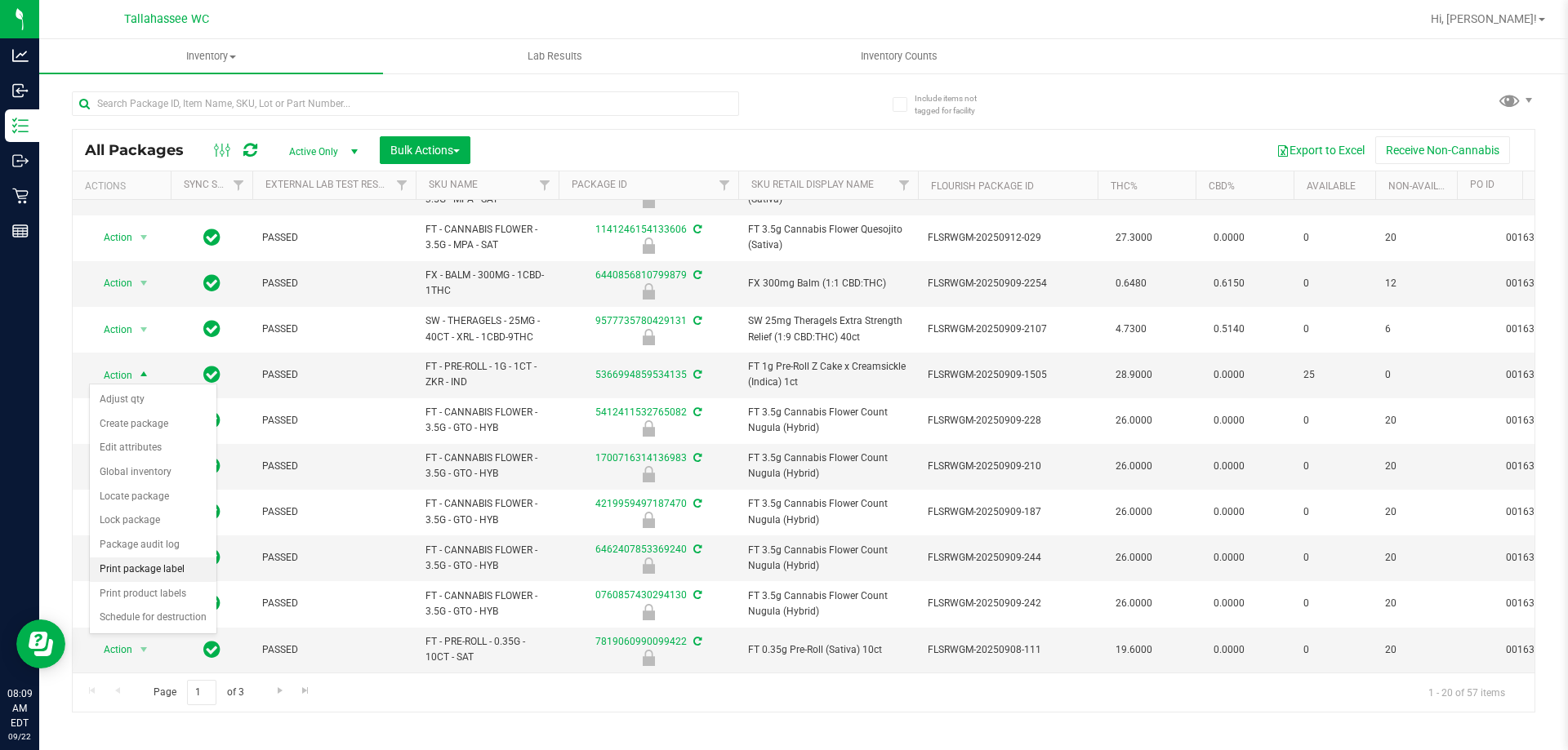
click at [177, 571] on li "Print package label" at bounding box center [153, 570] width 127 height 24
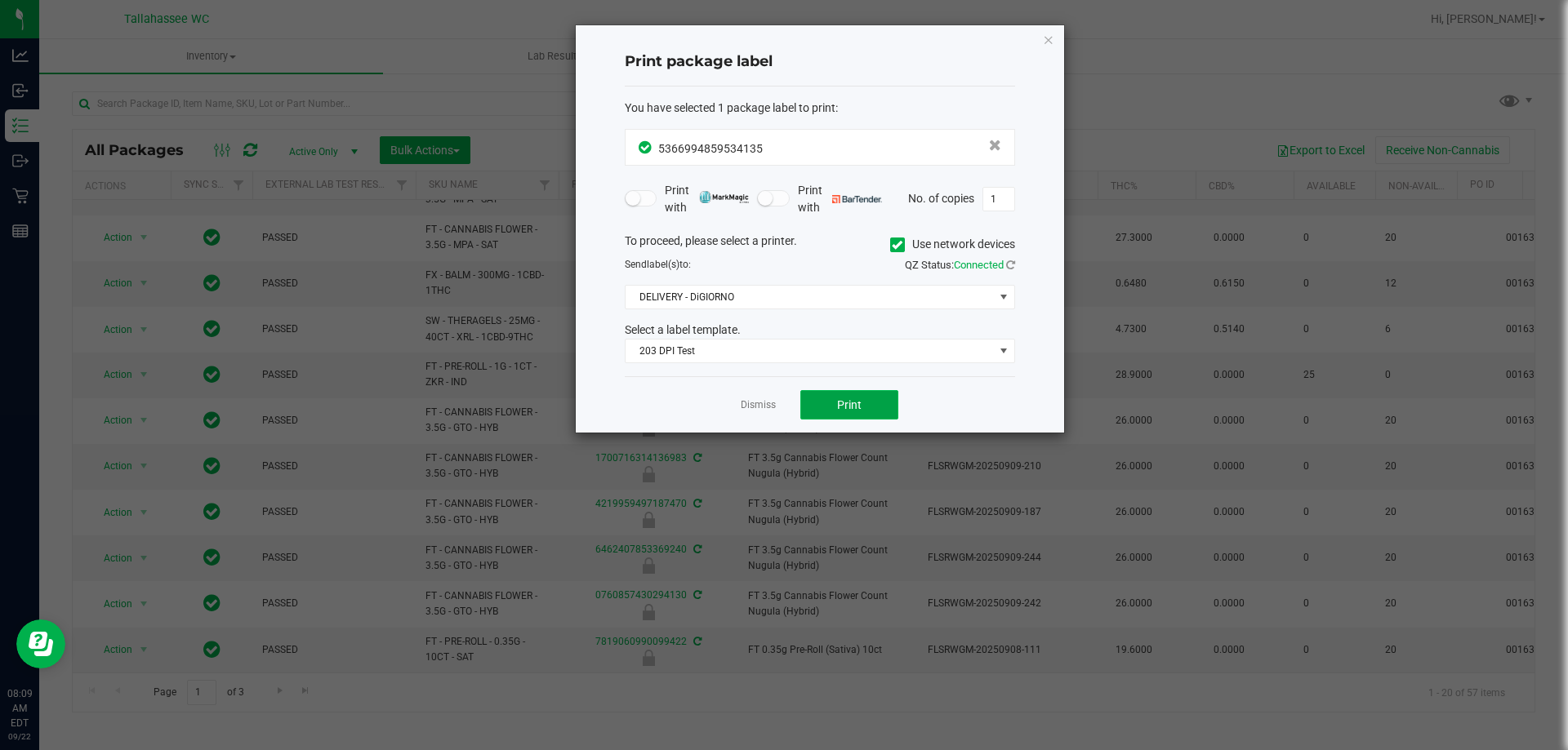
click at [883, 401] on button "Print" at bounding box center [849, 406] width 98 height 30
click at [756, 406] on link "Dismiss" at bounding box center [758, 406] width 35 height 14
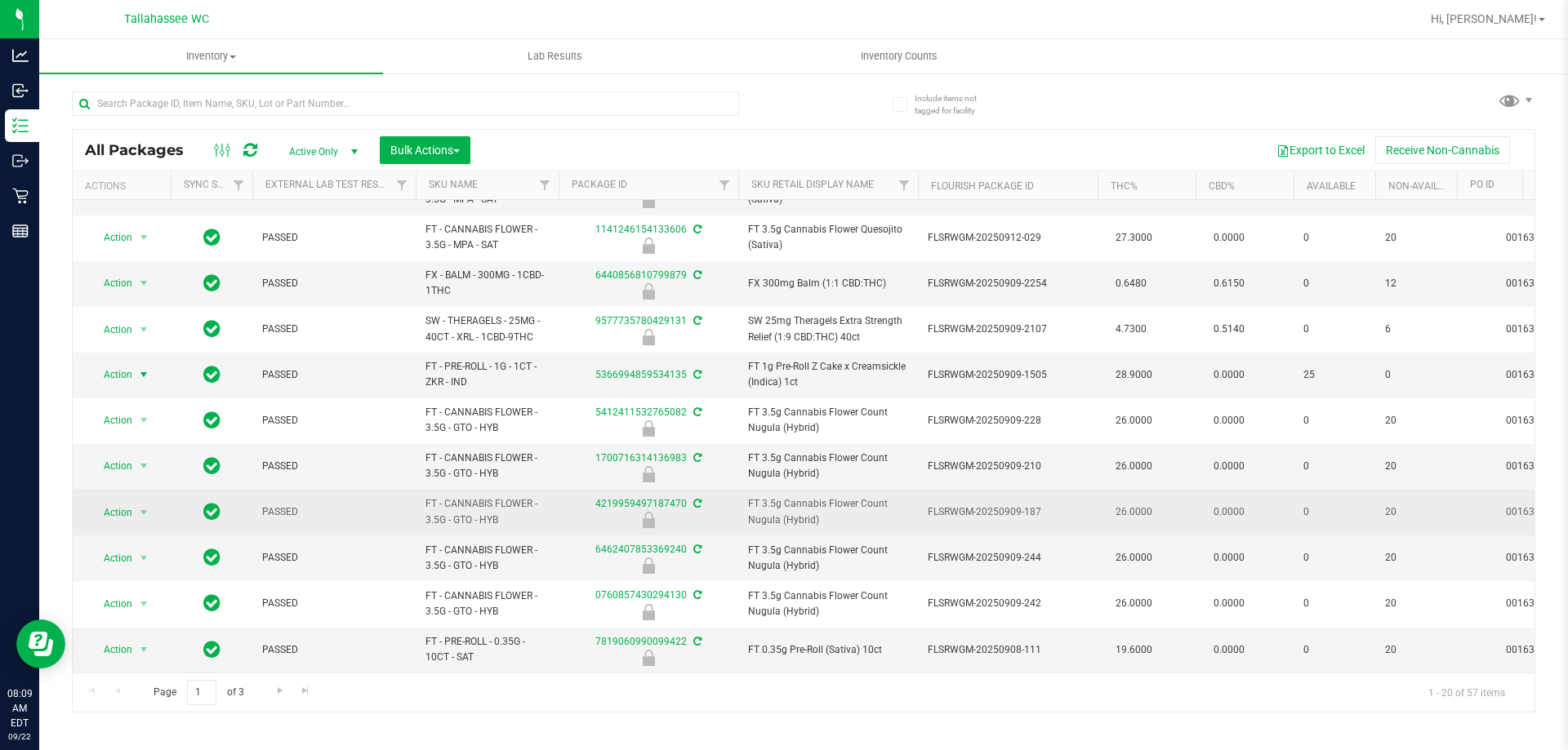
scroll to position [500, 0]
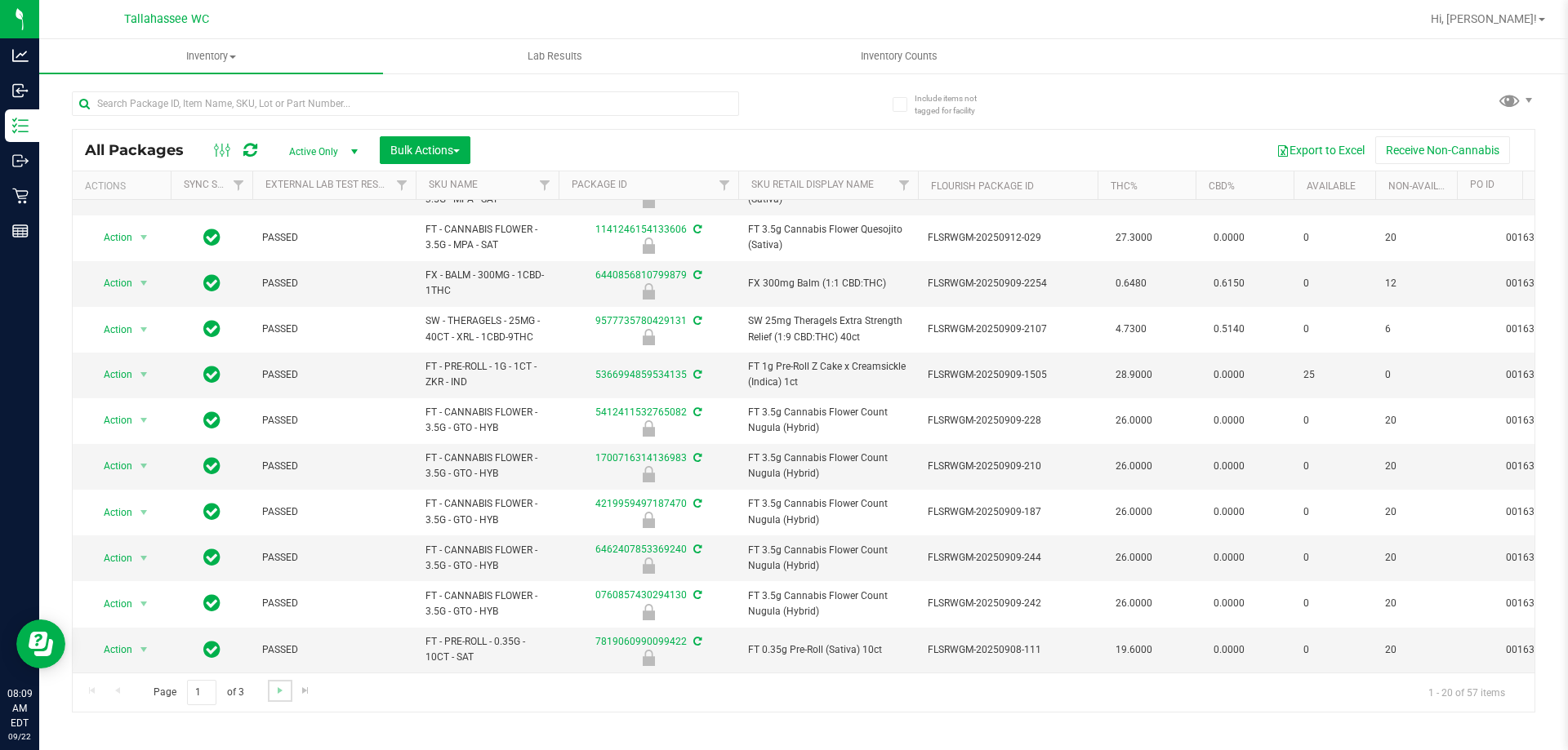
click at [272, 701] on link "Go to the next page" at bounding box center [279, 691] width 24 height 22
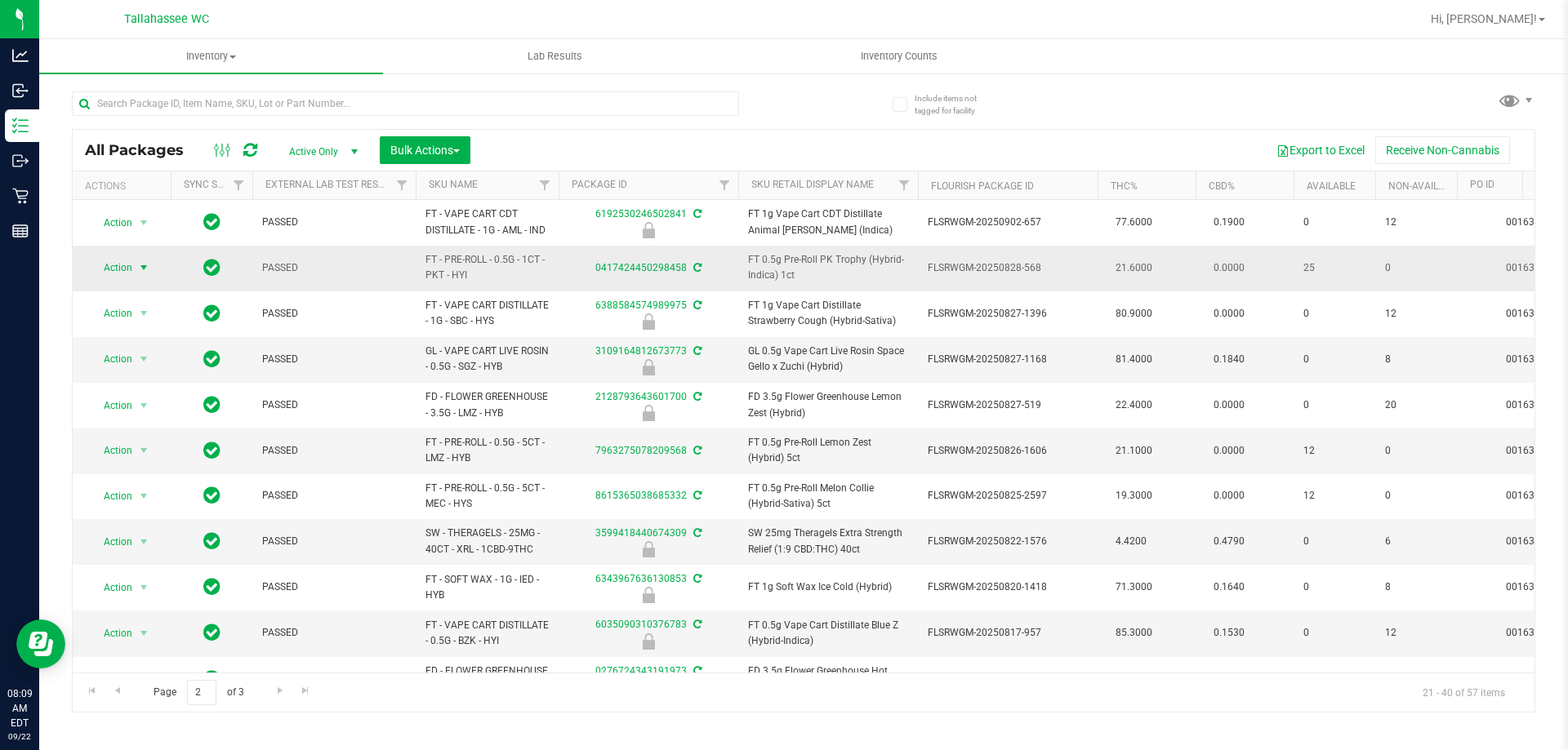
click at [117, 262] on span "Action" at bounding box center [111, 267] width 44 height 23
click at [178, 458] on li "Print package label" at bounding box center [153, 465] width 127 height 24
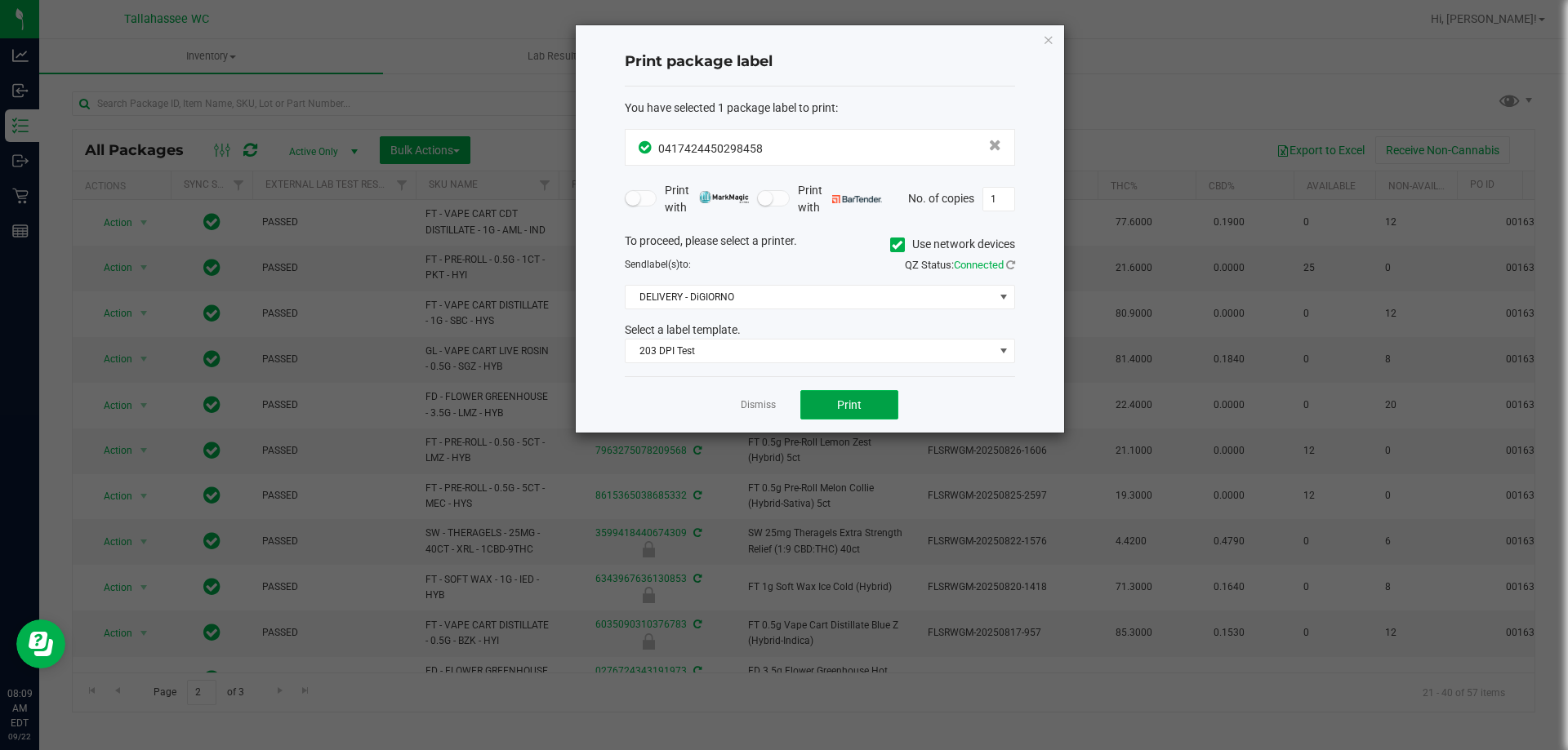
click at [857, 410] on span "Print" at bounding box center [849, 405] width 24 height 13
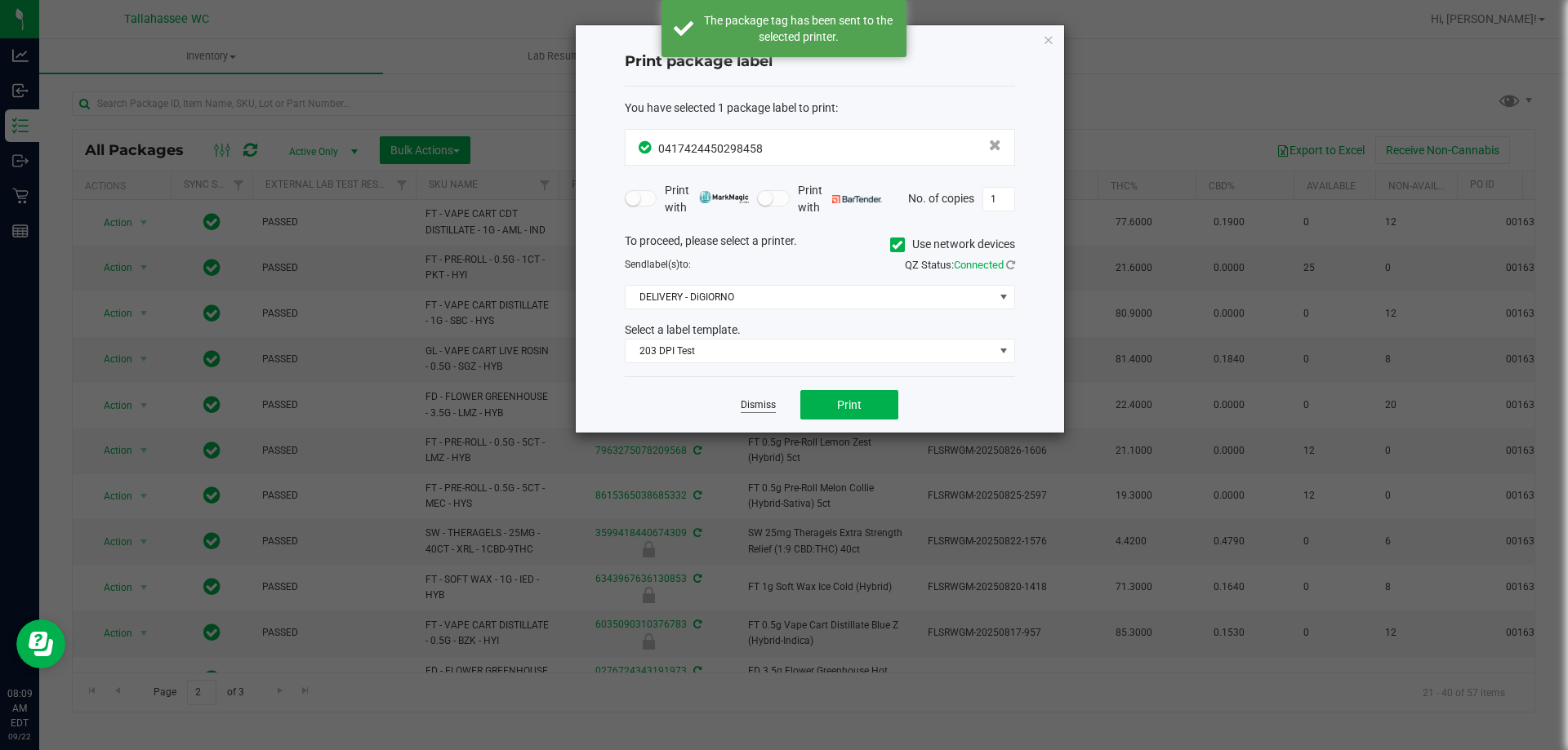
click at [760, 403] on link "Dismiss" at bounding box center [758, 406] width 35 height 14
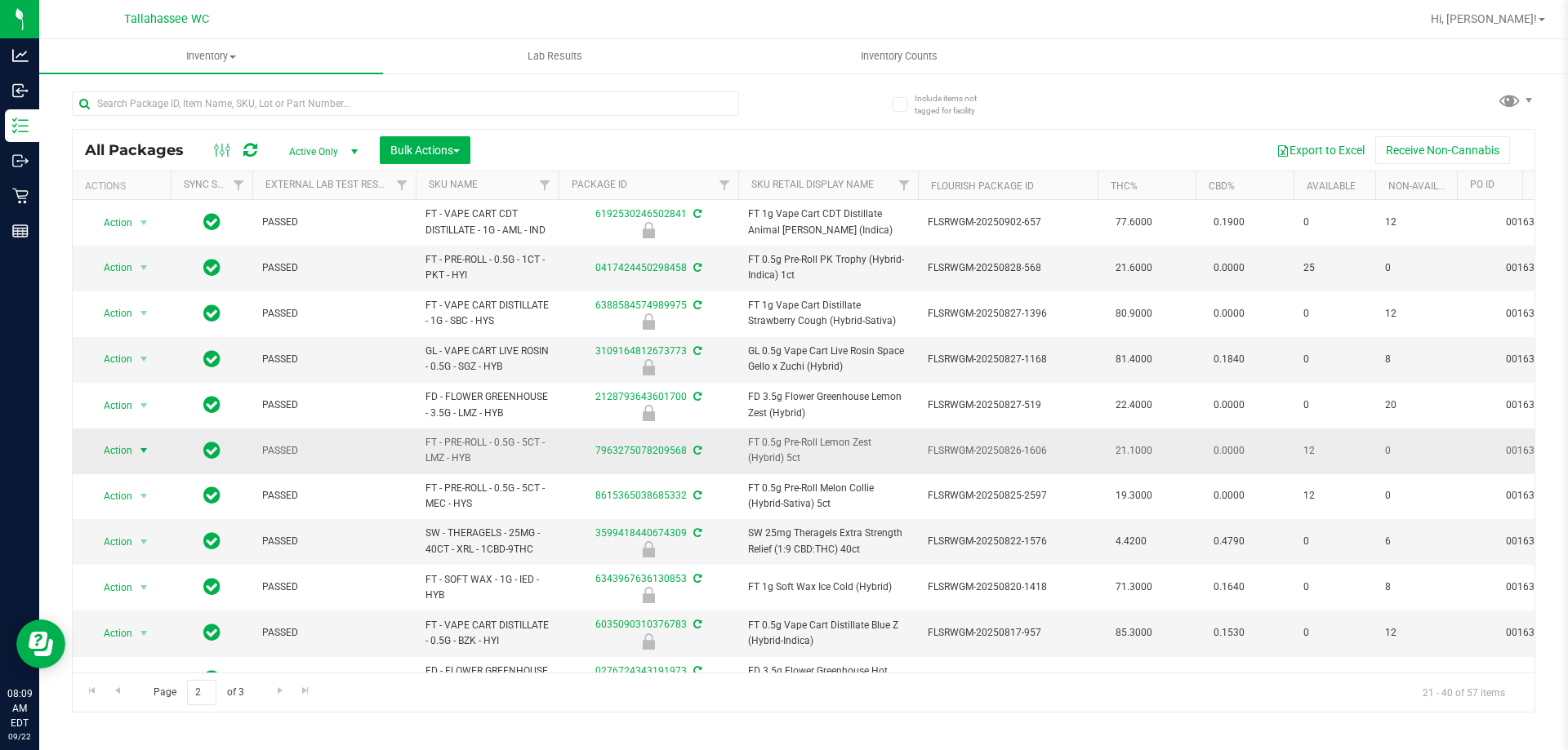
click at [122, 450] on span "Action" at bounding box center [111, 451] width 44 height 23
click at [178, 649] on li "Print package label" at bounding box center [153, 649] width 127 height 24
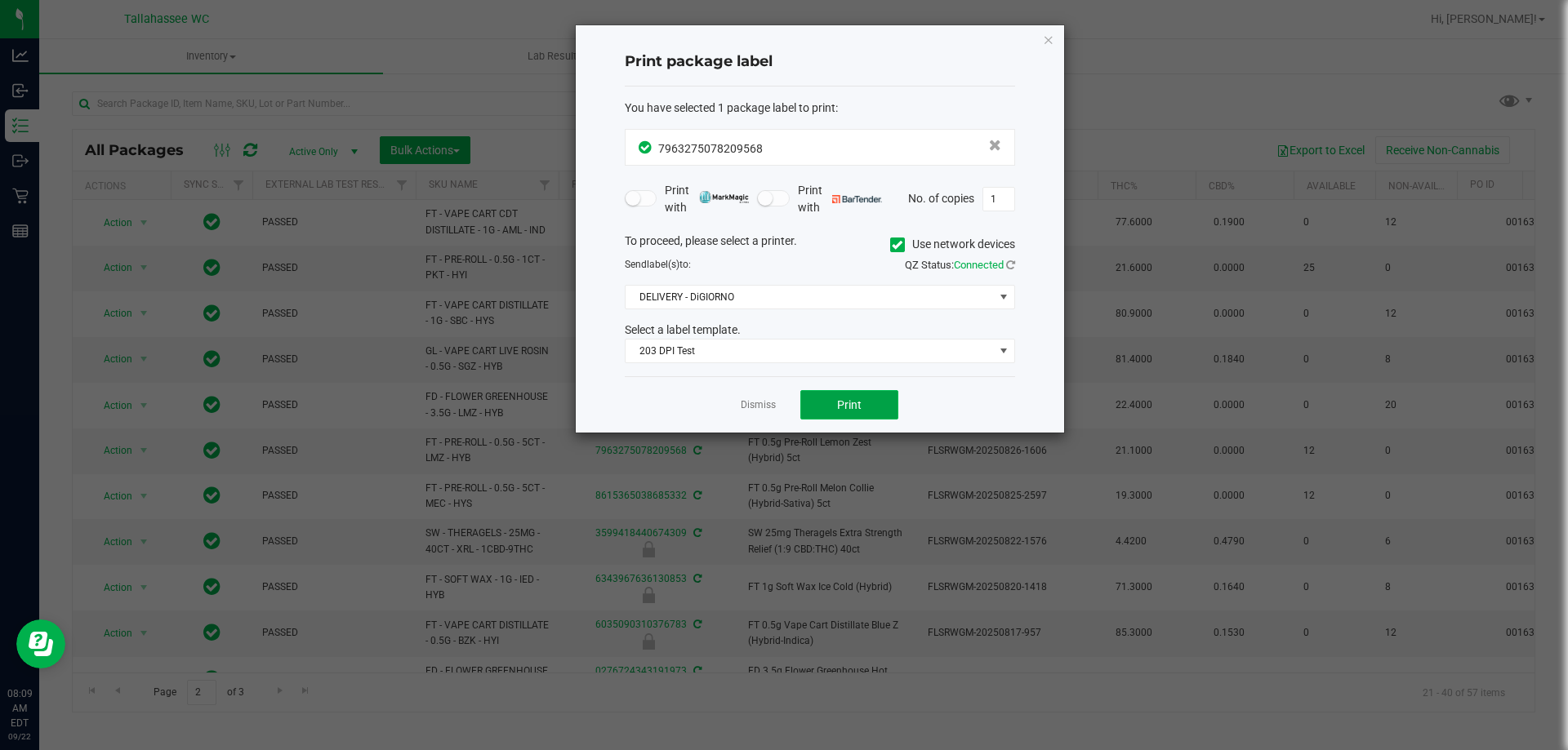
click at [854, 407] on span "Print" at bounding box center [849, 405] width 24 height 13
click at [756, 400] on link "Dismiss" at bounding box center [758, 406] width 35 height 14
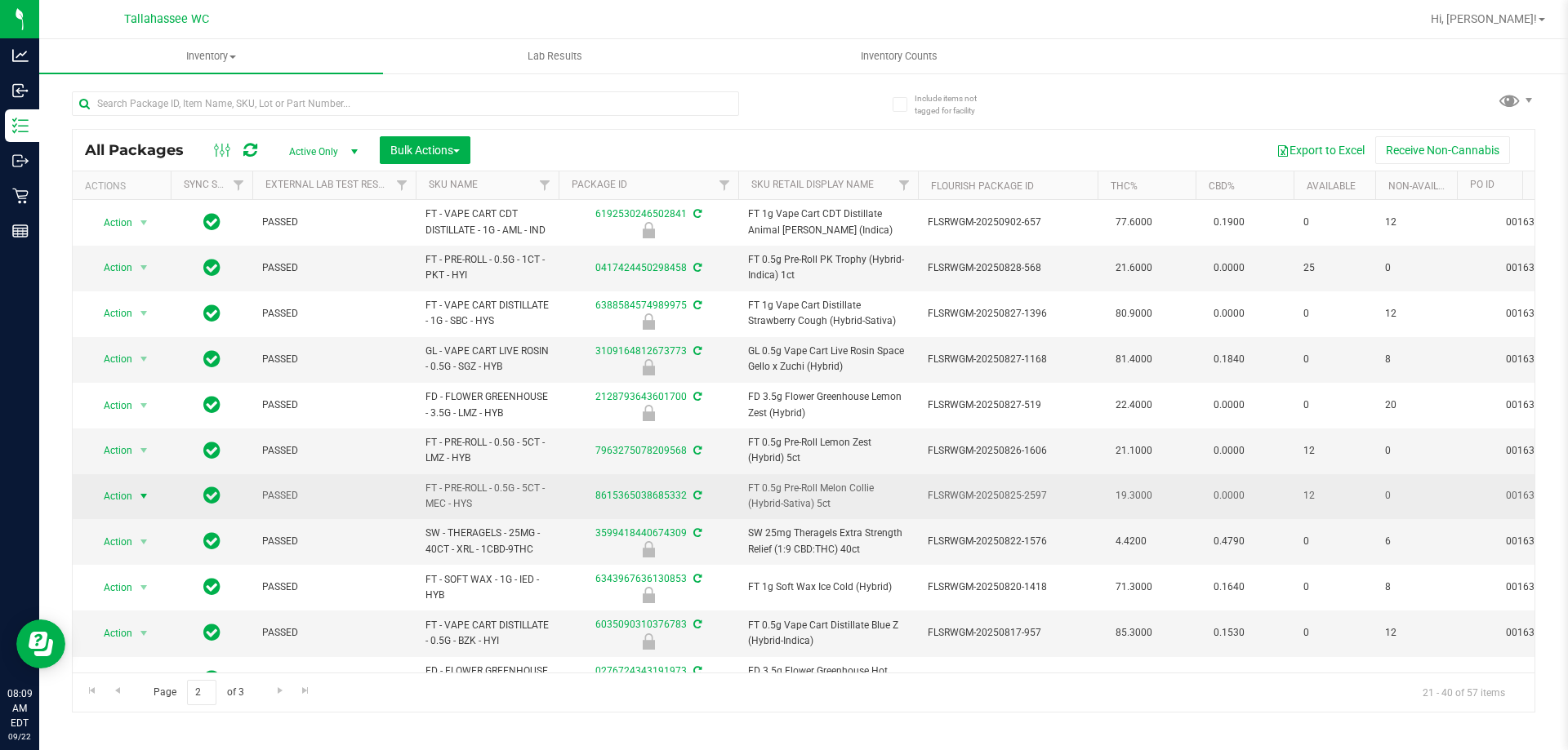
click at [108, 495] on span "Action" at bounding box center [111, 497] width 44 height 23
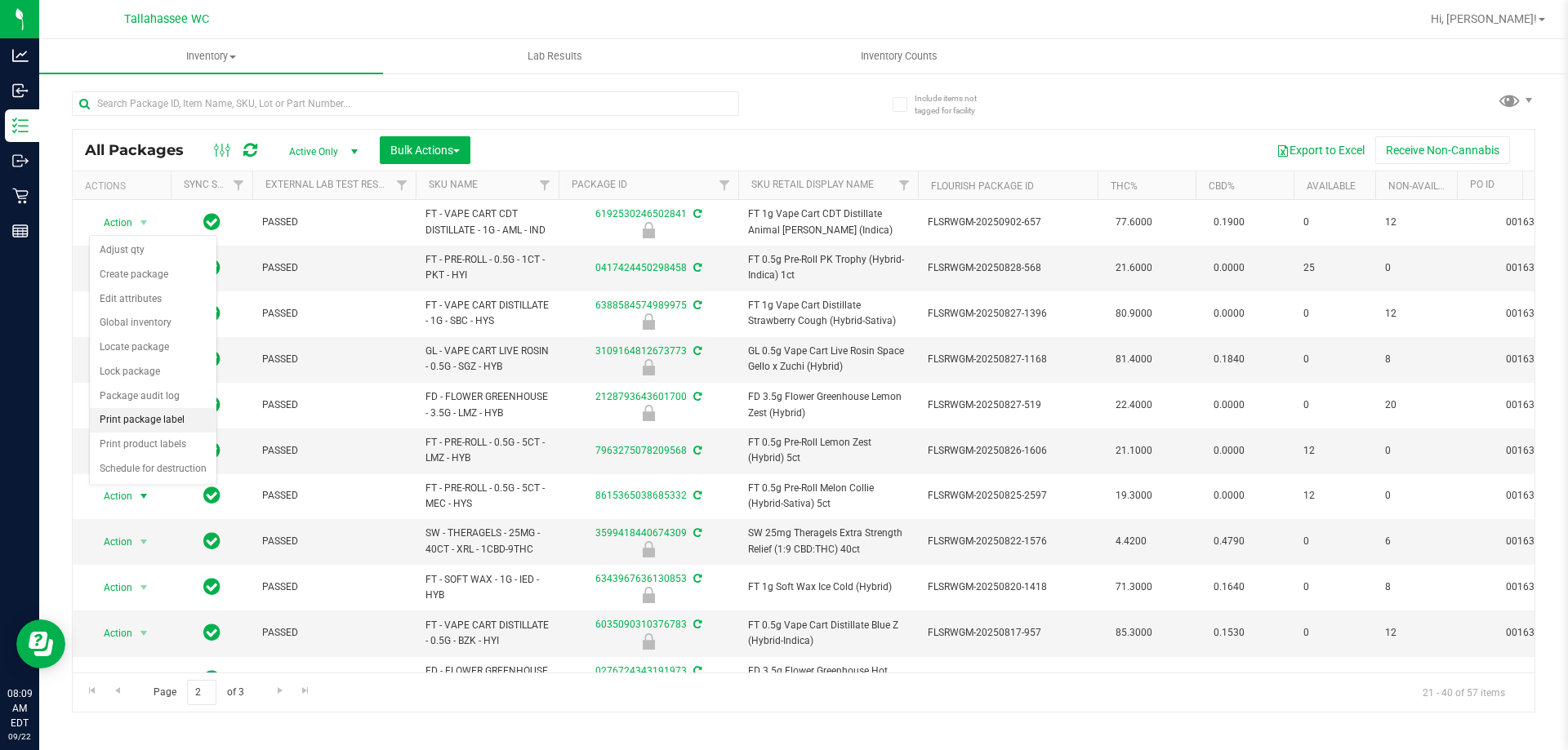
click at [181, 420] on li "Print package label" at bounding box center [153, 420] width 127 height 24
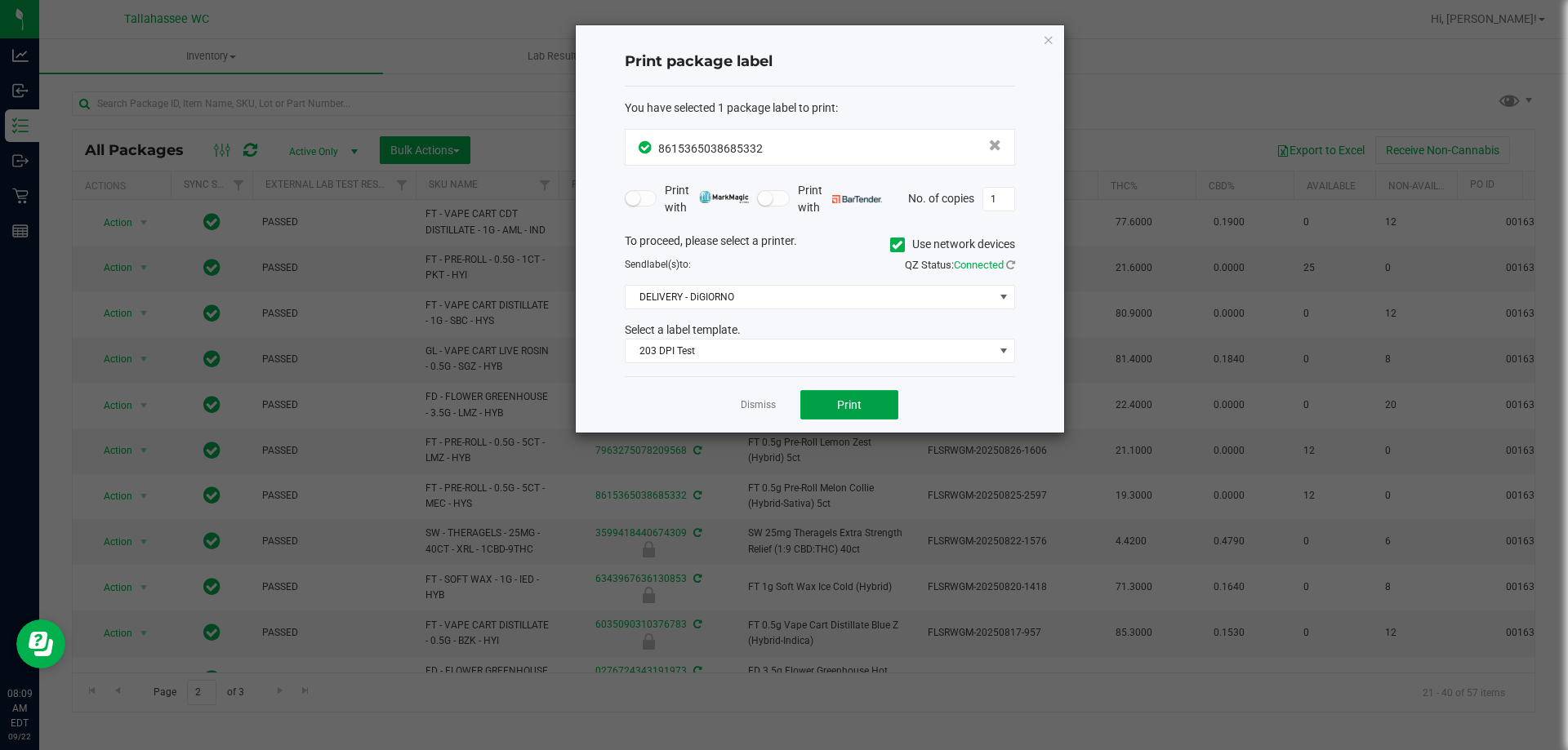
drag, startPoint x: 827, startPoint y: 398, endPoint x: 996, endPoint y: 434, distance: 172.8
click at [829, 398] on button "Print" at bounding box center [849, 406] width 98 height 30
click at [754, 404] on link "Dismiss" at bounding box center [758, 406] width 35 height 14
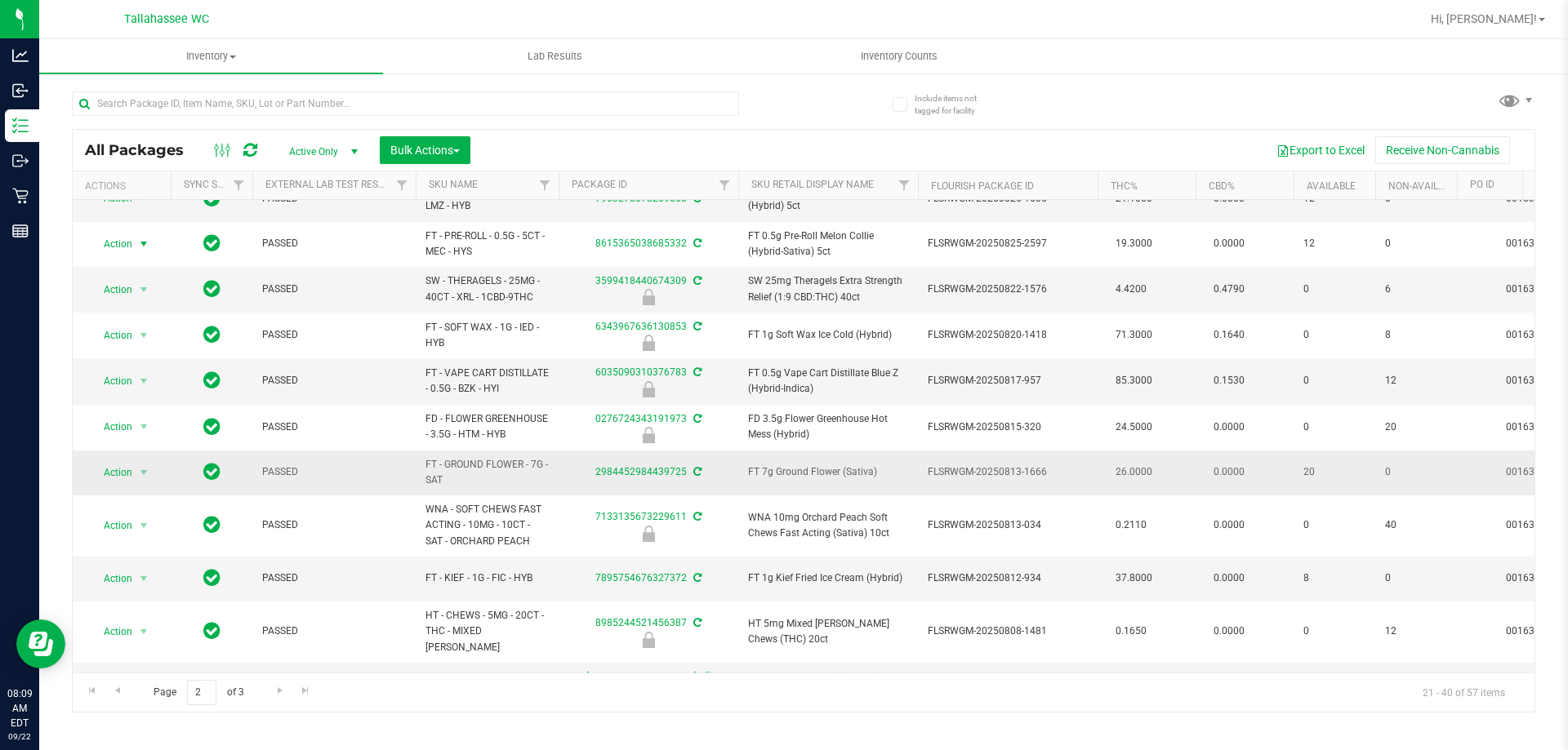
scroll to position [327, 0]
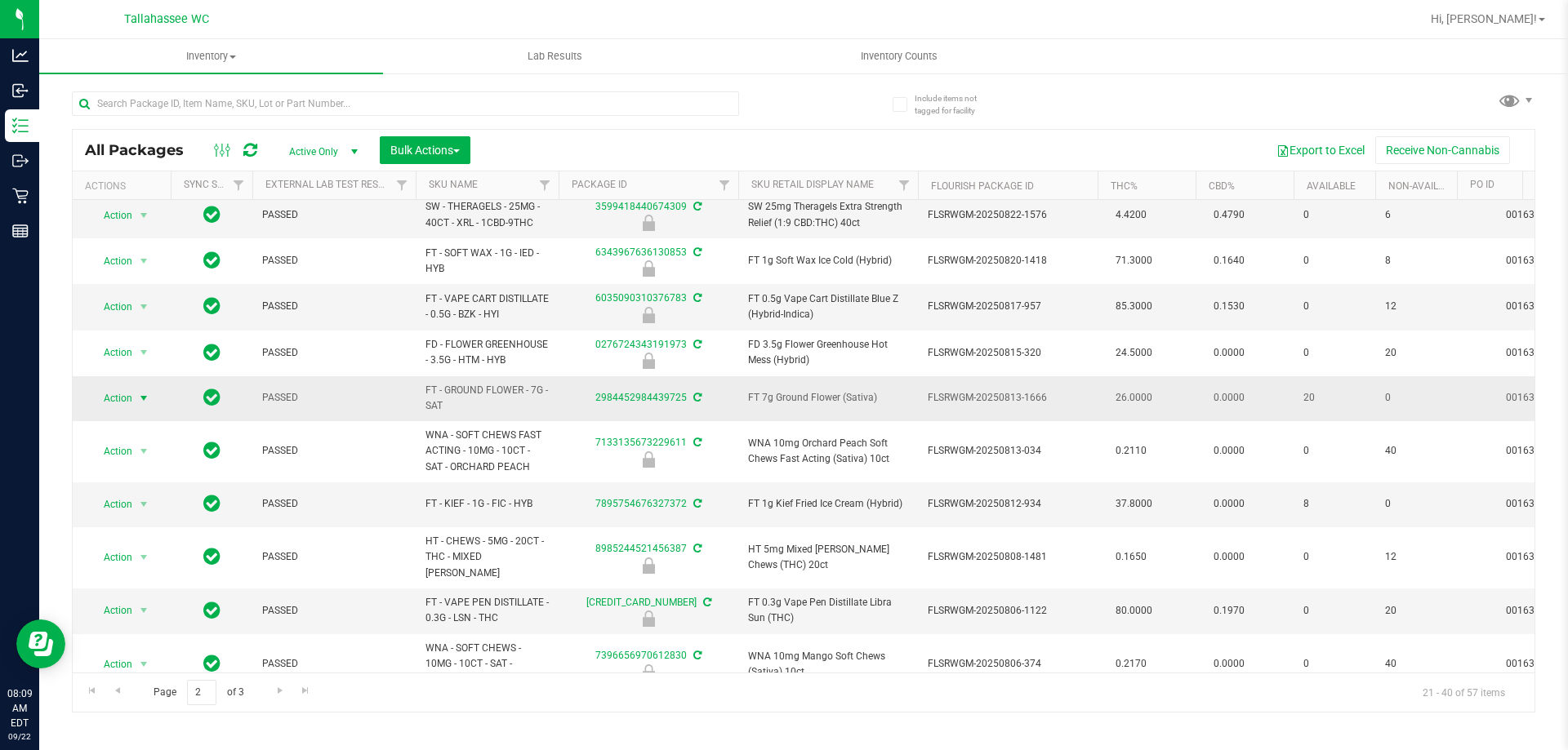
click at [122, 400] on span "Action" at bounding box center [111, 399] width 44 height 23
click at [184, 595] on li "Print package label" at bounding box center [153, 596] width 127 height 24
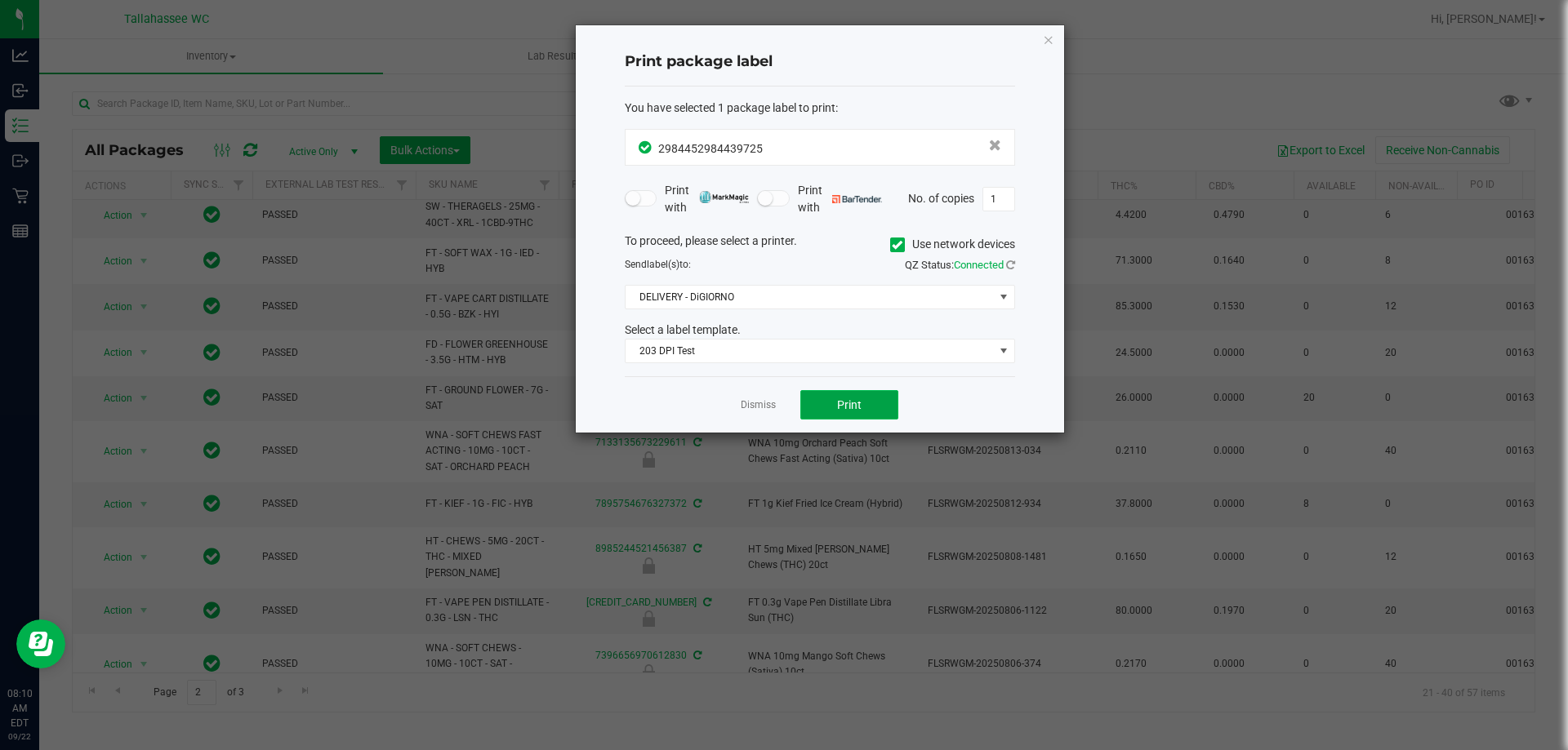
click at [862, 401] on button "Print" at bounding box center [849, 406] width 98 height 30
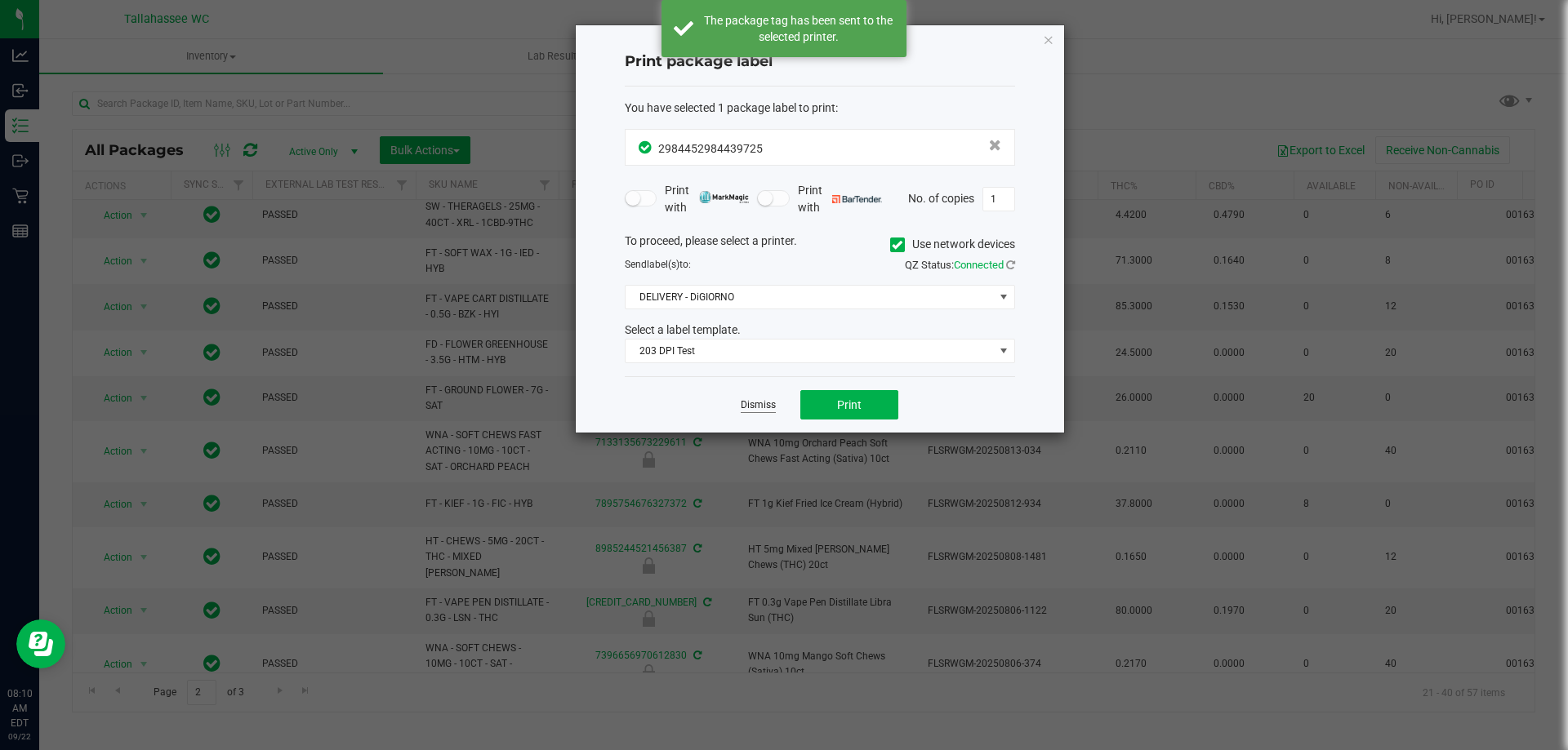
click at [773, 408] on link "Dismiss" at bounding box center [758, 406] width 35 height 14
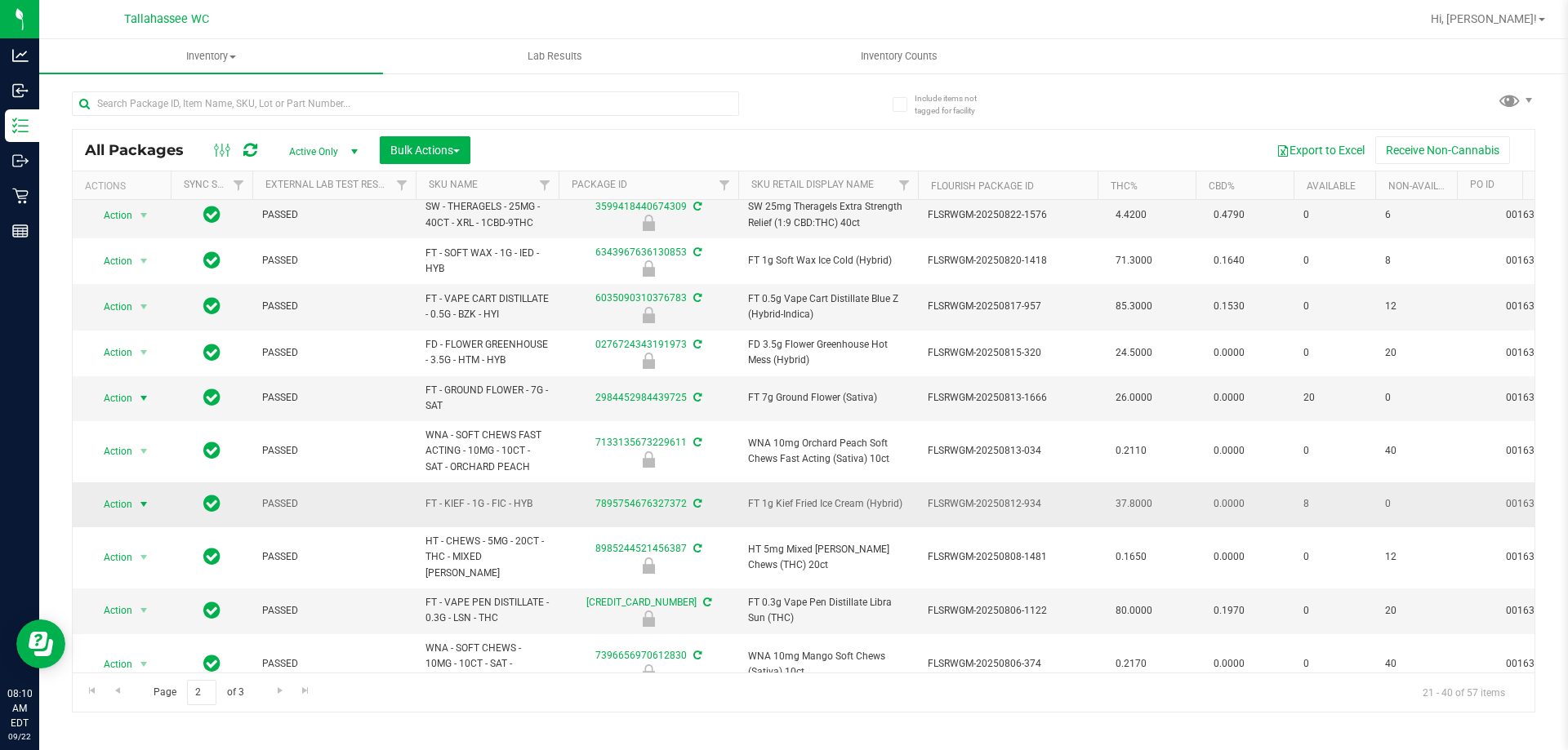
click at [142, 502] on span "select" at bounding box center [143, 504] width 13 height 13
click at [182, 423] on li "Print package label" at bounding box center [153, 426] width 127 height 24
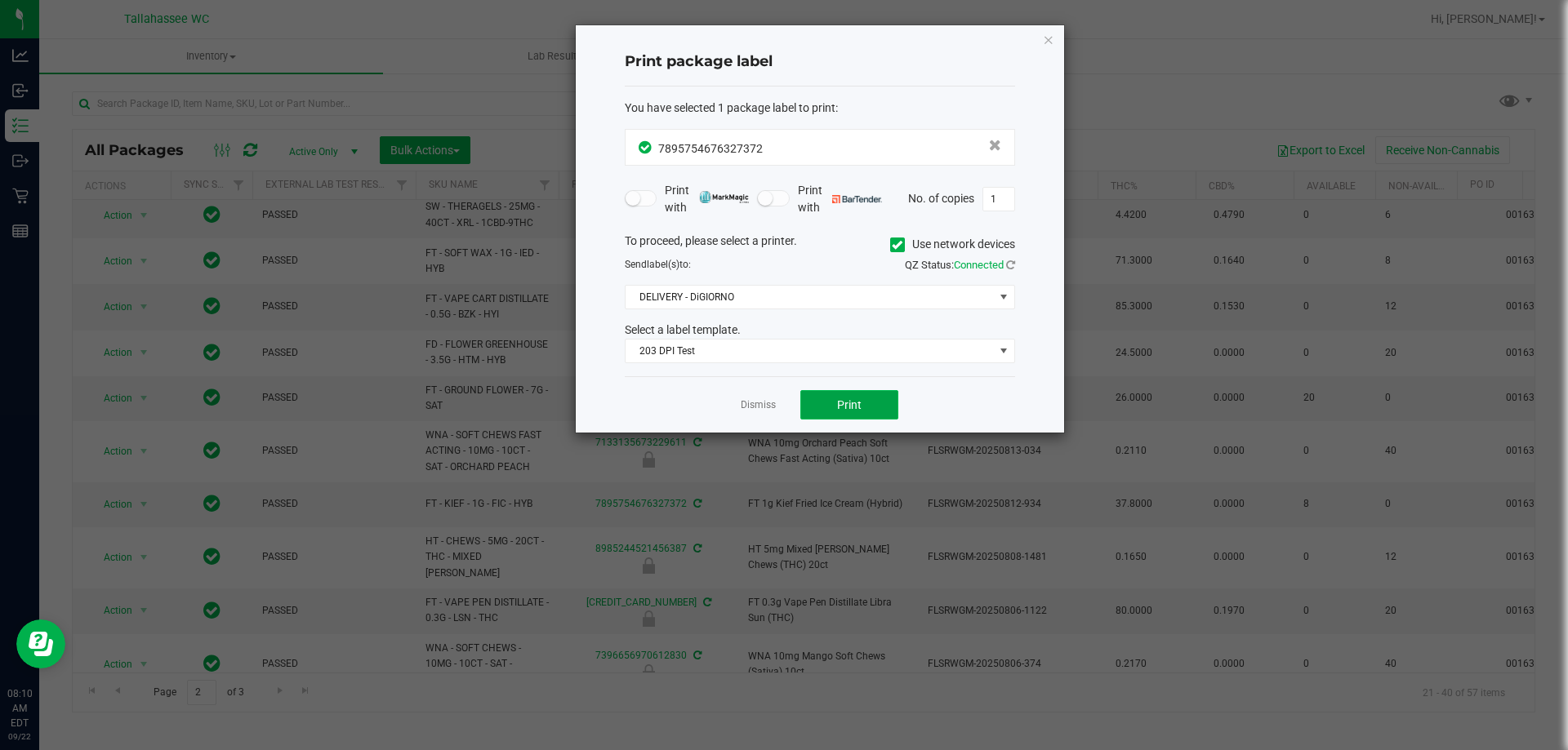
click at [874, 408] on button "Print" at bounding box center [849, 406] width 98 height 30
click at [747, 406] on link "Dismiss" at bounding box center [758, 406] width 35 height 14
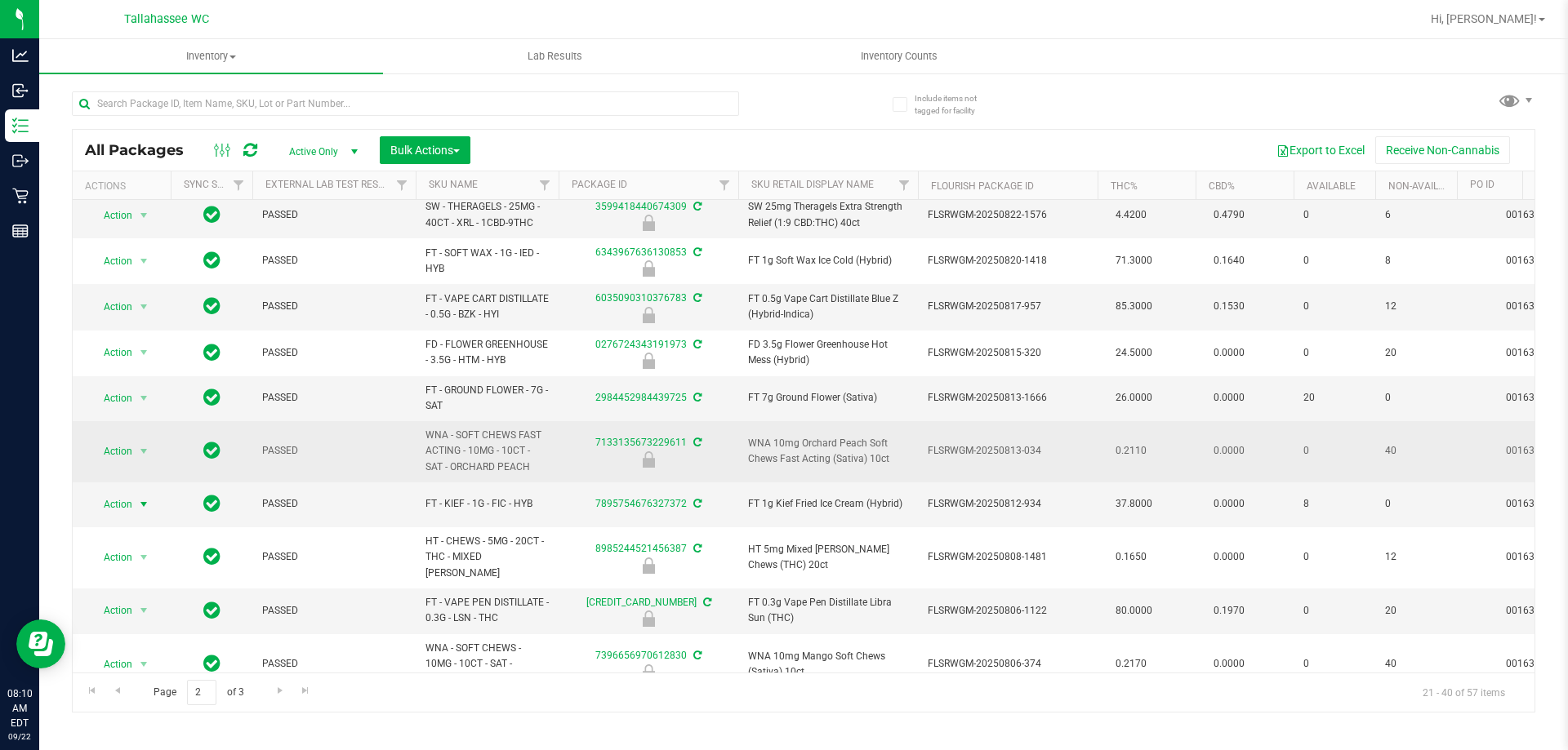
scroll to position [461, 0]
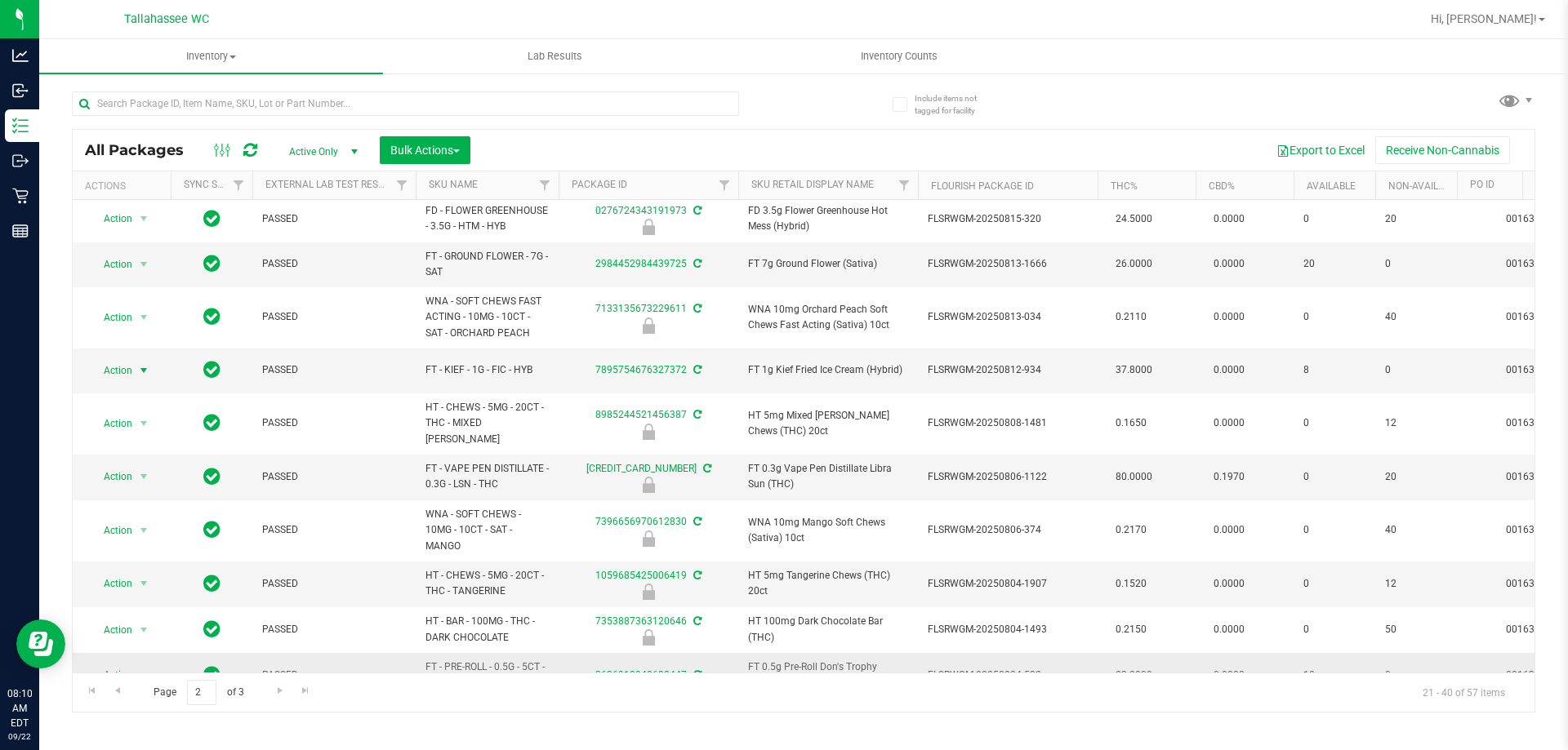
click at [115, 663] on span "Action" at bounding box center [111, 675] width 44 height 23
click at [182, 565] on li "Print package label" at bounding box center [153, 564] width 127 height 24
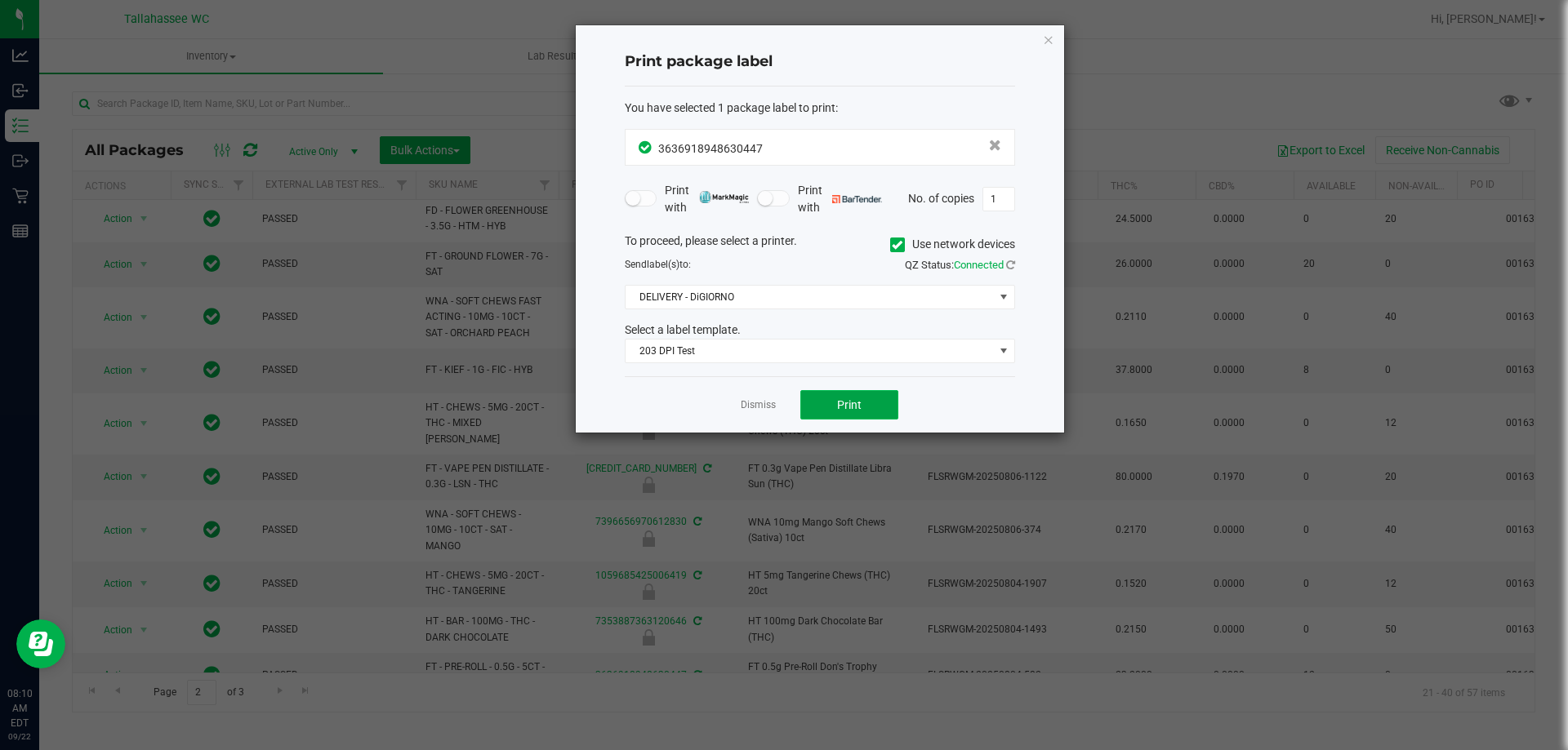
click at [853, 405] on span "Print" at bounding box center [849, 405] width 24 height 13
click at [736, 402] on div "Dismiss Print" at bounding box center [820, 405] width 391 height 56
click at [763, 410] on link "Dismiss" at bounding box center [758, 406] width 35 height 14
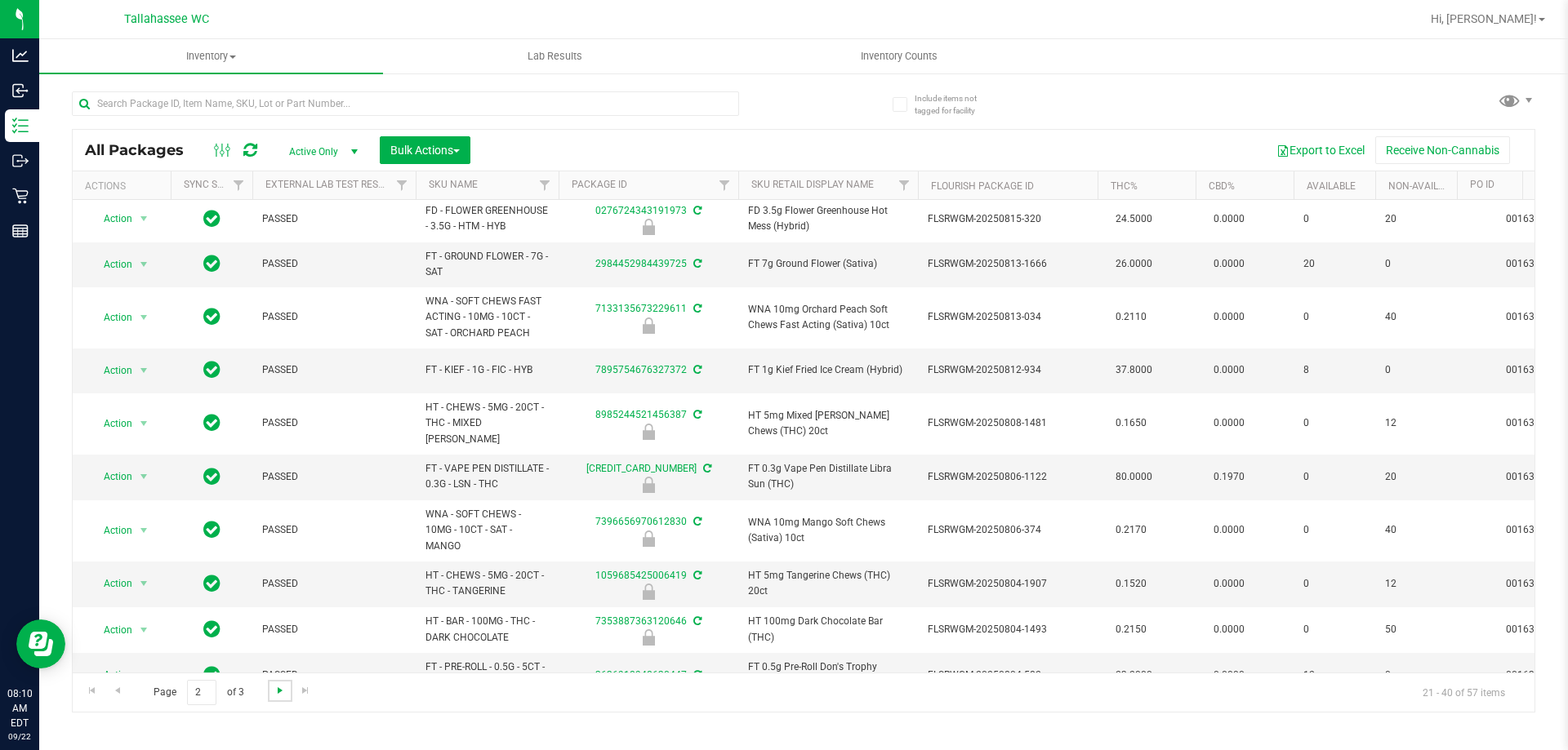
click at [278, 687] on span "Go to the next page" at bounding box center [280, 691] width 13 height 13
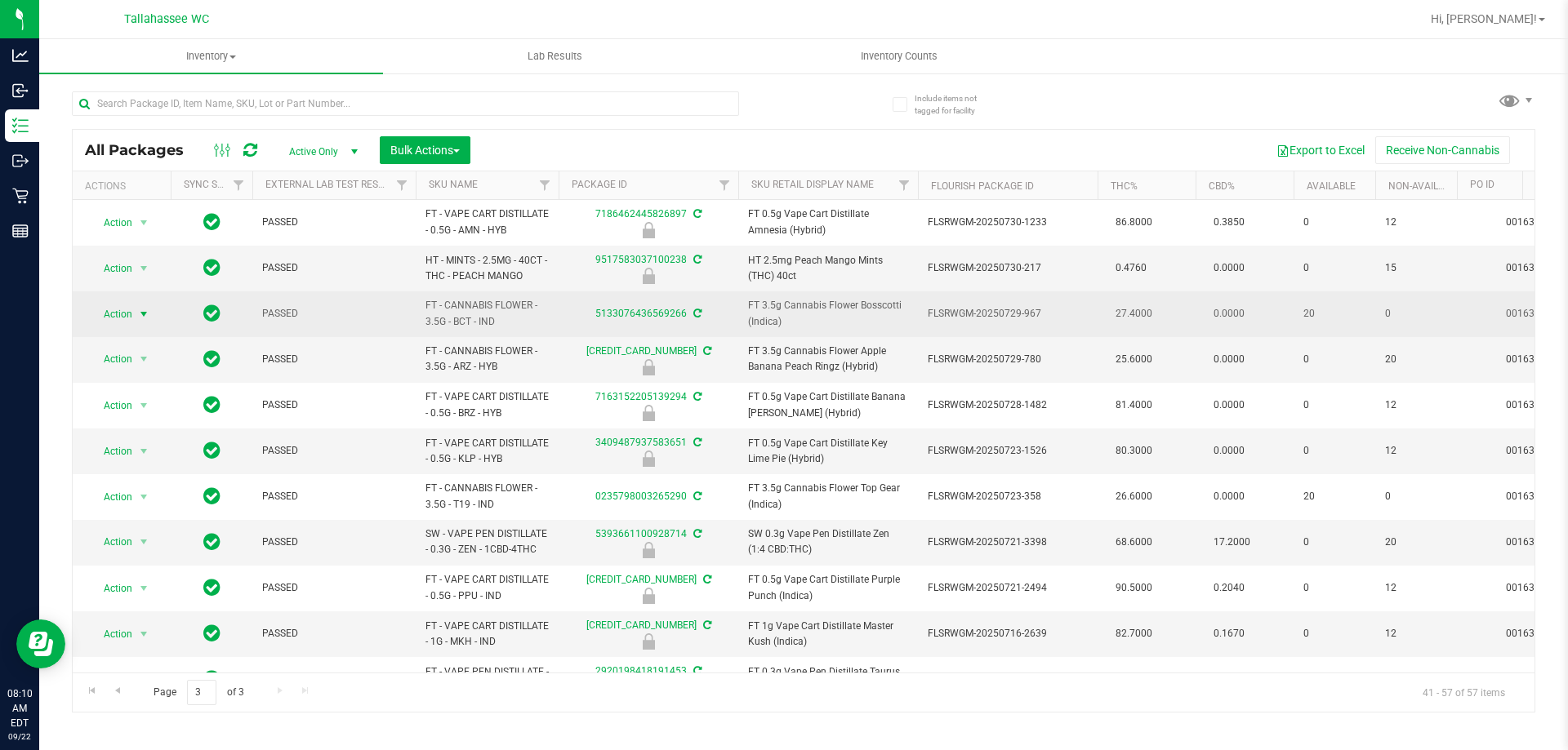
click at [135, 323] on span "select" at bounding box center [143, 315] width 20 height 23
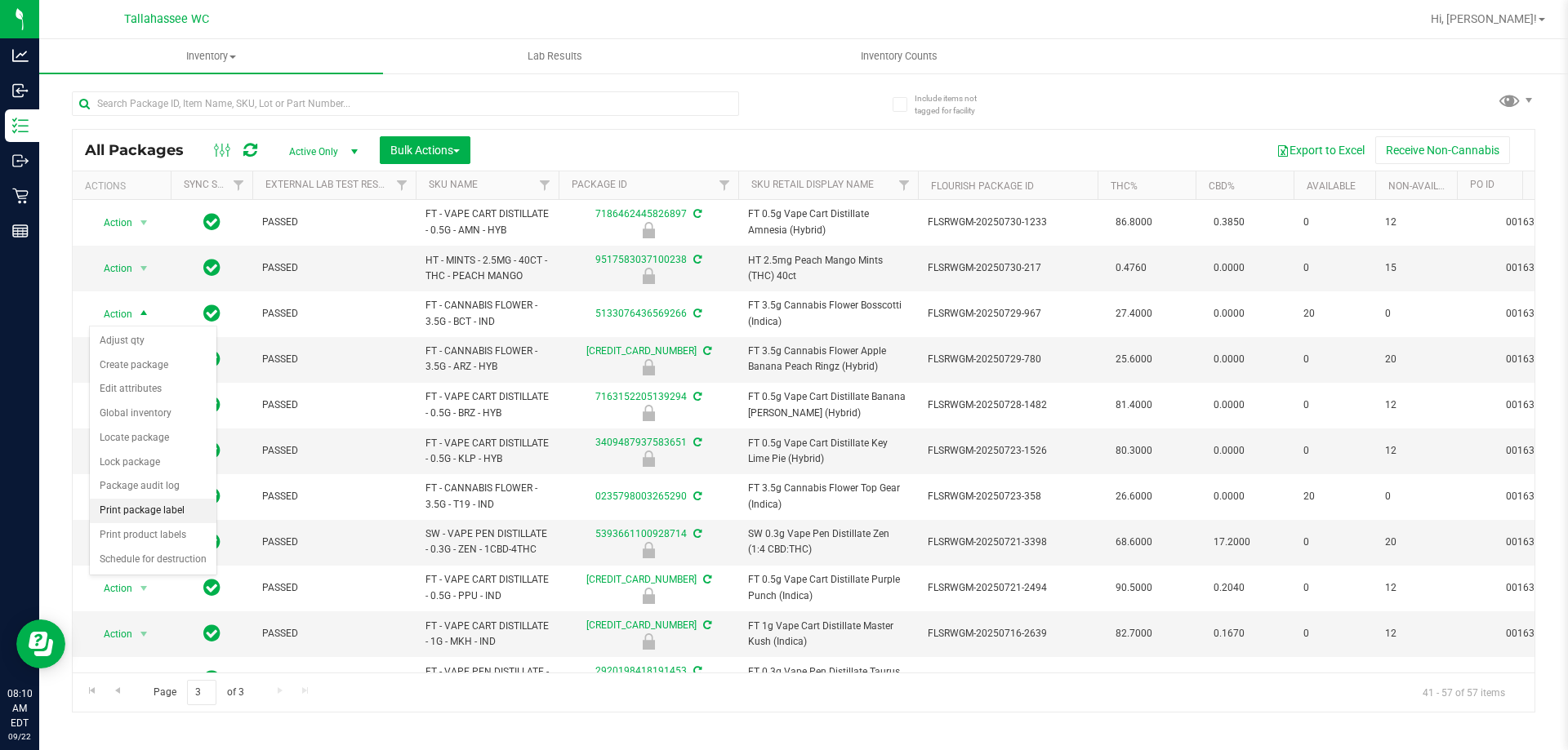
drag, startPoint x: 177, startPoint y: 515, endPoint x: 217, endPoint y: 497, distance: 43.9
click at [178, 514] on li "Print package label" at bounding box center [153, 511] width 127 height 24
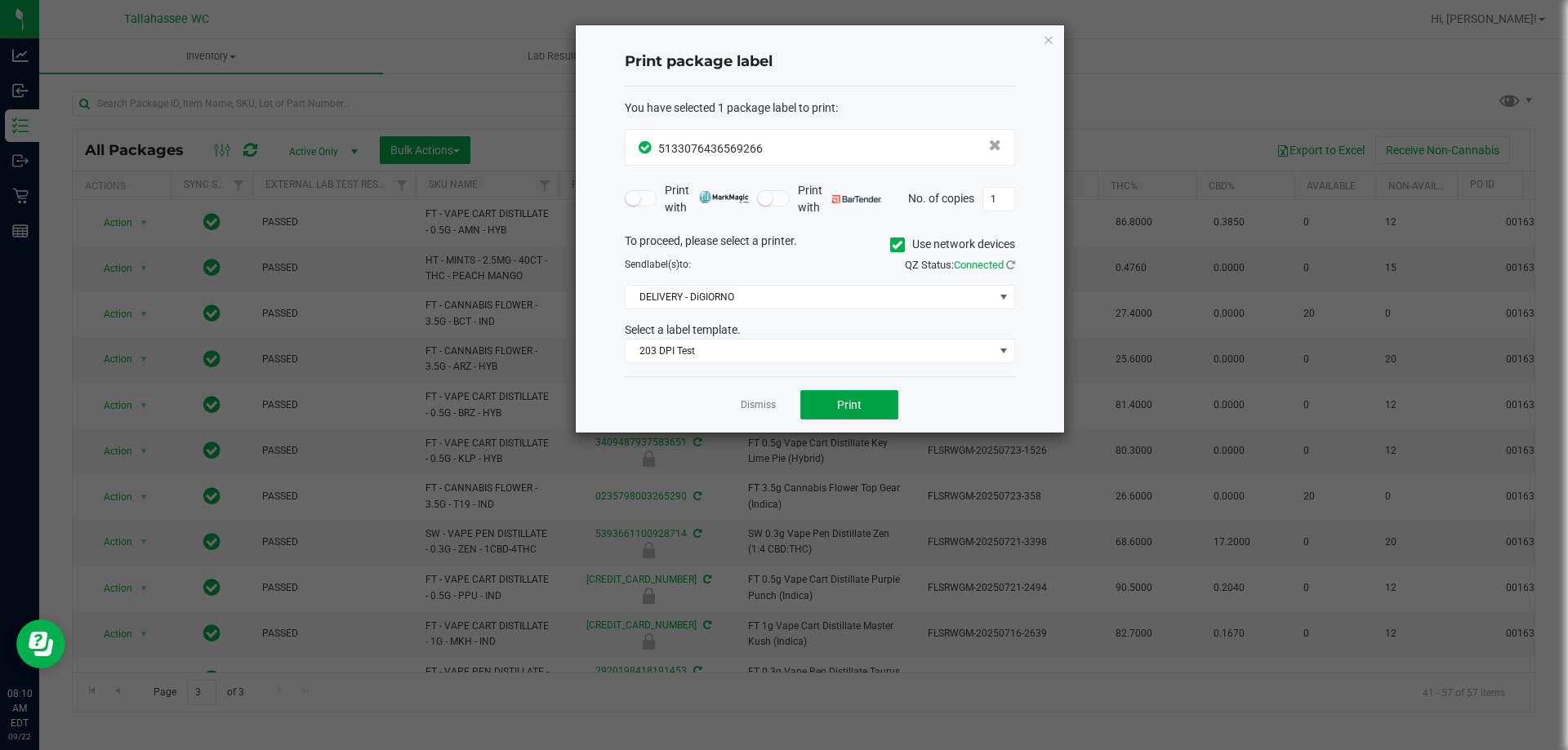
click at [850, 408] on span "Print" at bounding box center [849, 405] width 24 height 13
click at [763, 402] on link "Dismiss" at bounding box center [758, 406] width 35 height 14
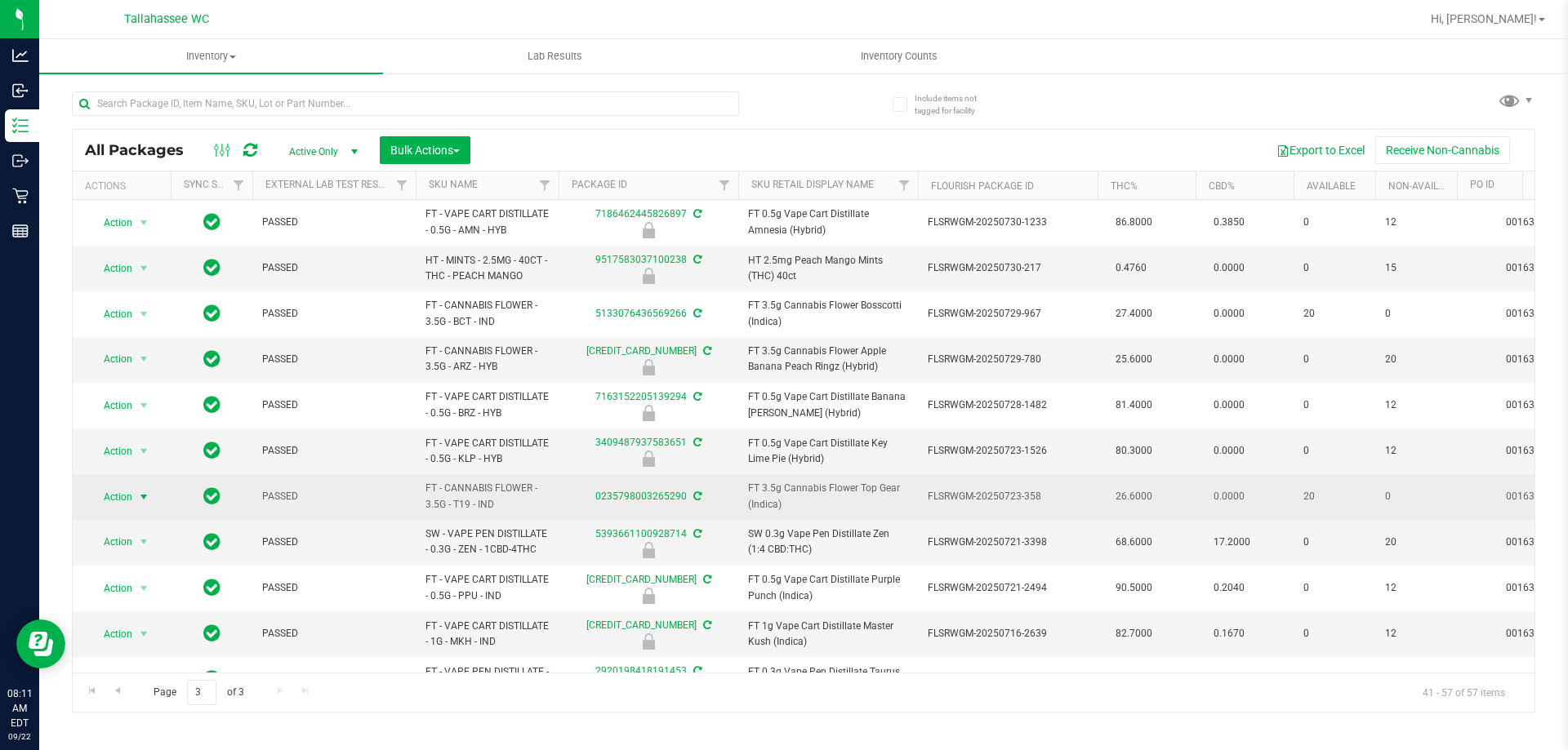
click at [147, 497] on span "select" at bounding box center [143, 497] width 13 height 13
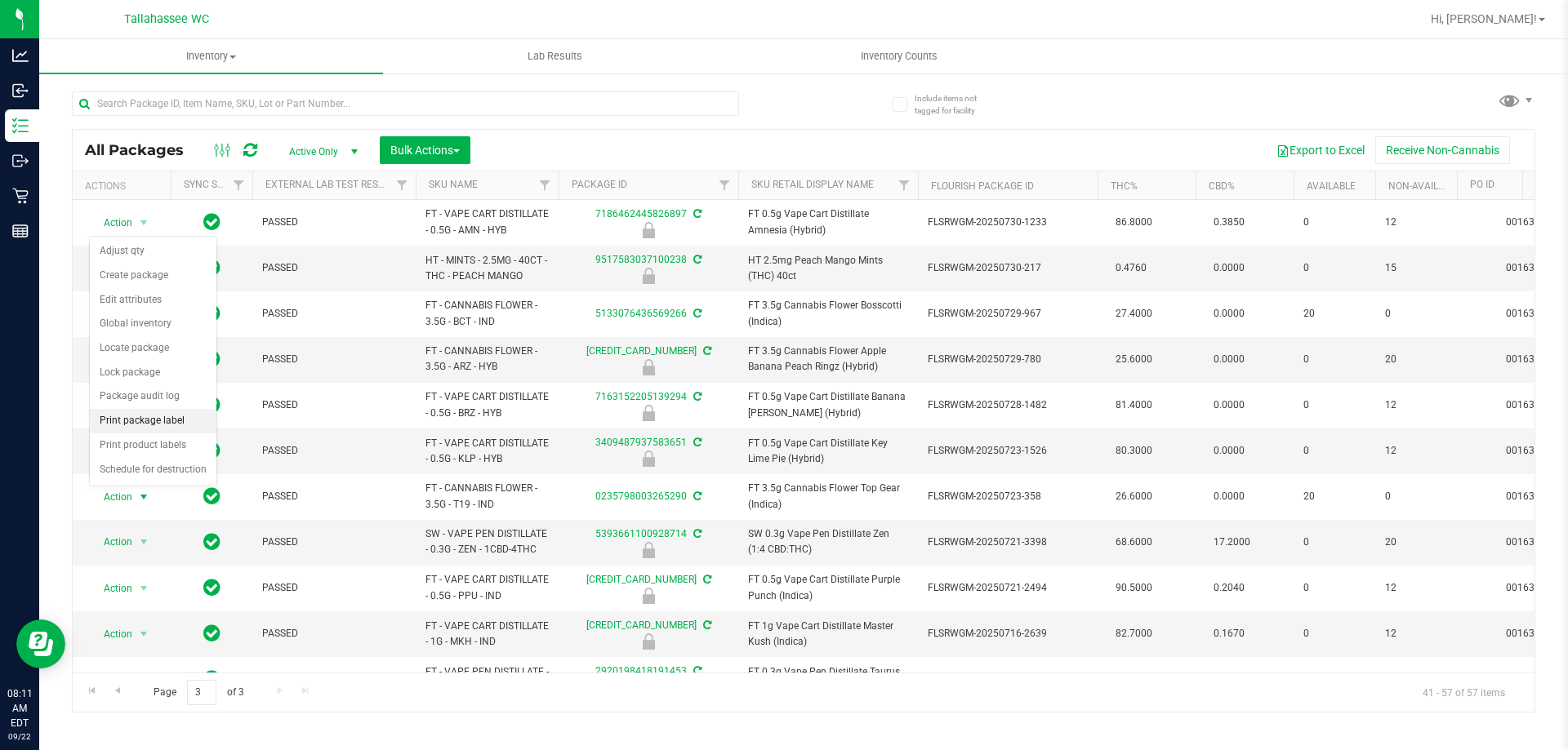
click at [182, 422] on li "Print package label" at bounding box center [153, 421] width 127 height 24
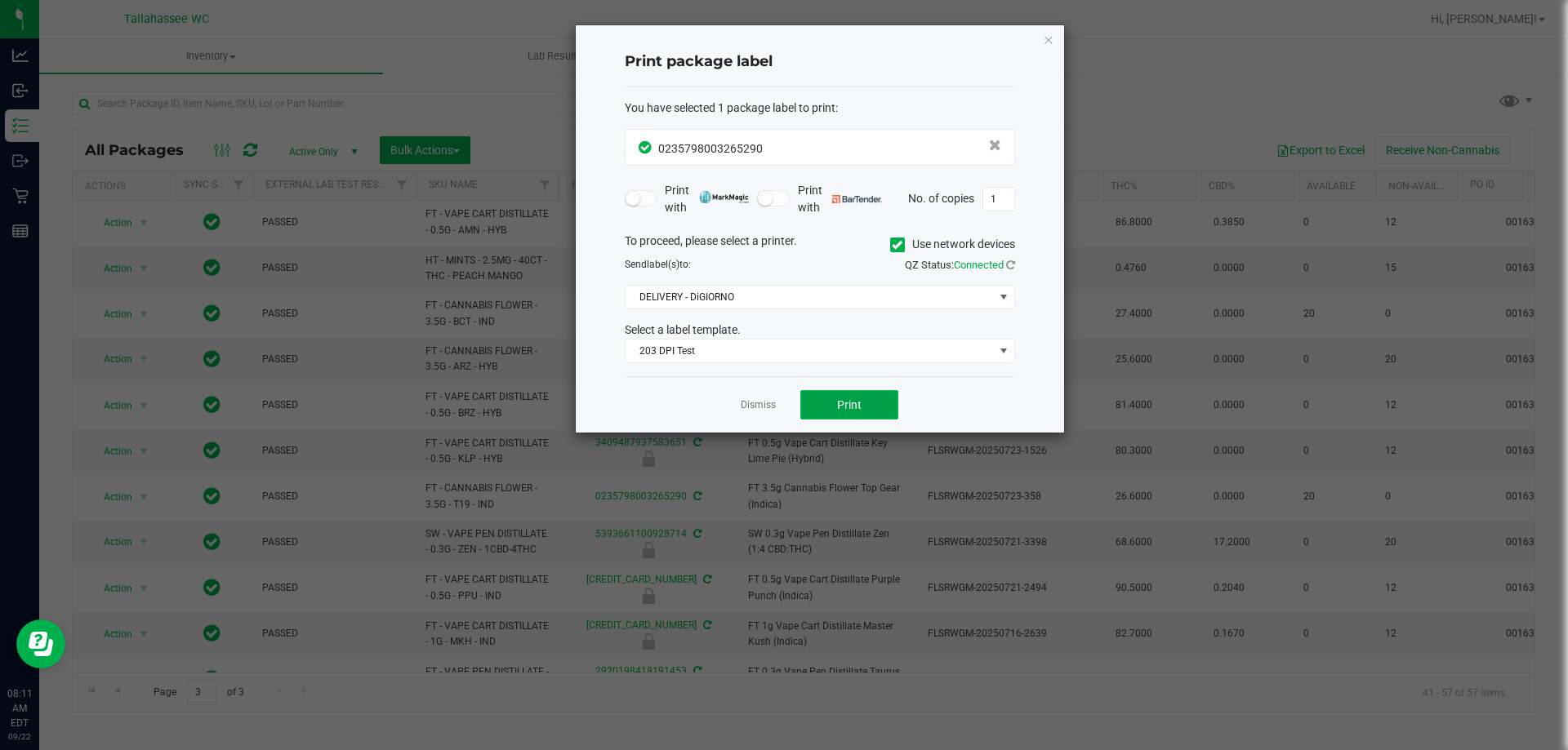
click at [864, 406] on button "Print" at bounding box center [849, 406] width 98 height 30
click at [765, 406] on link "Dismiss" at bounding box center [758, 406] width 35 height 14
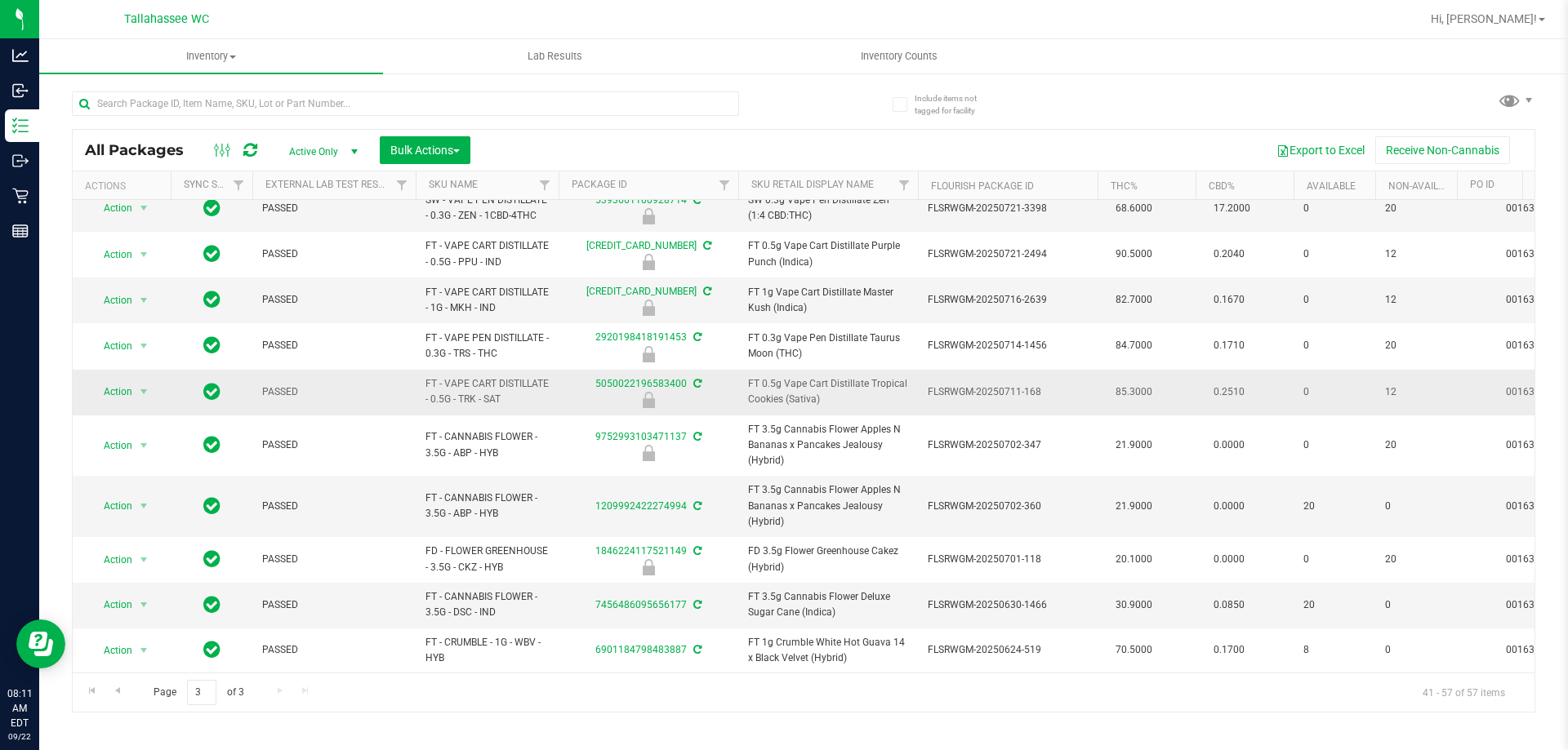
scroll to position [346, 0]
click at [114, 495] on span "Action" at bounding box center [111, 506] width 44 height 23
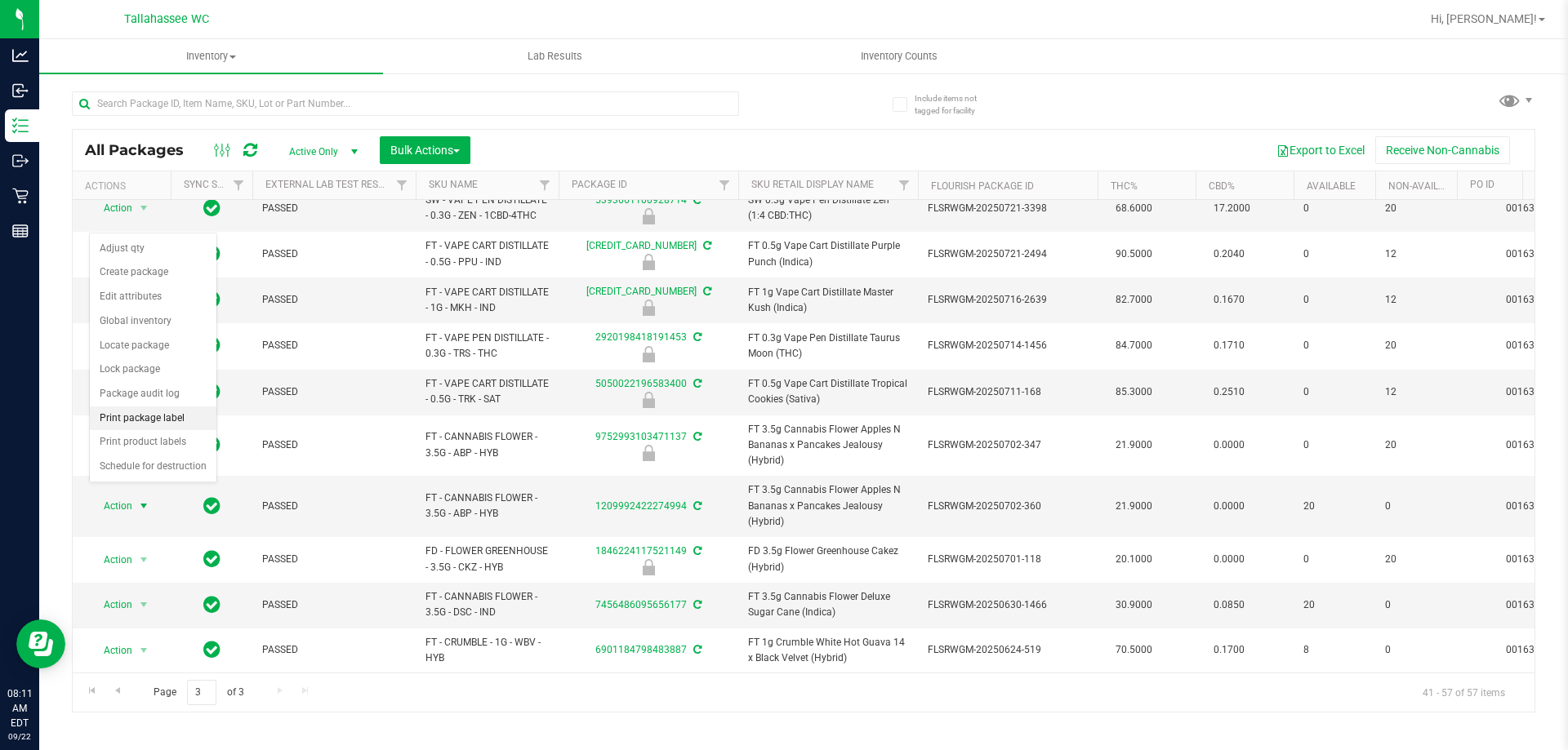
click at [182, 416] on li "Print package label" at bounding box center [153, 419] width 127 height 24
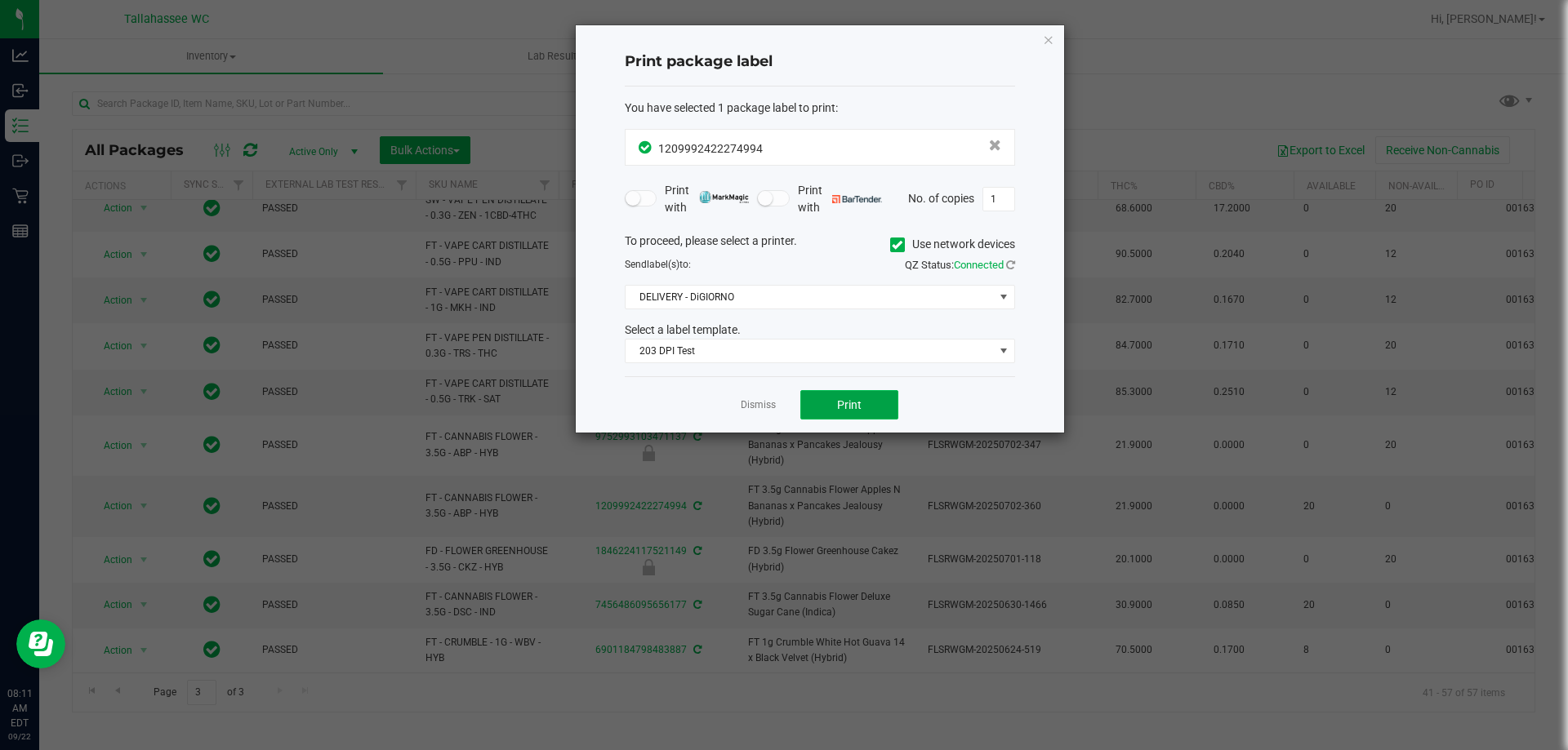
click at [855, 408] on span "Print" at bounding box center [849, 405] width 24 height 13
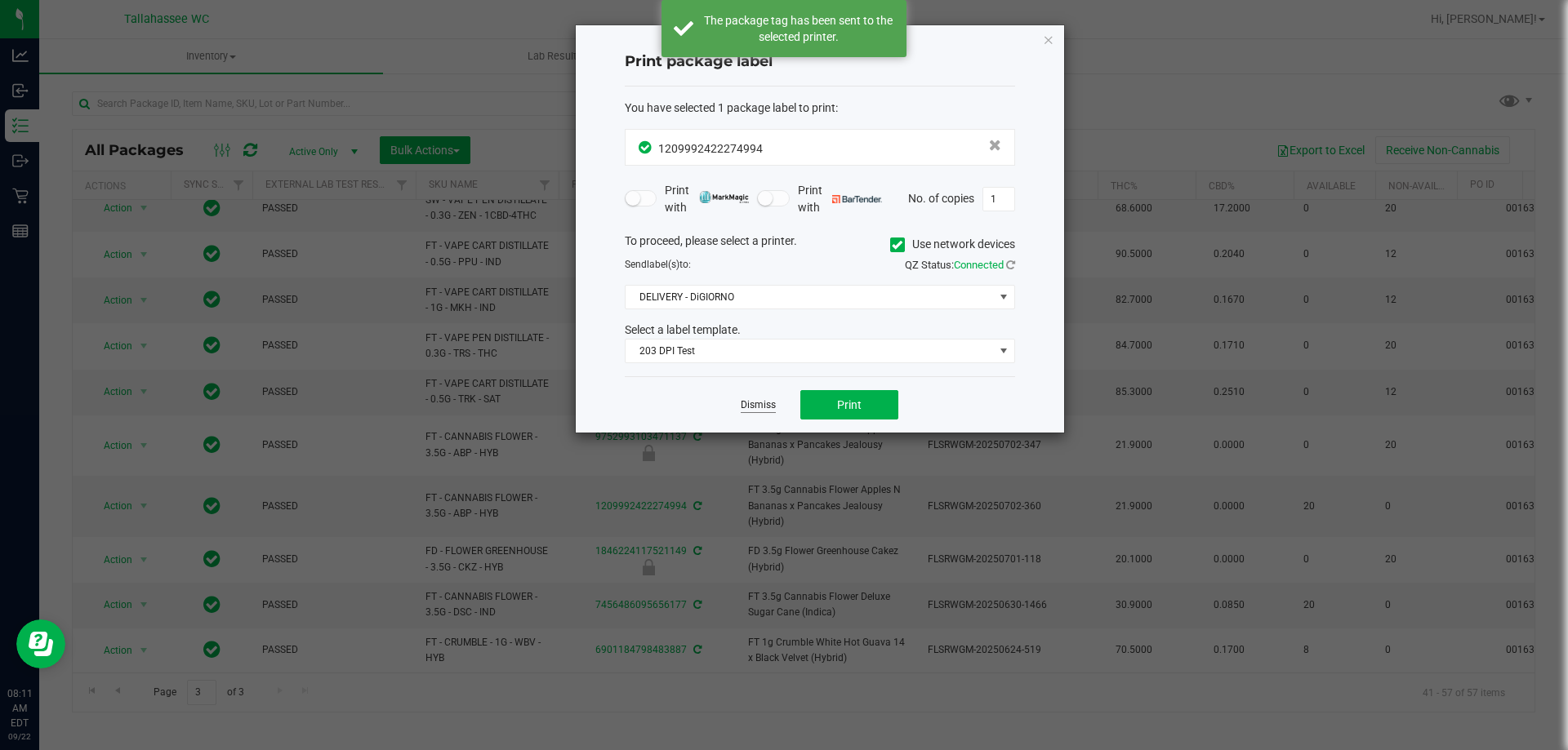
click at [771, 403] on link "Dismiss" at bounding box center [758, 406] width 35 height 14
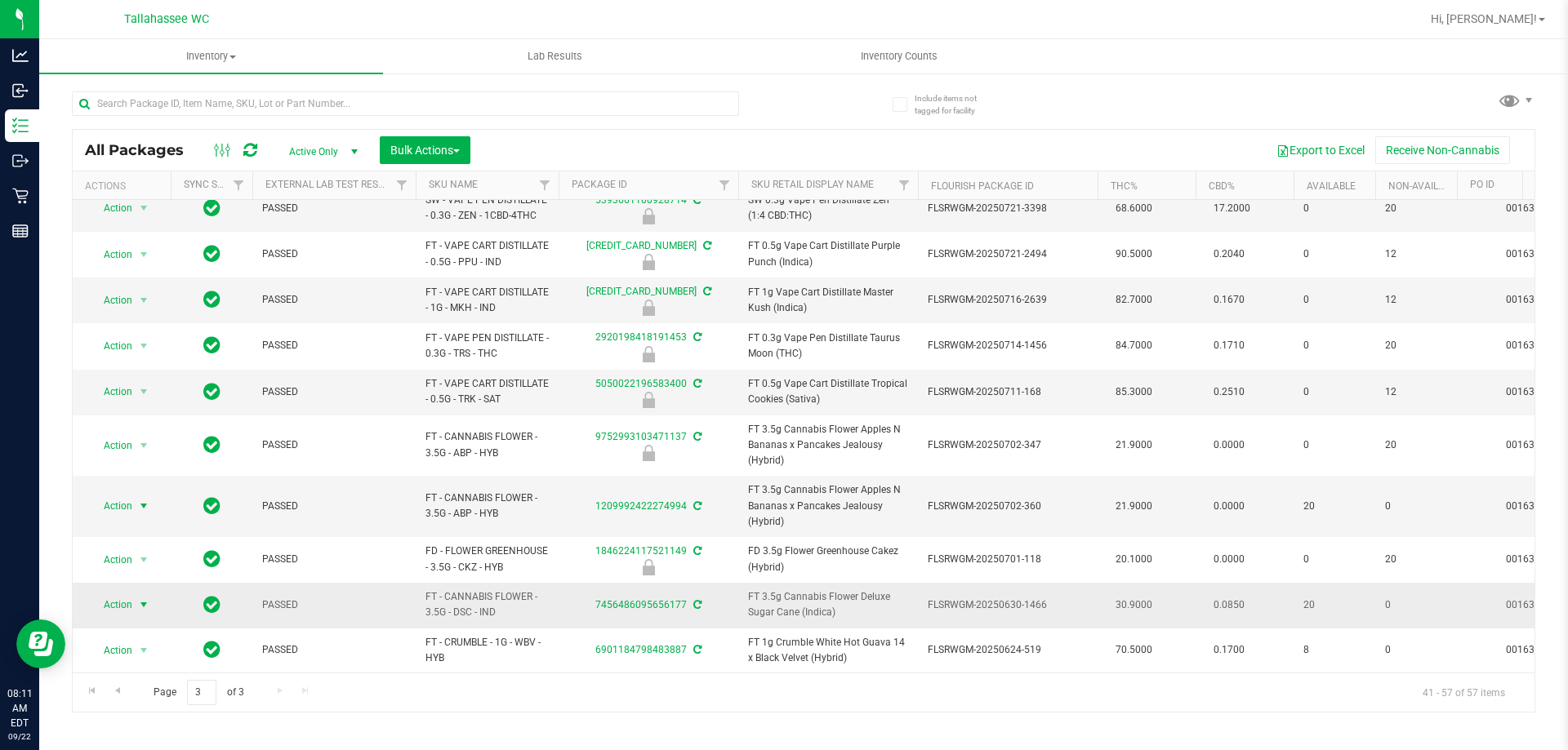
click at [114, 601] on span "Action" at bounding box center [111, 605] width 44 height 23
click at [168, 527] on li "Print package label" at bounding box center [153, 517] width 127 height 24
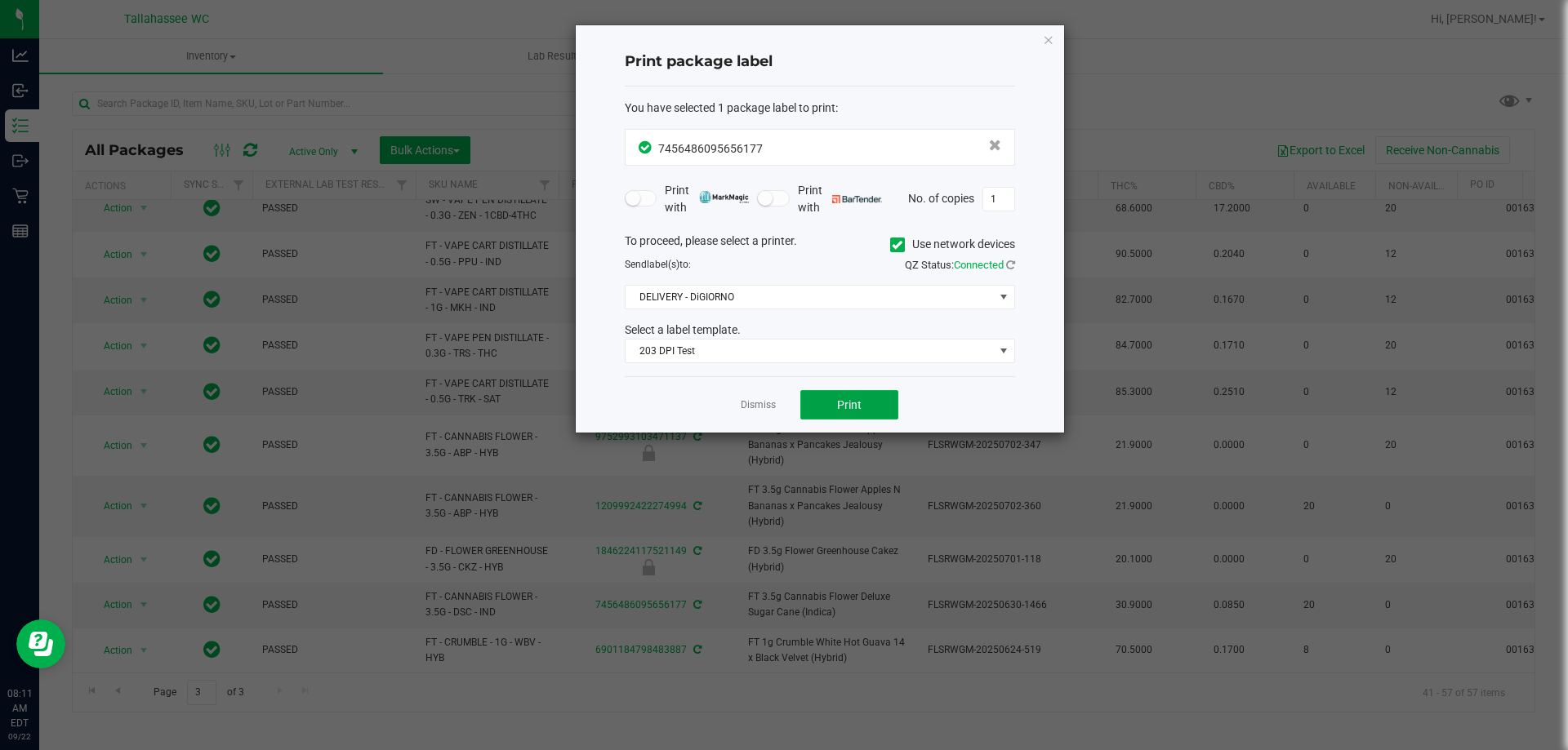
click at [848, 400] on span "Print" at bounding box center [849, 405] width 24 height 13
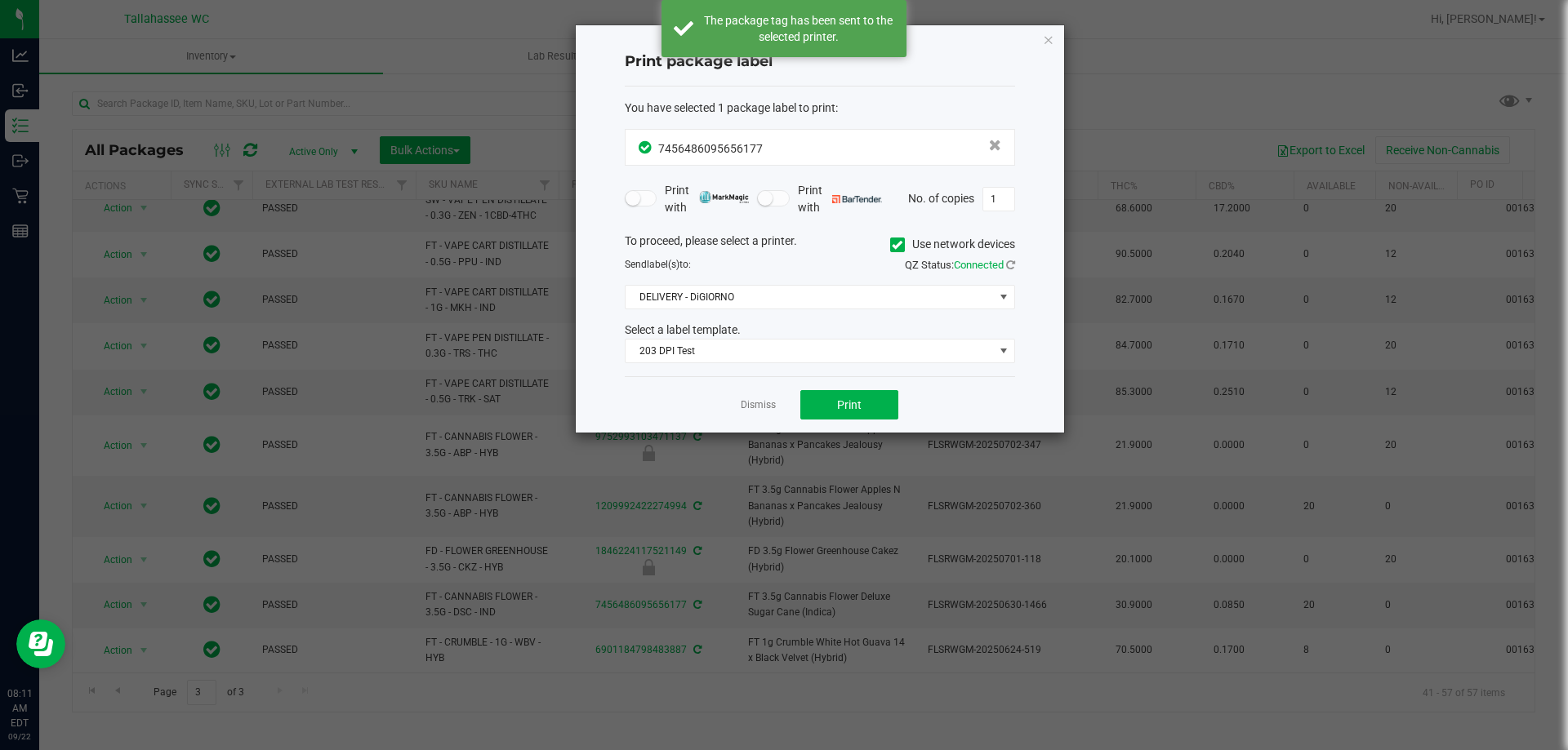
click at [767, 405] on link "Dismiss" at bounding box center [758, 406] width 35 height 14
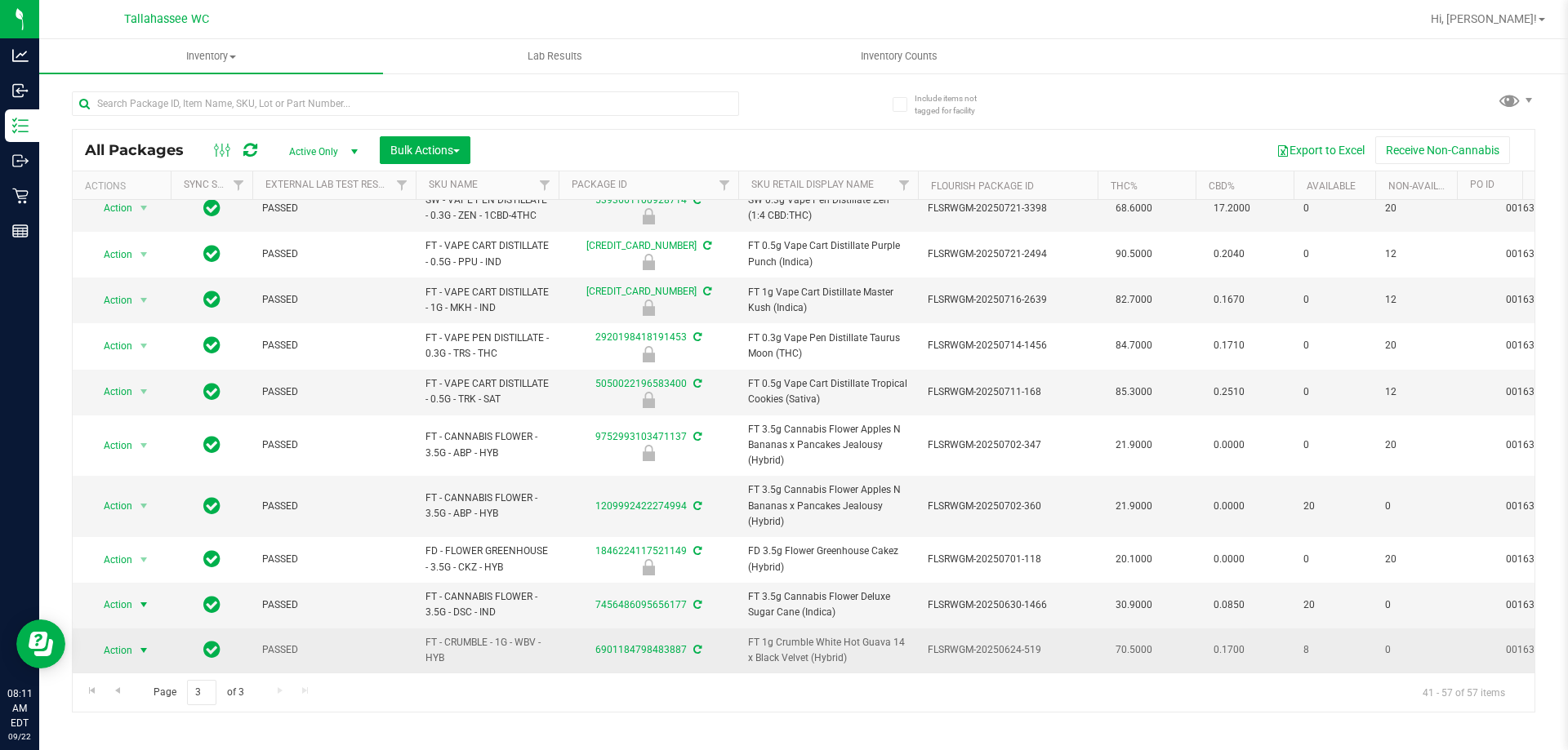
click at [137, 644] on span "select" at bounding box center [143, 650] width 13 height 13
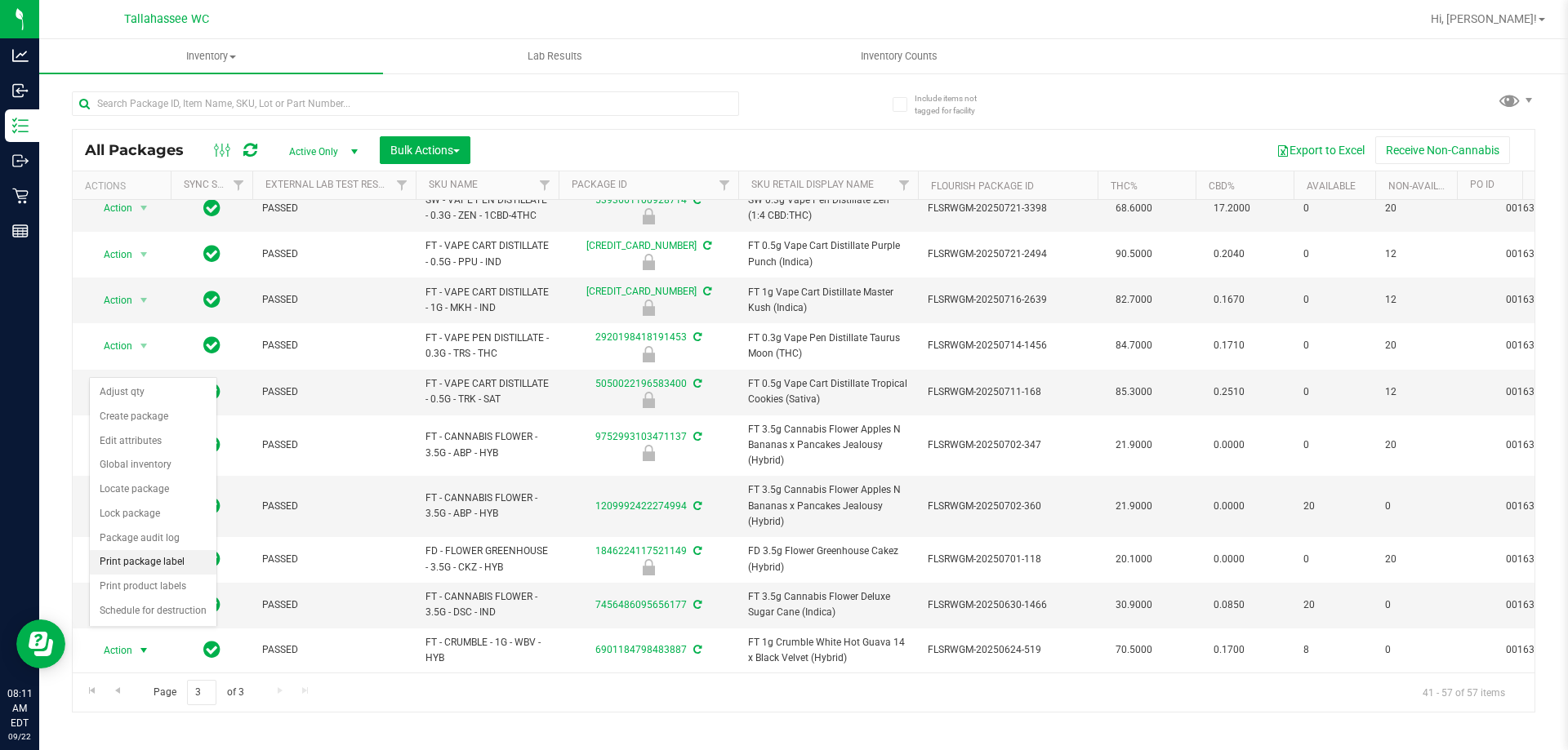
click at [184, 562] on li "Print package label" at bounding box center [153, 563] width 127 height 24
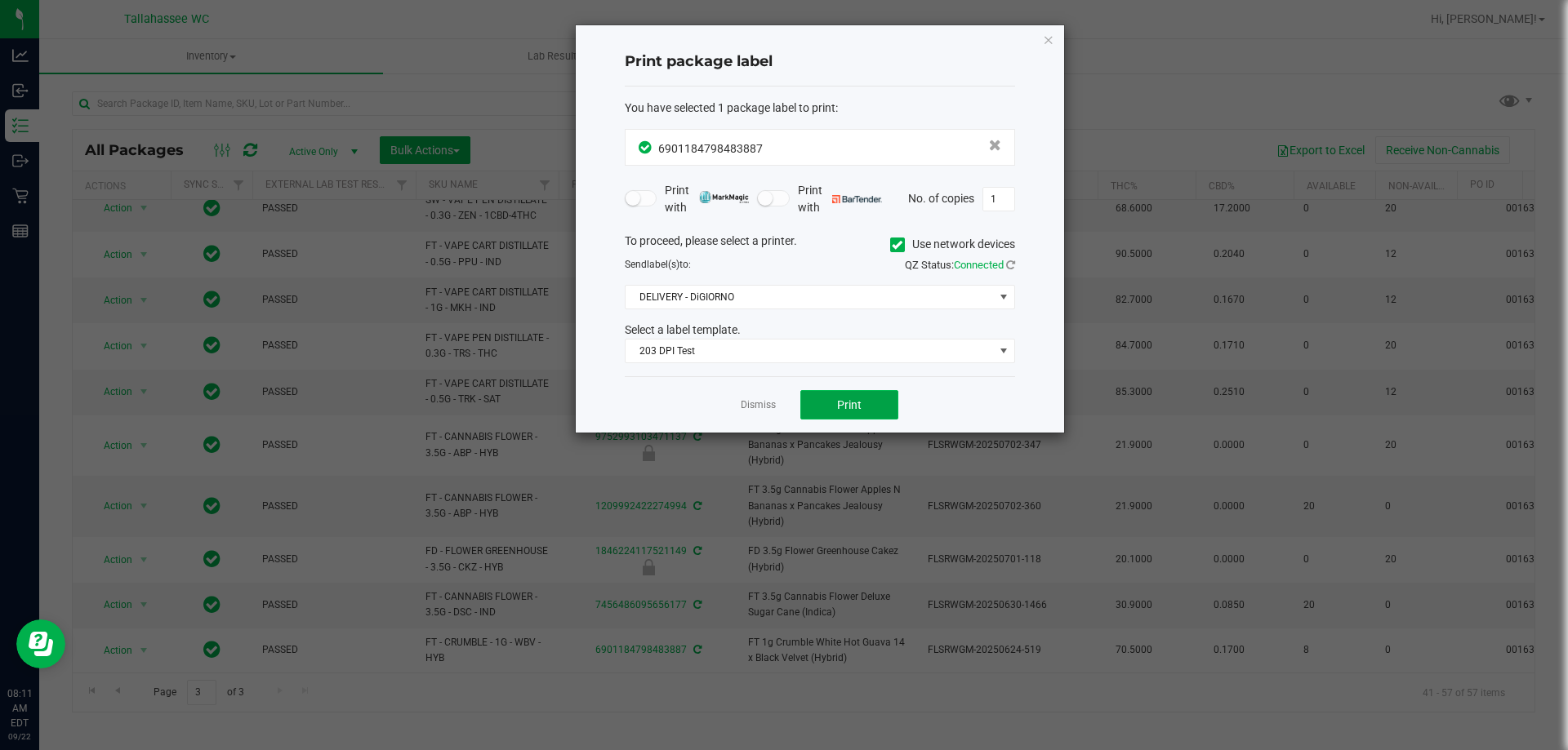
click at [849, 409] on span "Print" at bounding box center [849, 405] width 24 height 13
click at [762, 409] on link "Dismiss" at bounding box center [758, 406] width 35 height 14
